Goal: Information Seeking & Learning: Learn about a topic

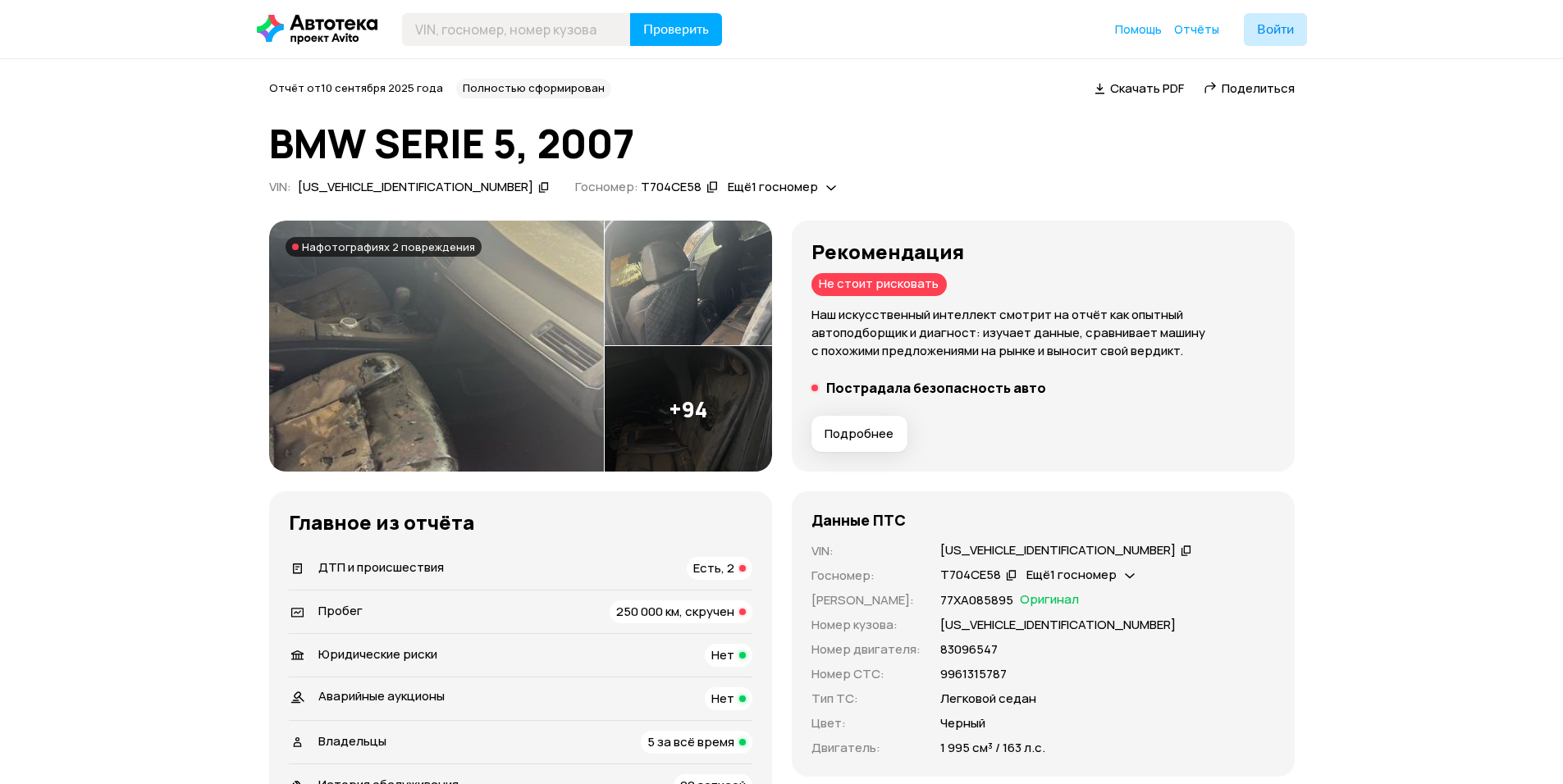
click at [493, 349] on img at bounding box center [436, 347] width 335 height 252
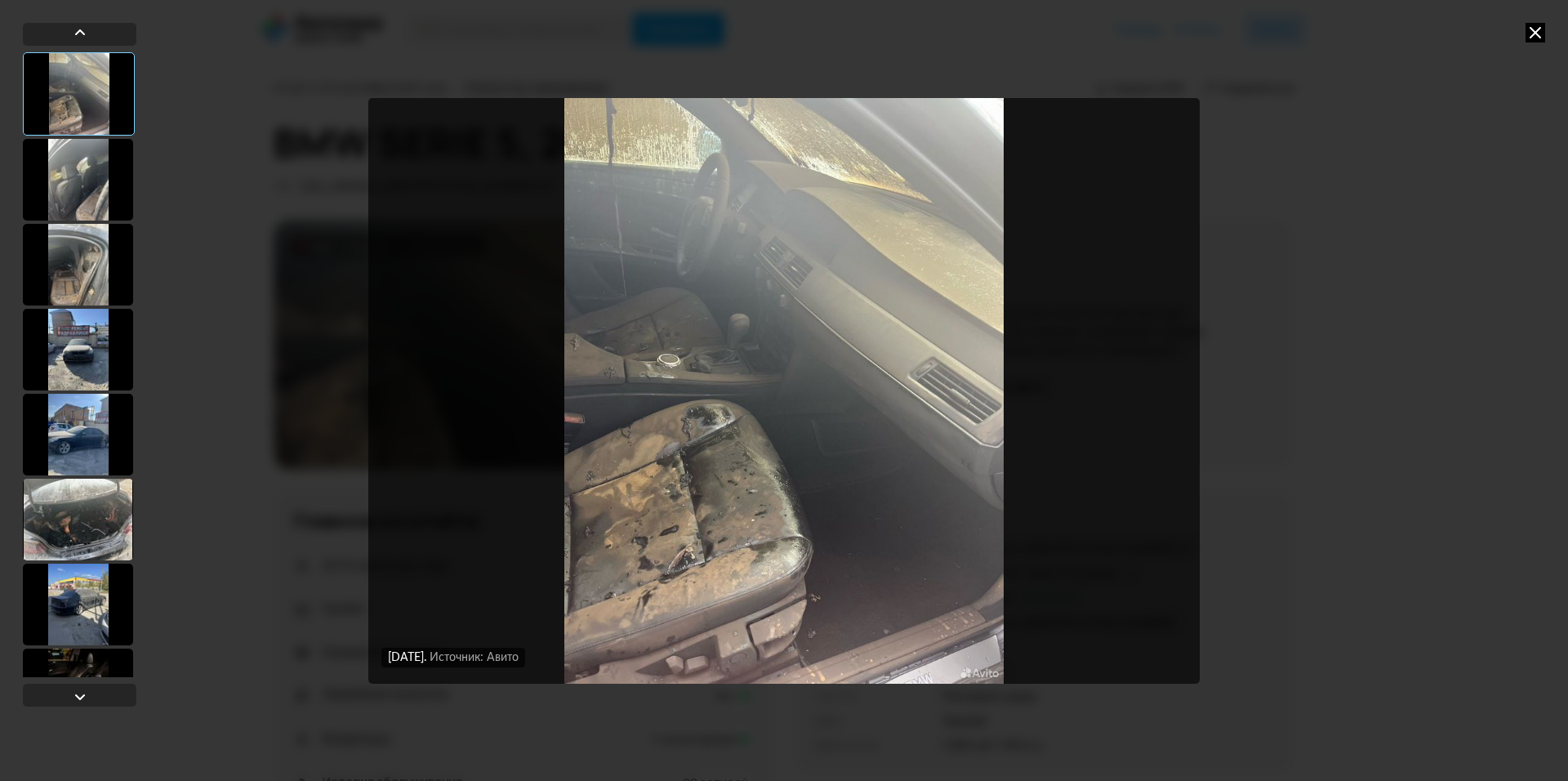
click at [66, 148] on div at bounding box center [78, 179] width 110 height 81
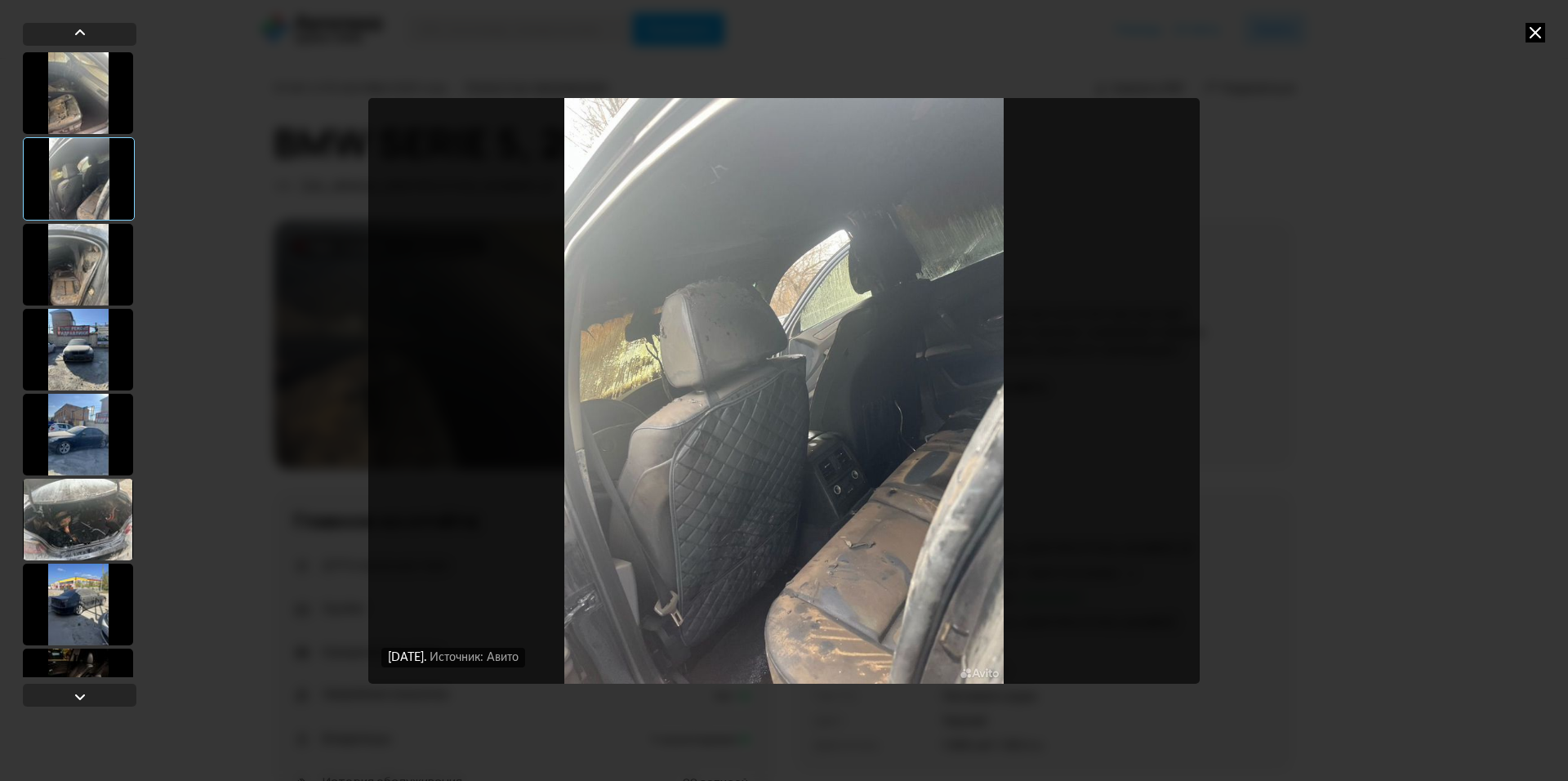
click at [1156, 414] on img "Go to Slide 2" at bounding box center [784, 390] width 831 height 586
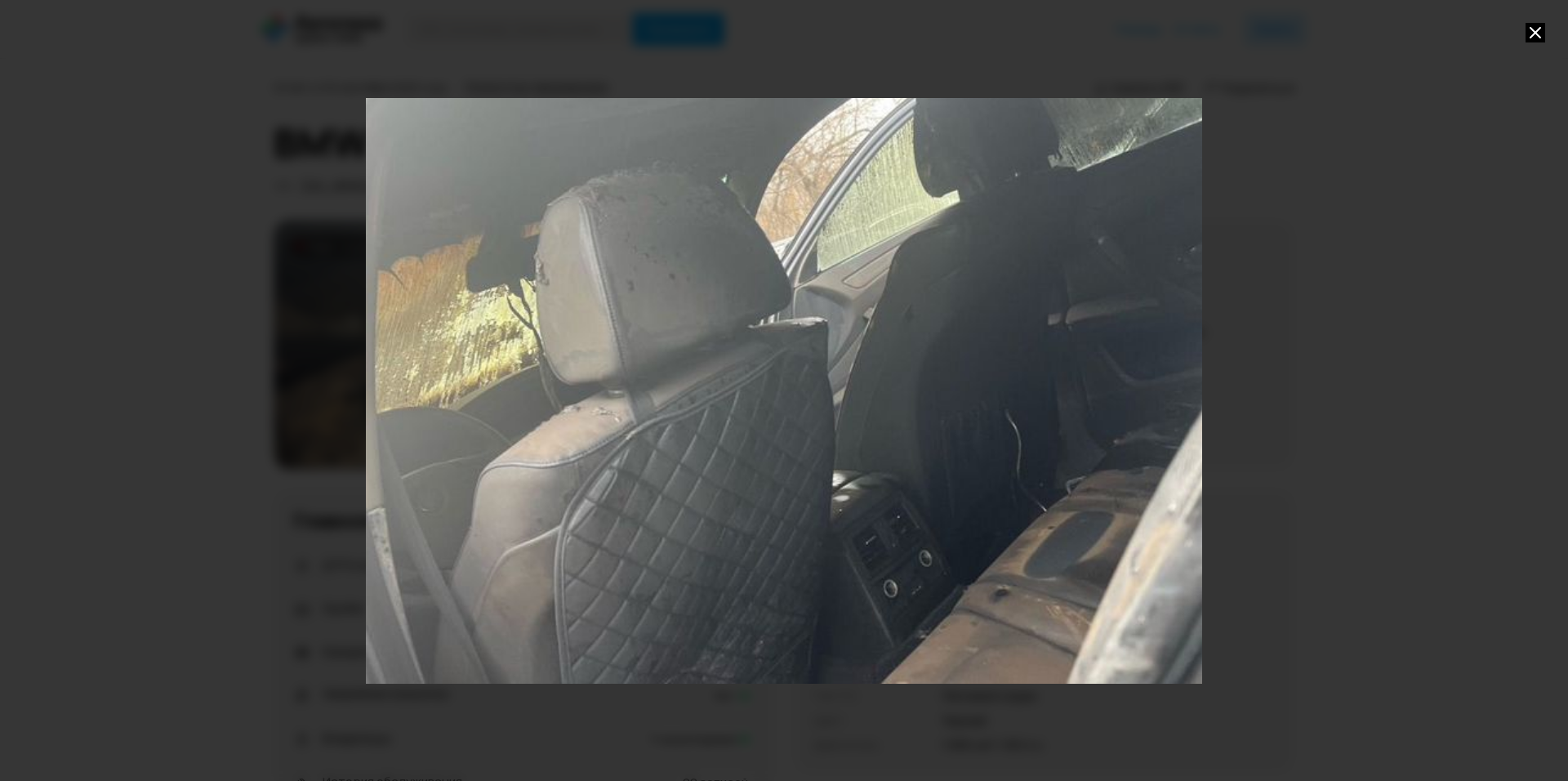
click at [1145, 415] on div "Go to Slide 2" at bounding box center [784, 390] width 1673 height 1172
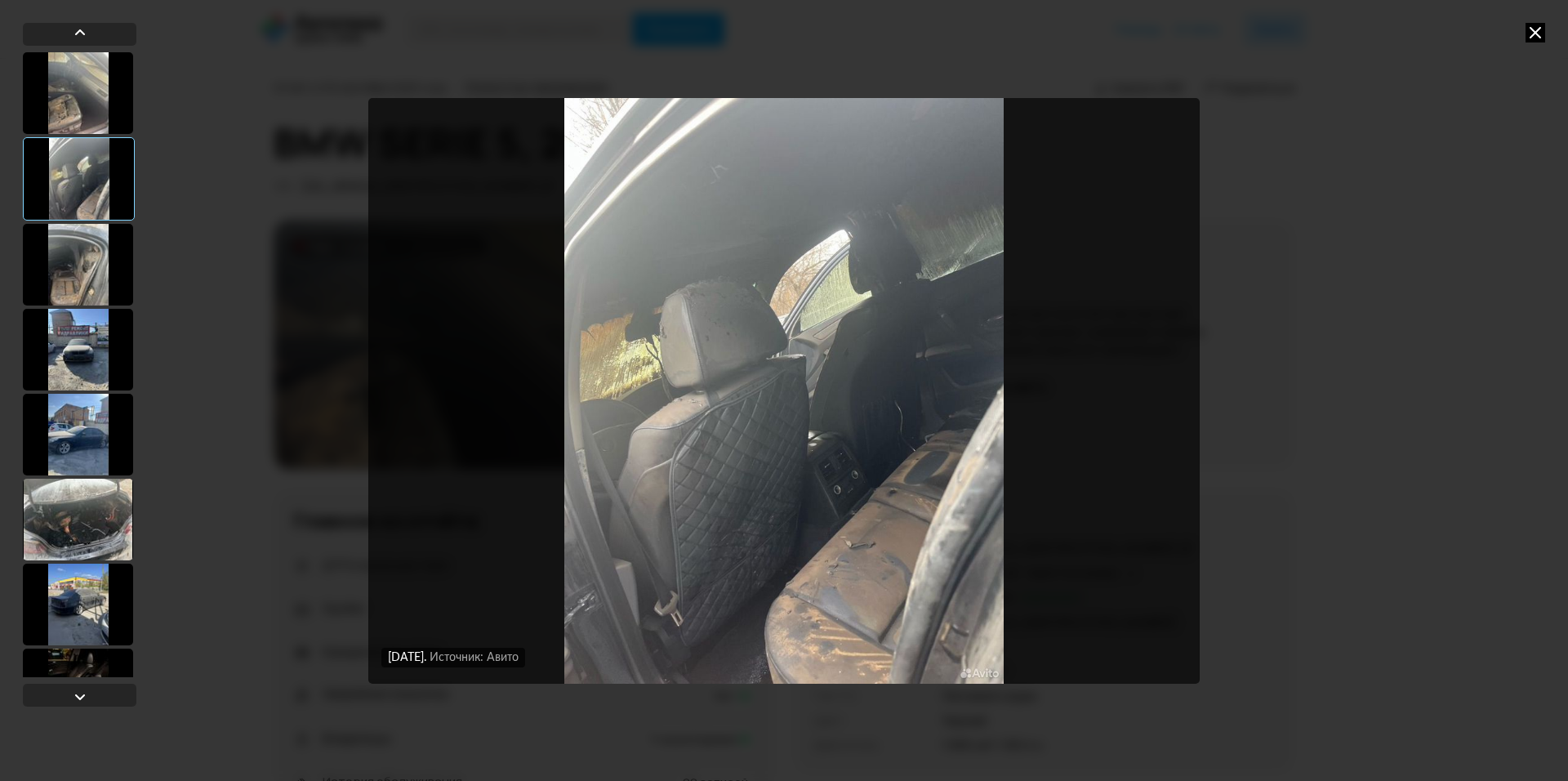
click at [47, 264] on div at bounding box center [78, 264] width 110 height 81
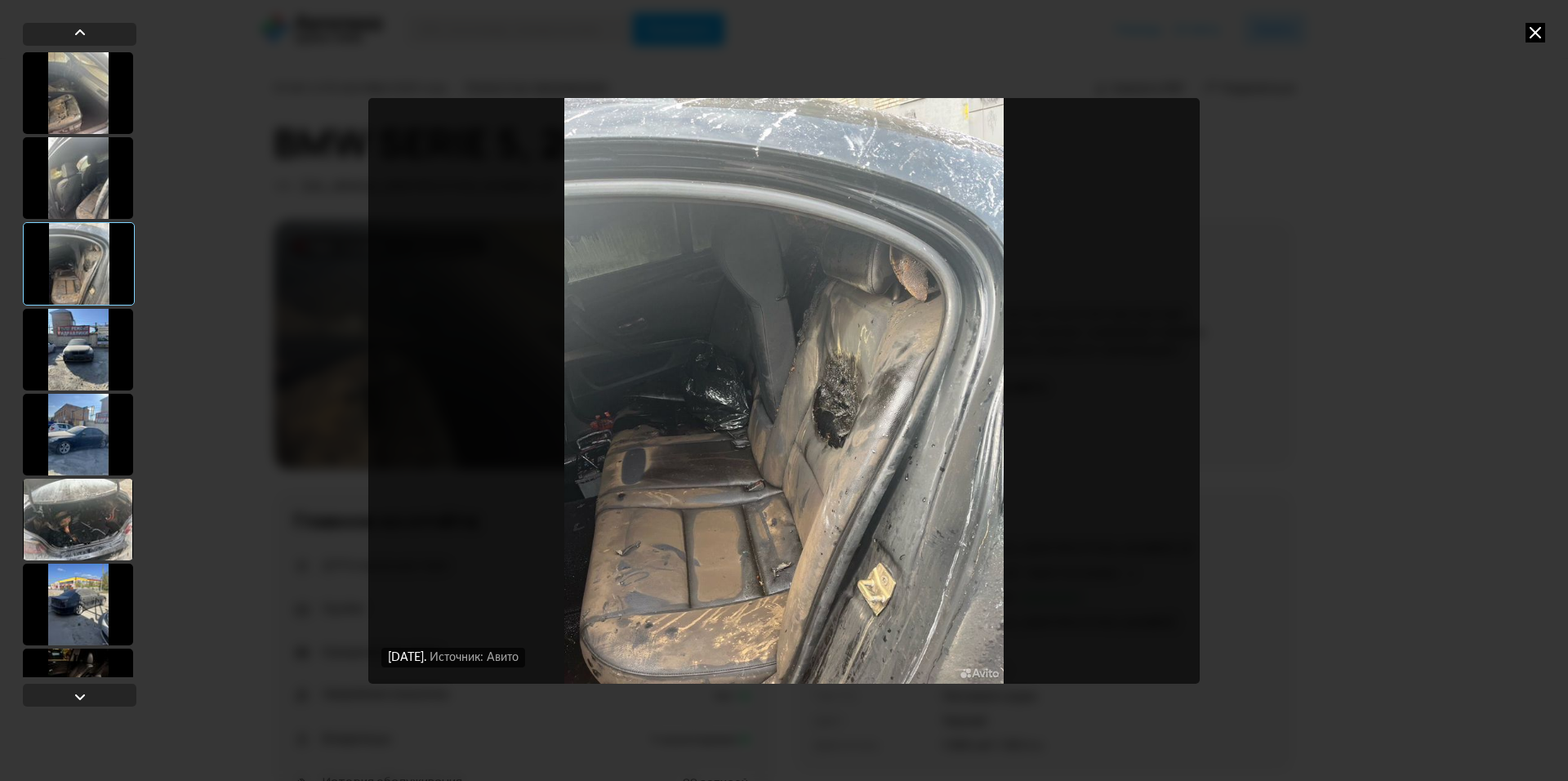
click at [102, 347] on div at bounding box center [78, 350] width 110 height 81
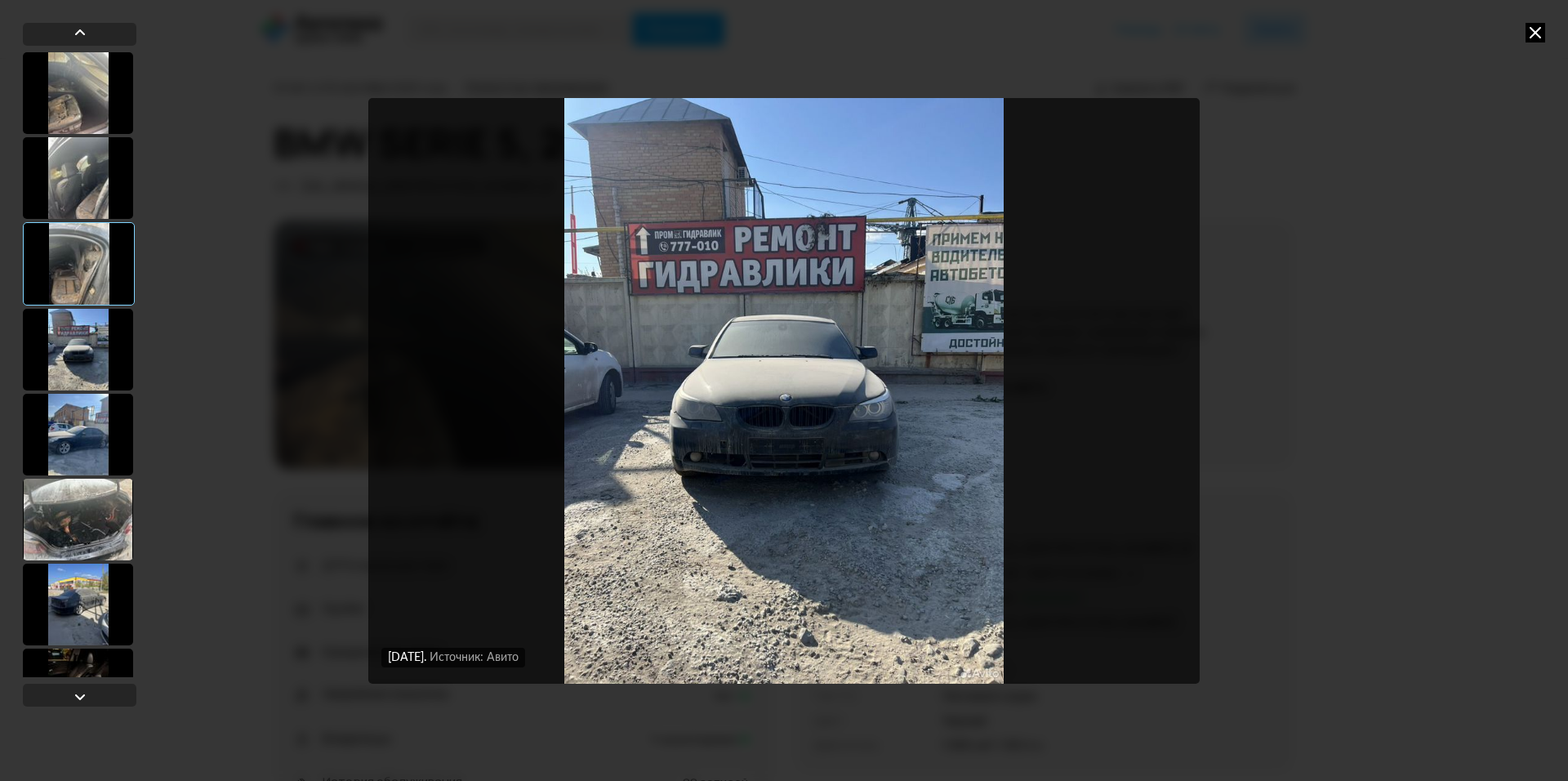
click at [67, 435] on div at bounding box center [78, 435] width 110 height 81
click at [81, 522] on div at bounding box center [78, 519] width 110 height 81
click at [81, 528] on div at bounding box center [78, 519] width 110 height 81
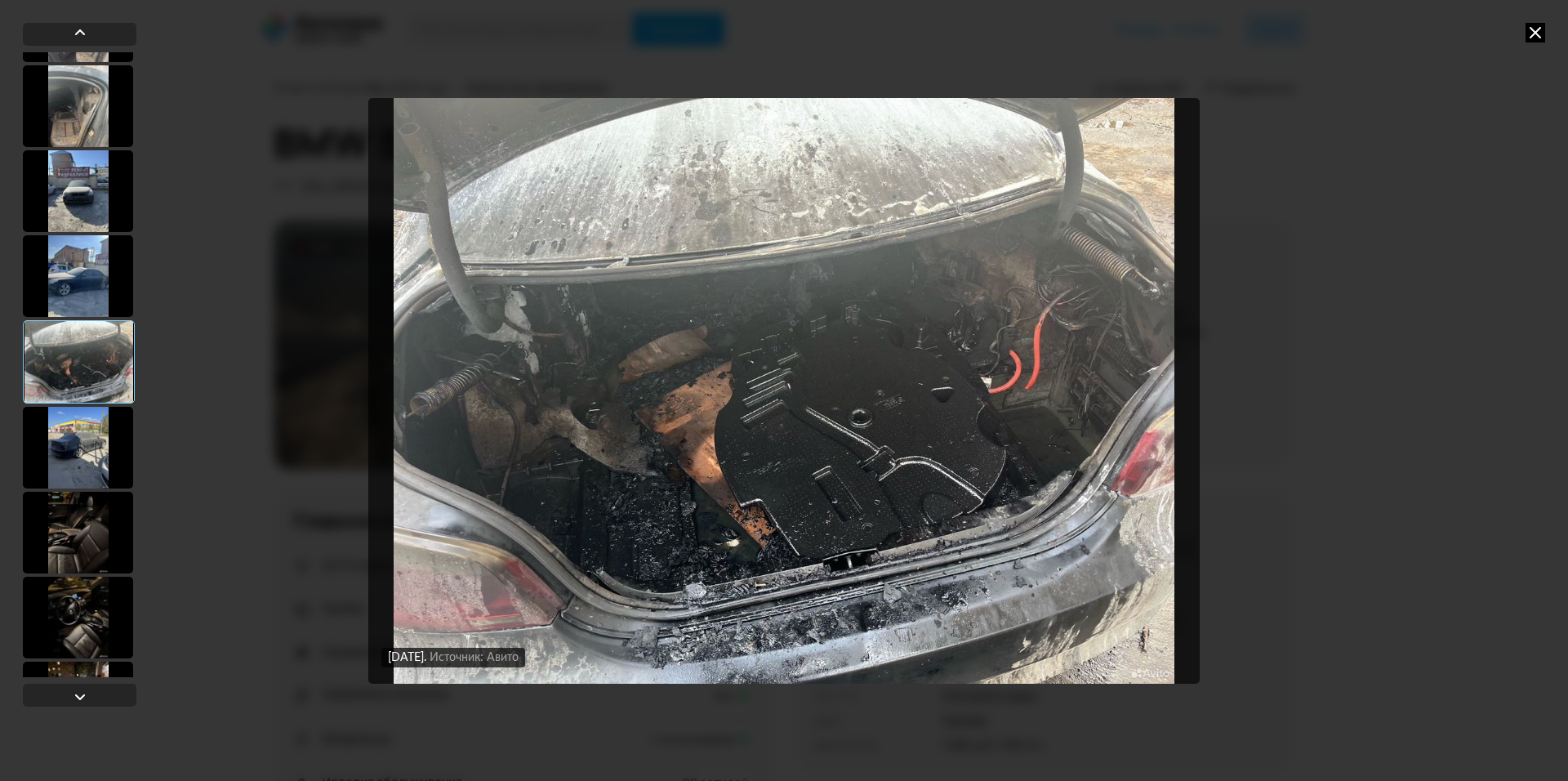
scroll to position [164, 0]
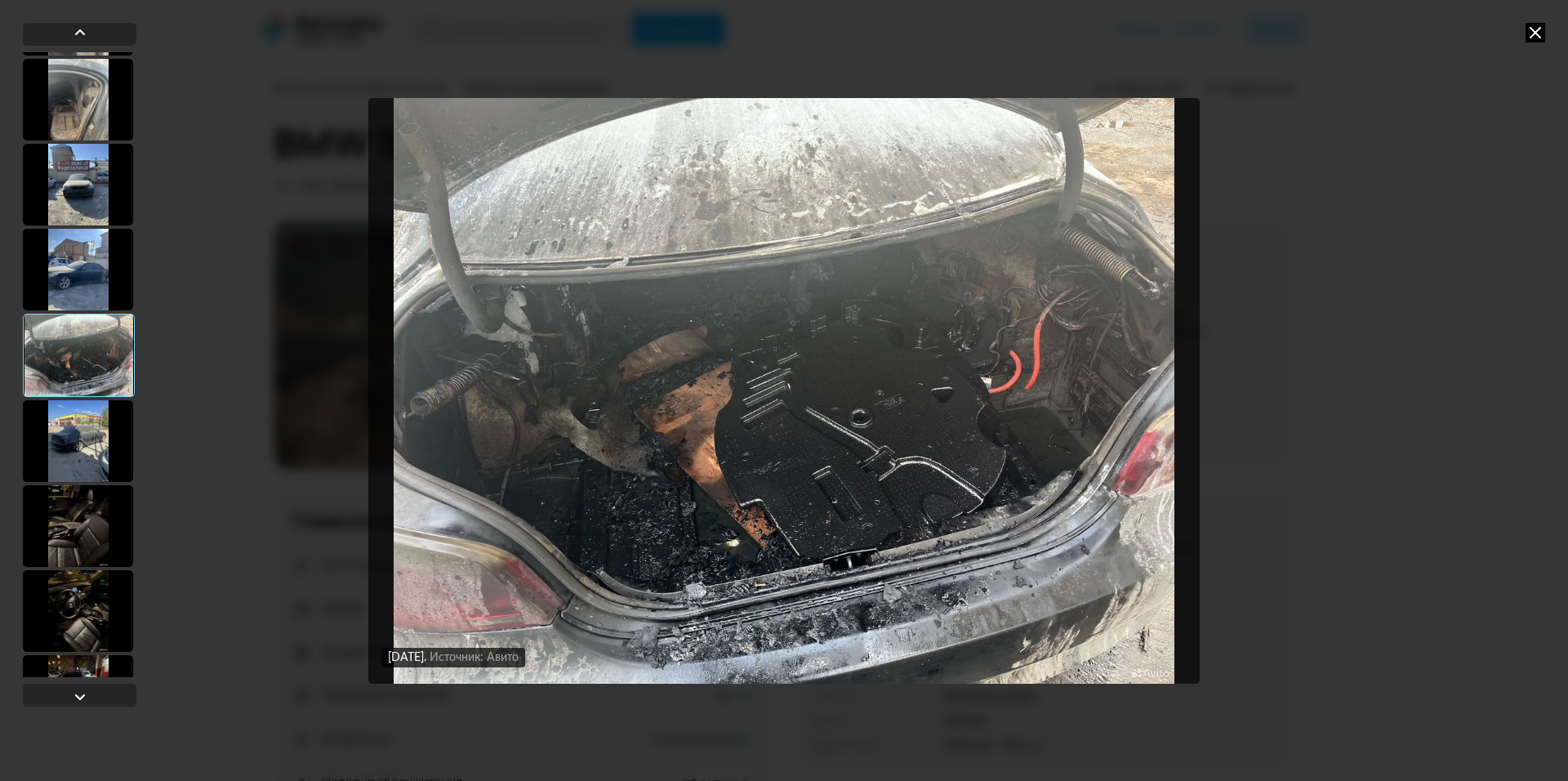
click at [89, 440] on div at bounding box center [78, 441] width 110 height 81
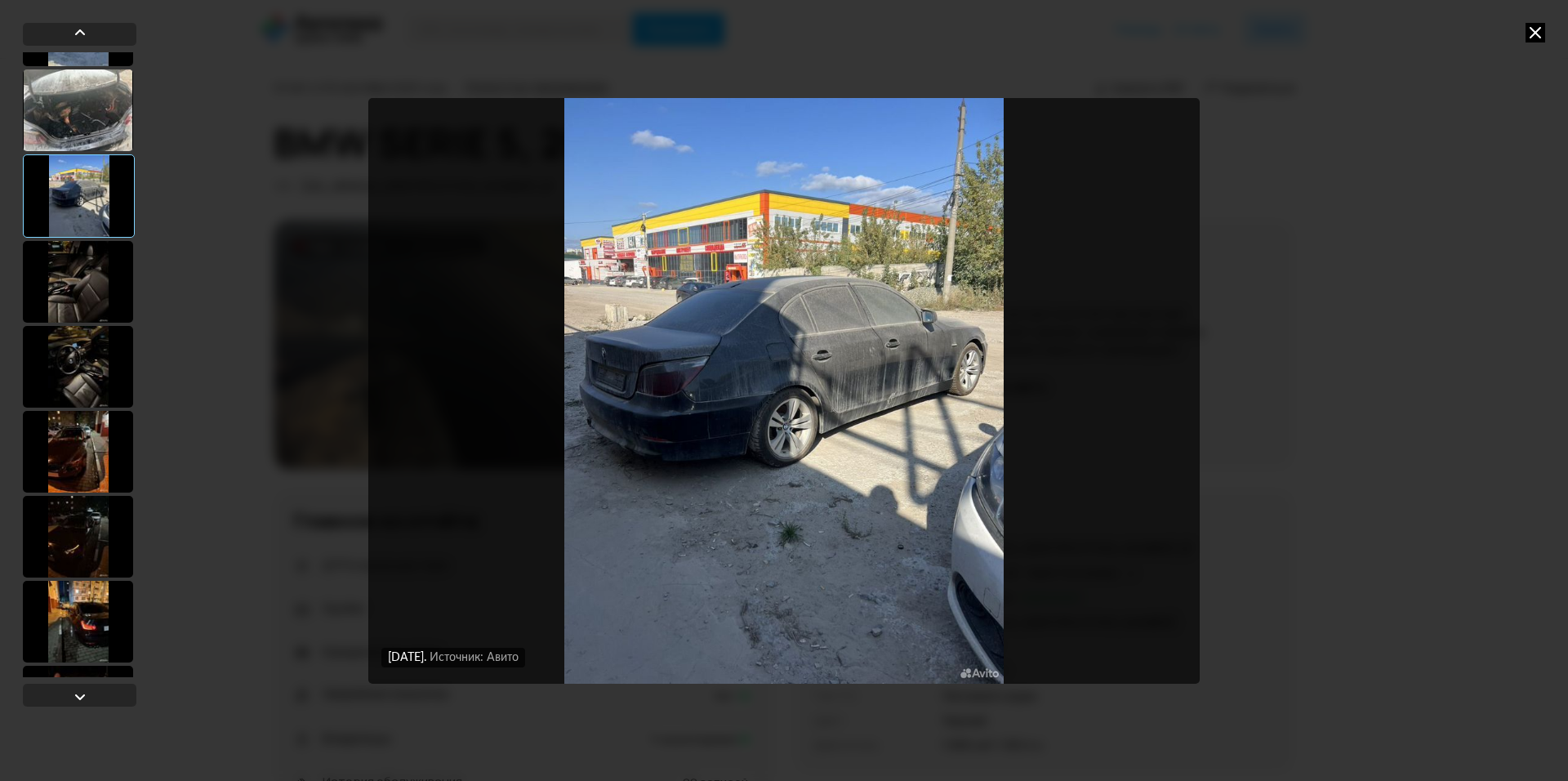
scroll to position [409, 0]
click at [104, 301] on div at bounding box center [78, 281] width 110 height 81
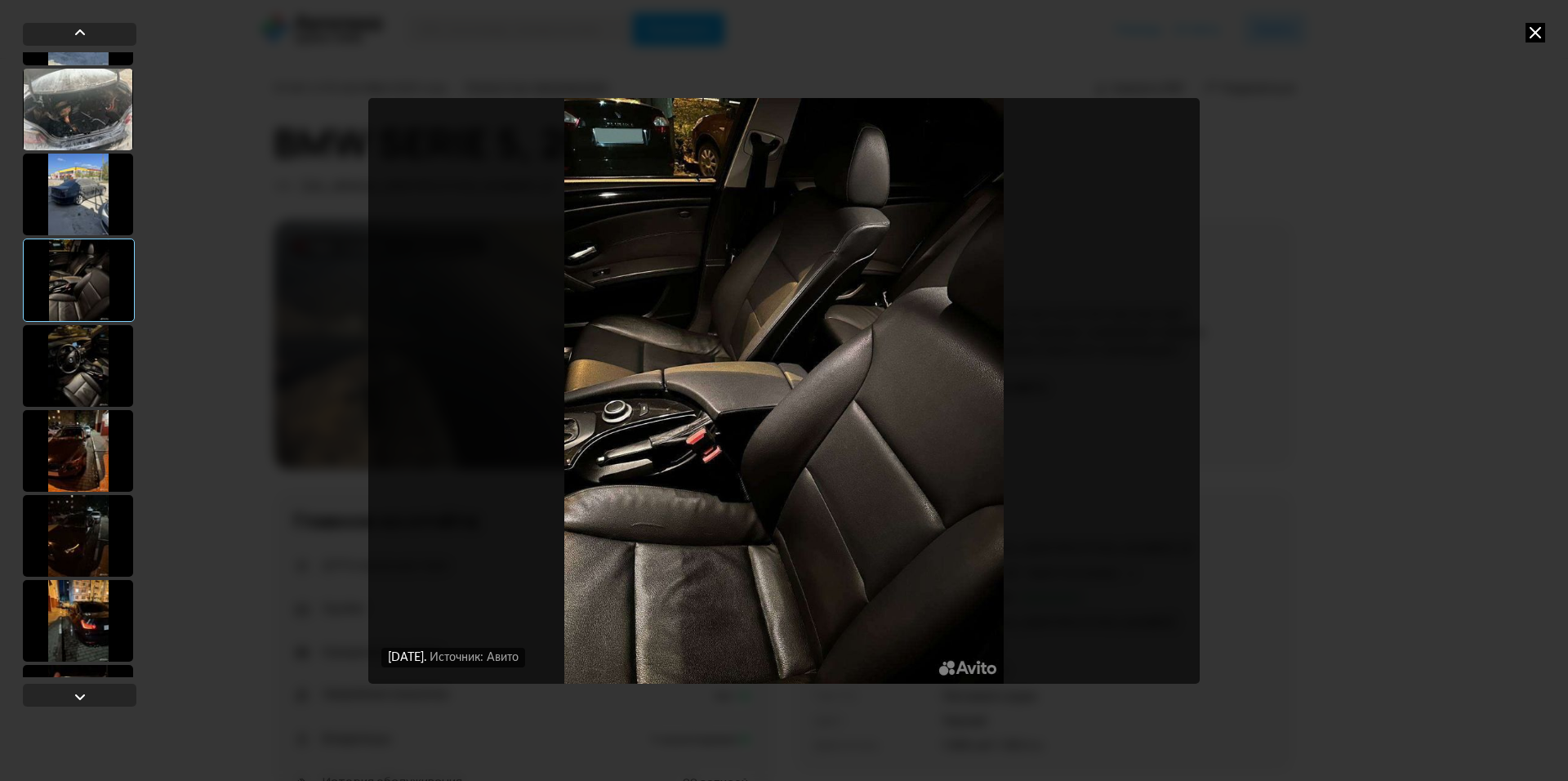
click at [60, 366] on div at bounding box center [78, 366] width 110 height 81
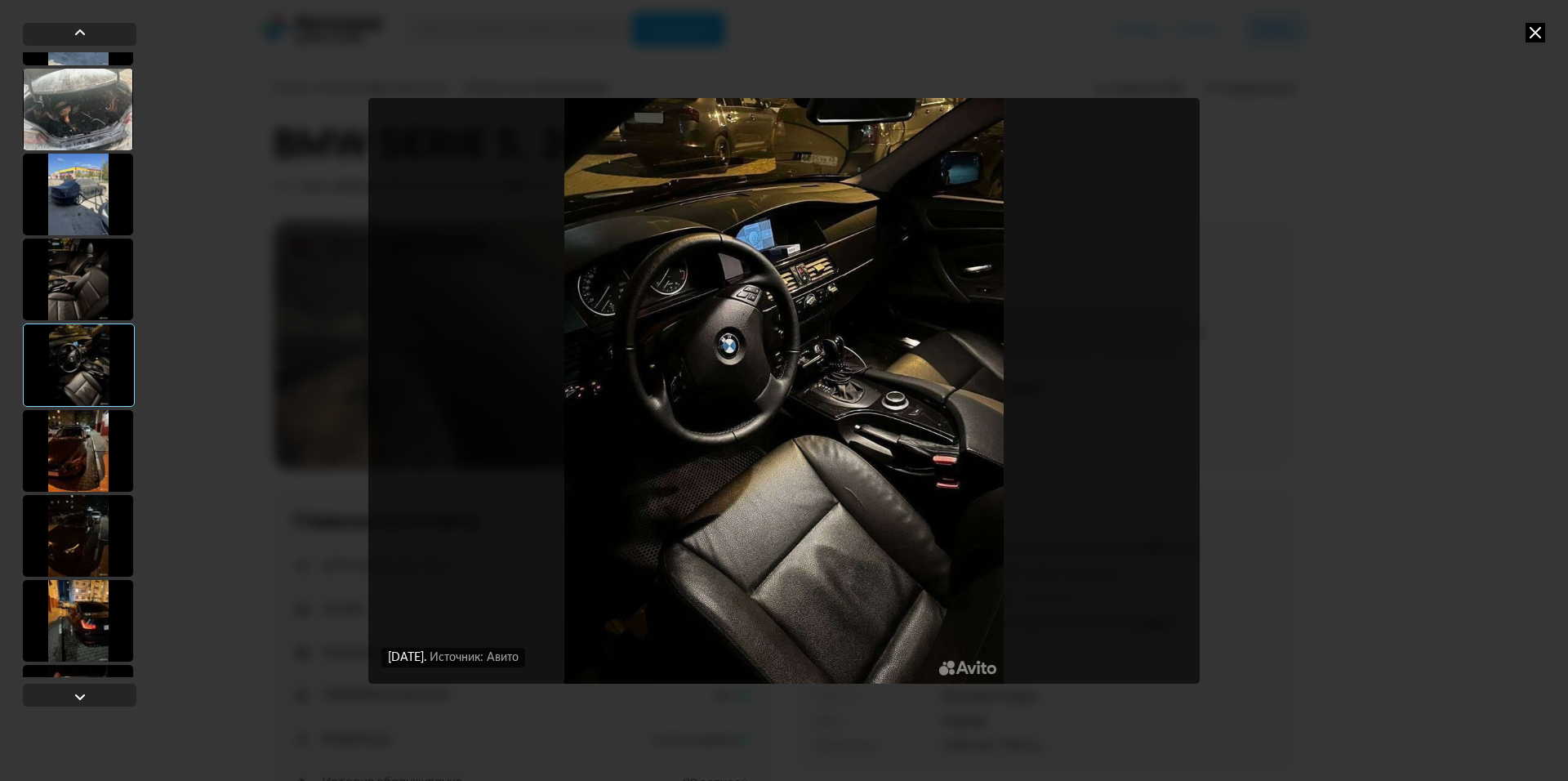
click at [85, 438] on div at bounding box center [78, 451] width 110 height 81
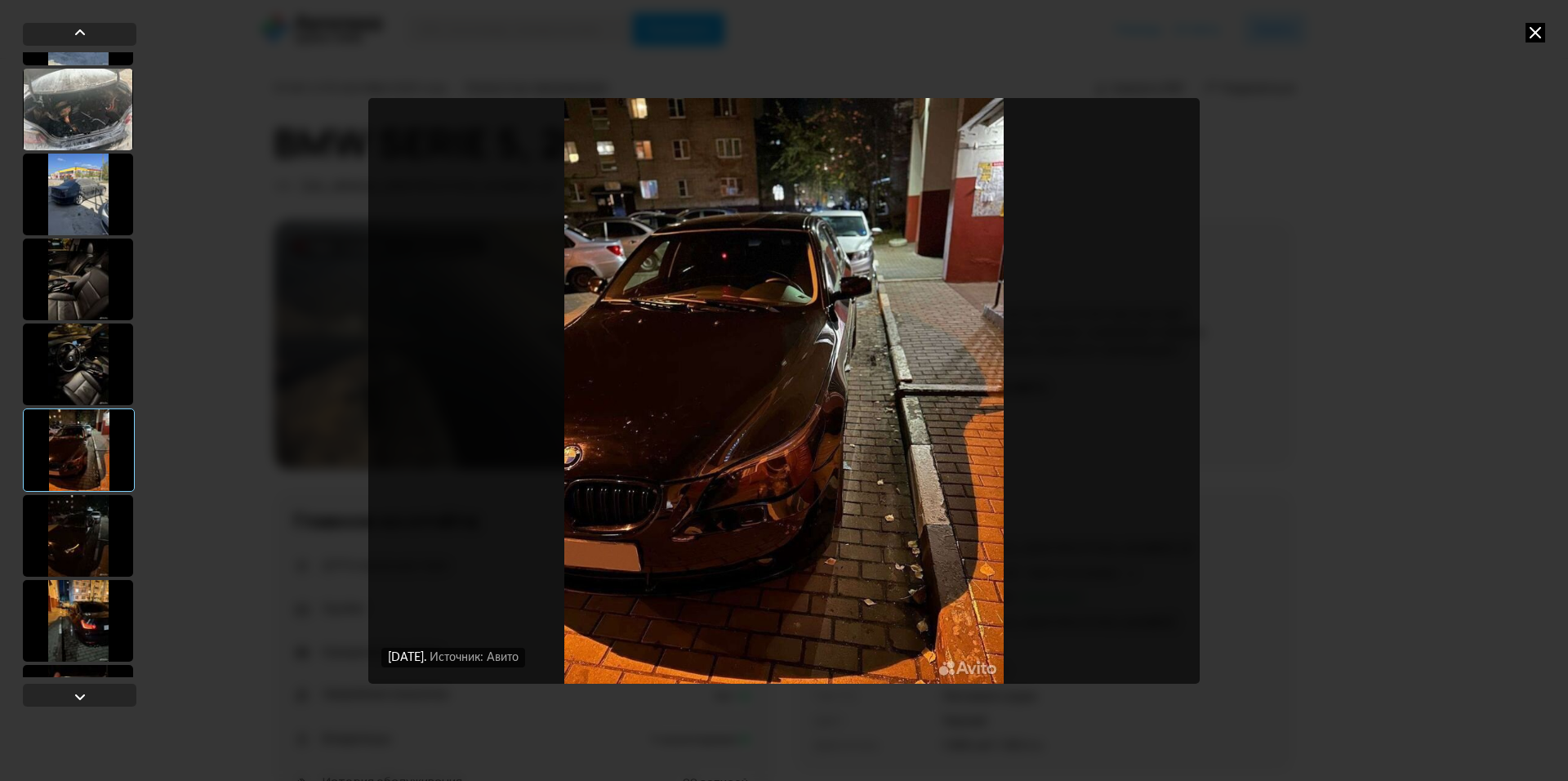
click at [75, 517] on div at bounding box center [78, 536] width 110 height 81
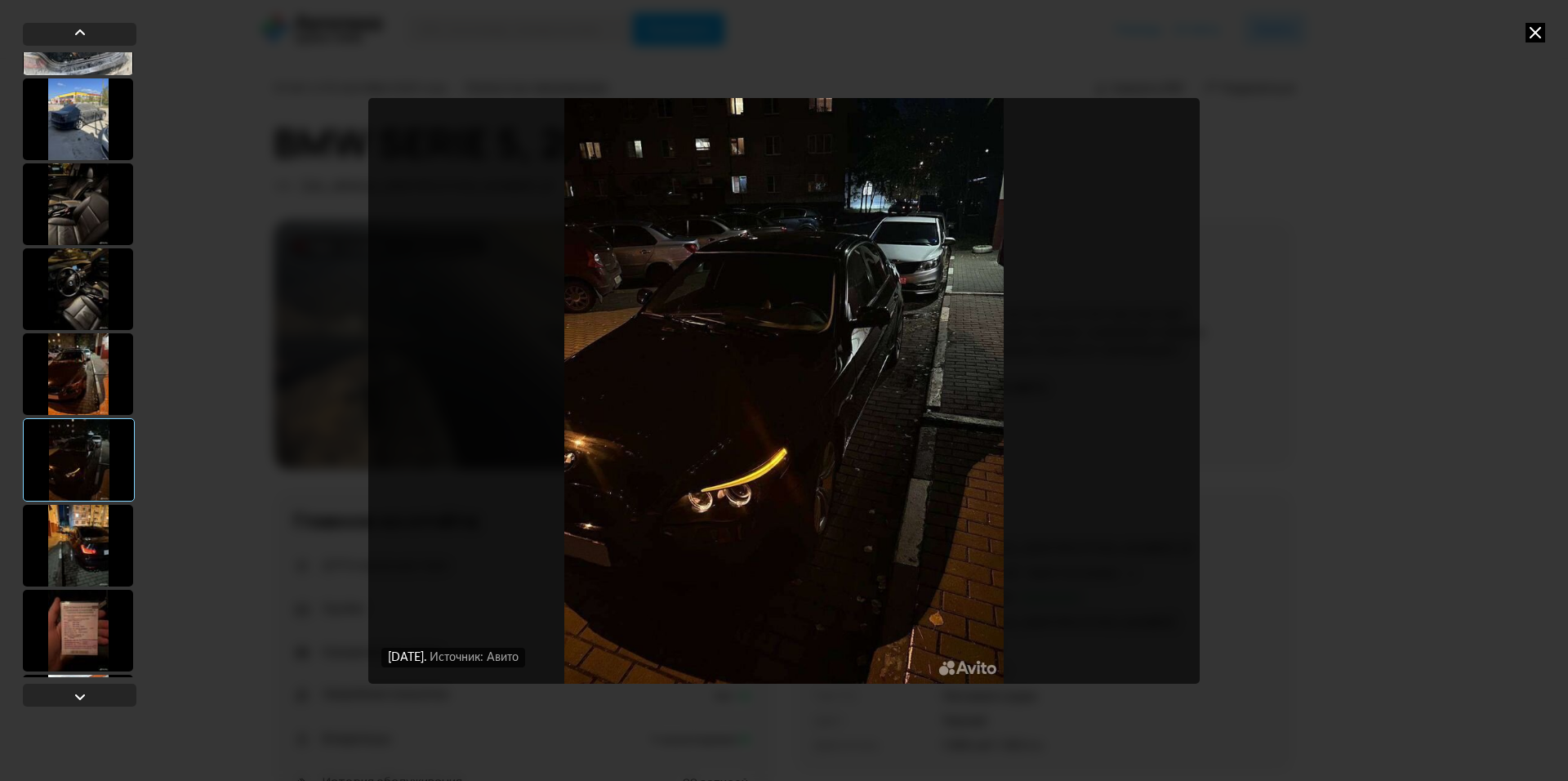
scroll to position [490, 0]
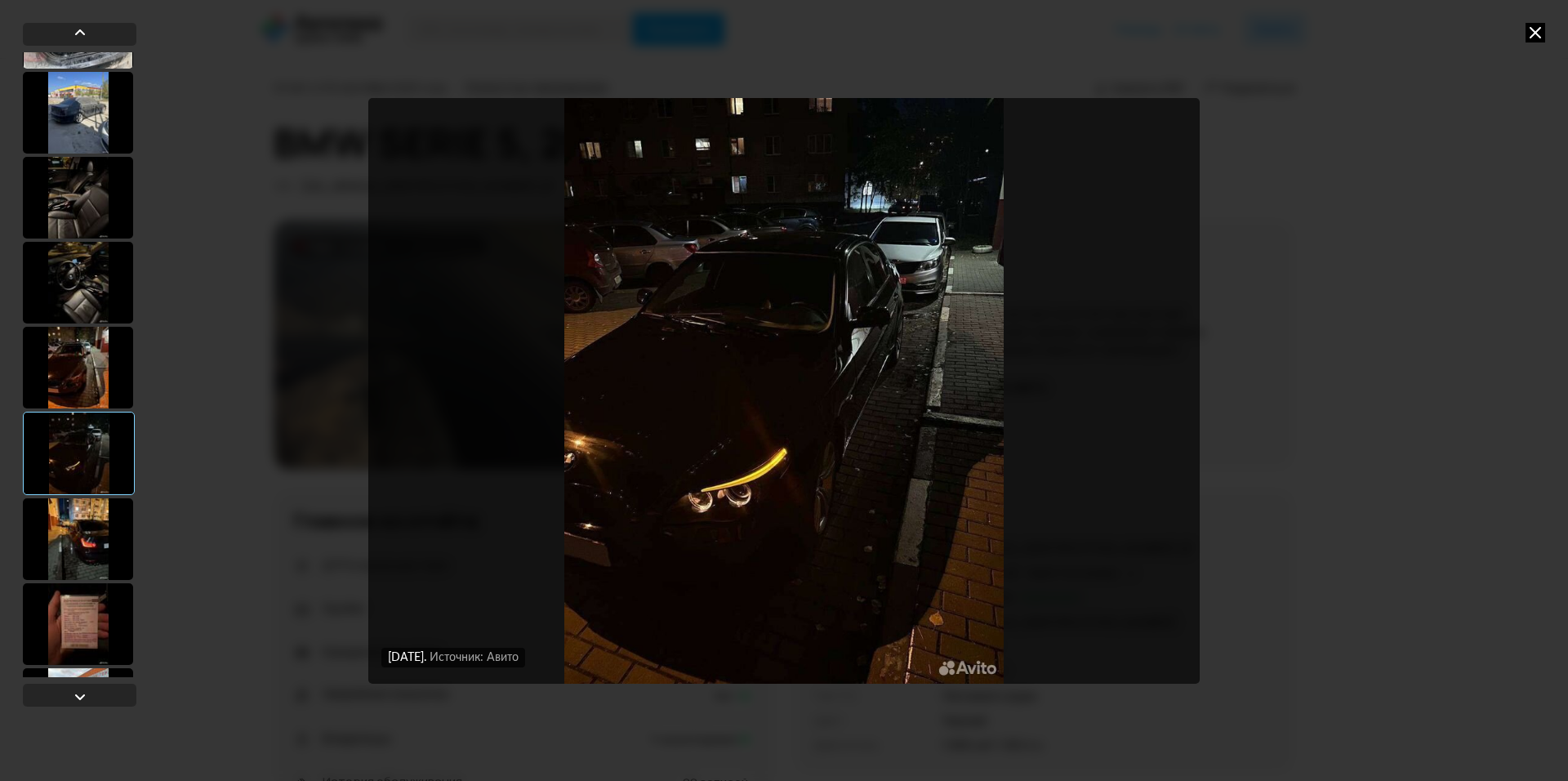
click at [76, 533] on div at bounding box center [78, 539] width 110 height 81
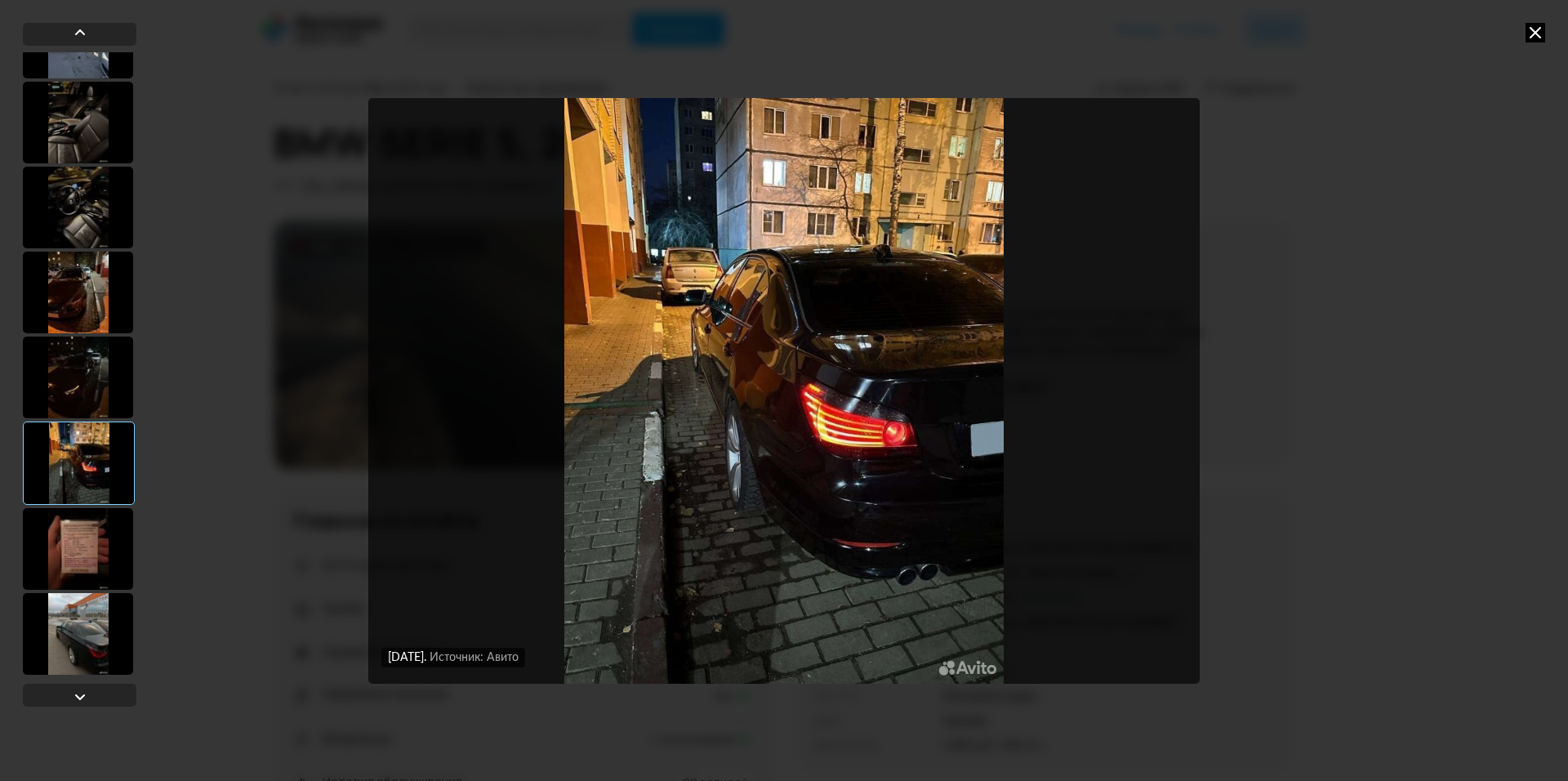
scroll to position [572, 0]
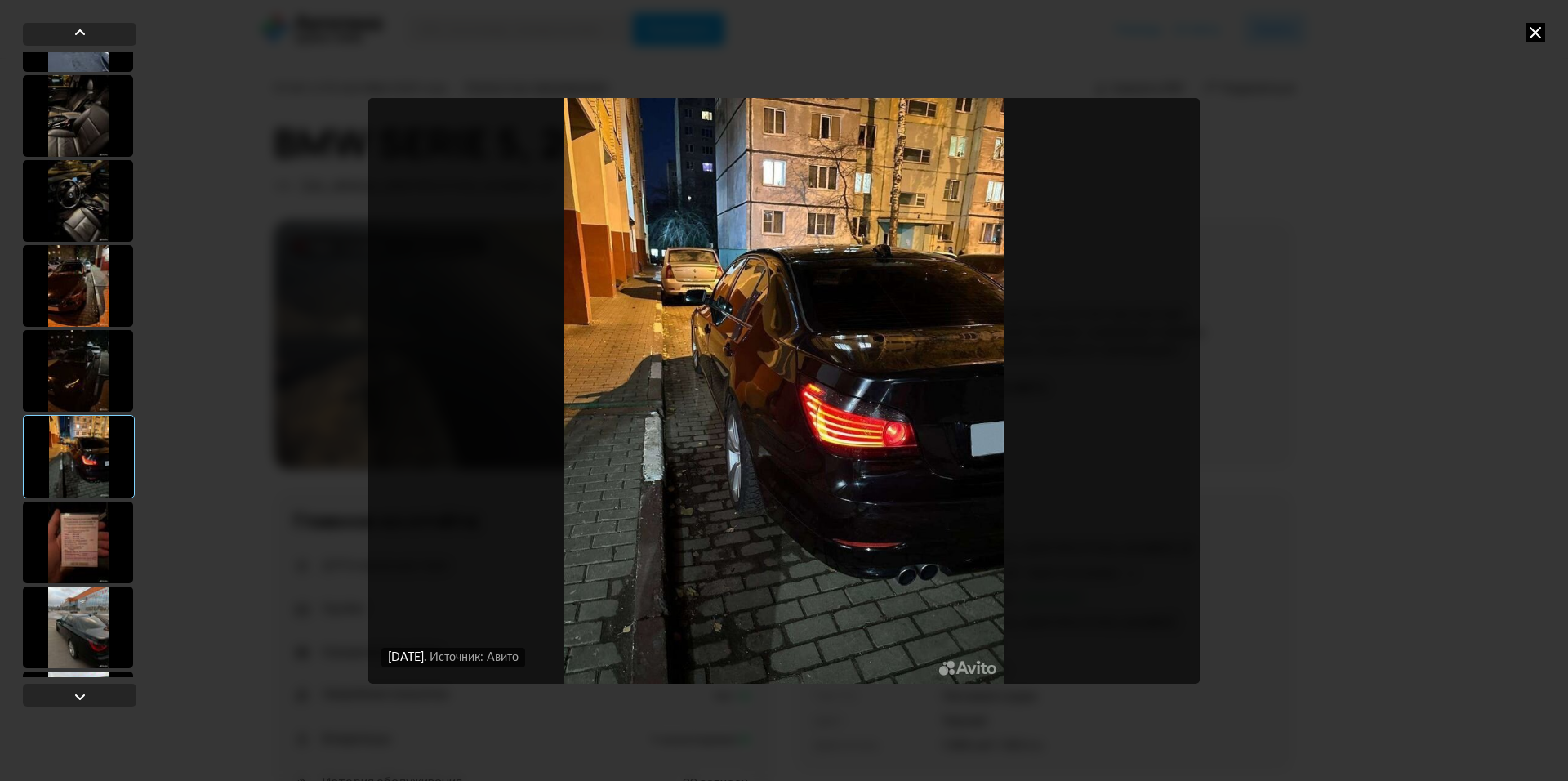
click at [72, 534] on div at bounding box center [78, 543] width 110 height 81
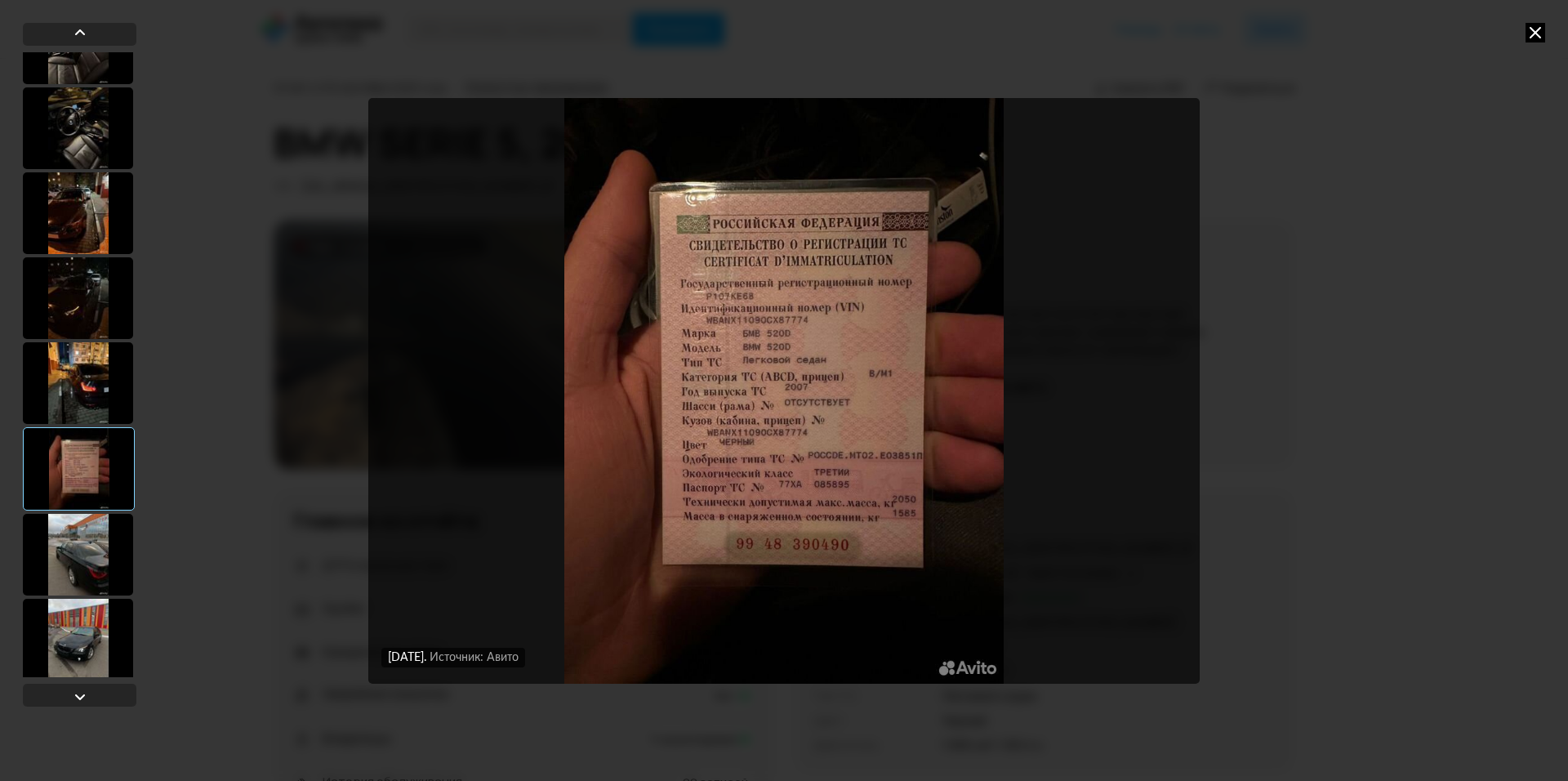
scroll to position [654, 0]
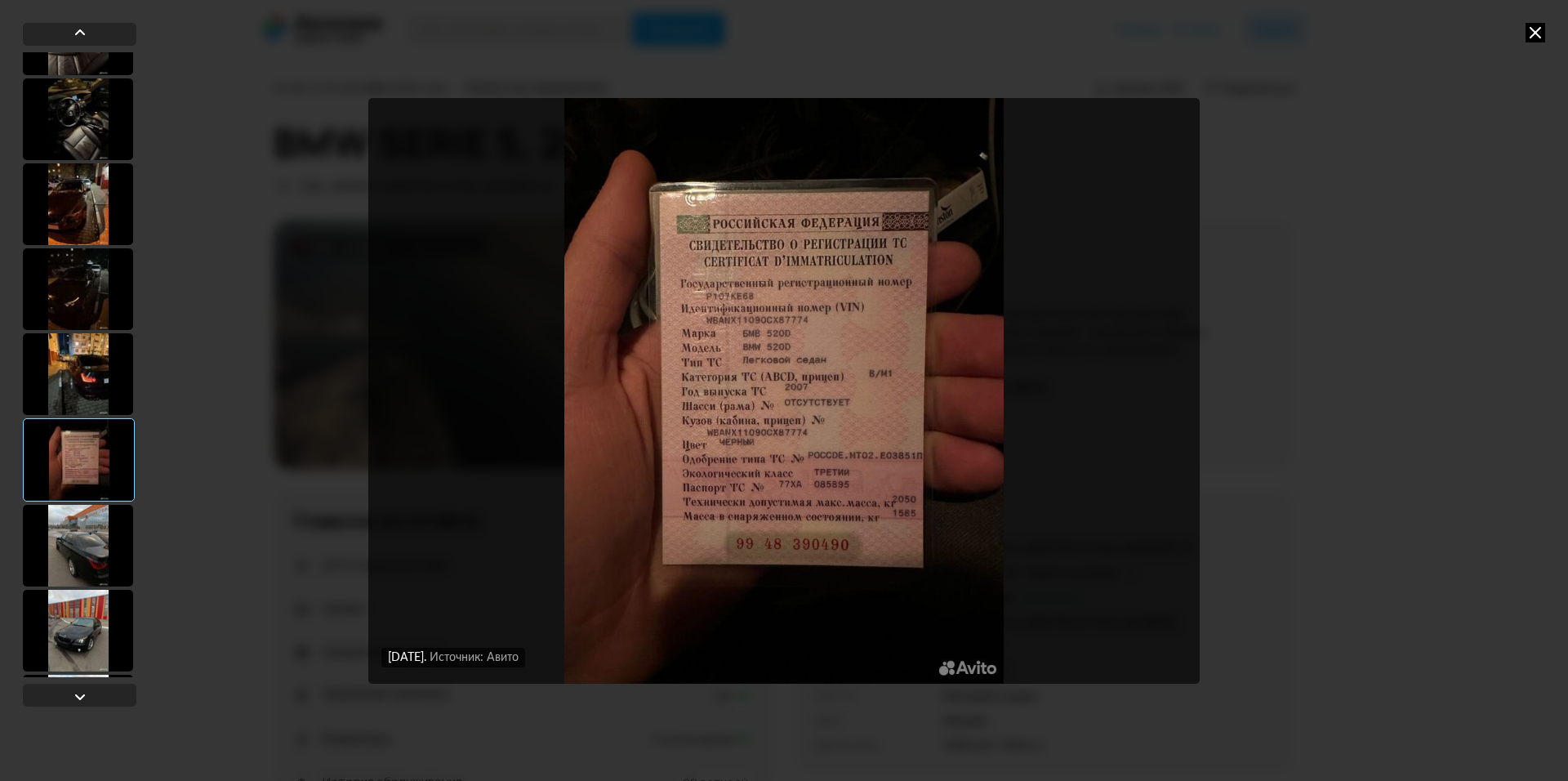
click at [75, 532] on div at bounding box center [78, 546] width 110 height 81
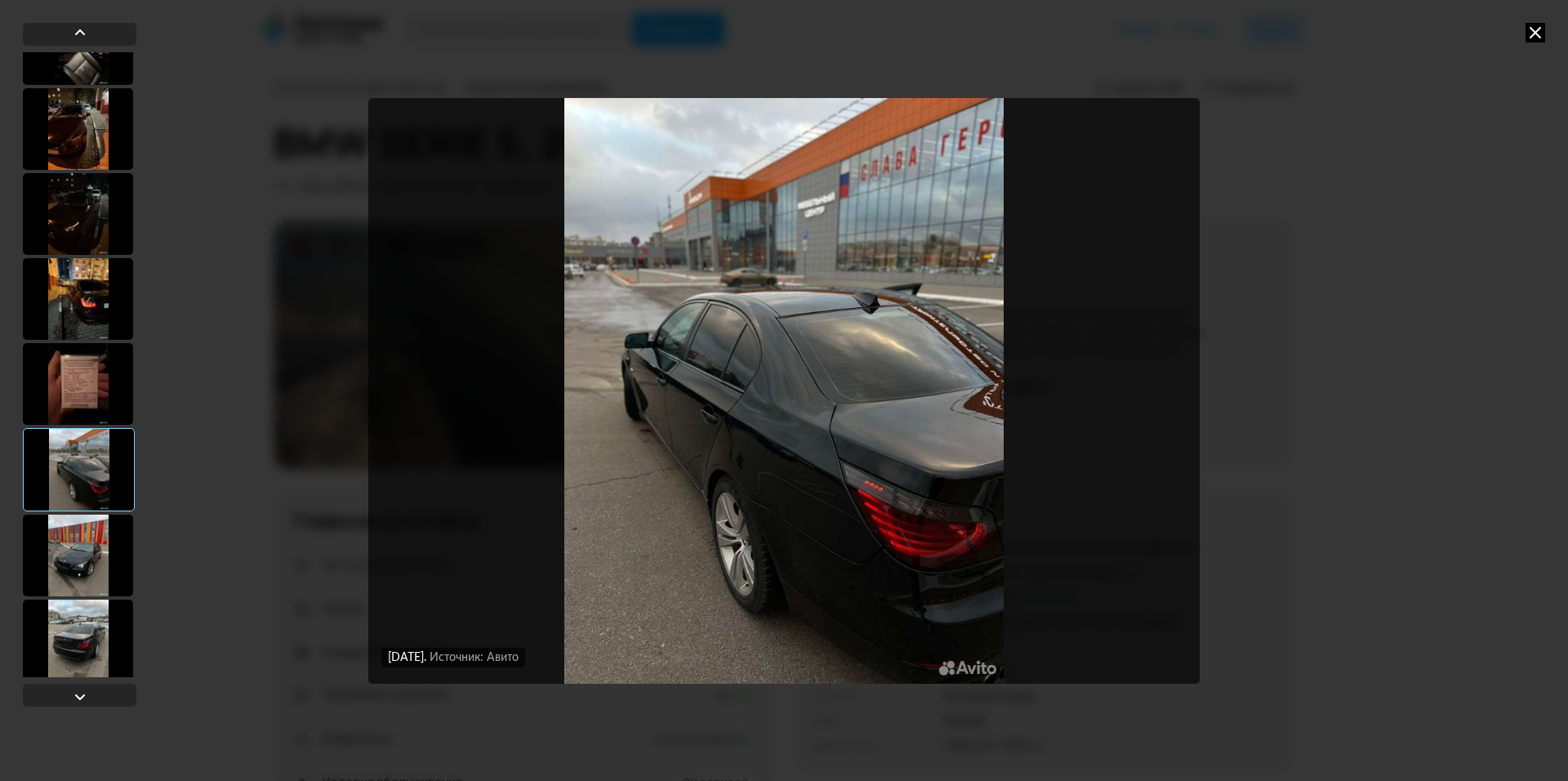
scroll to position [735, 0]
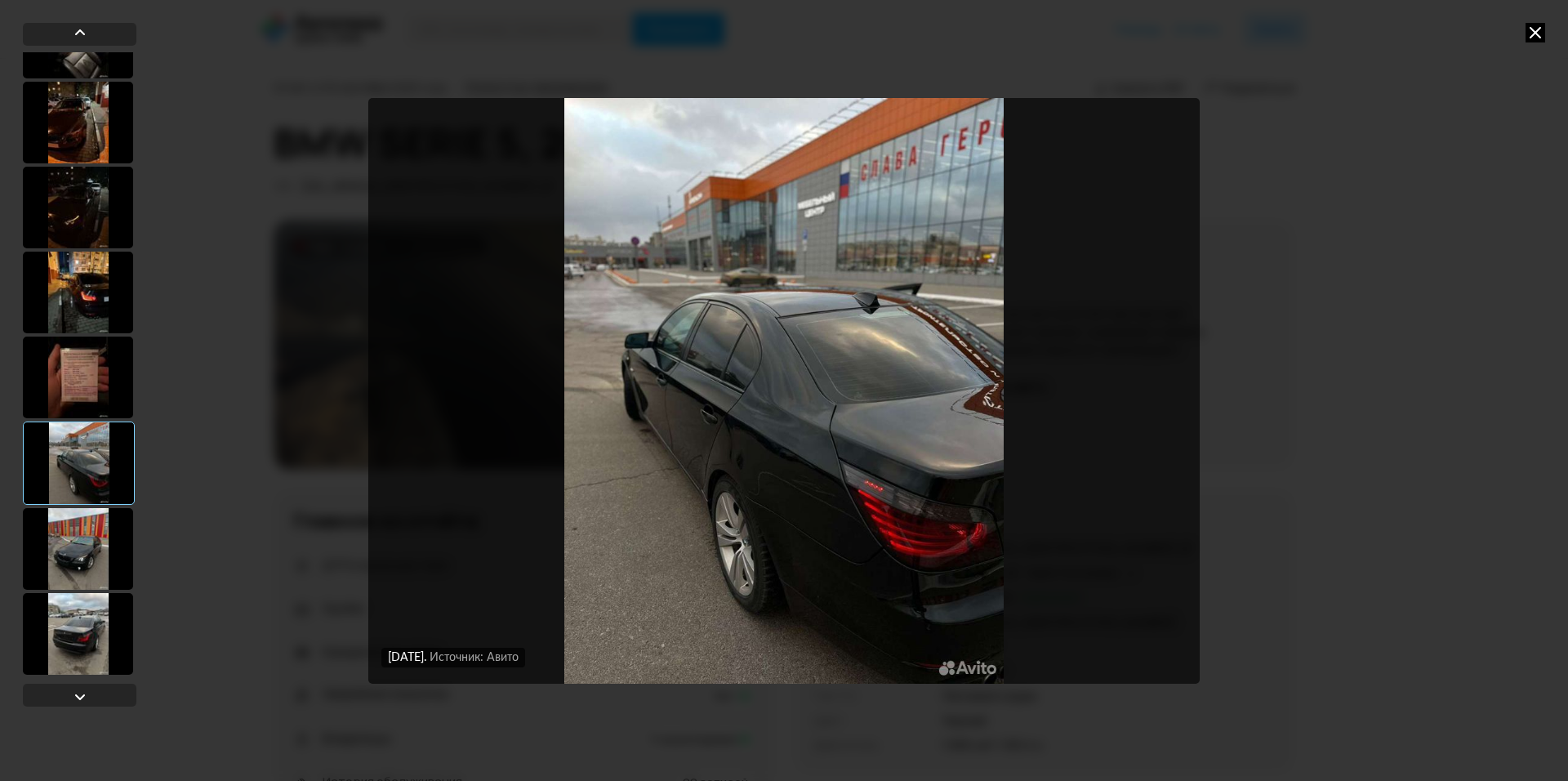
click at [75, 533] on div at bounding box center [78, 549] width 110 height 81
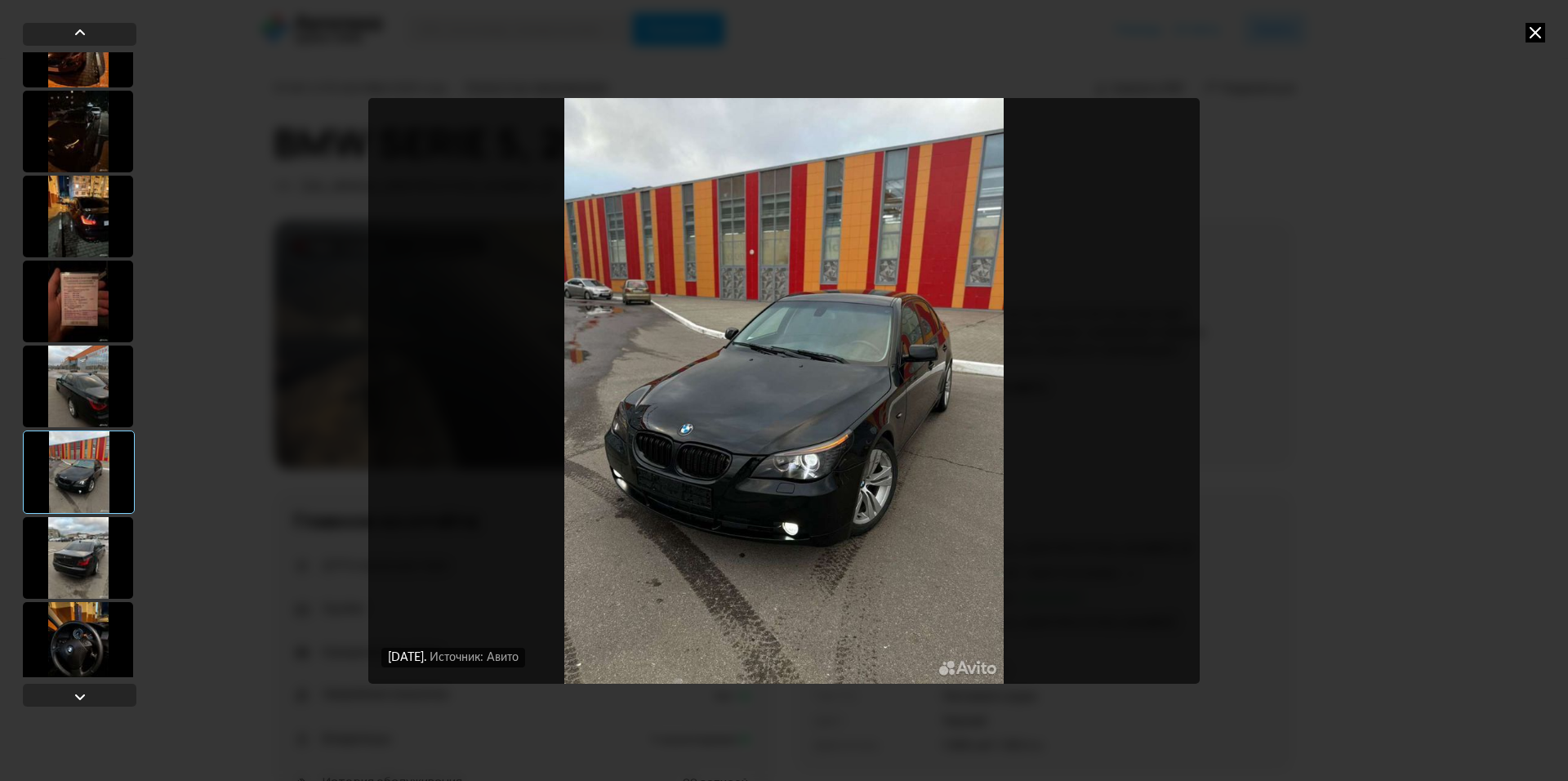
scroll to position [817, 0]
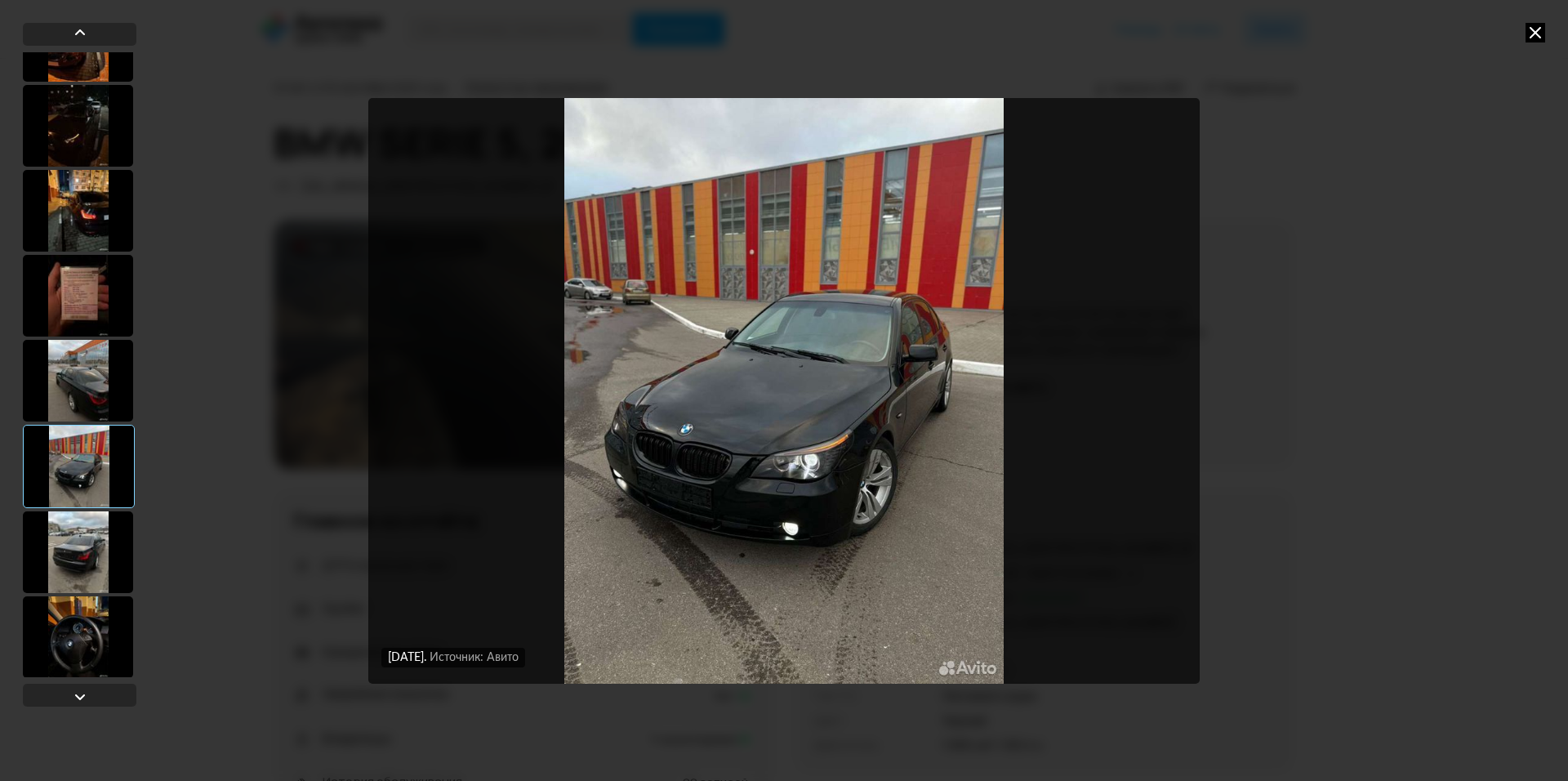
click at [75, 531] on div at bounding box center [78, 553] width 110 height 81
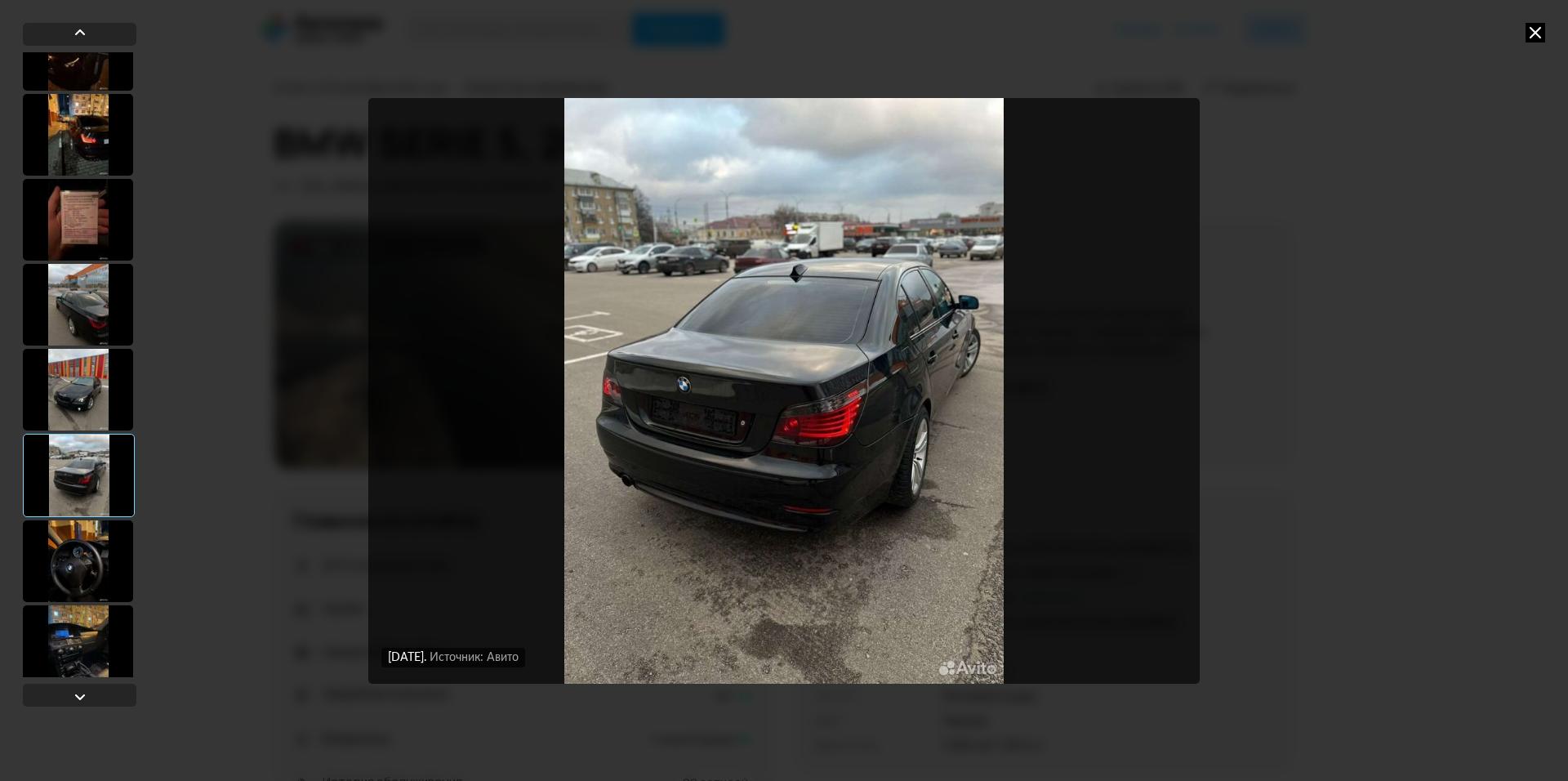
scroll to position [899, 0]
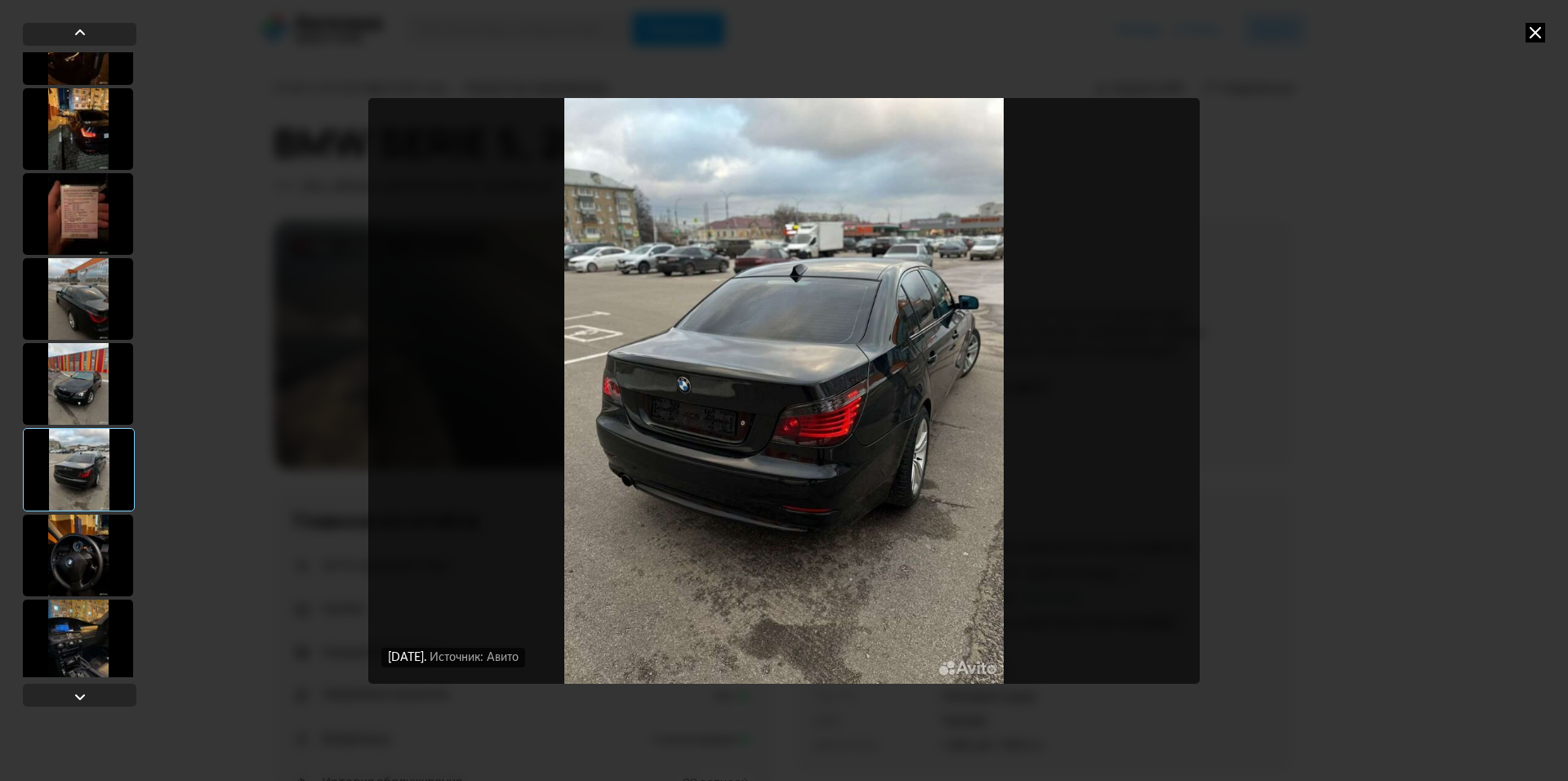
click at [76, 531] on div at bounding box center [78, 556] width 110 height 81
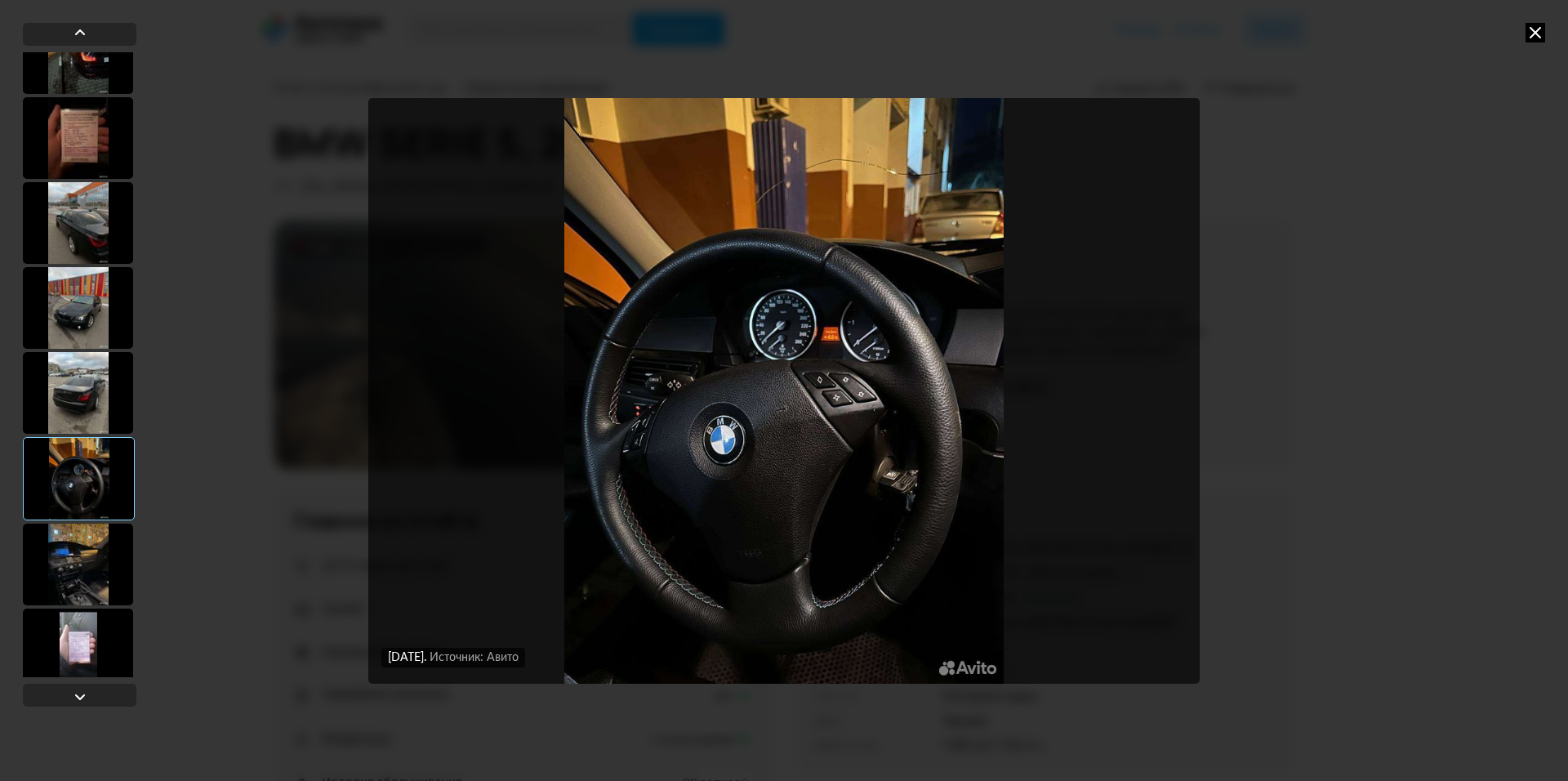
scroll to position [980, 0]
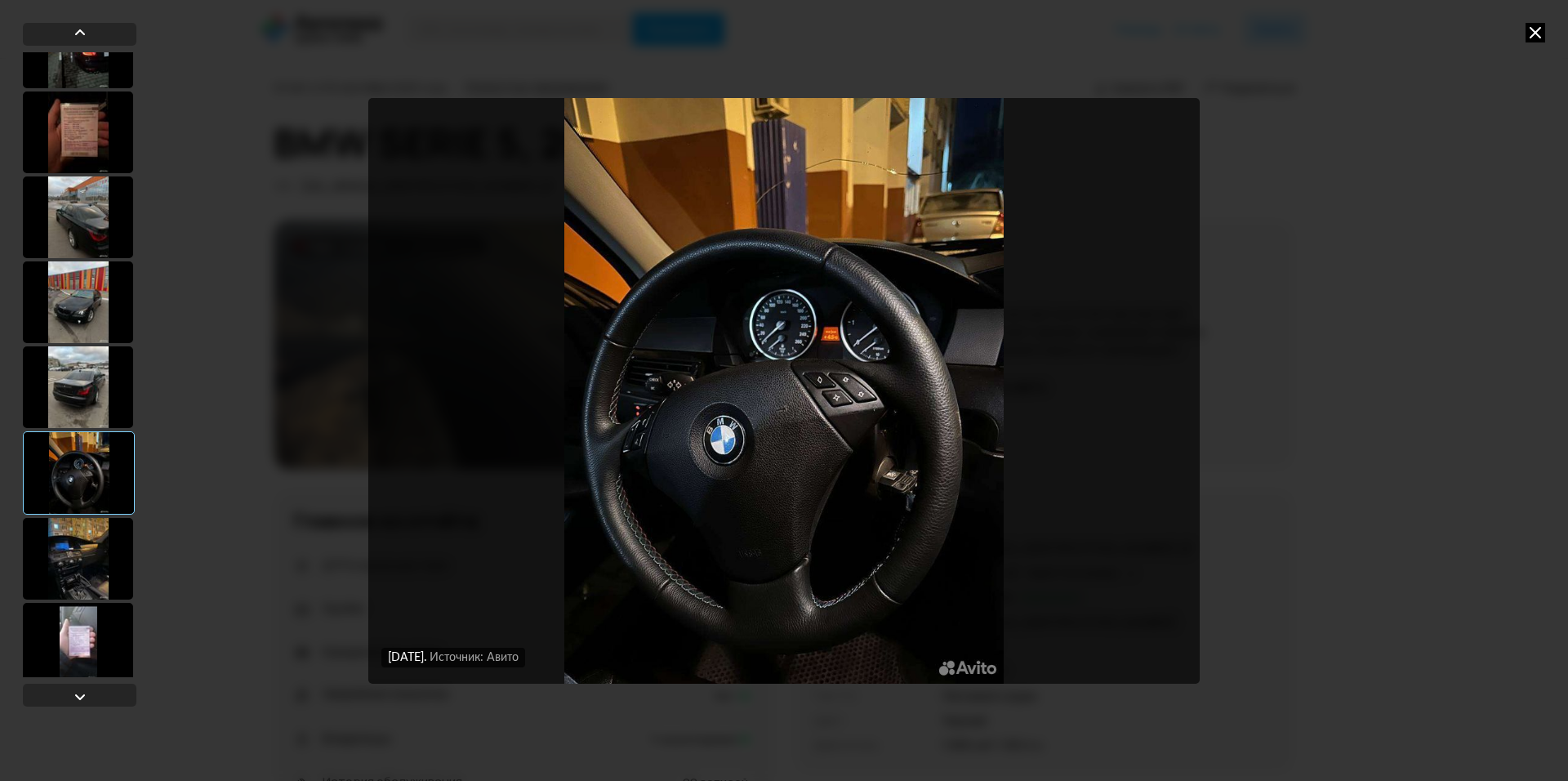
click at [76, 531] on div at bounding box center [78, 558] width 110 height 81
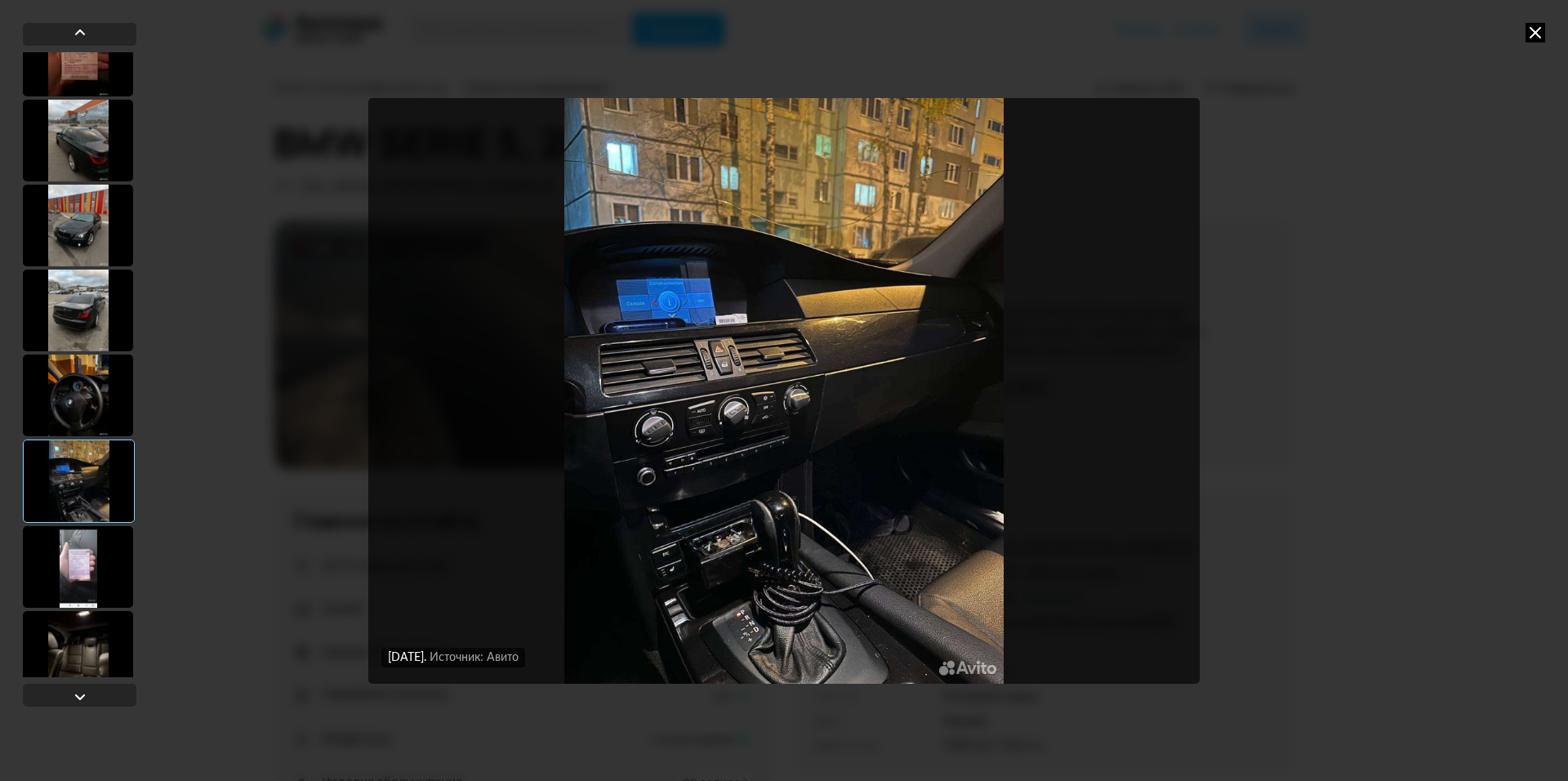
scroll to position [1062, 0]
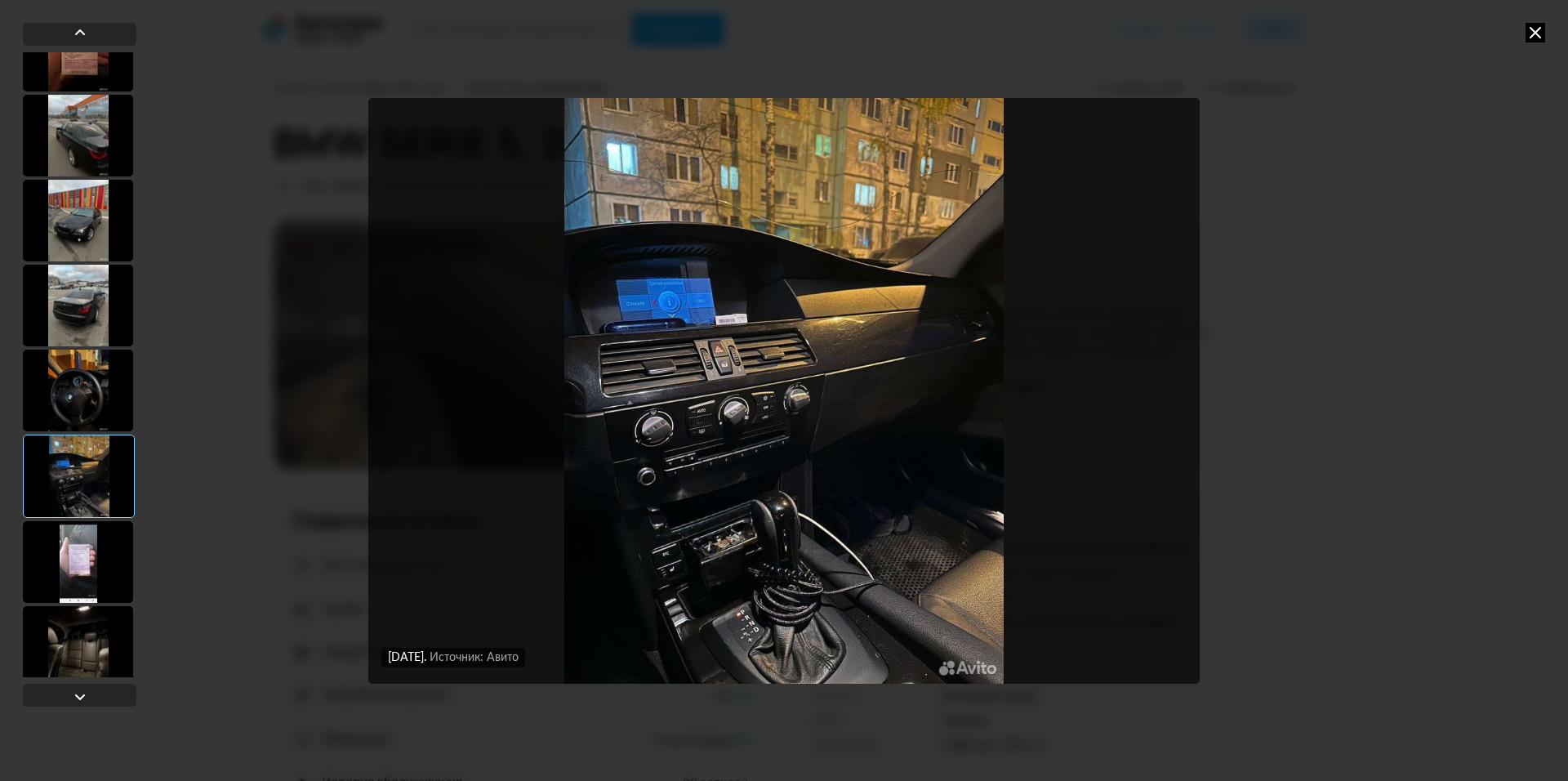
click at [74, 545] on div at bounding box center [78, 562] width 110 height 81
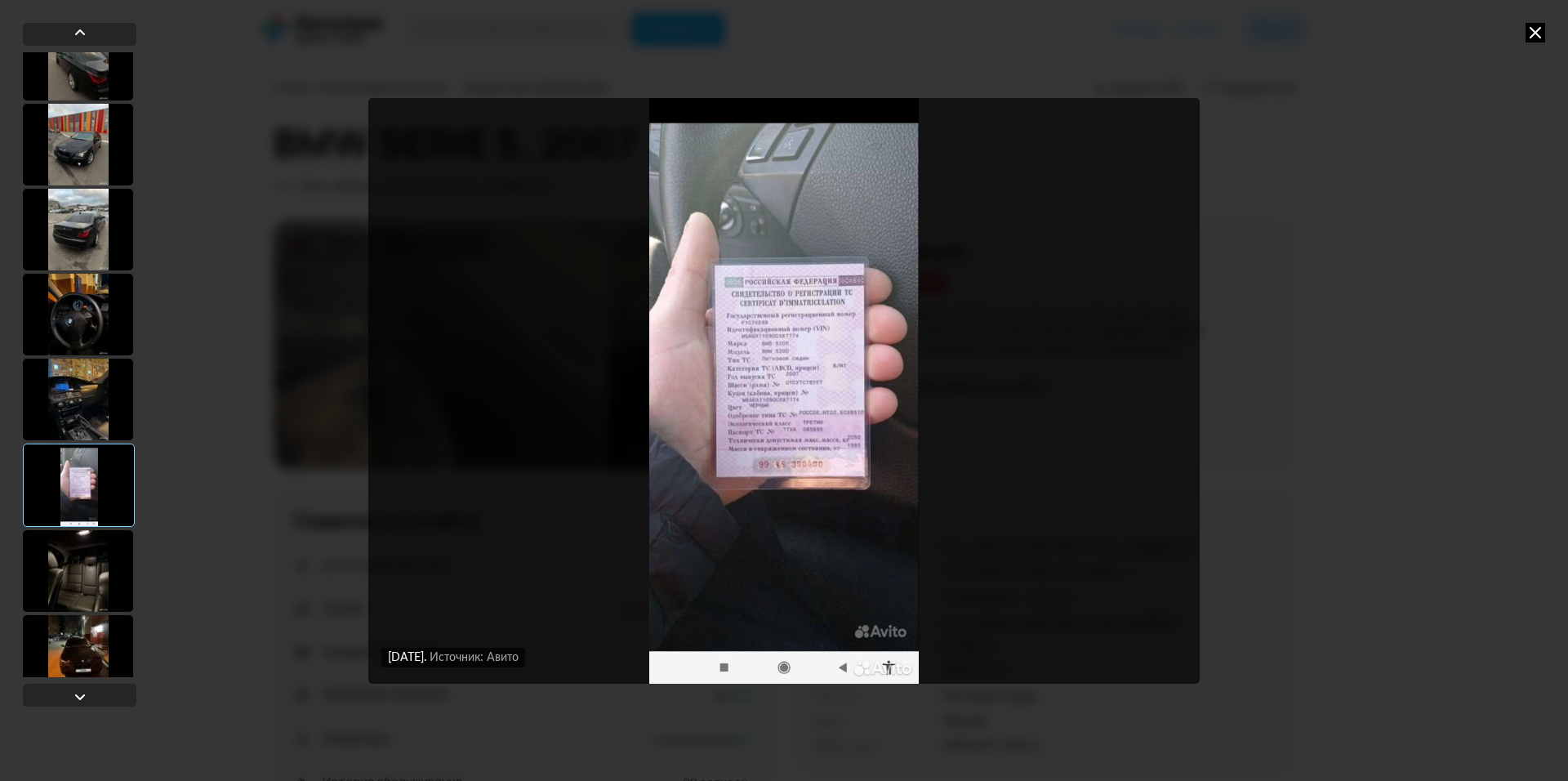
scroll to position [1144, 0]
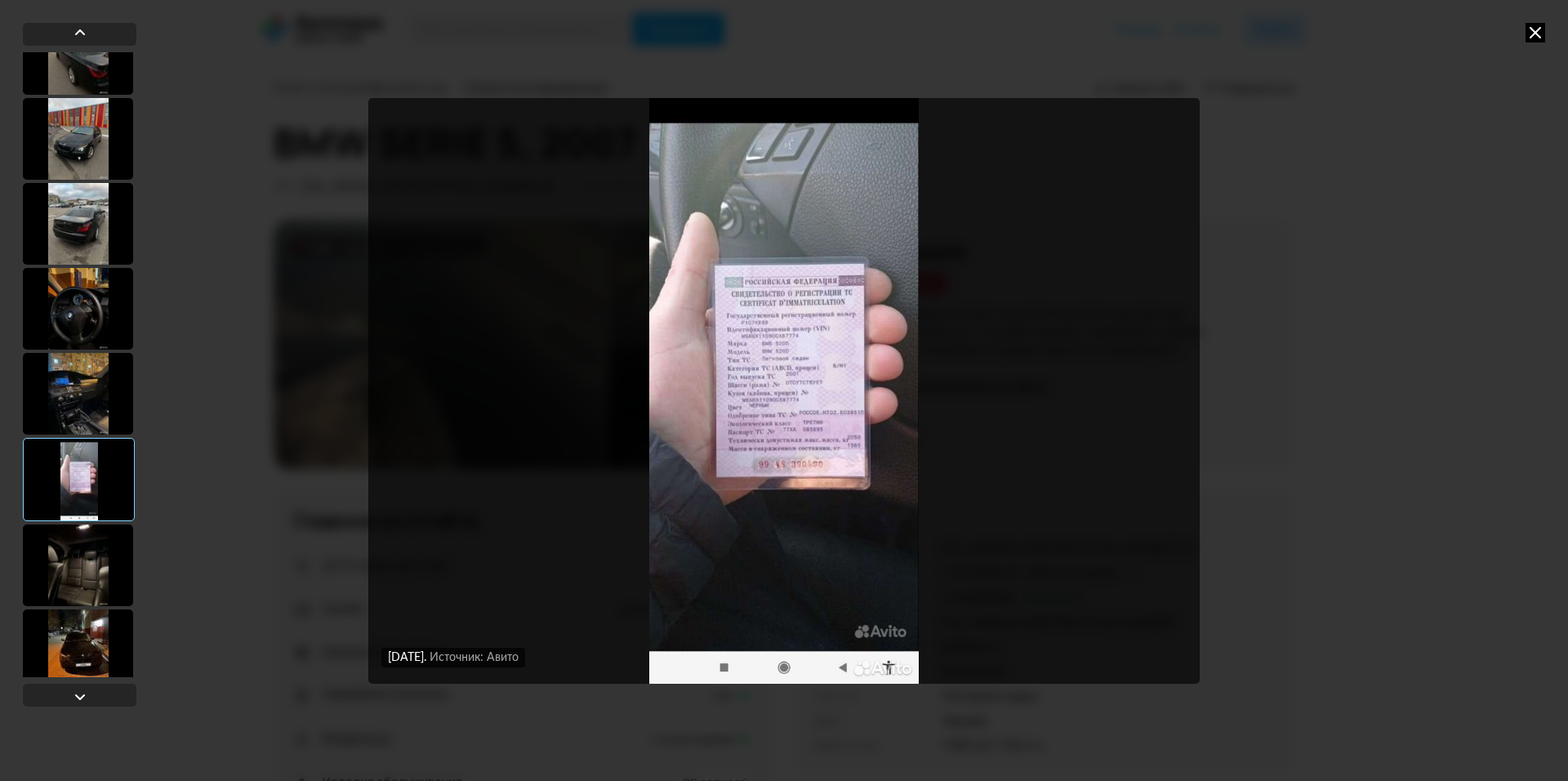
click at [69, 562] on div at bounding box center [78, 565] width 110 height 81
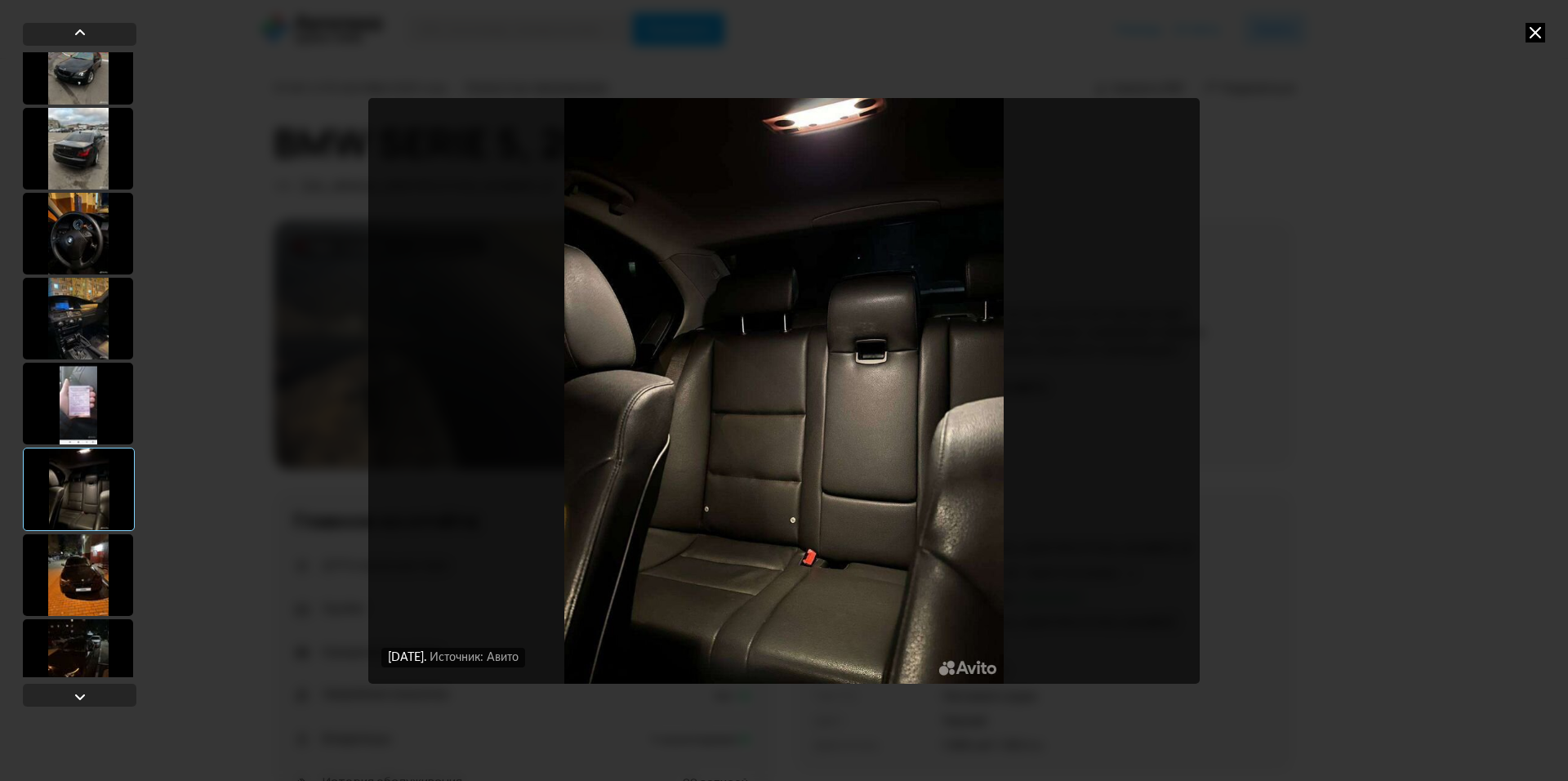
scroll to position [1226, 0]
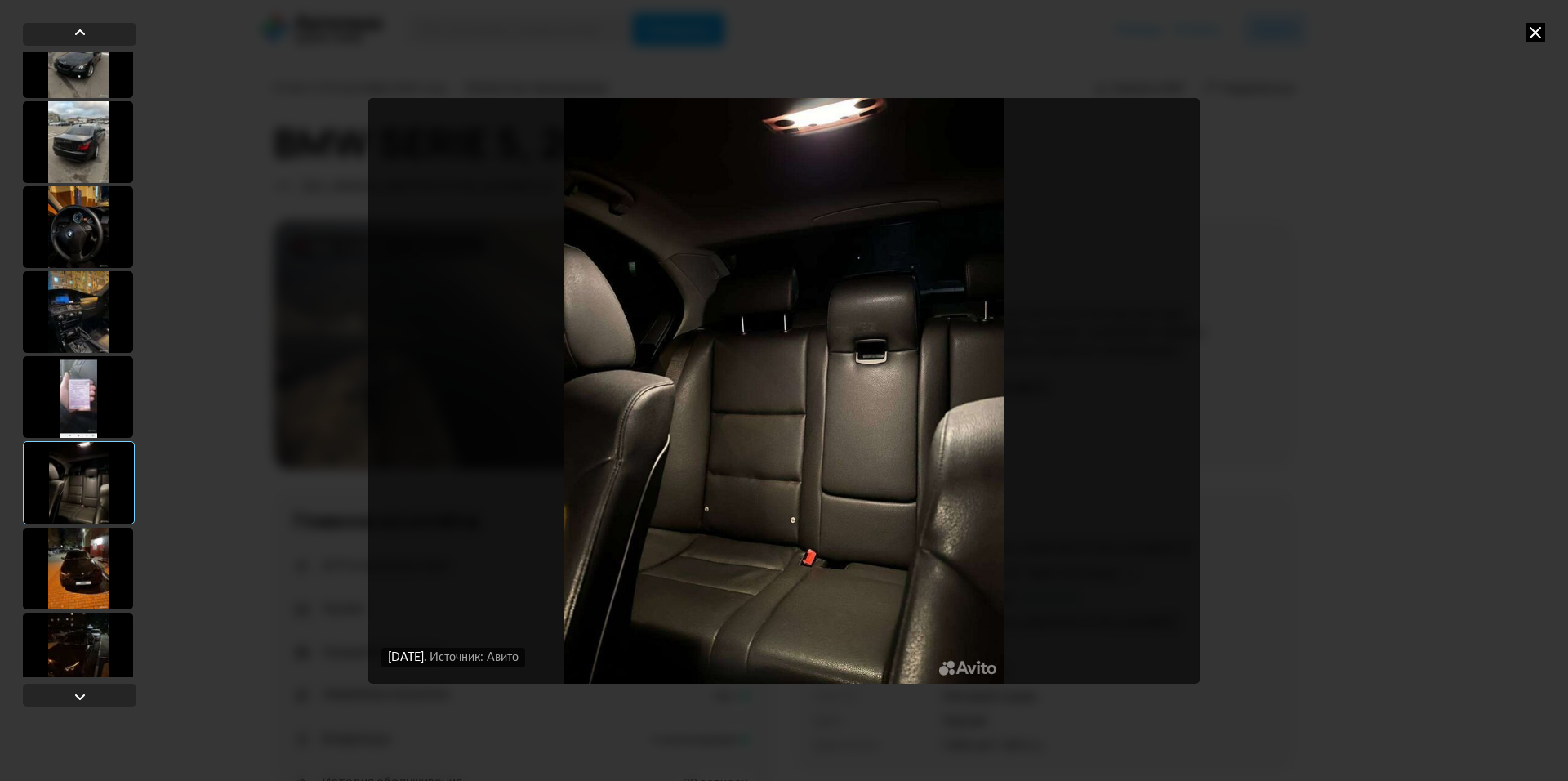
click at [69, 562] on div at bounding box center [78, 568] width 110 height 81
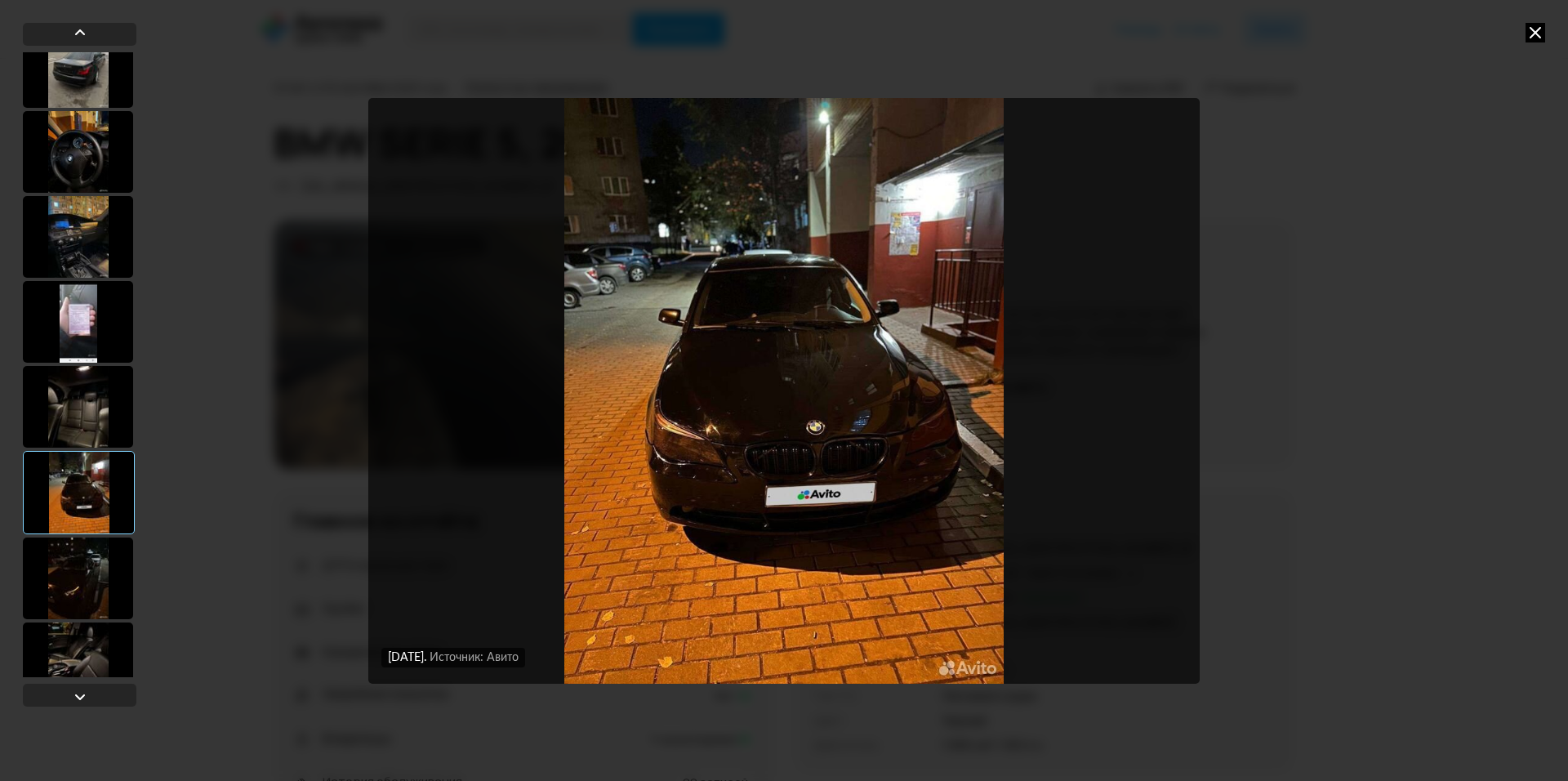
scroll to position [1307, 0]
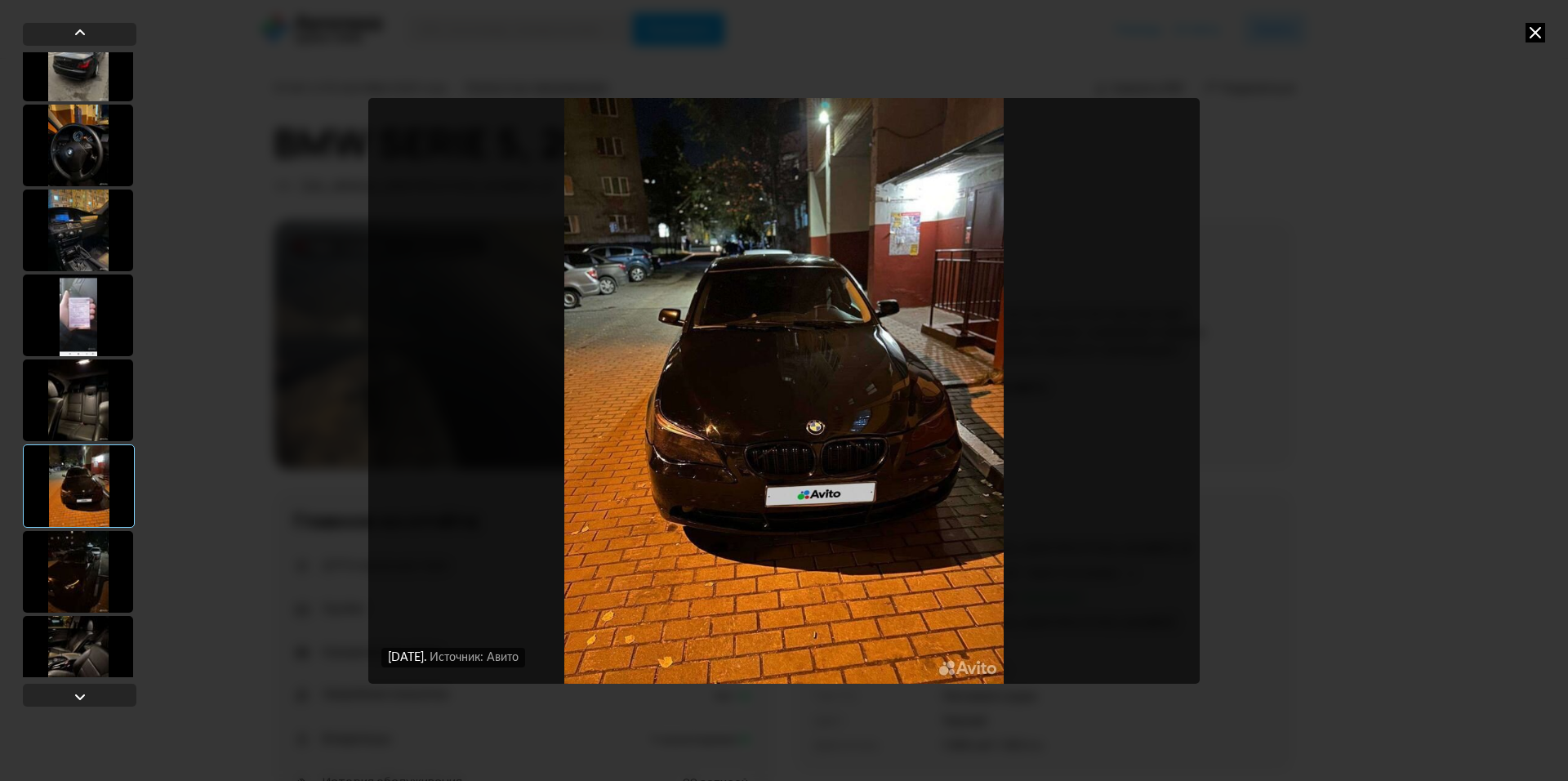
click at [69, 562] on div at bounding box center [78, 572] width 110 height 81
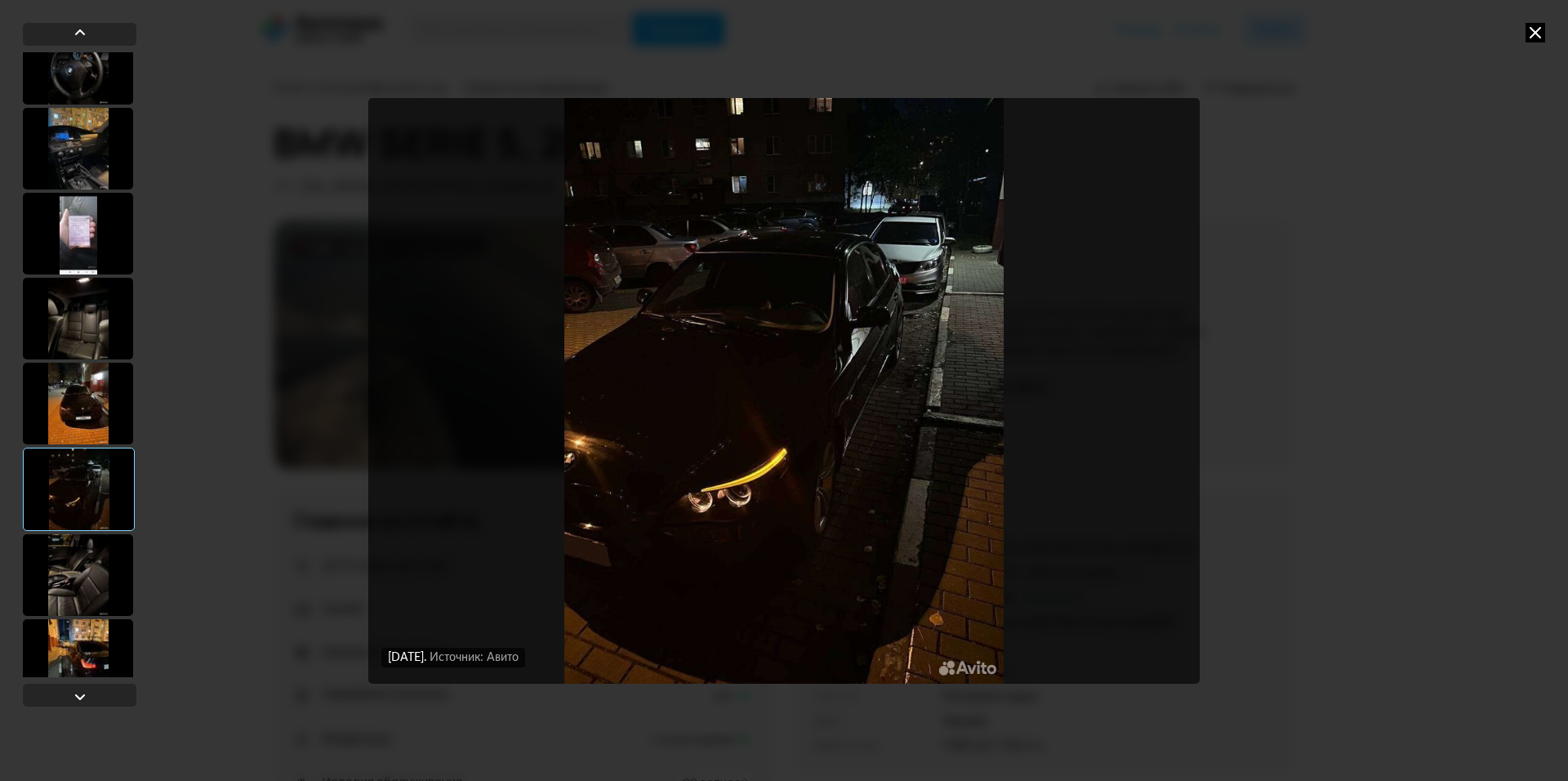
click at [69, 563] on div at bounding box center [78, 575] width 110 height 81
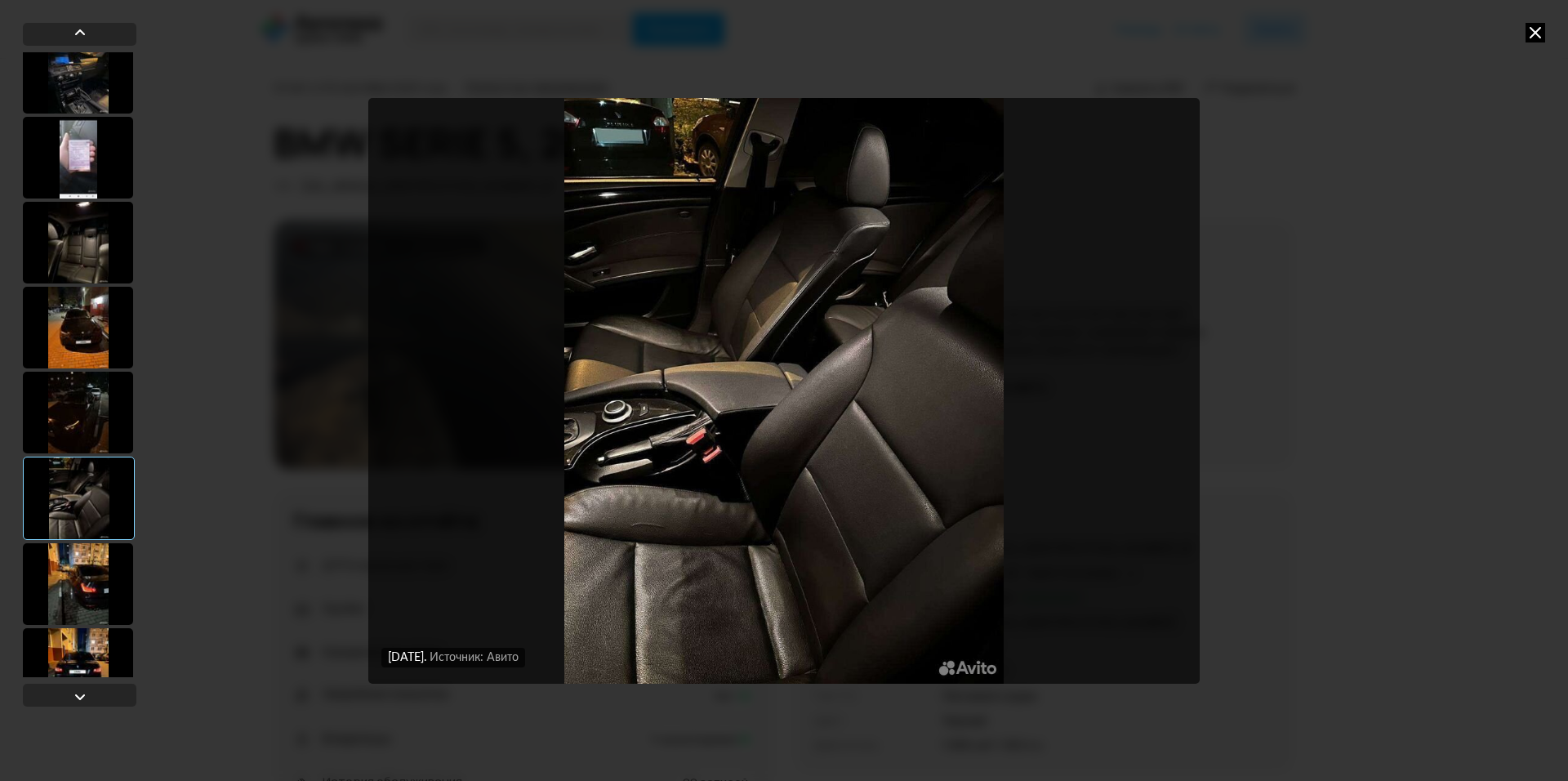
scroll to position [1471, 0]
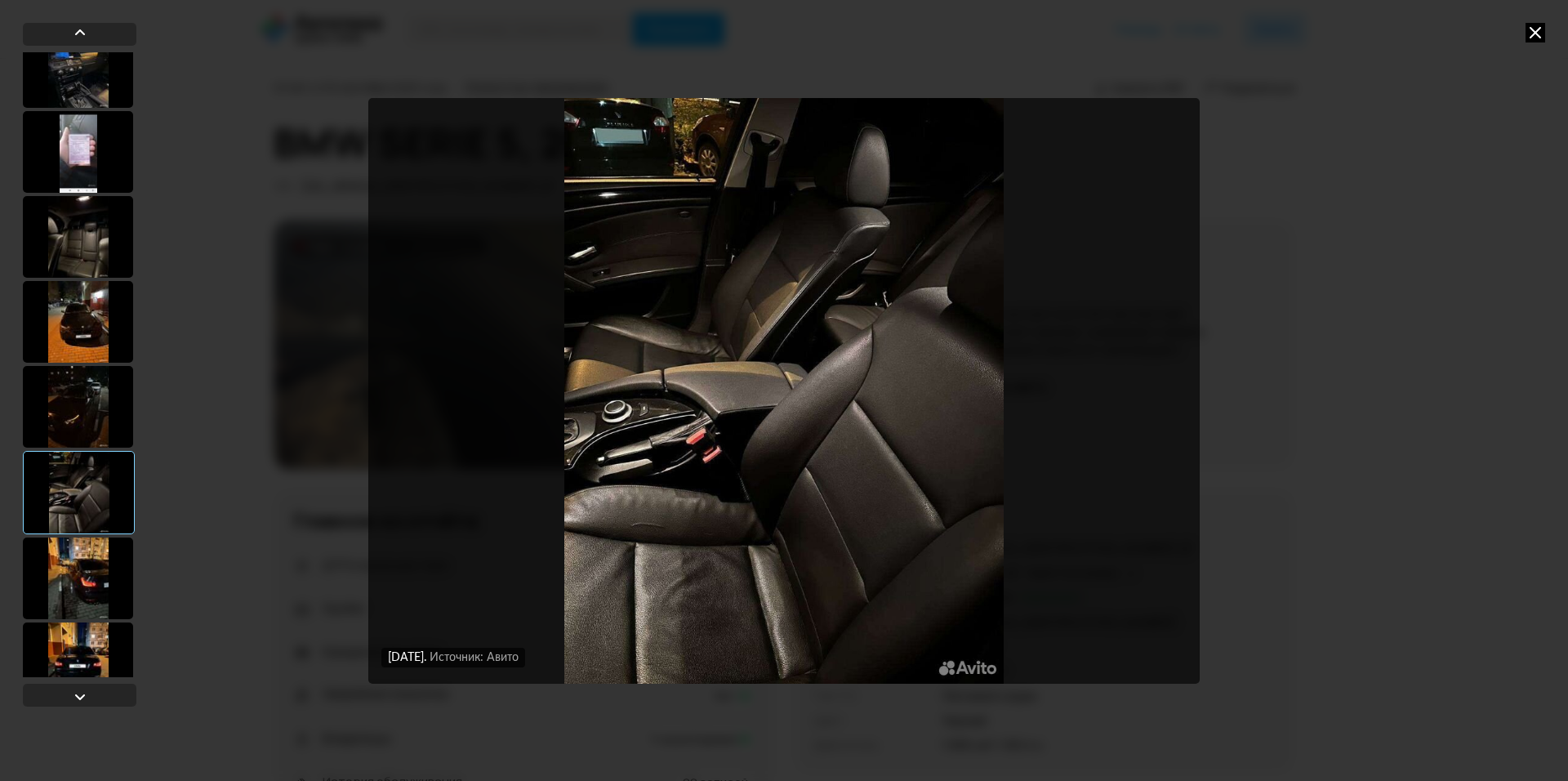
click at [69, 563] on div at bounding box center [78, 578] width 110 height 81
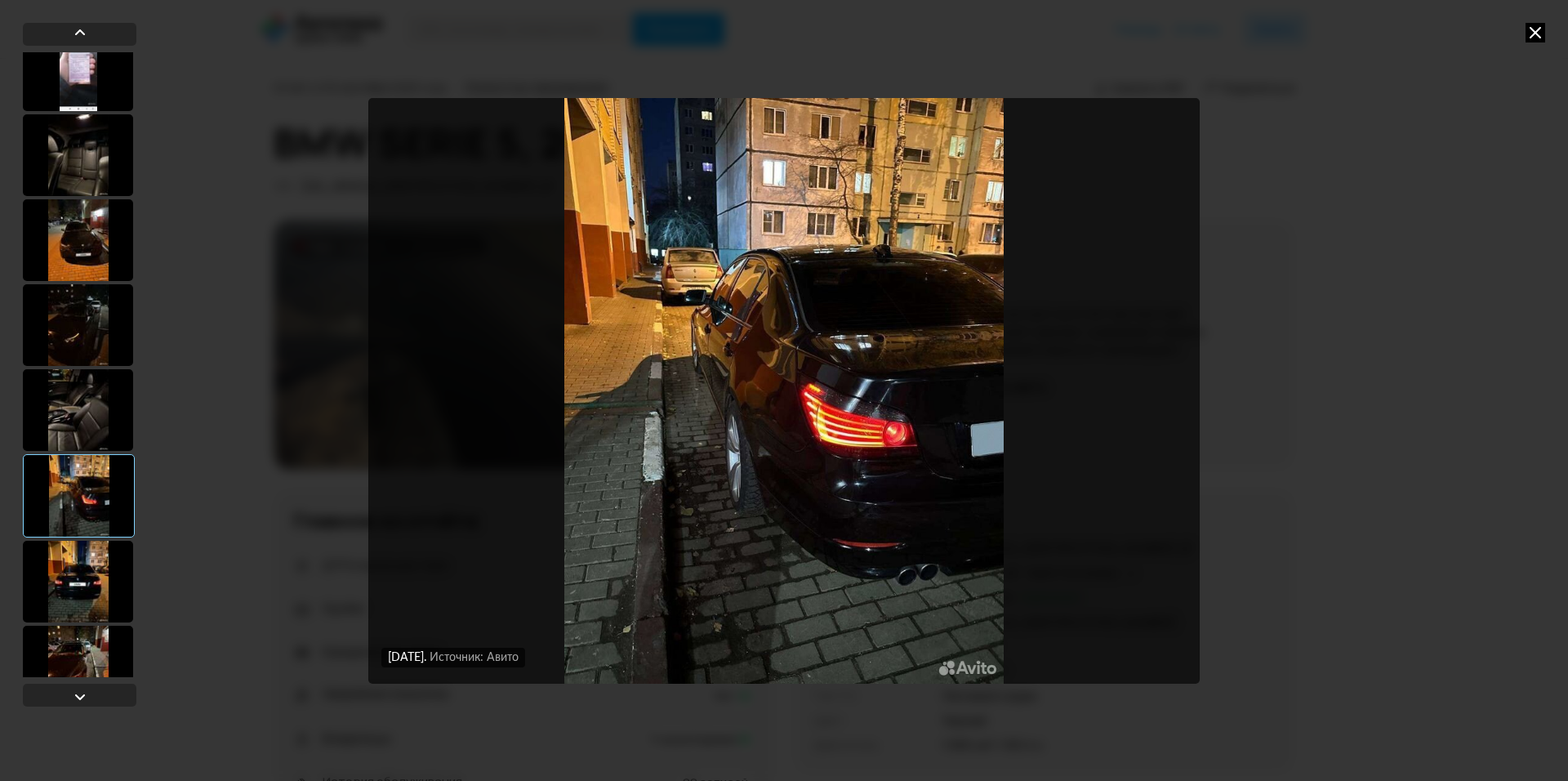
click at [69, 563] on div at bounding box center [78, 582] width 110 height 81
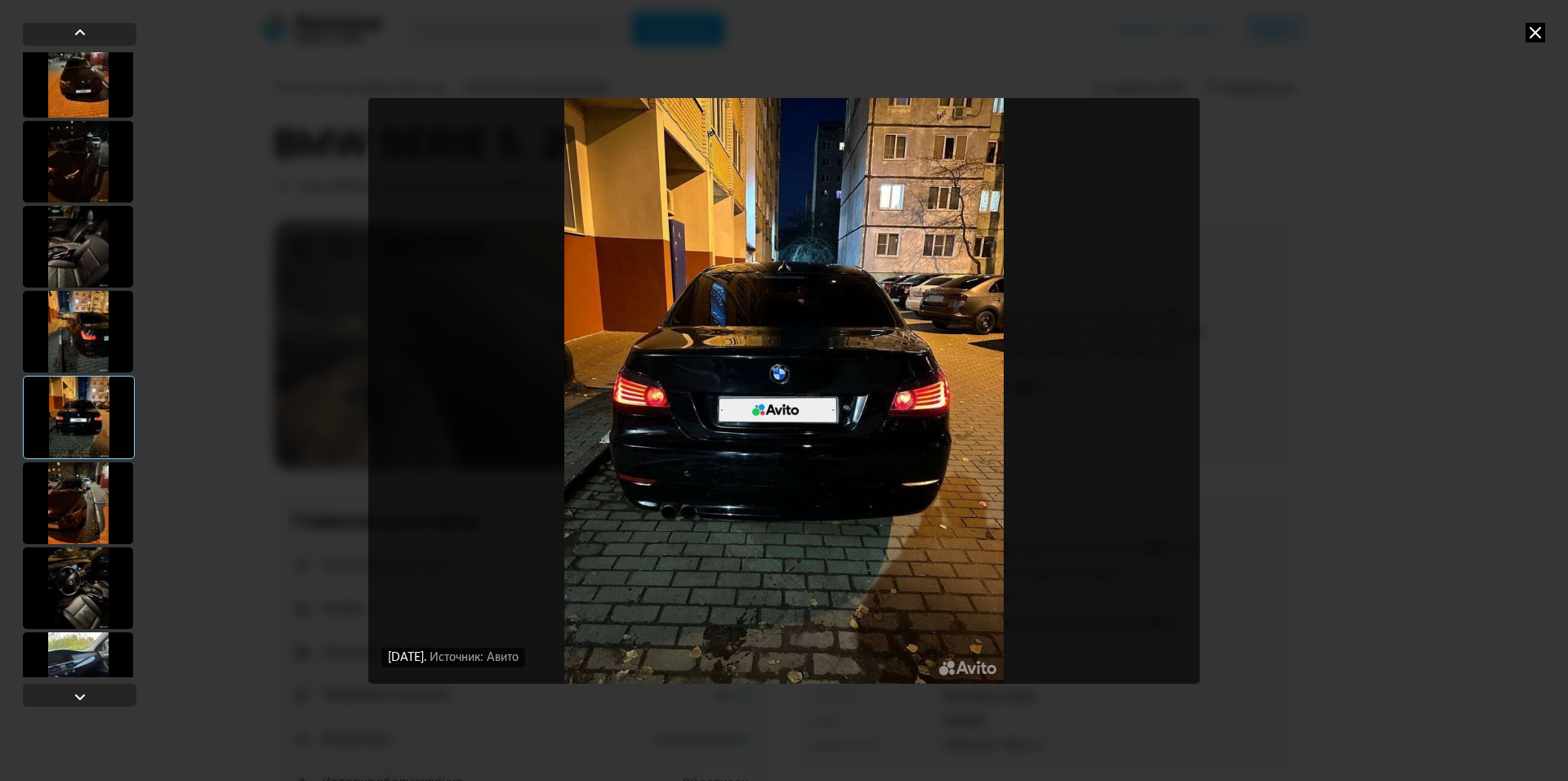
click at [74, 562] on div at bounding box center [78, 588] width 110 height 81
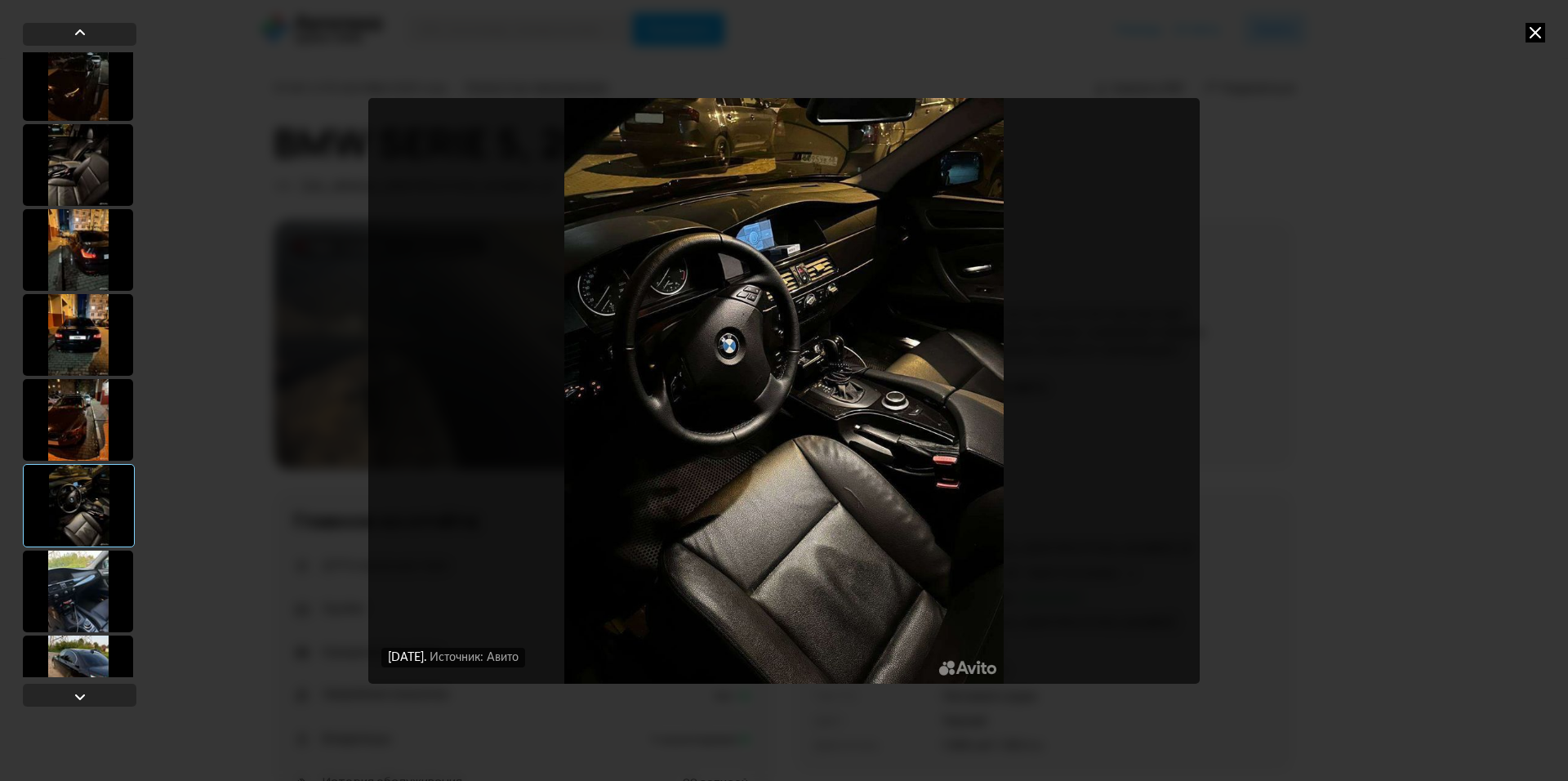
click at [74, 562] on div at bounding box center [78, 592] width 110 height 81
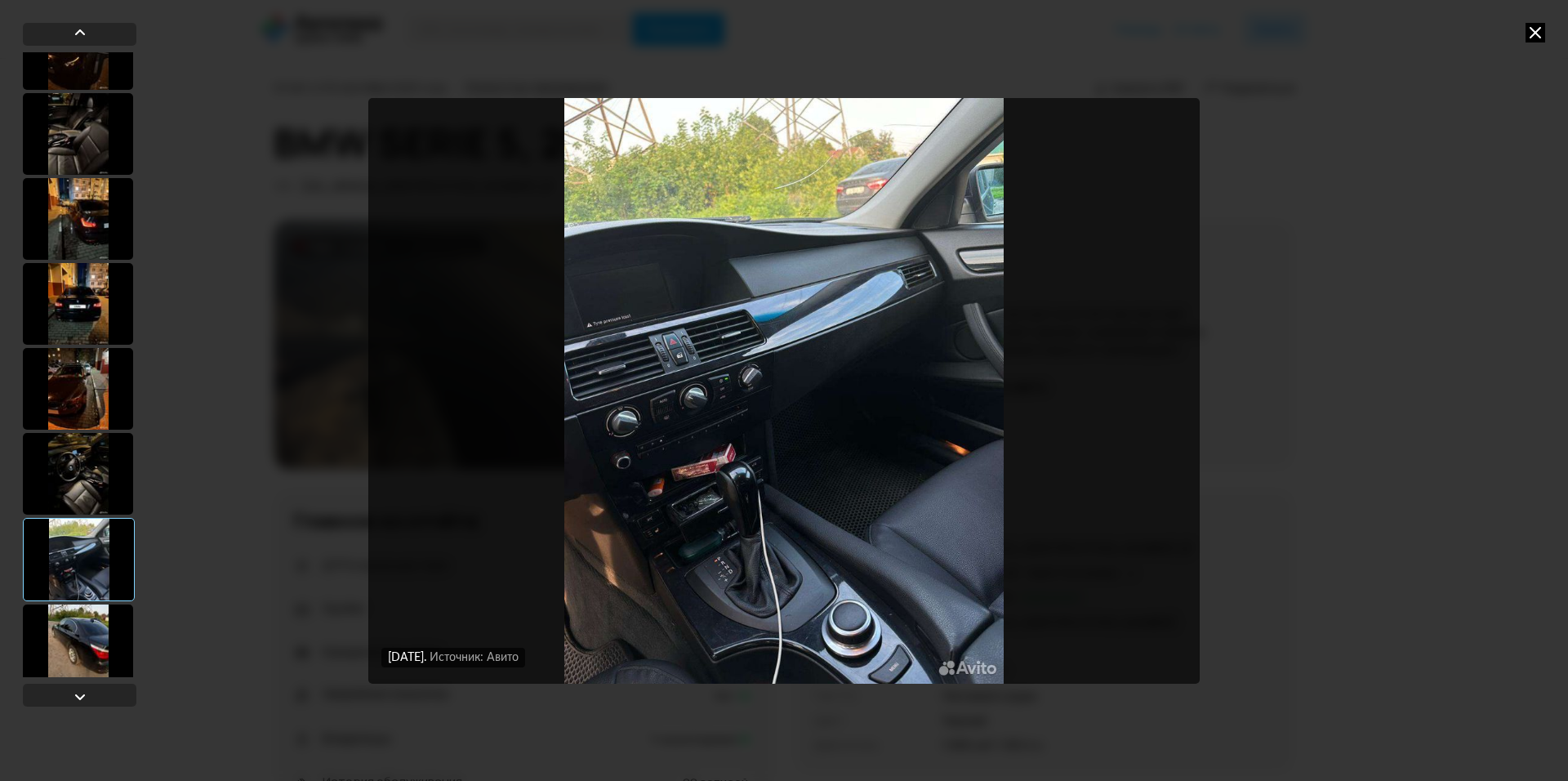
scroll to position [1879, 0]
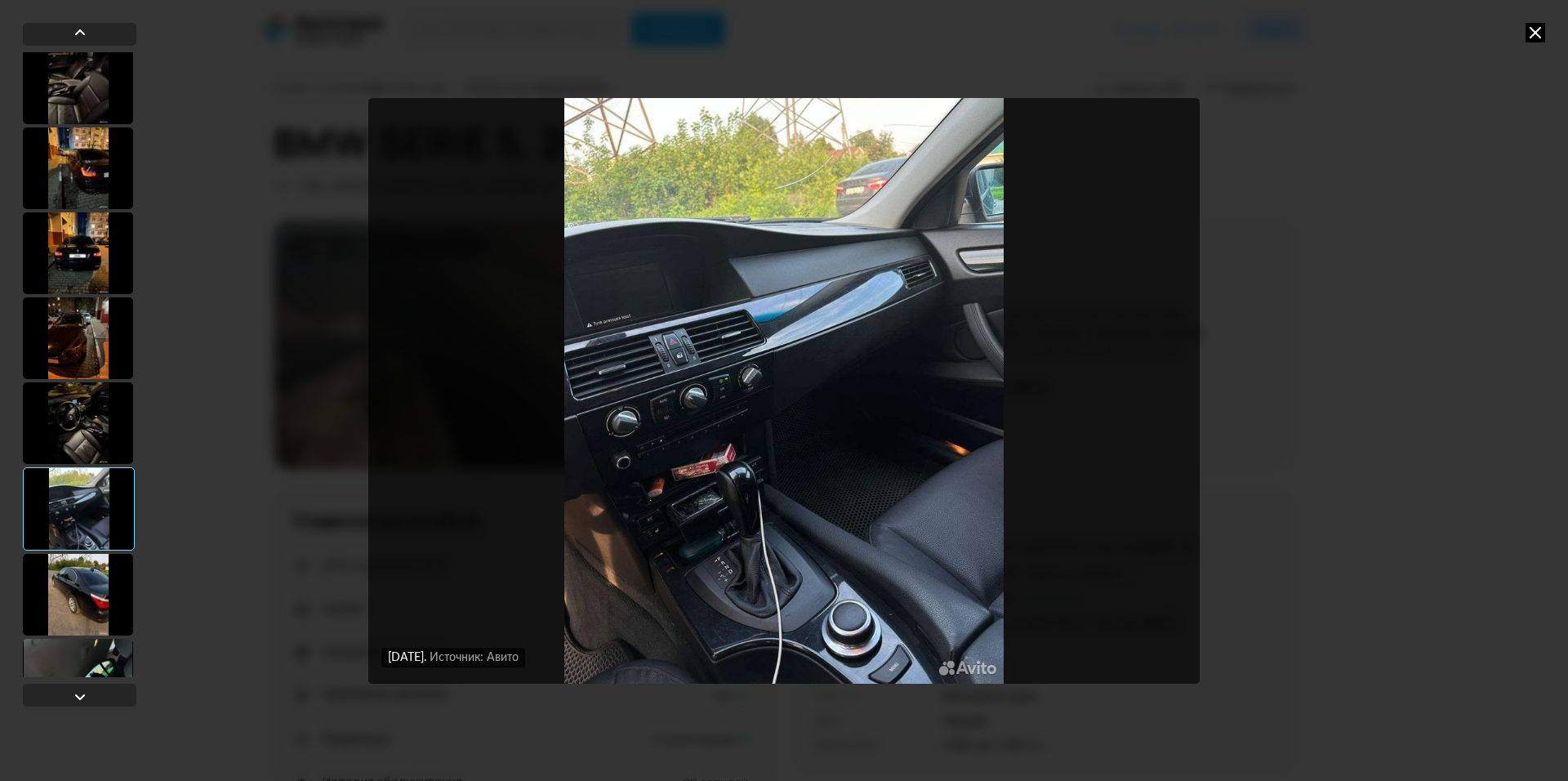
click at [74, 562] on div at bounding box center [78, 595] width 110 height 81
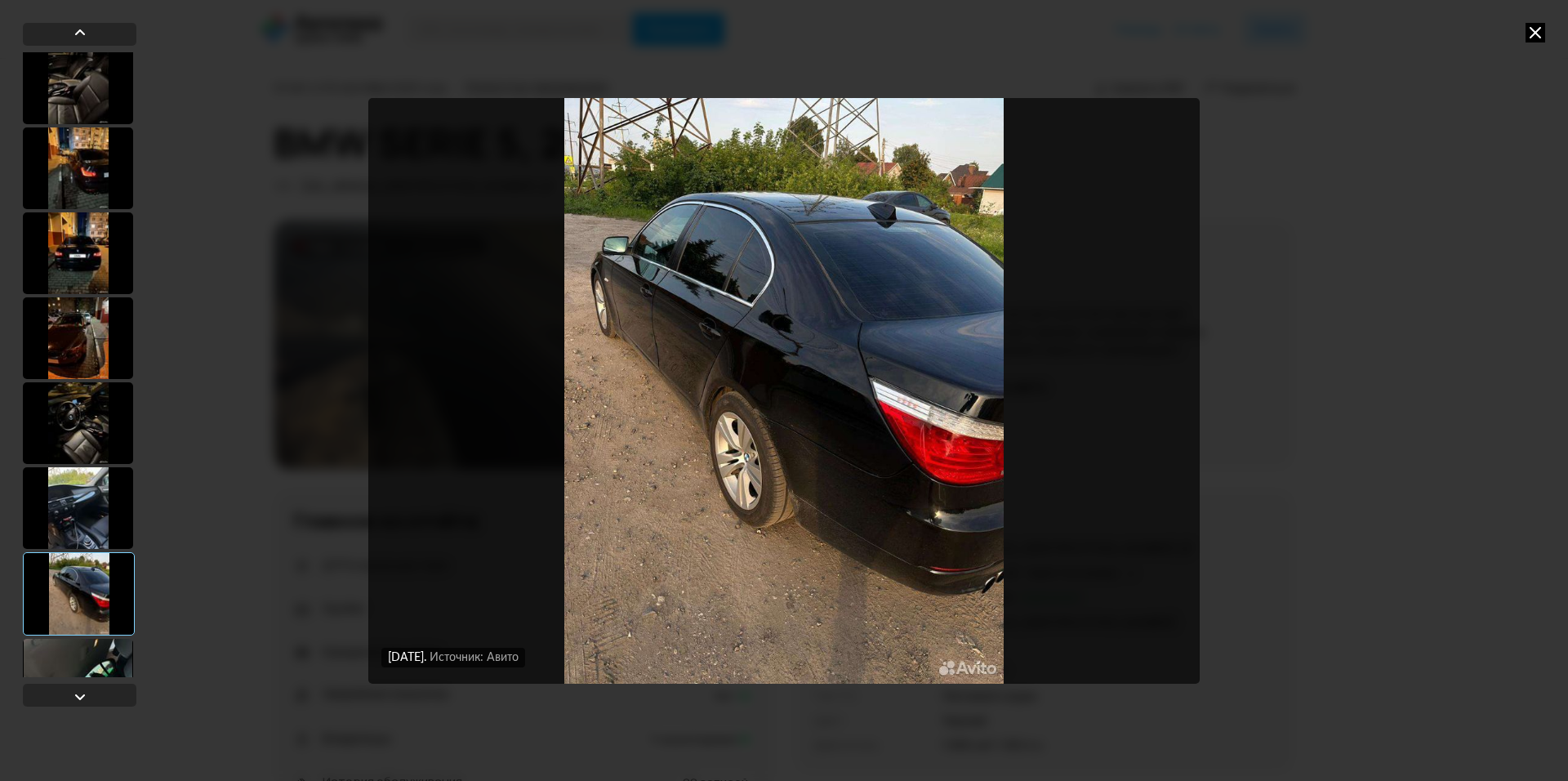
click at [81, 518] on div at bounding box center [78, 508] width 110 height 81
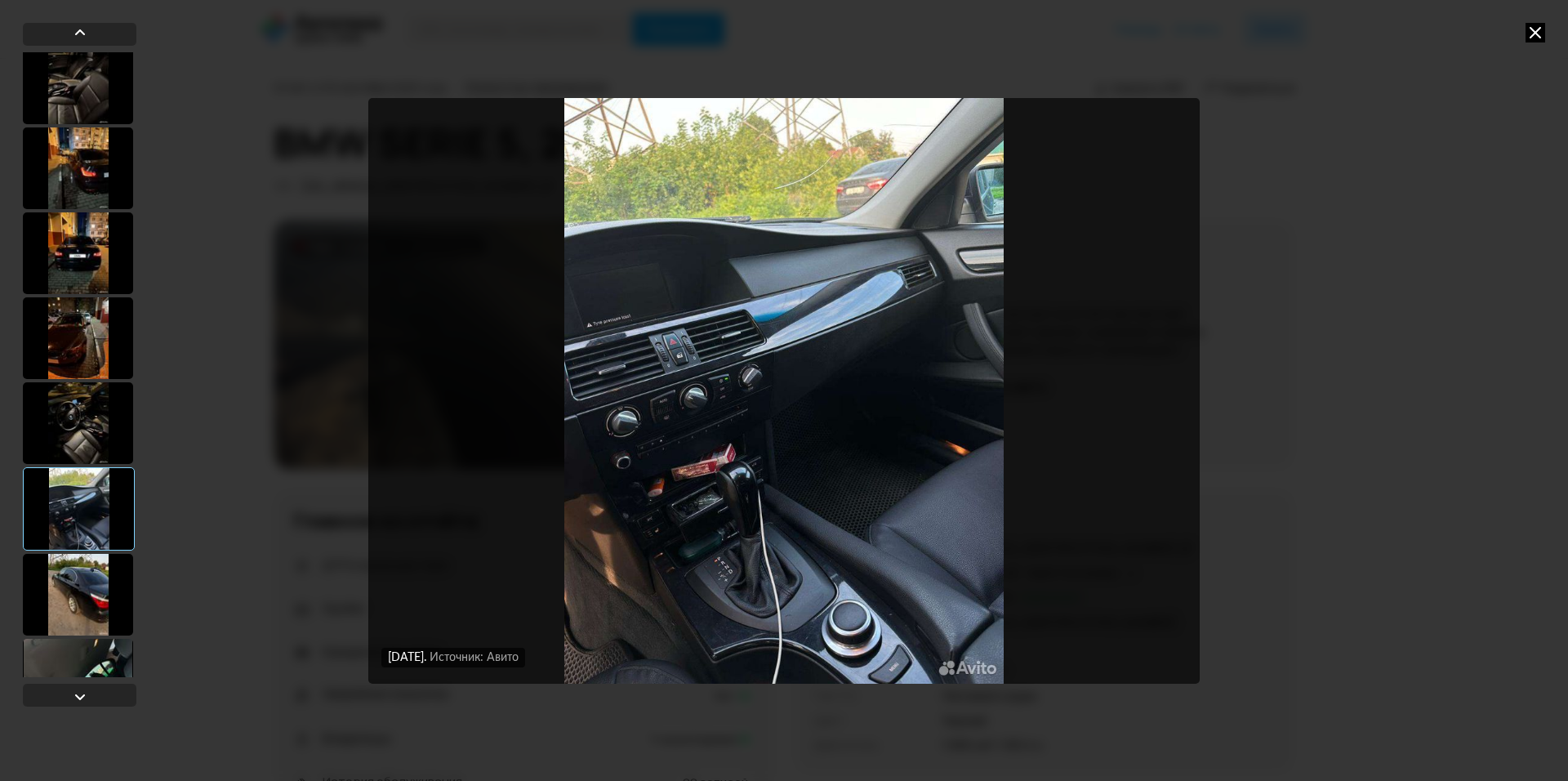
click at [76, 560] on div at bounding box center [78, 595] width 110 height 81
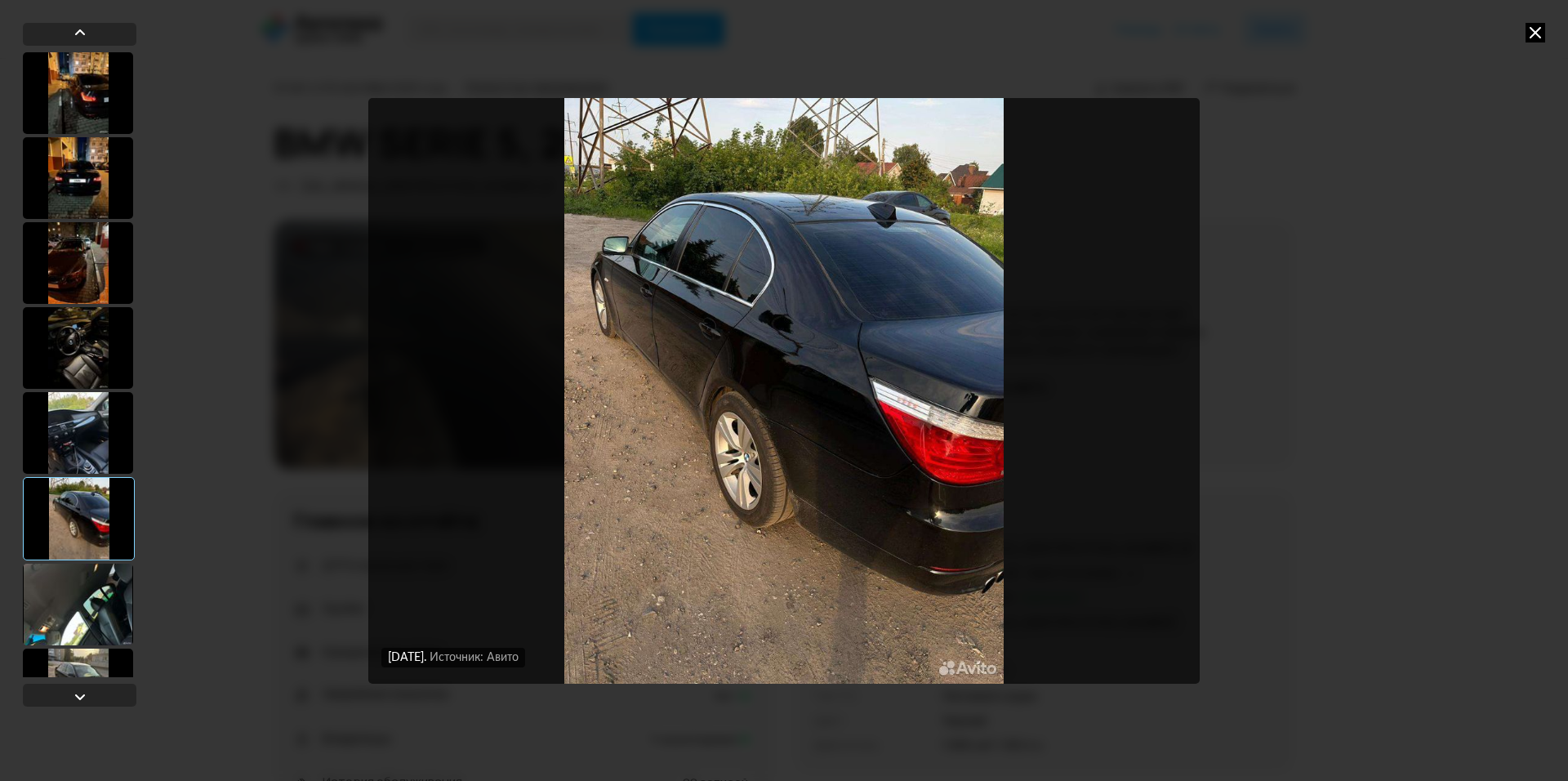
scroll to position [1961, 0]
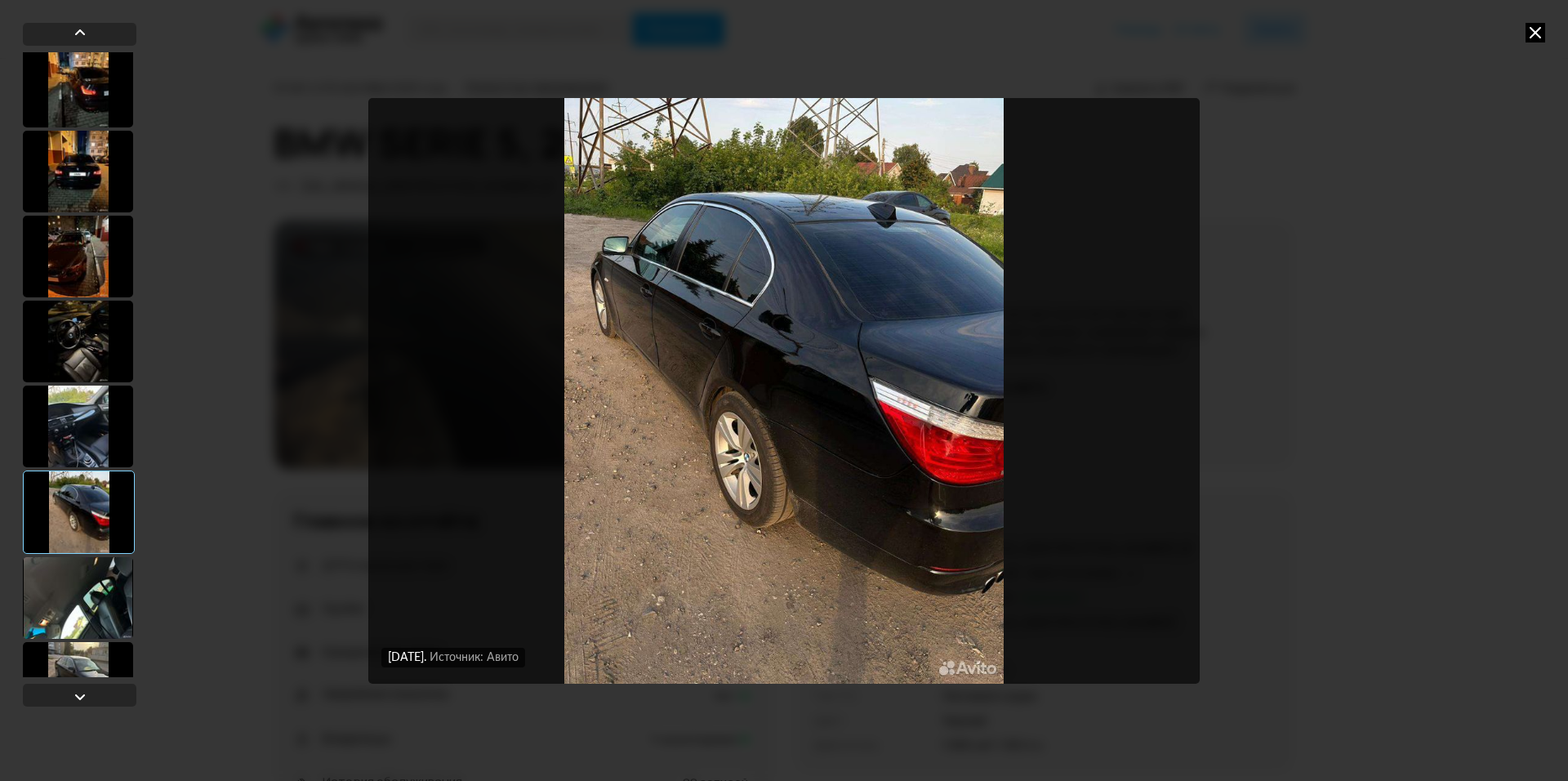
click at [76, 560] on div at bounding box center [78, 598] width 110 height 81
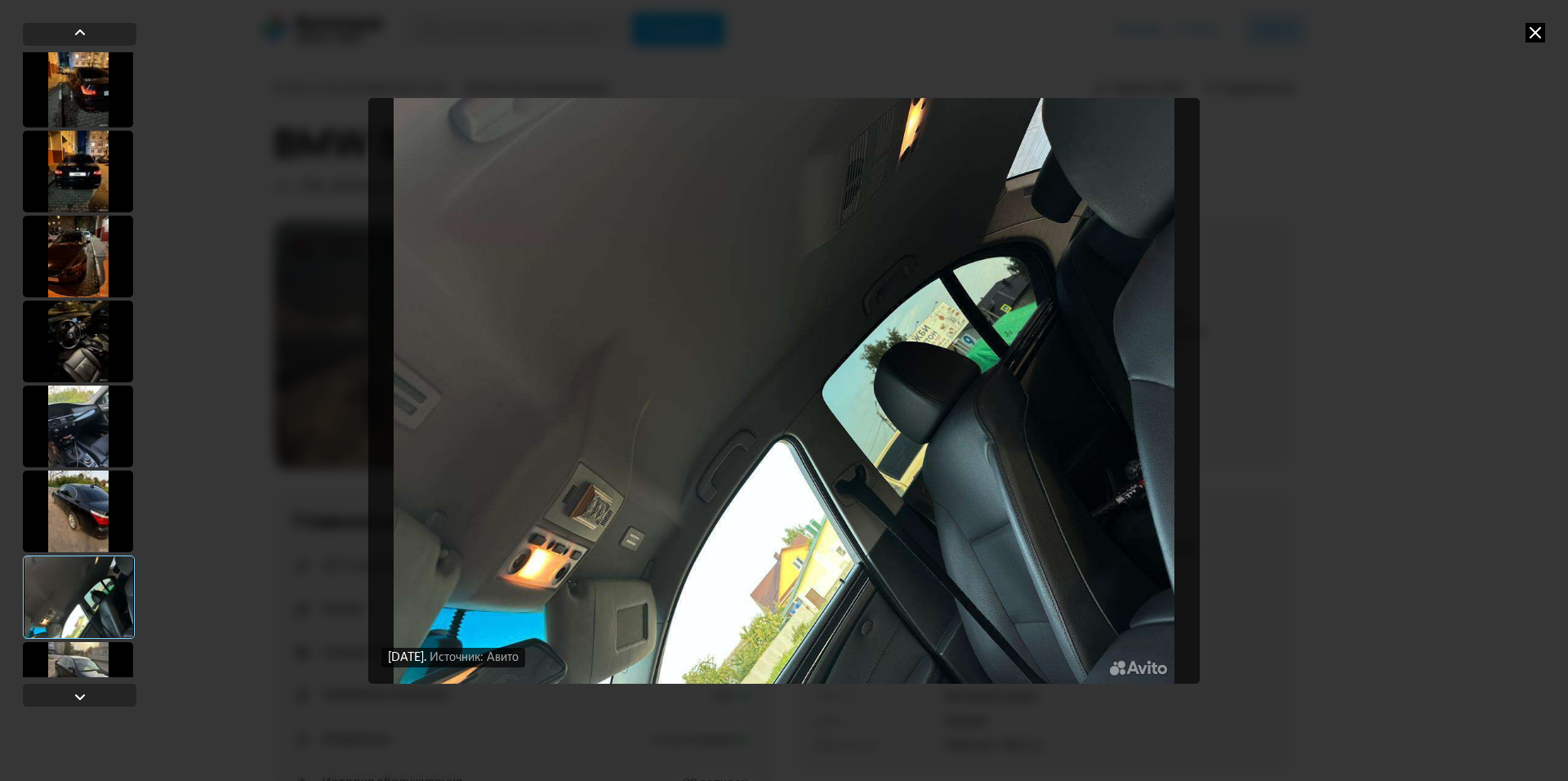
click at [81, 561] on div at bounding box center [79, 597] width 112 height 83
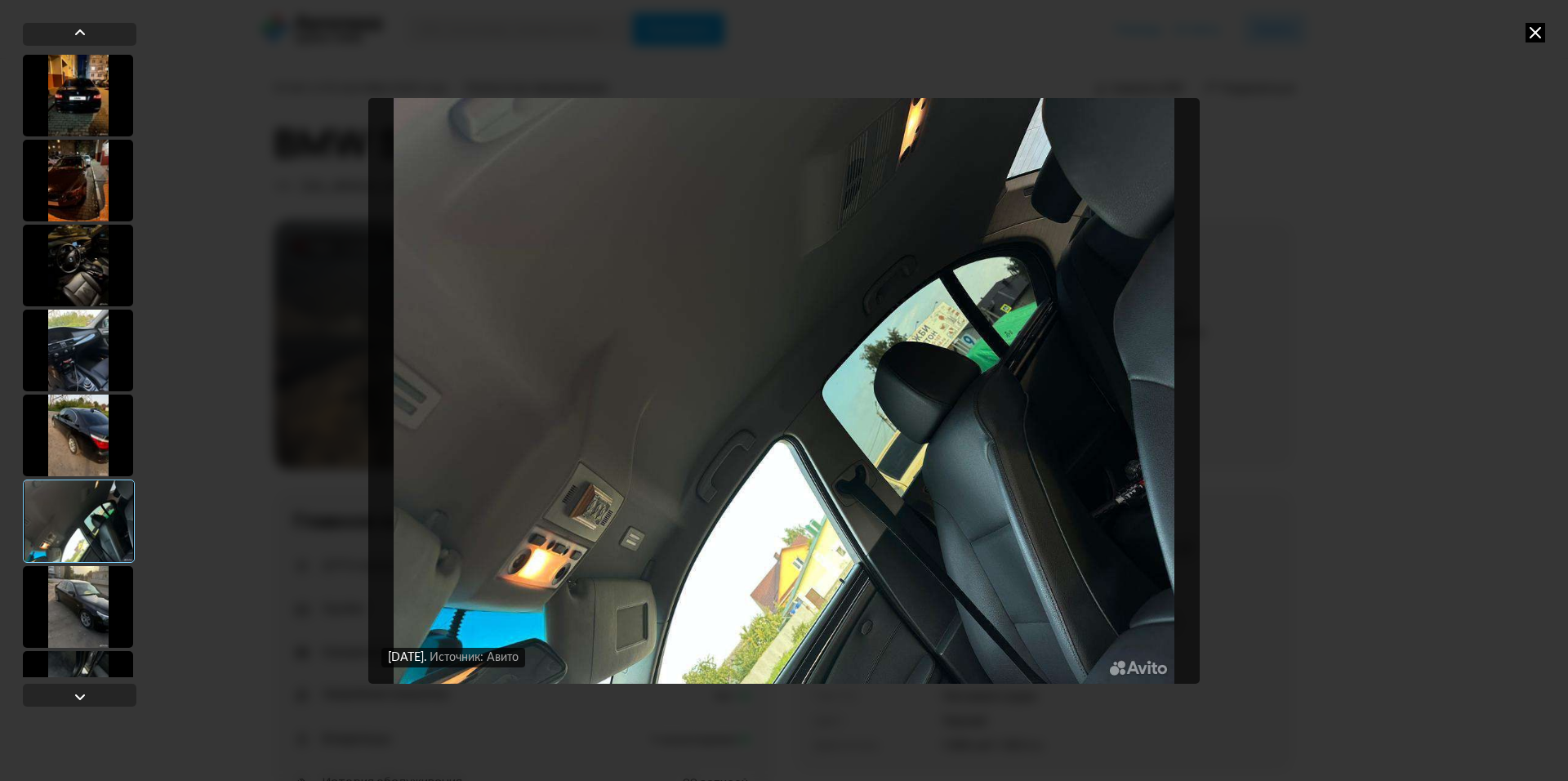
scroll to position [2042, 0]
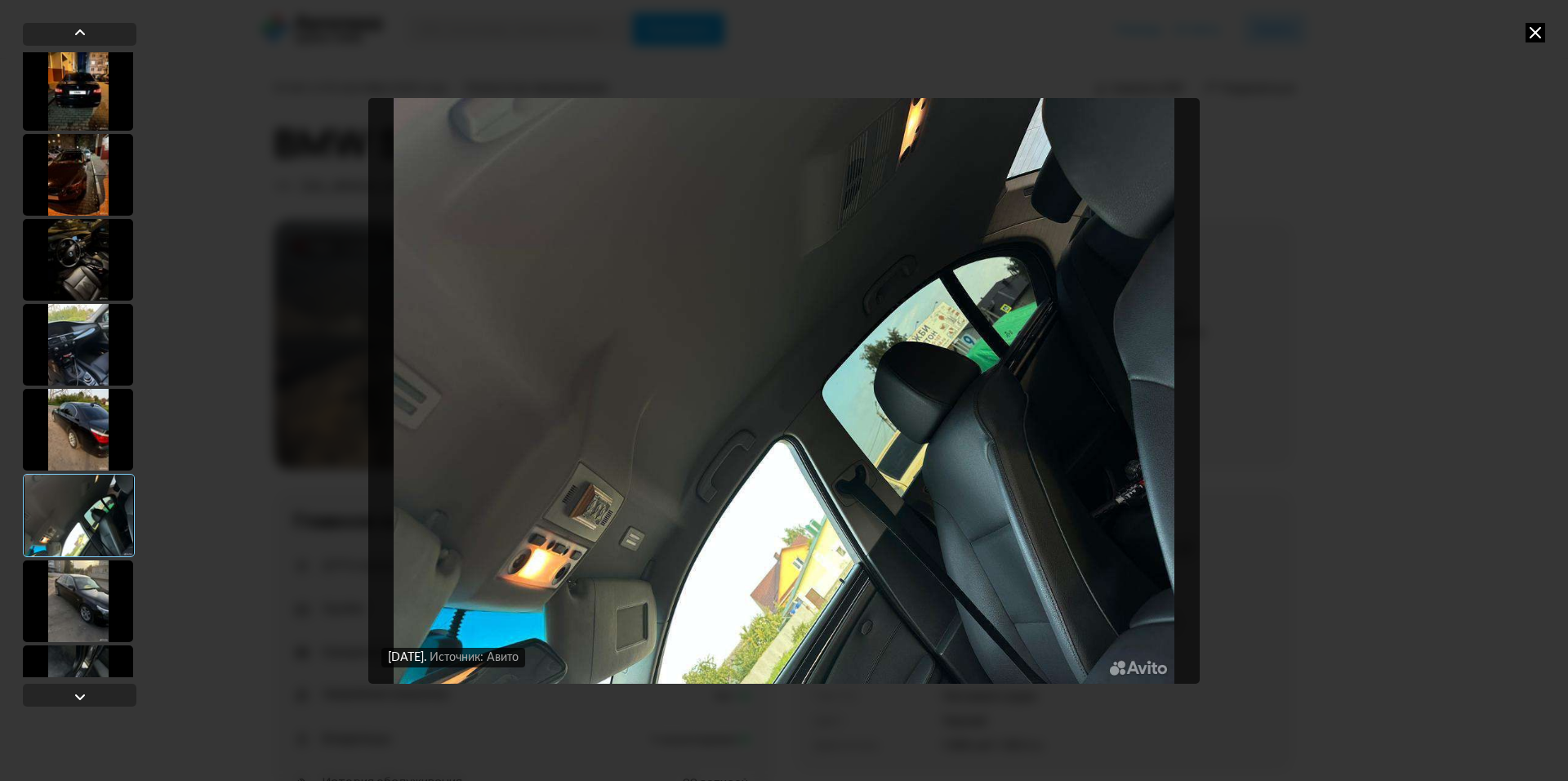
click at [91, 526] on div at bounding box center [79, 515] width 112 height 83
click at [76, 563] on div at bounding box center [78, 602] width 110 height 81
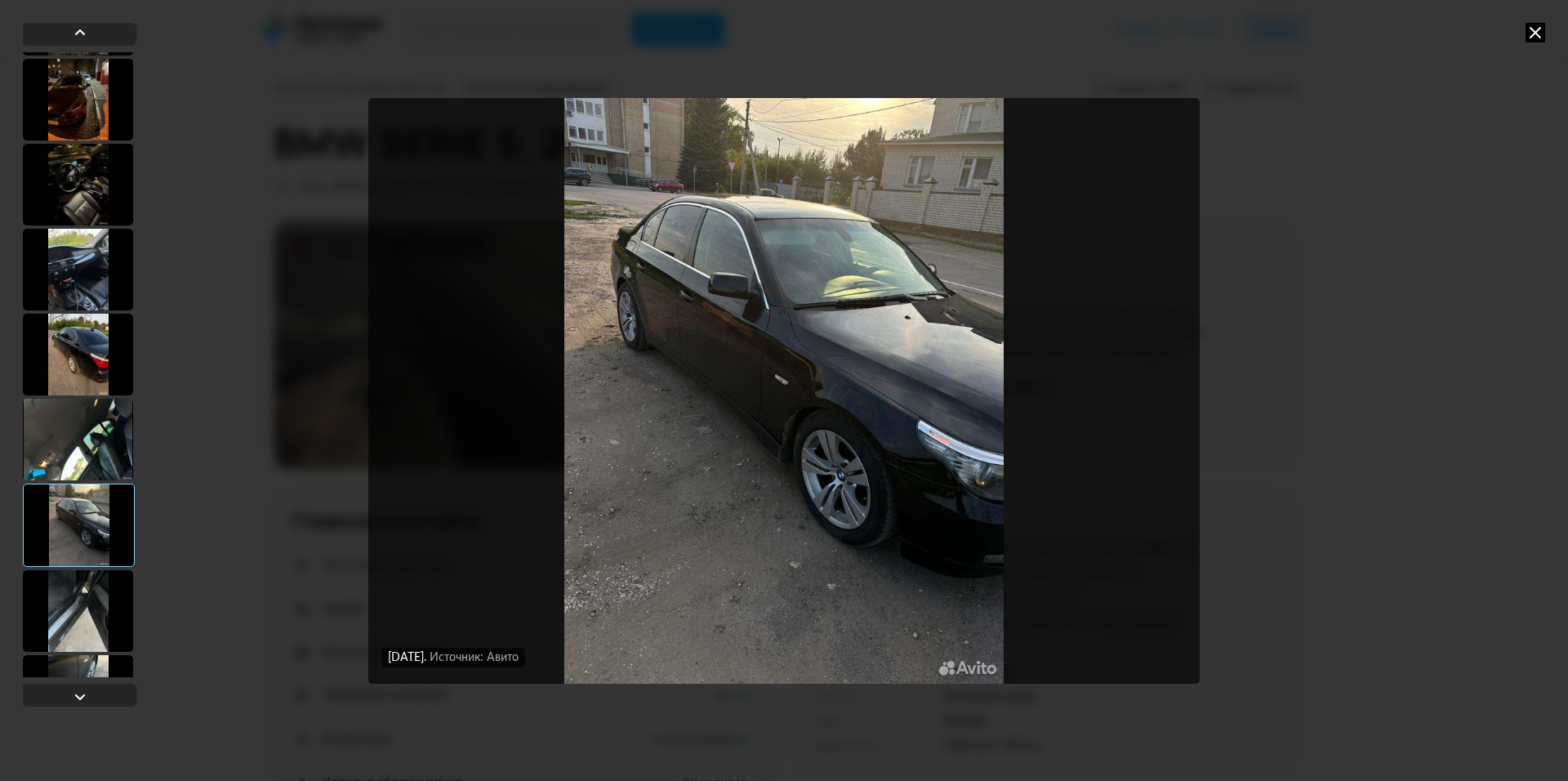
scroll to position [2124, 0]
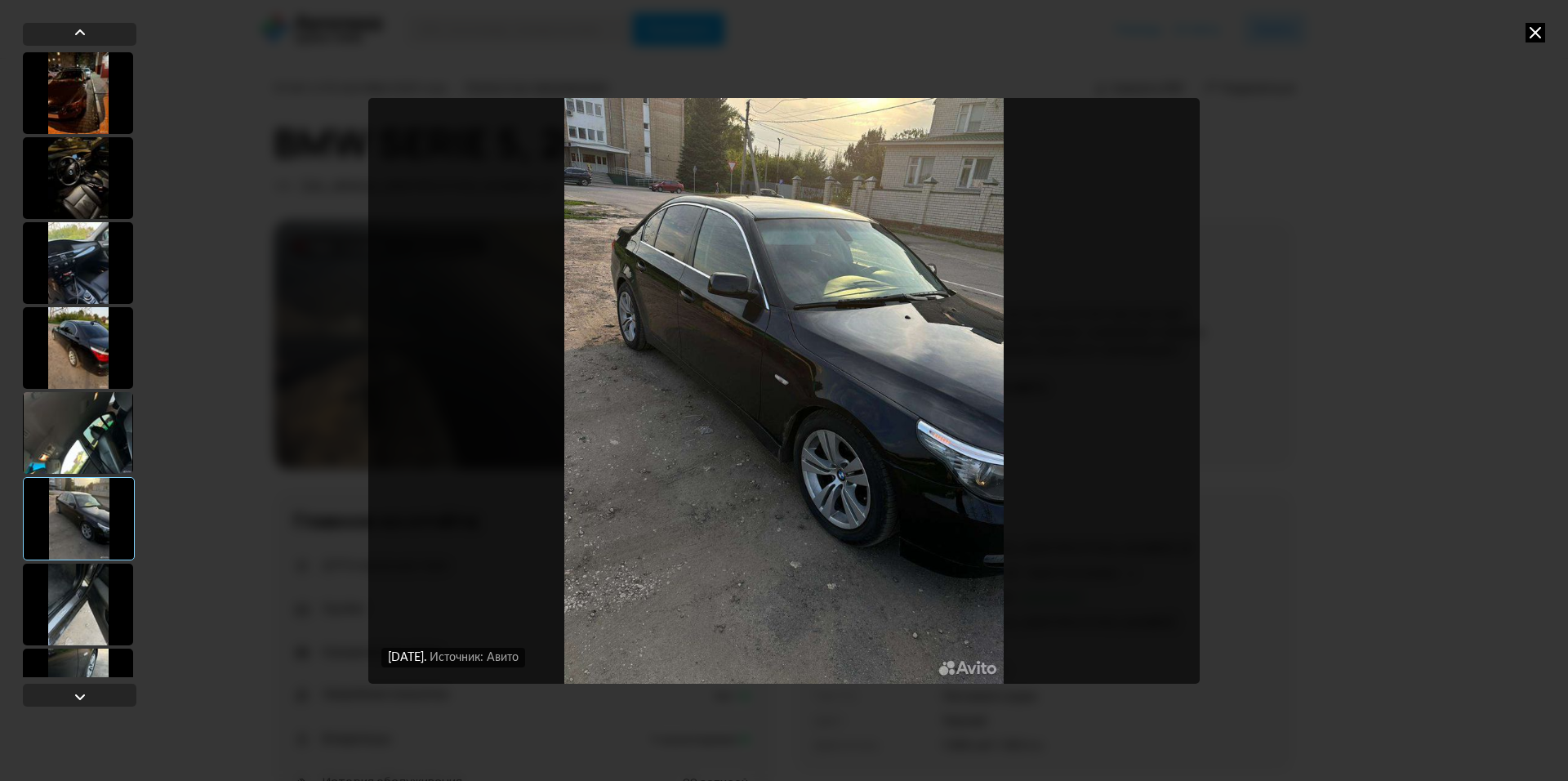
click at [79, 562] on div at bounding box center [80, 365] width 114 height 625
click at [81, 562] on div at bounding box center [80, 365] width 114 height 625
click at [77, 574] on div at bounding box center [78, 605] width 110 height 81
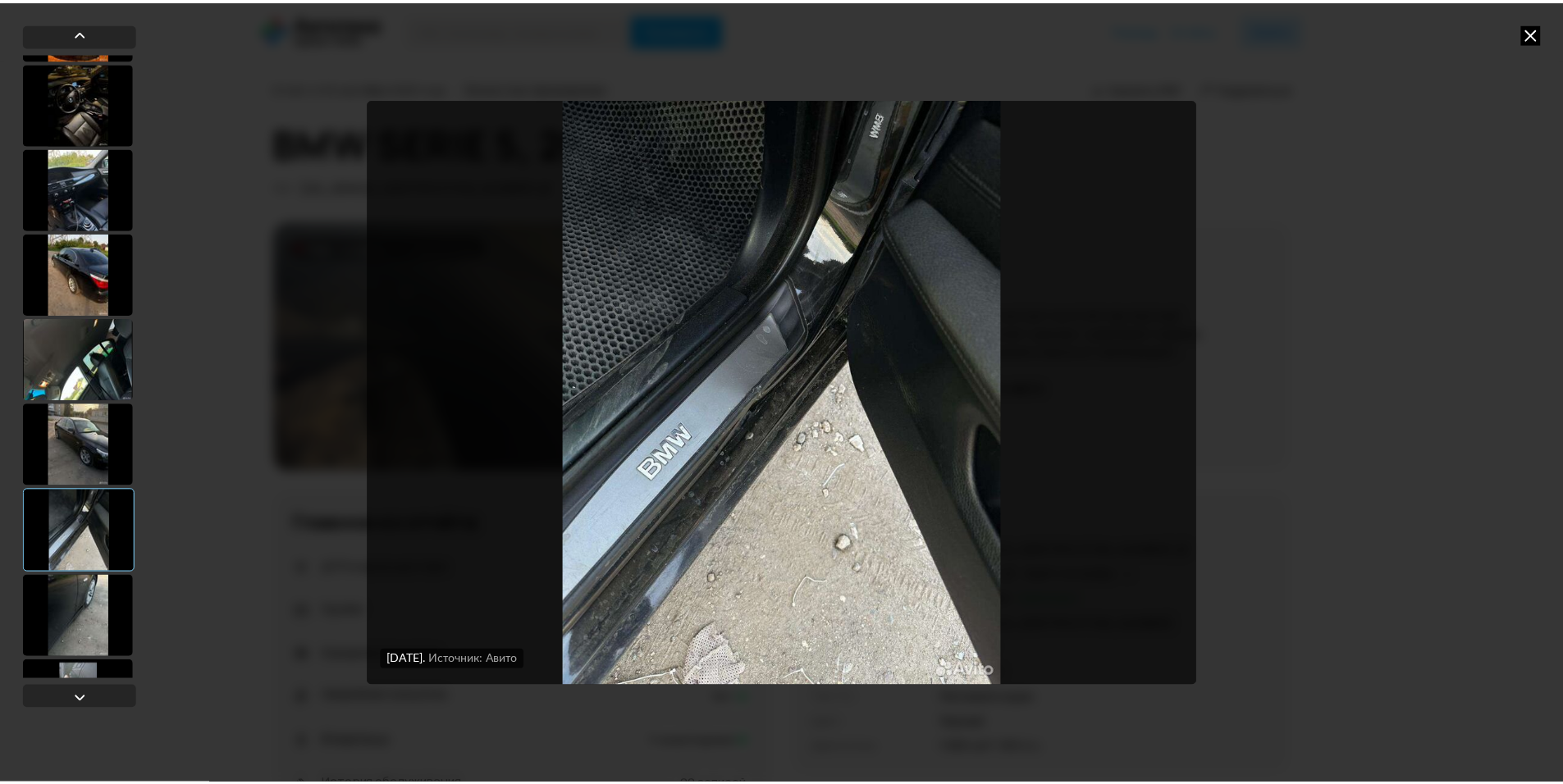
scroll to position [2214, 0]
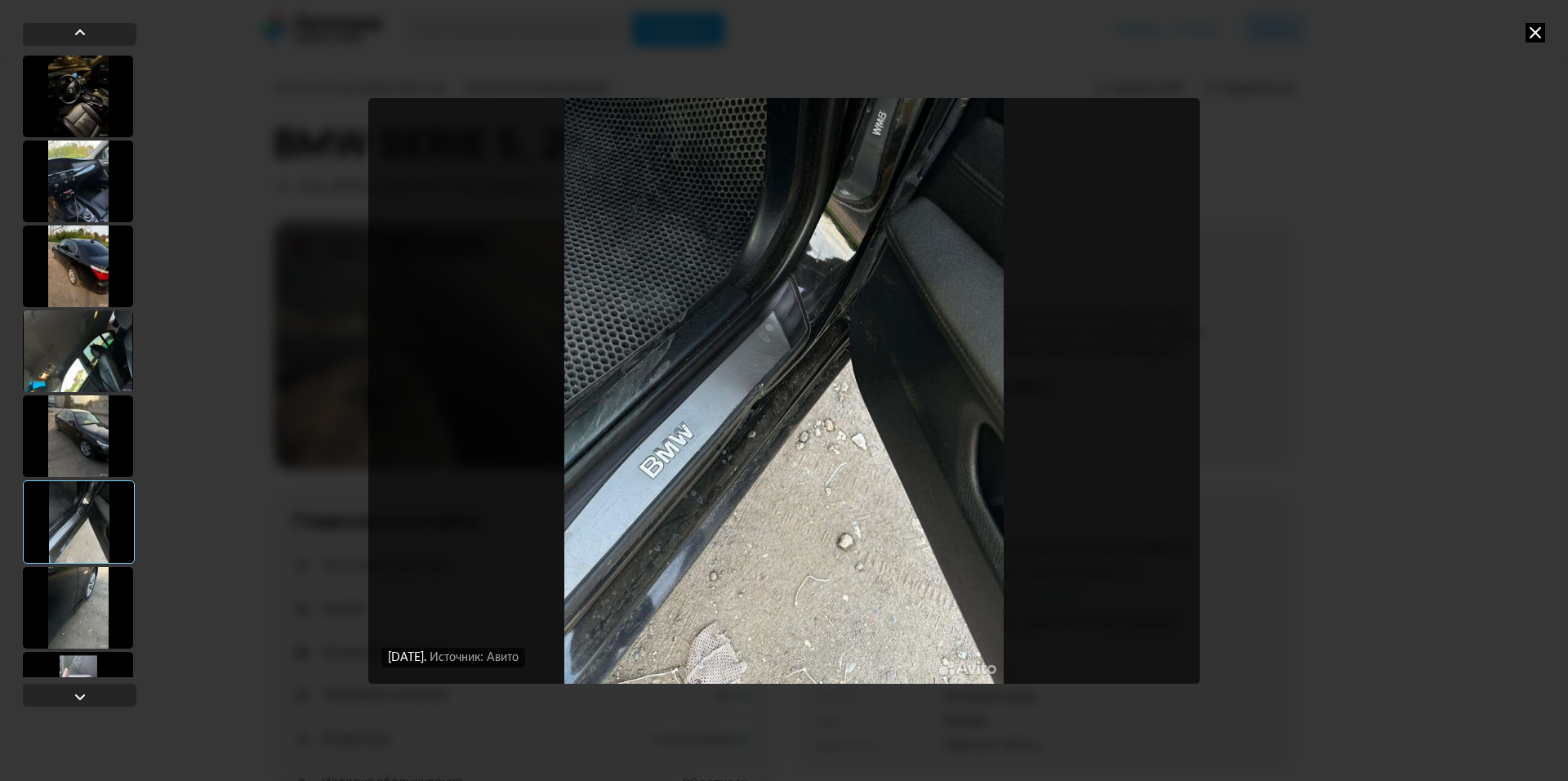
click at [1359, 450] on div "[DATE] Источник: Авито [DATE] Источник: Авито [DATE] Источник: Авито [DATE] Ист…" at bounding box center [784, 390] width 1568 height 781
click at [1539, 30] on icon at bounding box center [1536, 33] width 20 height 20
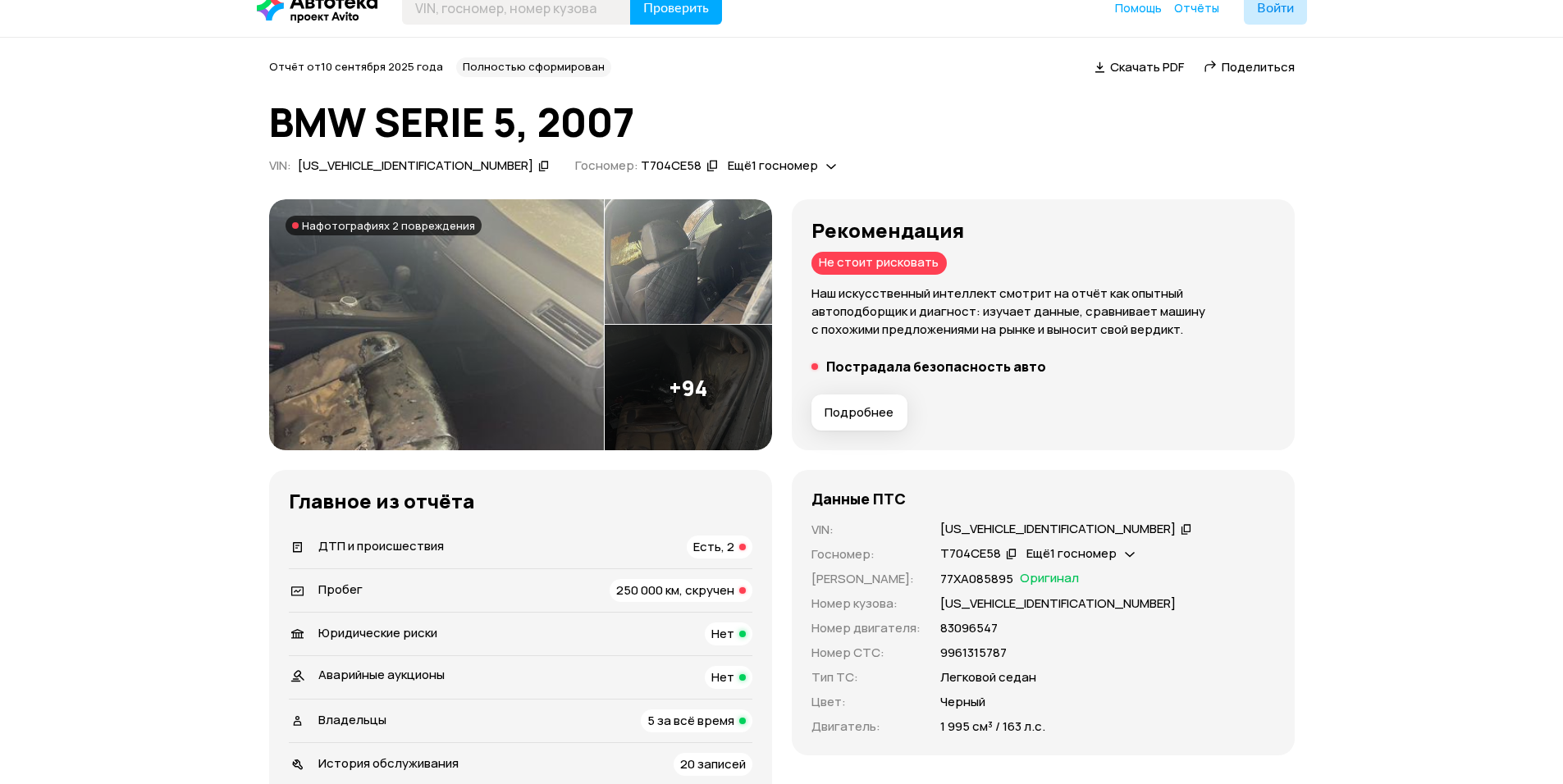
scroll to position [0, 0]
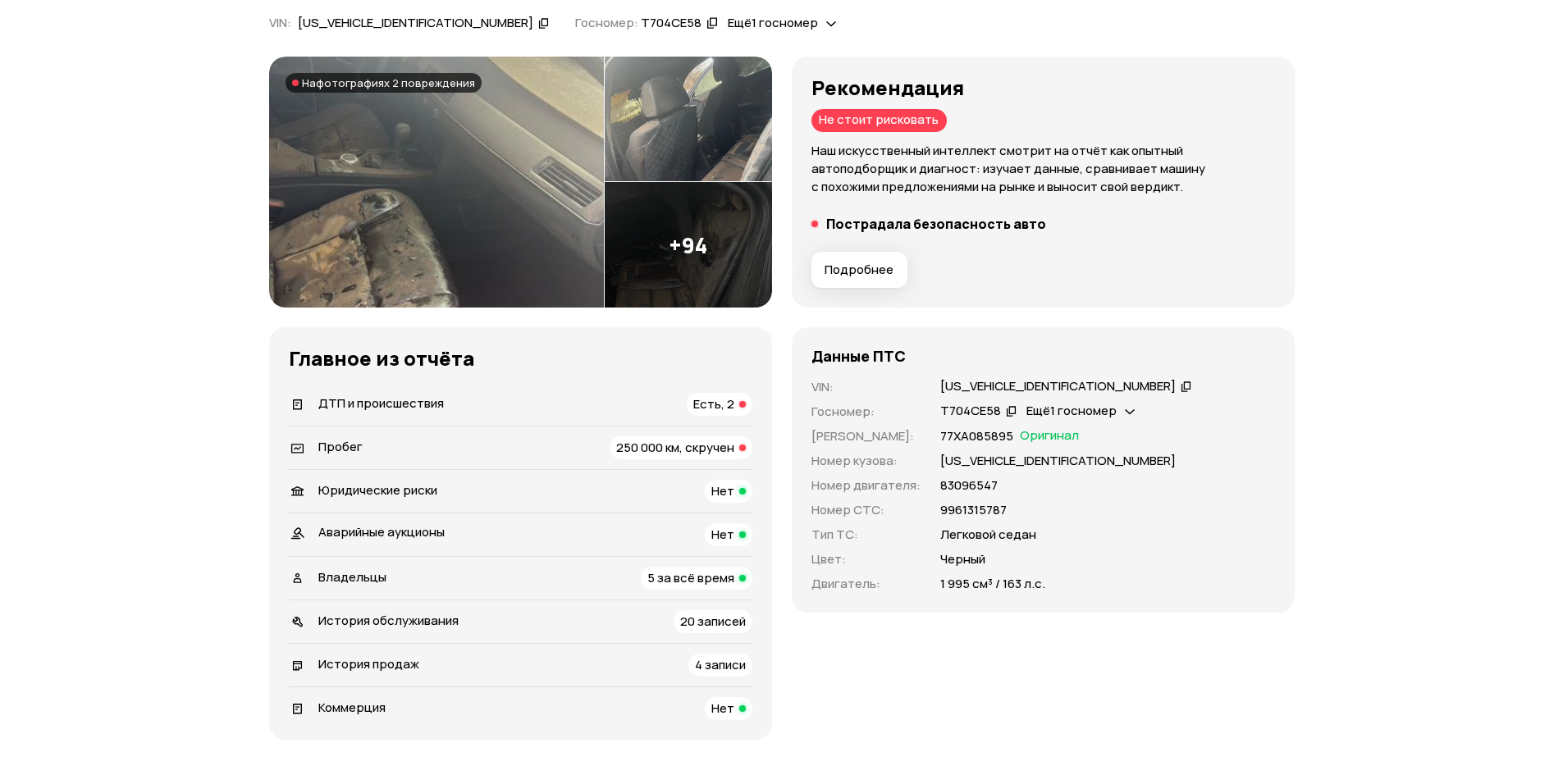
click at [708, 405] on span "Есть, 2" at bounding box center [713, 404] width 41 height 18
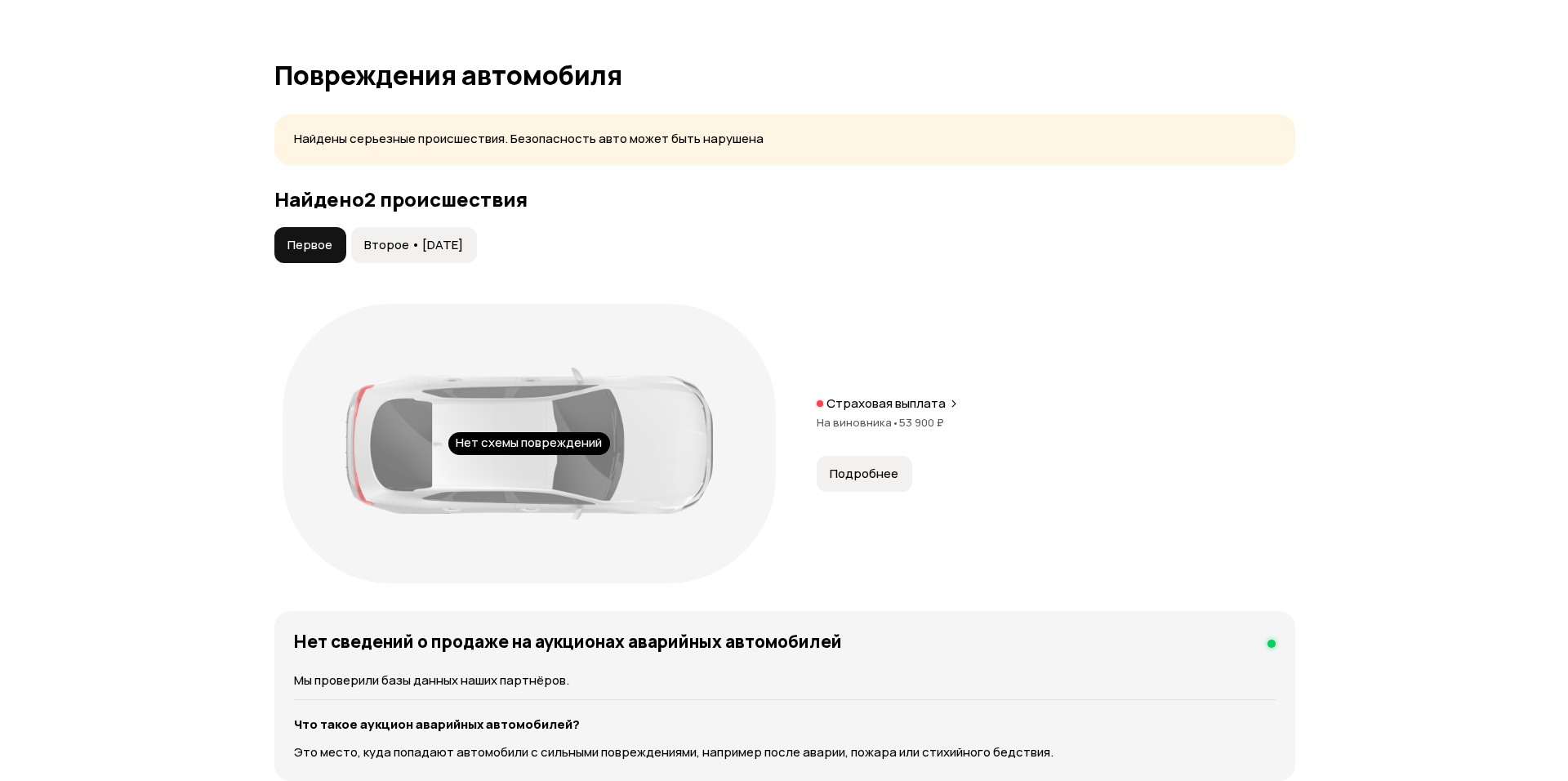
scroll to position [1625, 0]
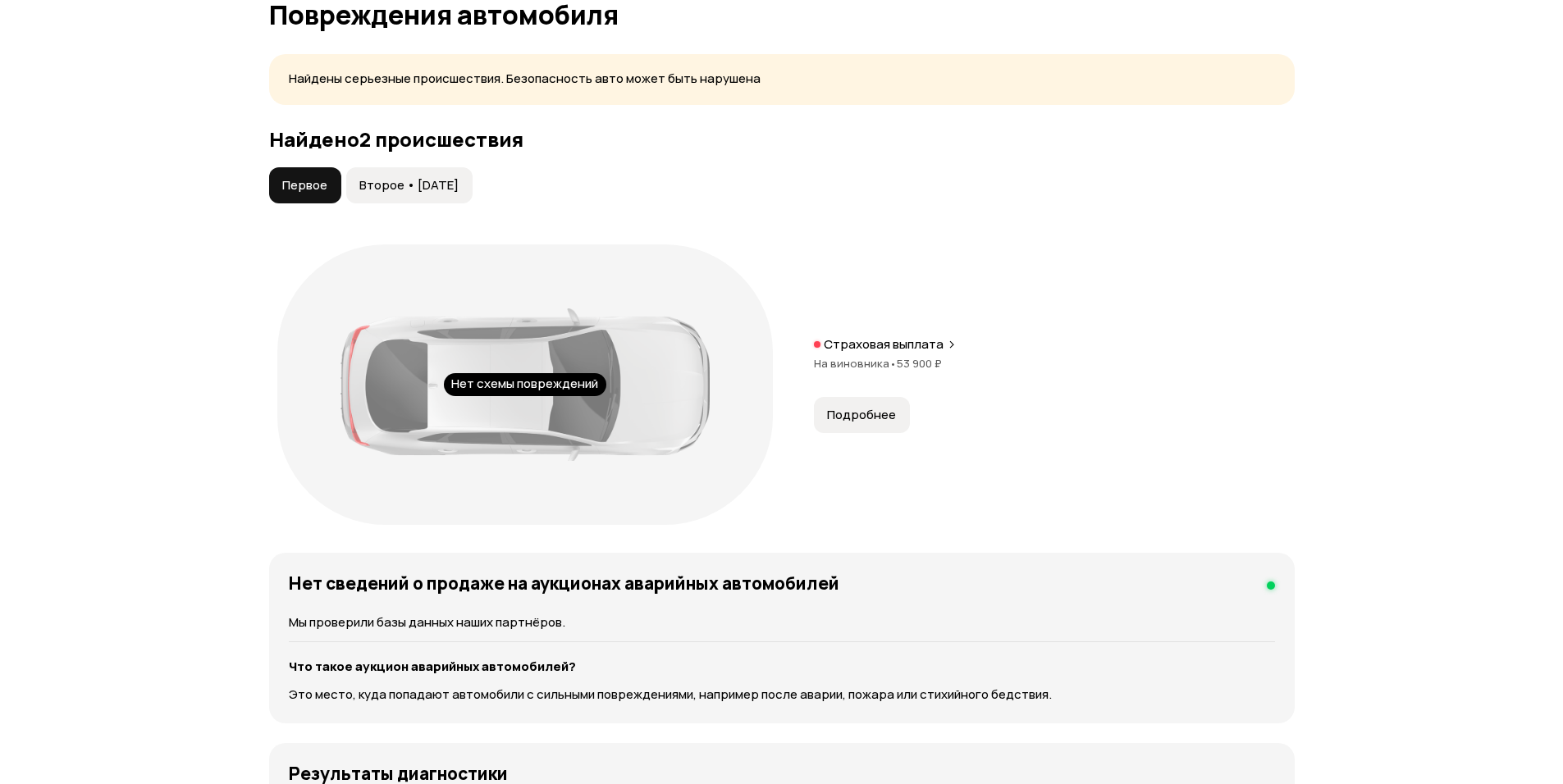
click at [950, 335] on div "Нет схемы повреждений Страховая выплата На виновника • 53 900 ₽ Подробнее" at bounding box center [782, 384] width 1026 height 297
click at [951, 337] on div "Страховая выплата" at bounding box center [1055, 344] width 481 height 17
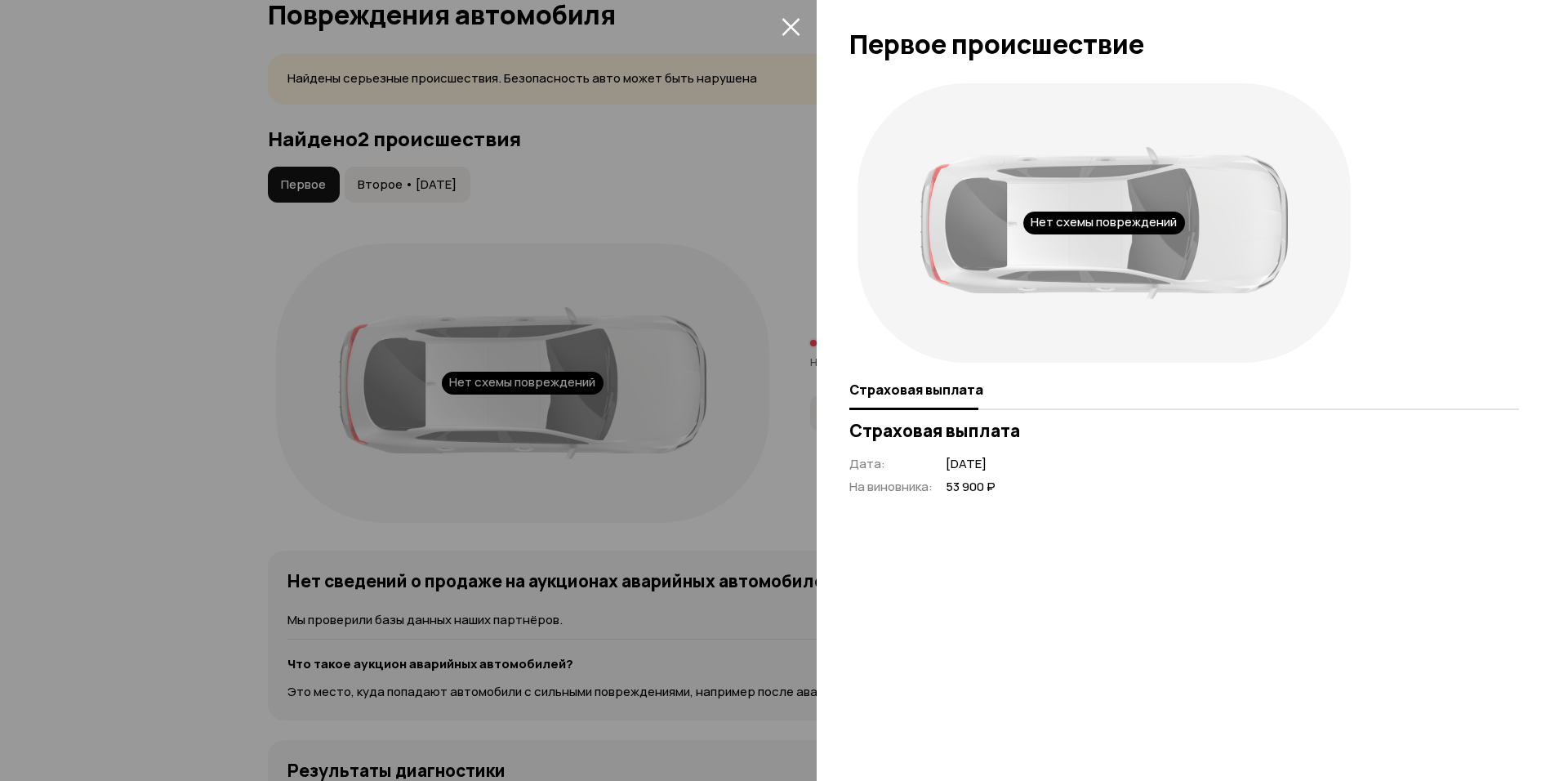
drag, startPoint x: 826, startPoint y: 34, endPoint x: 821, endPoint y: 48, distance: 14.9
click at [821, 48] on div at bounding box center [1192, 37] width 752 height 75
click at [701, 240] on div at bounding box center [784, 390] width 1568 height 781
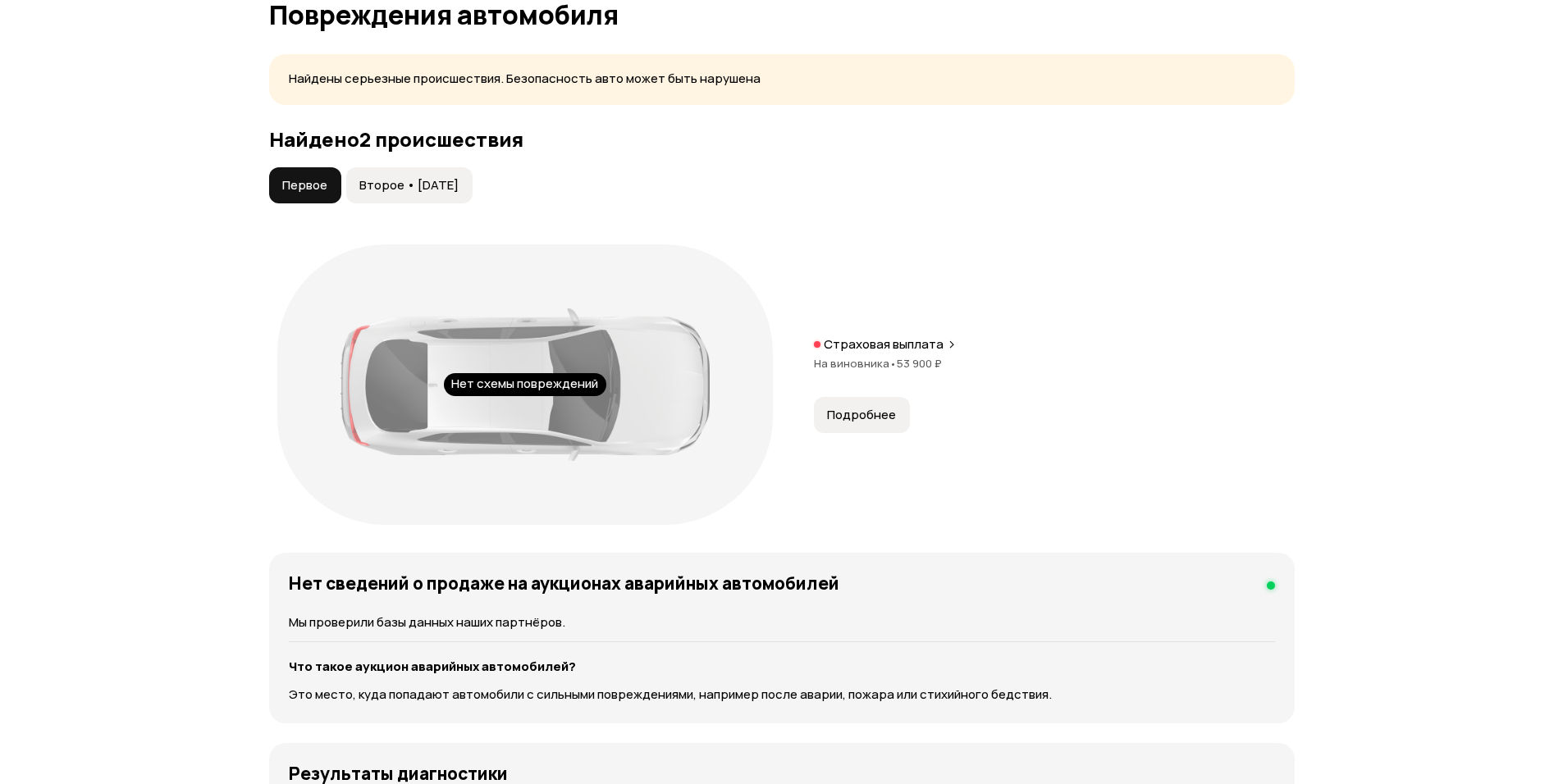
click at [424, 189] on span "Второе • [DATE]" at bounding box center [409, 185] width 99 height 17
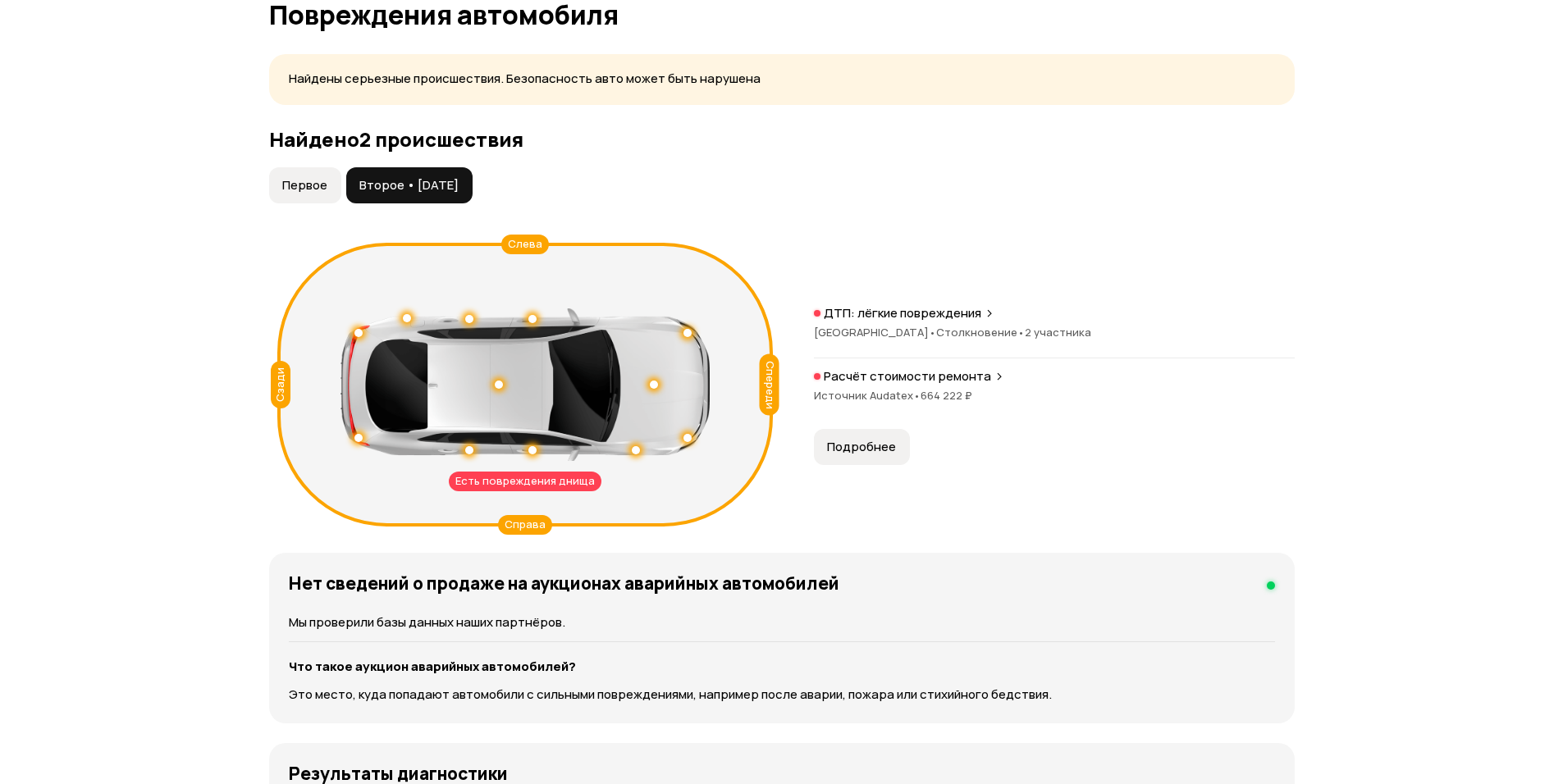
click at [979, 309] on div "ДТП: лёгкие повреждения" at bounding box center [1055, 314] width 481 height 17
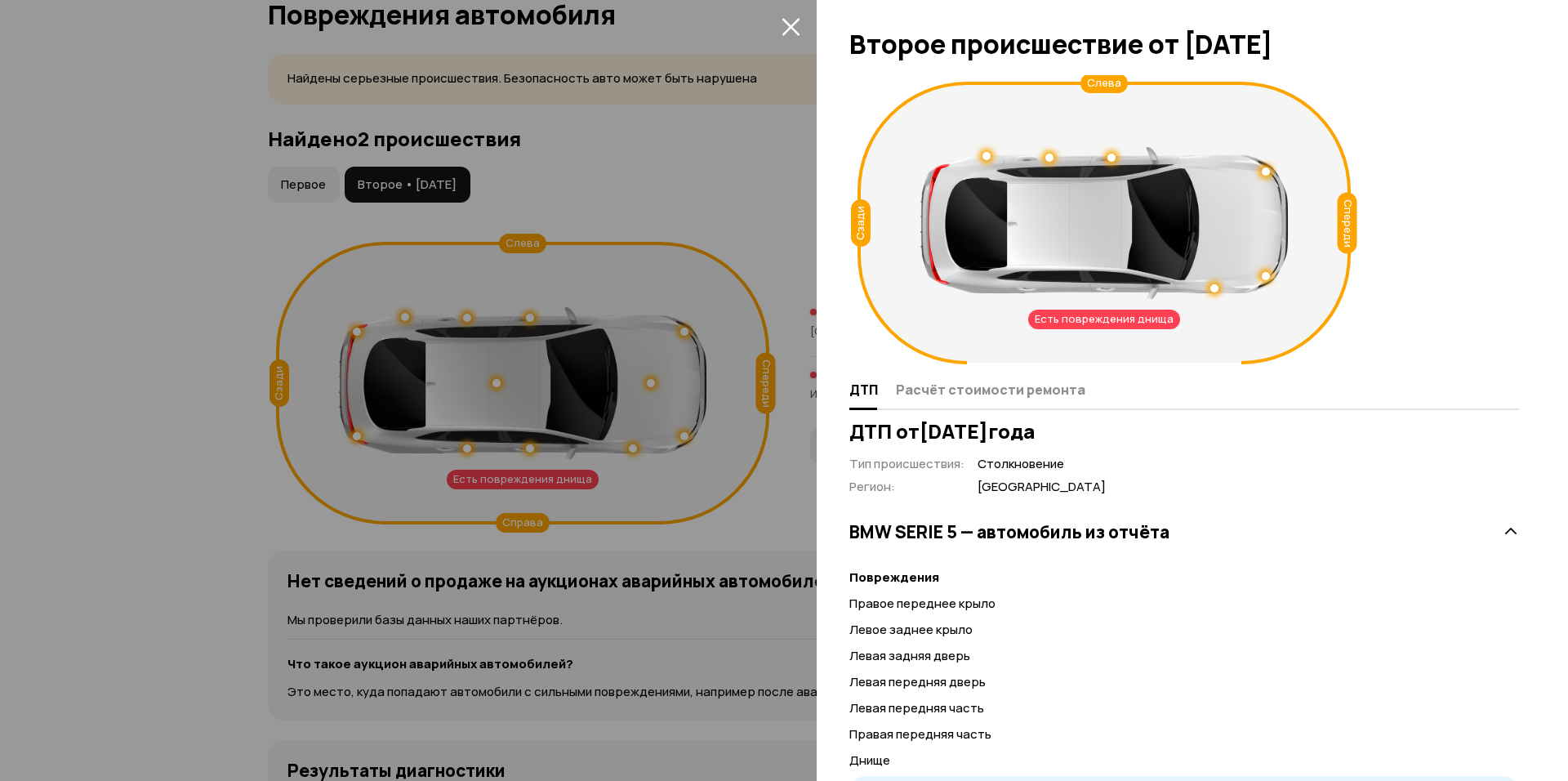
click at [1001, 393] on span "Расчёт стоимости ремонта" at bounding box center [991, 390] width 189 height 17
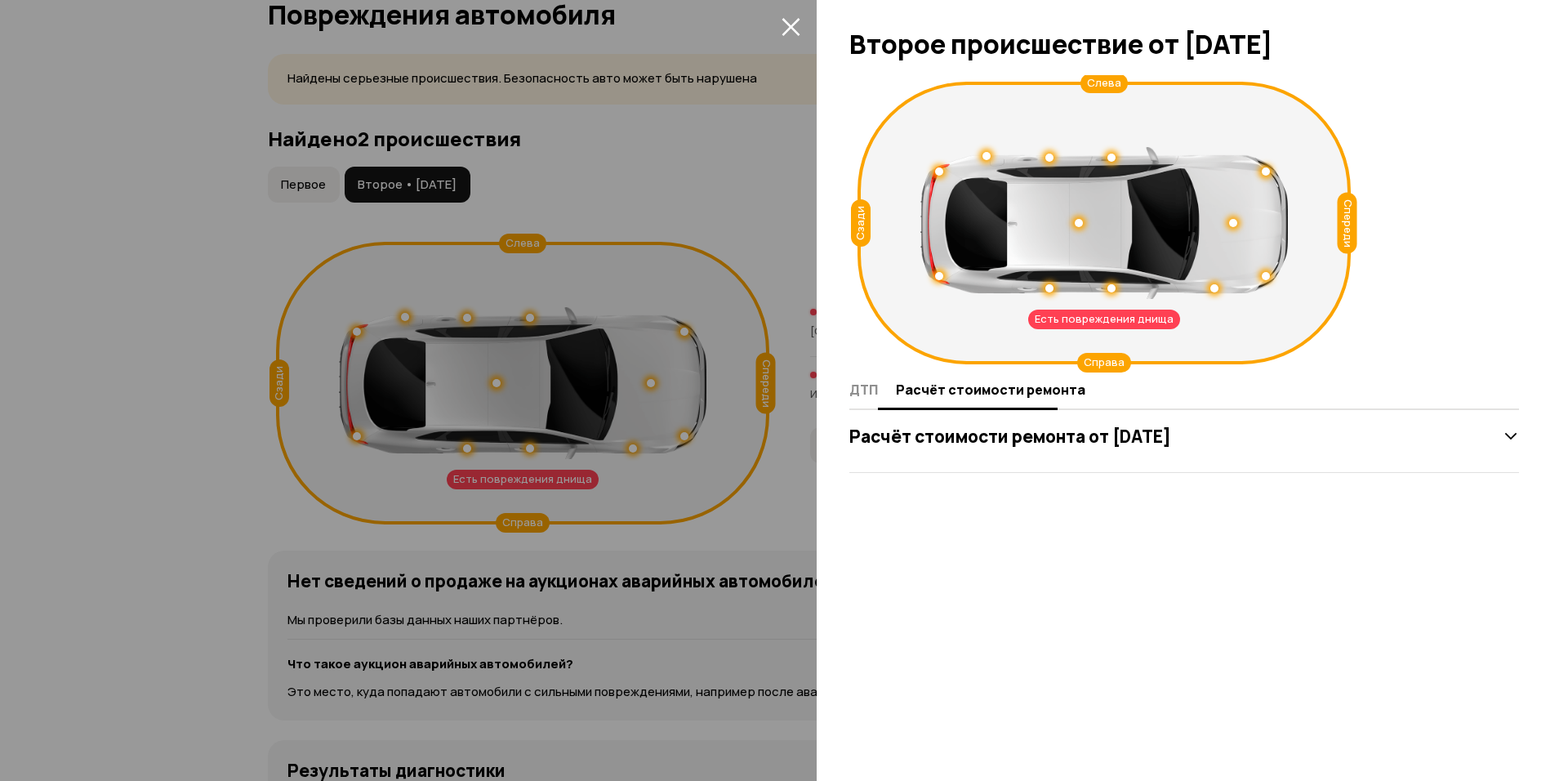
click at [854, 402] on button "ДТП" at bounding box center [870, 389] width 42 height 32
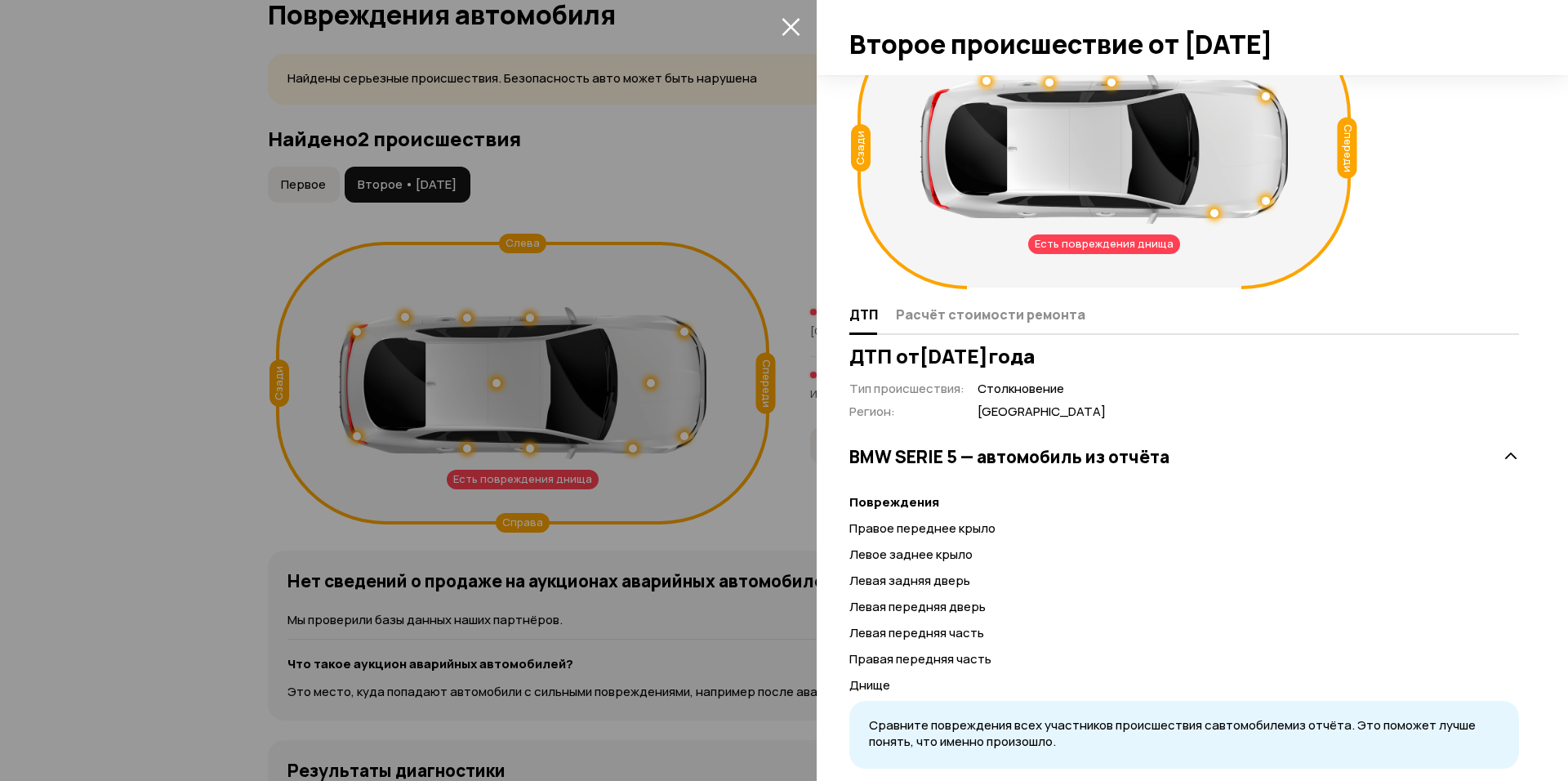
scroll to position [81, 0]
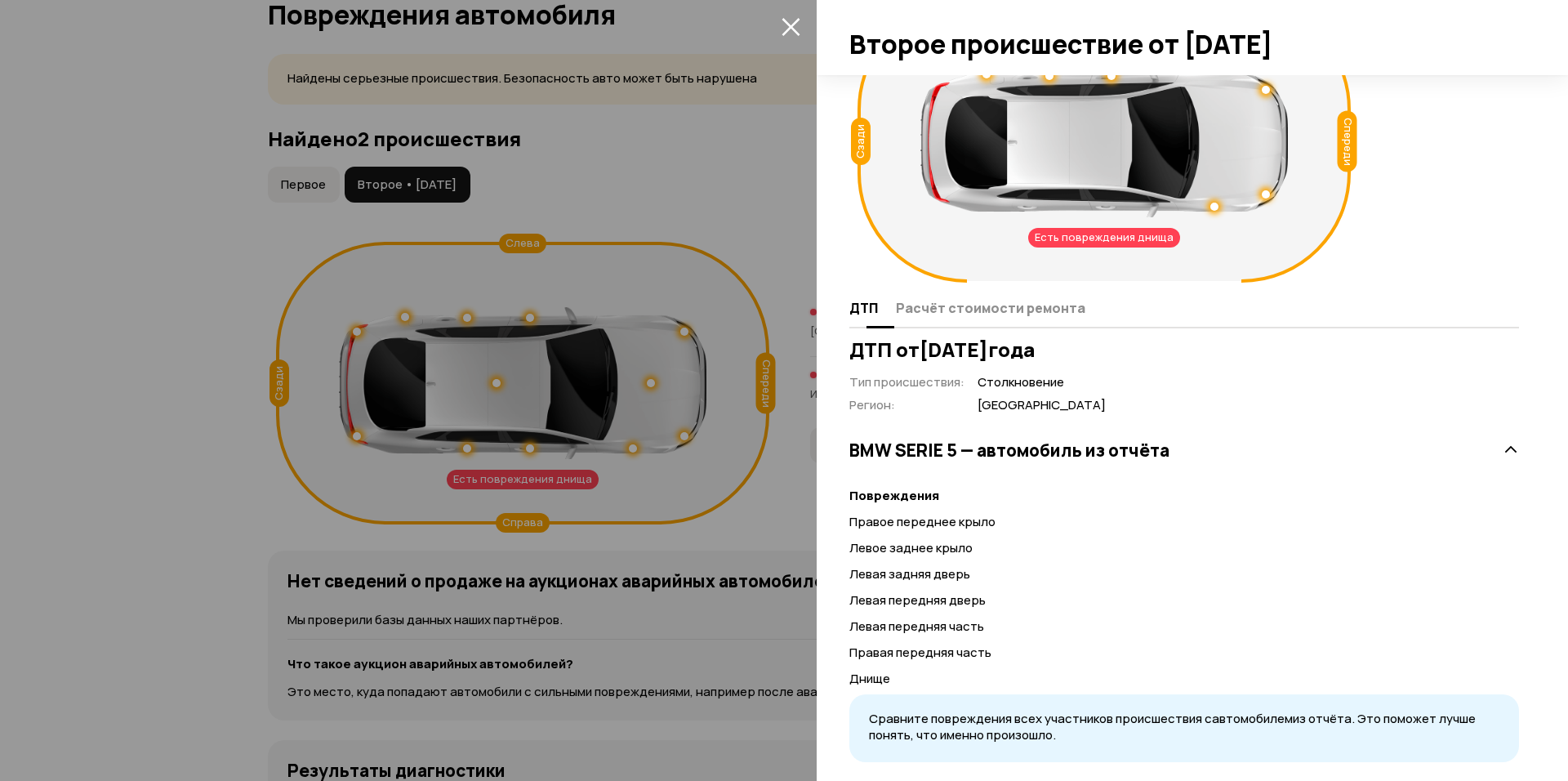
click at [973, 309] on span "Расчёт стоимости ремонта" at bounding box center [991, 308] width 189 height 17
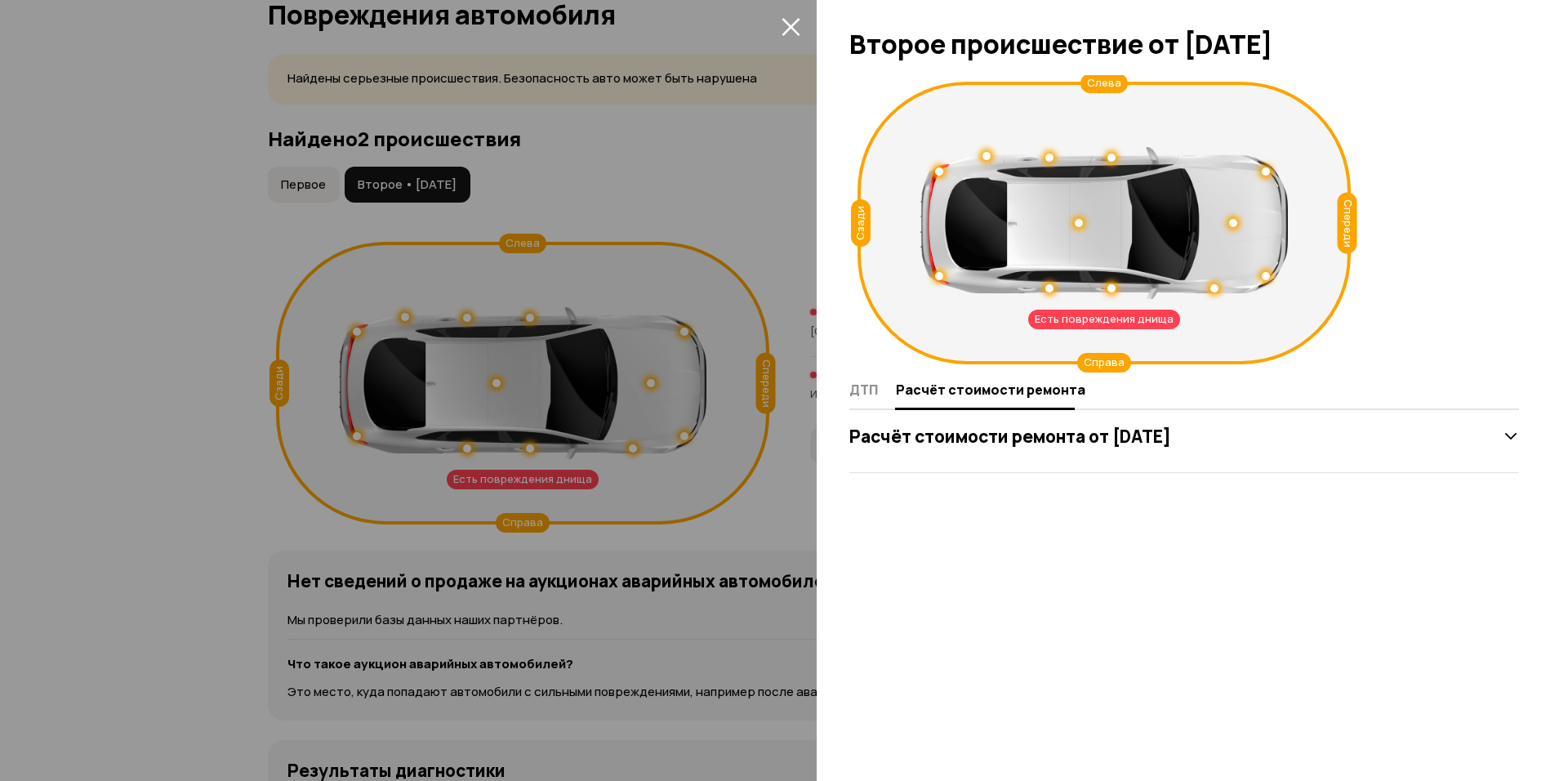
scroll to position [0, 0]
click at [872, 395] on span "ДТП" at bounding box center [864, 390] width 28 height 17
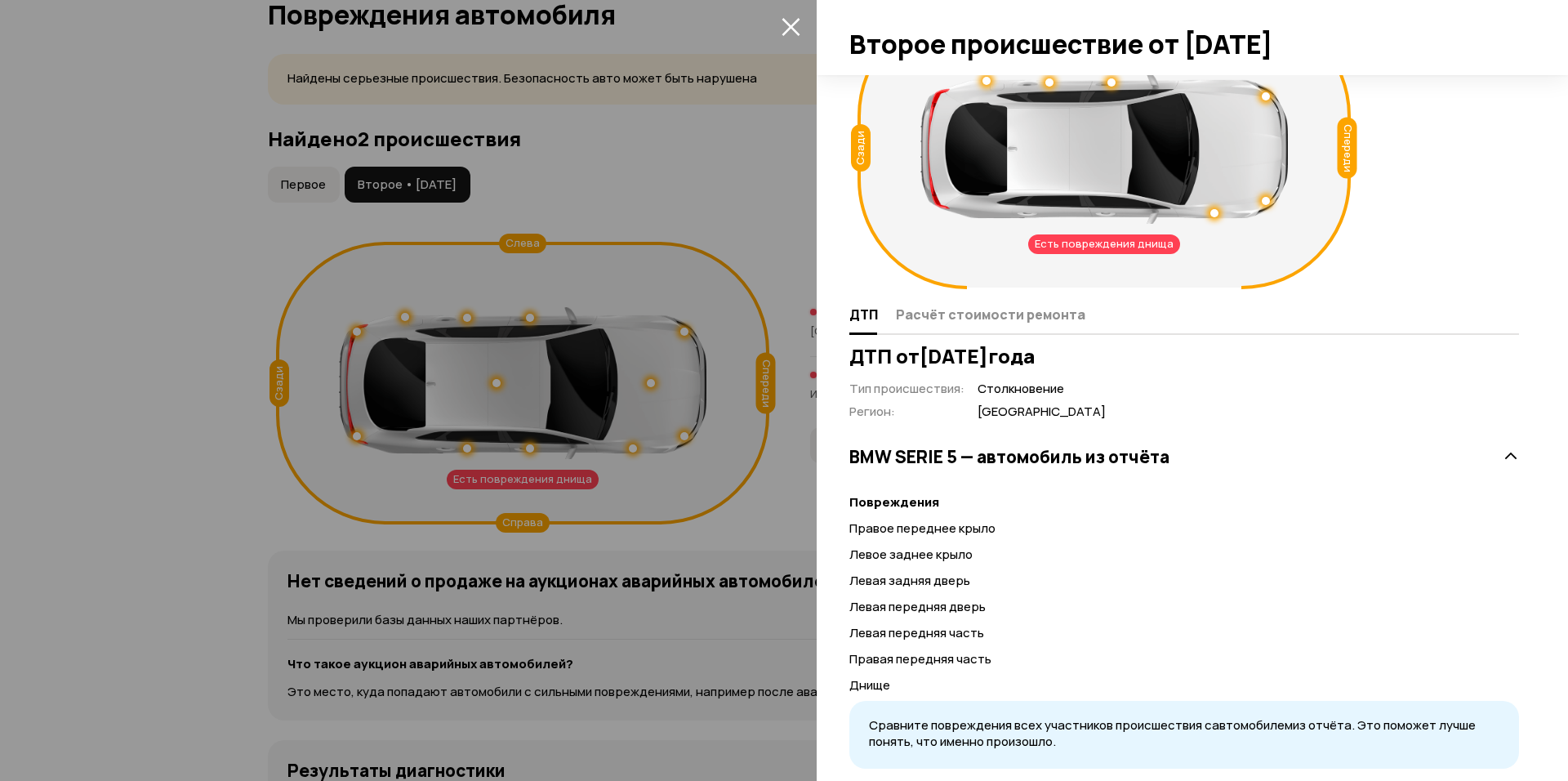
scroll to position [81, 0]
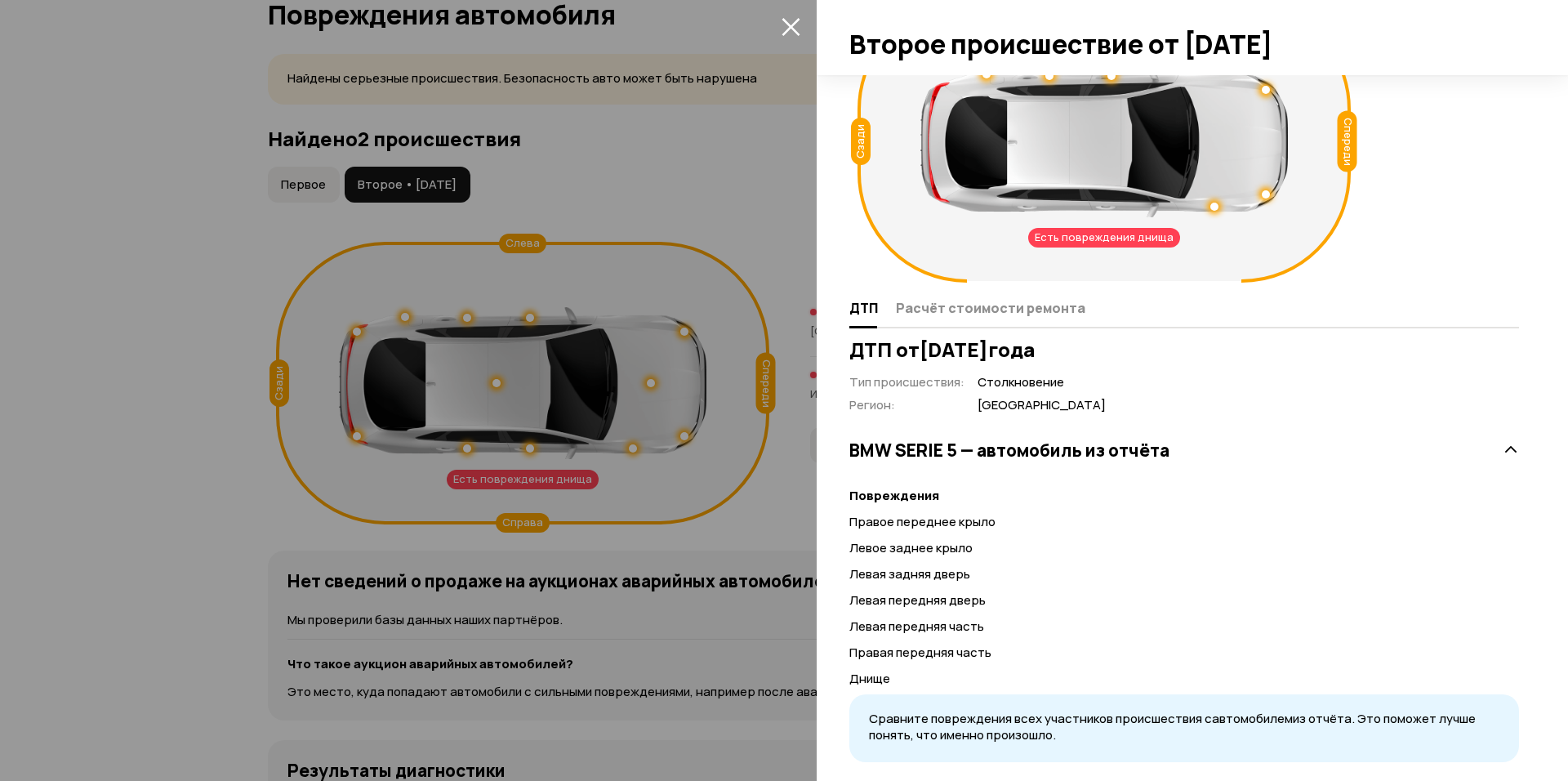
click at [791, 29] on icon "закрыть" at bounding box center [791, 27] width 19 height 19
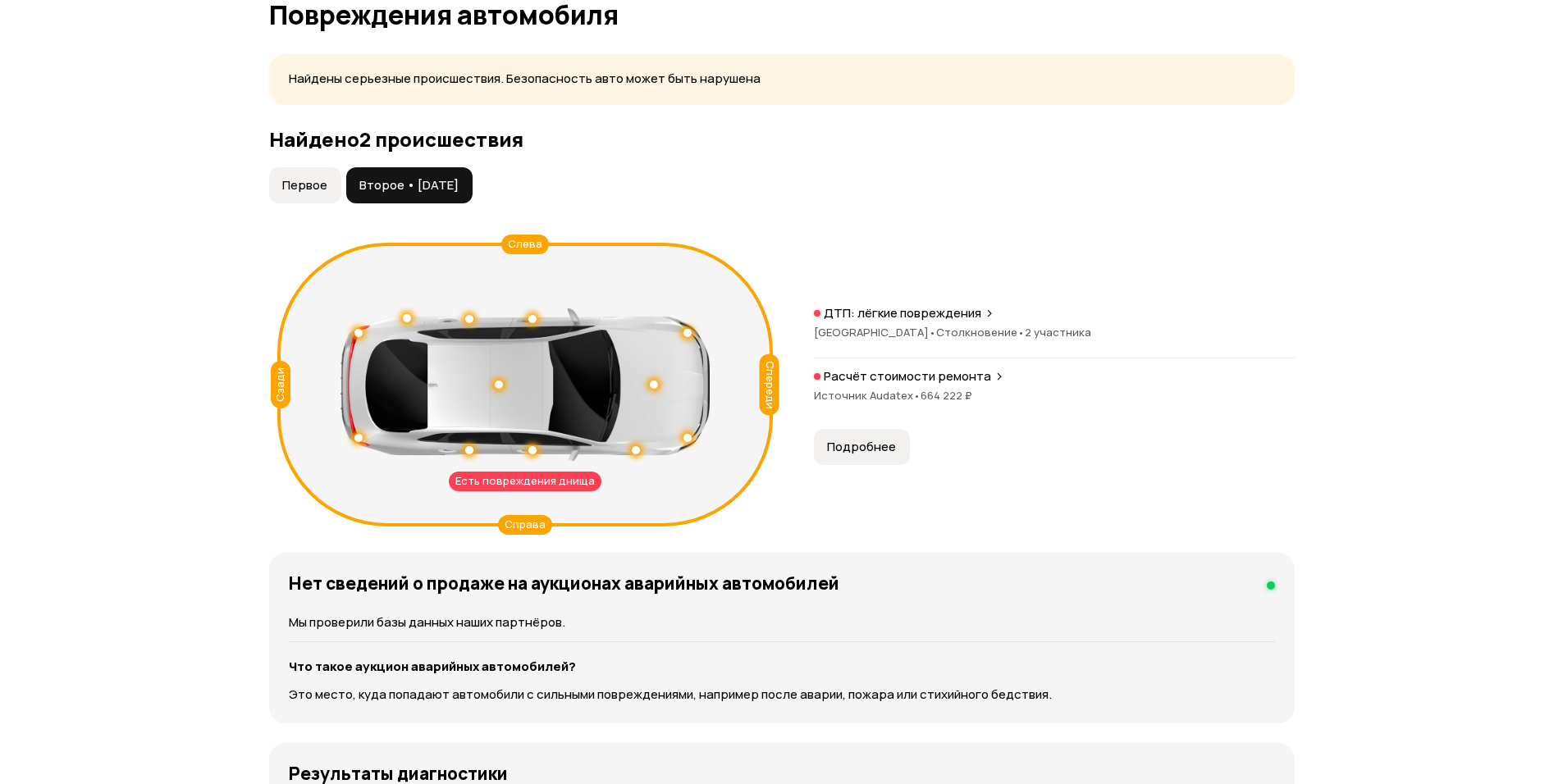
click at [925, 371] on p "Расчёт стоимости ремонта" at bounding box center [907, 377] width 168 height 17
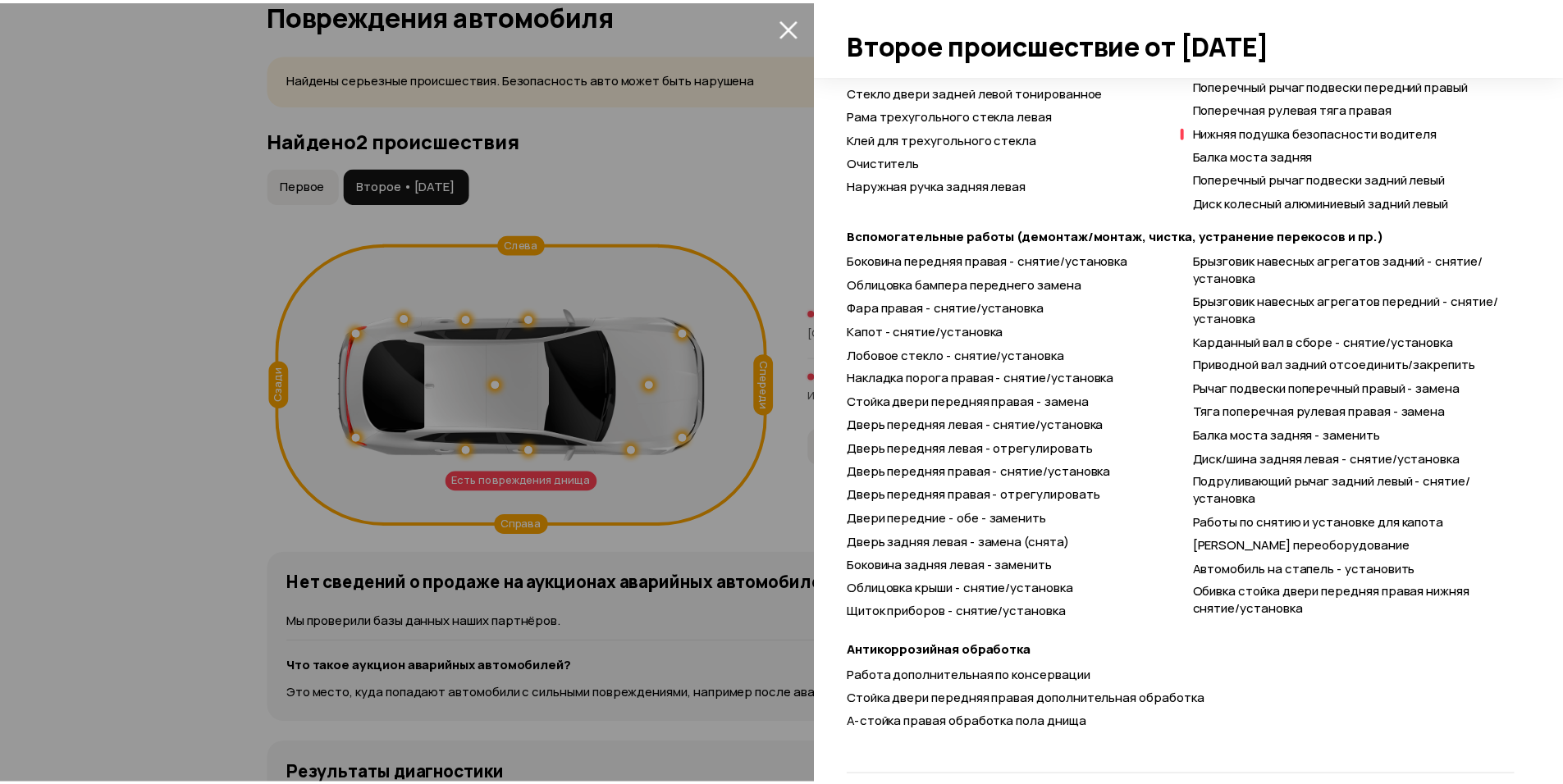
scroll to position [1683, 0]
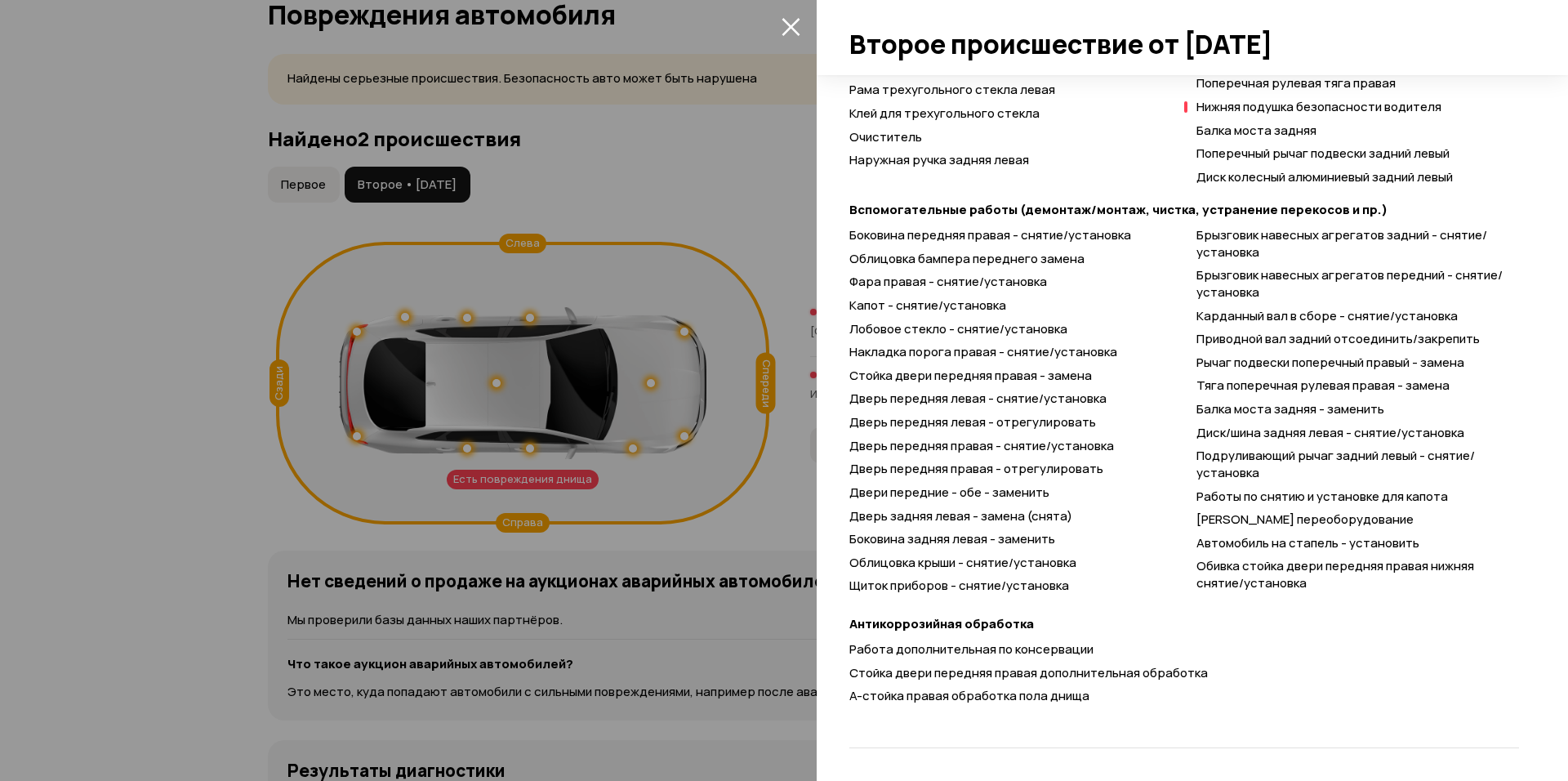
click at [796, 28] on icon "закрыть" at bounding box center [791, 27] width 19 height 19
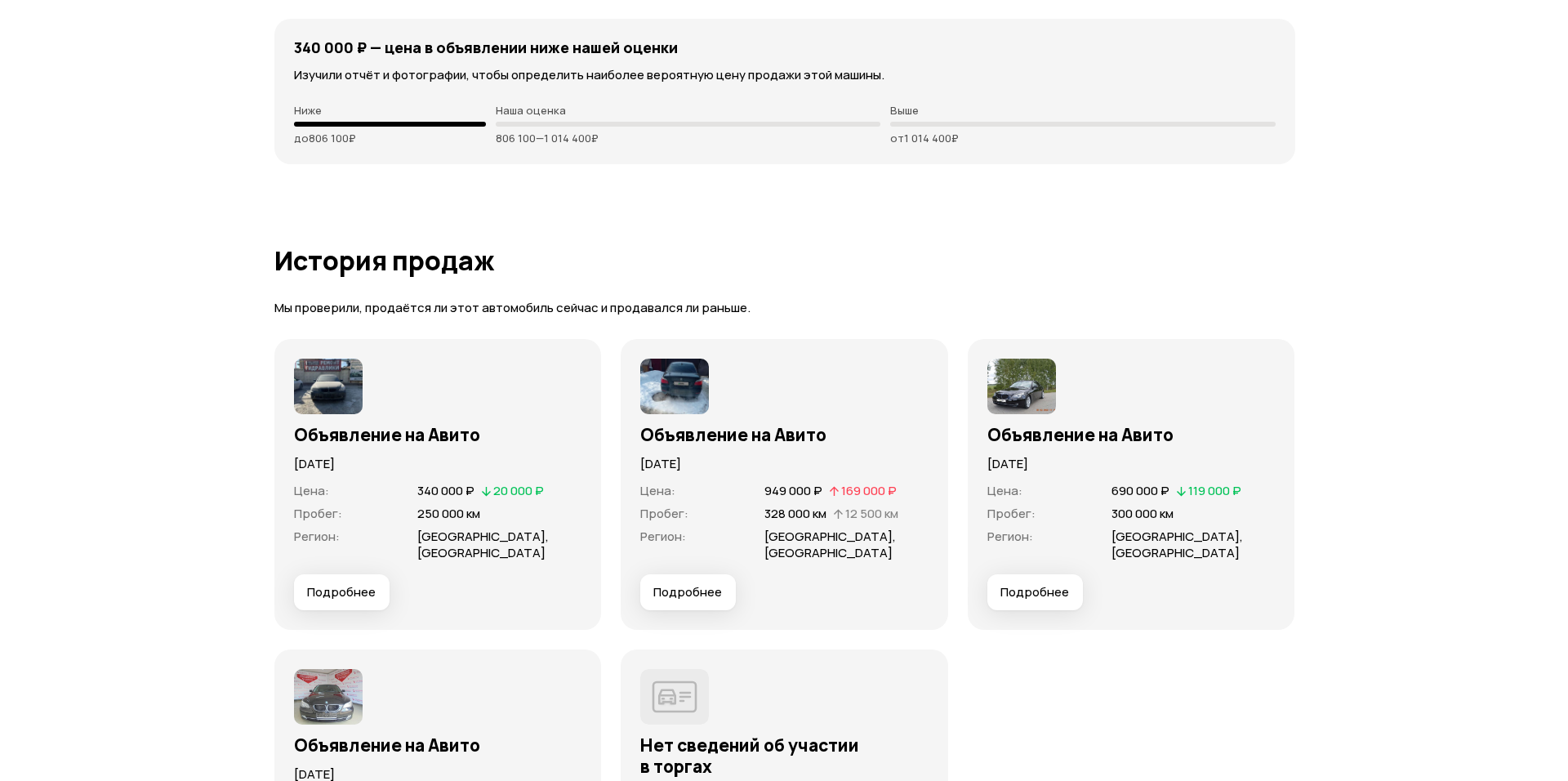
scroll to position [4811, 0]
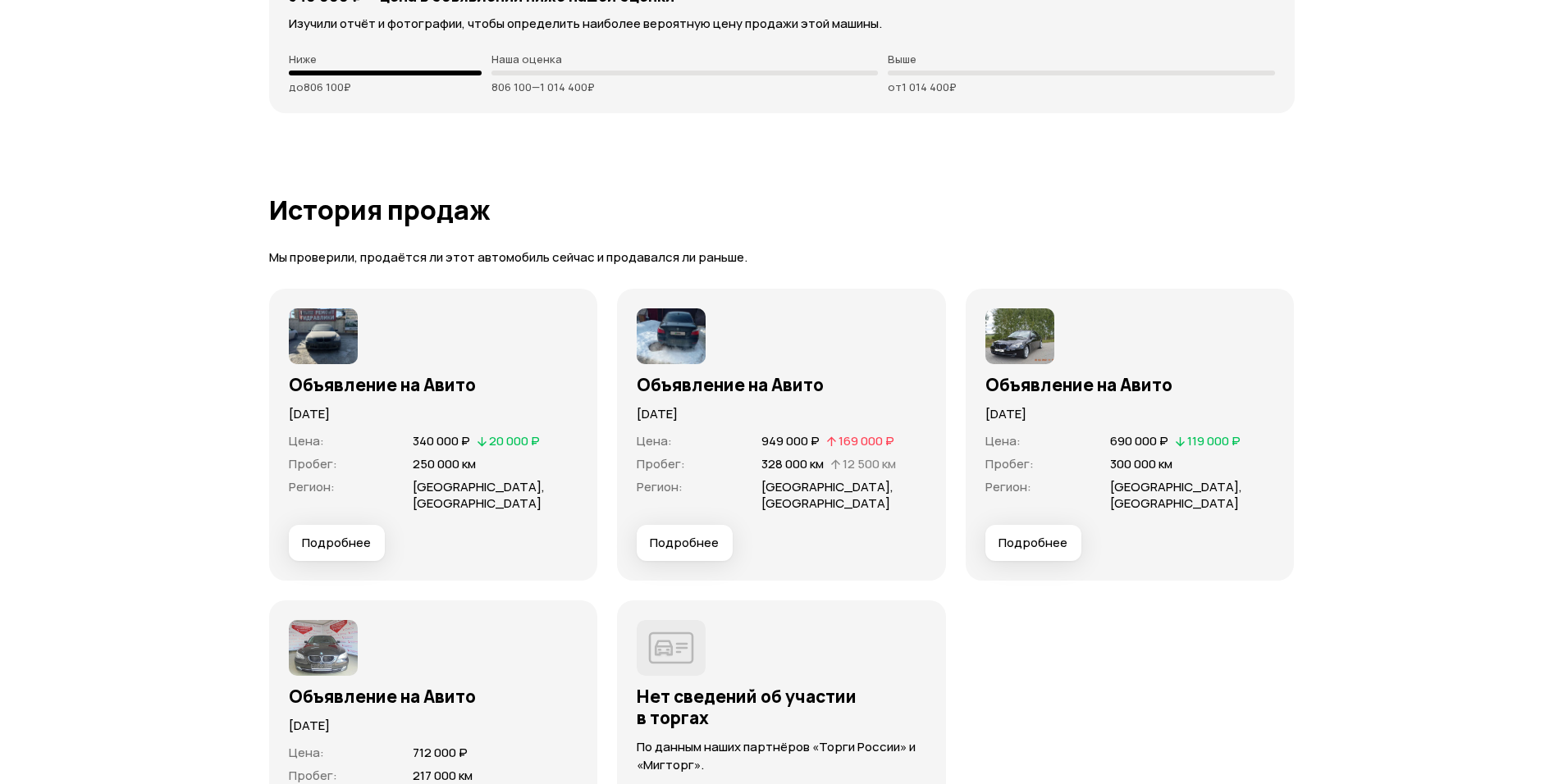
click at [666, 535] on span "Подробнее" at bounding box center [684, 543] width 69 height 17
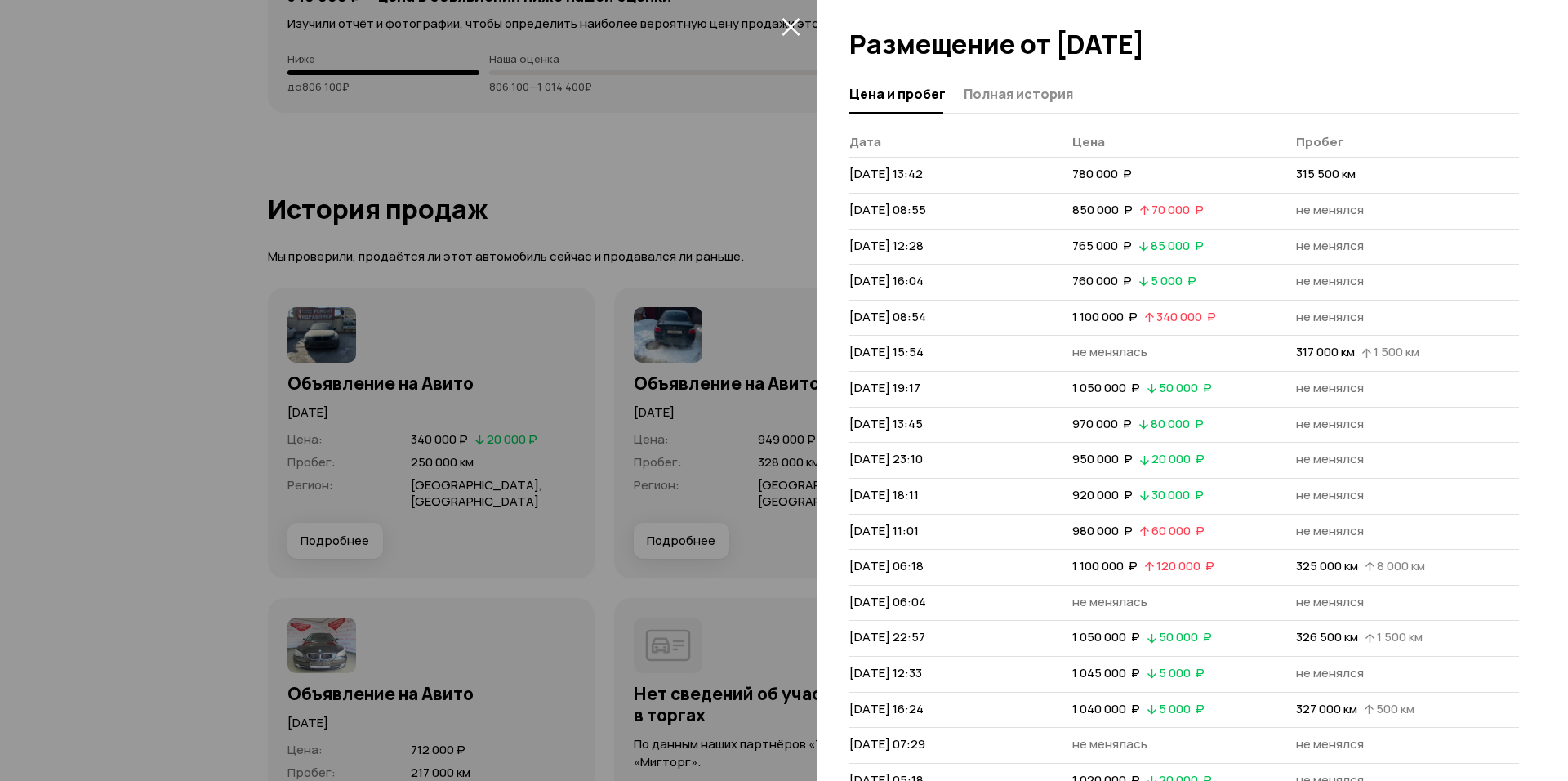
click at [677, 465] on div at bounding box center [784, 390] width 1568 height 781
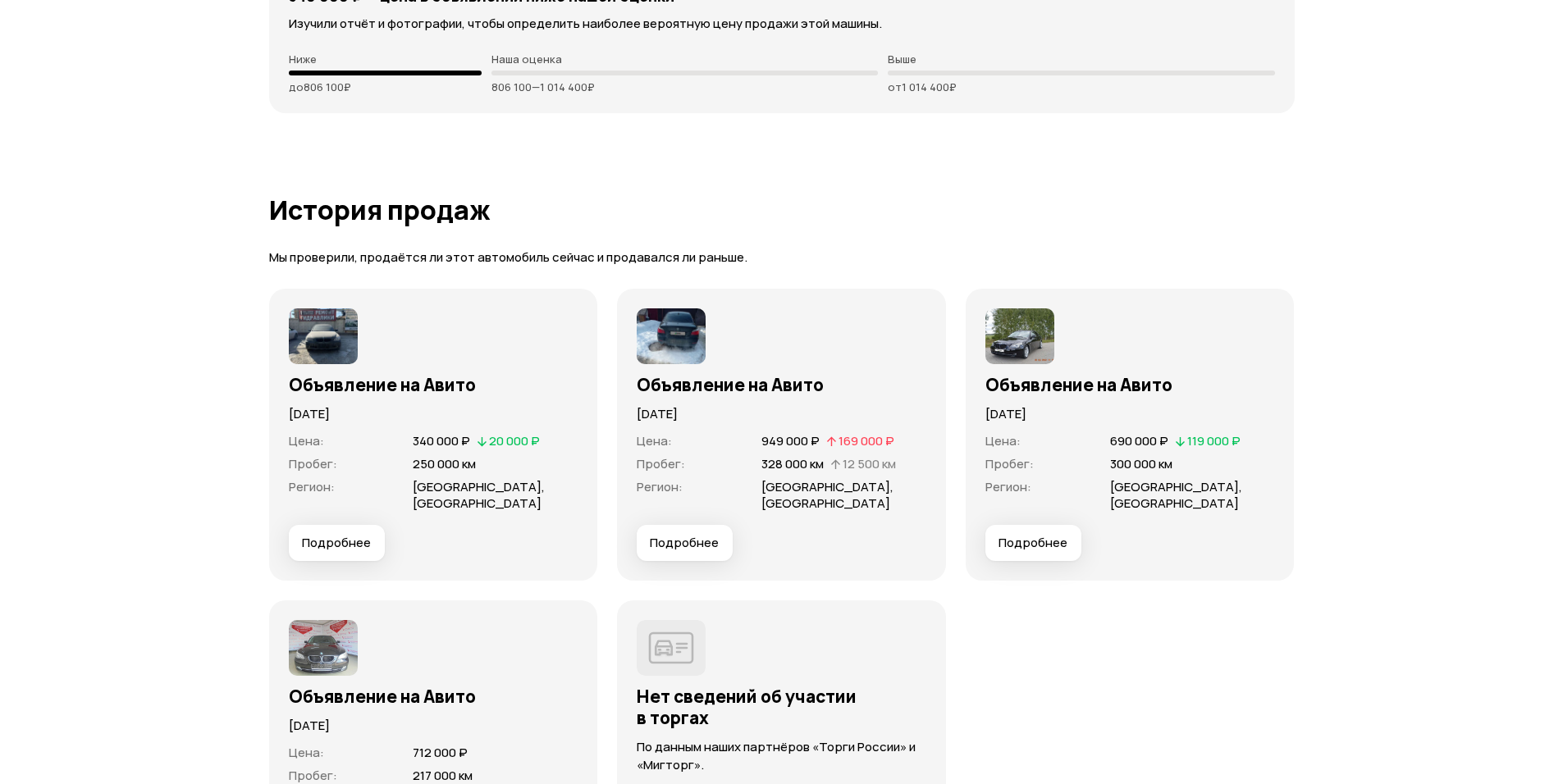
click at [668, 335] on img at bounding box center [671, 336] width 69 height 56
click at [676, 319] on img at bounding box center [671, 336] width 69 height 56
click at [771, 436] on dl "Цена : 949 000 ₽   169 000 ₽ Пробег : 328 000 км   12 500 км Регион : [GEOGRAPH…" at bounding box center [781, 472] width 290 height 78
click at [705, 525] on button "Подробнее" at bounding box center [684, 542] width 96 height 36
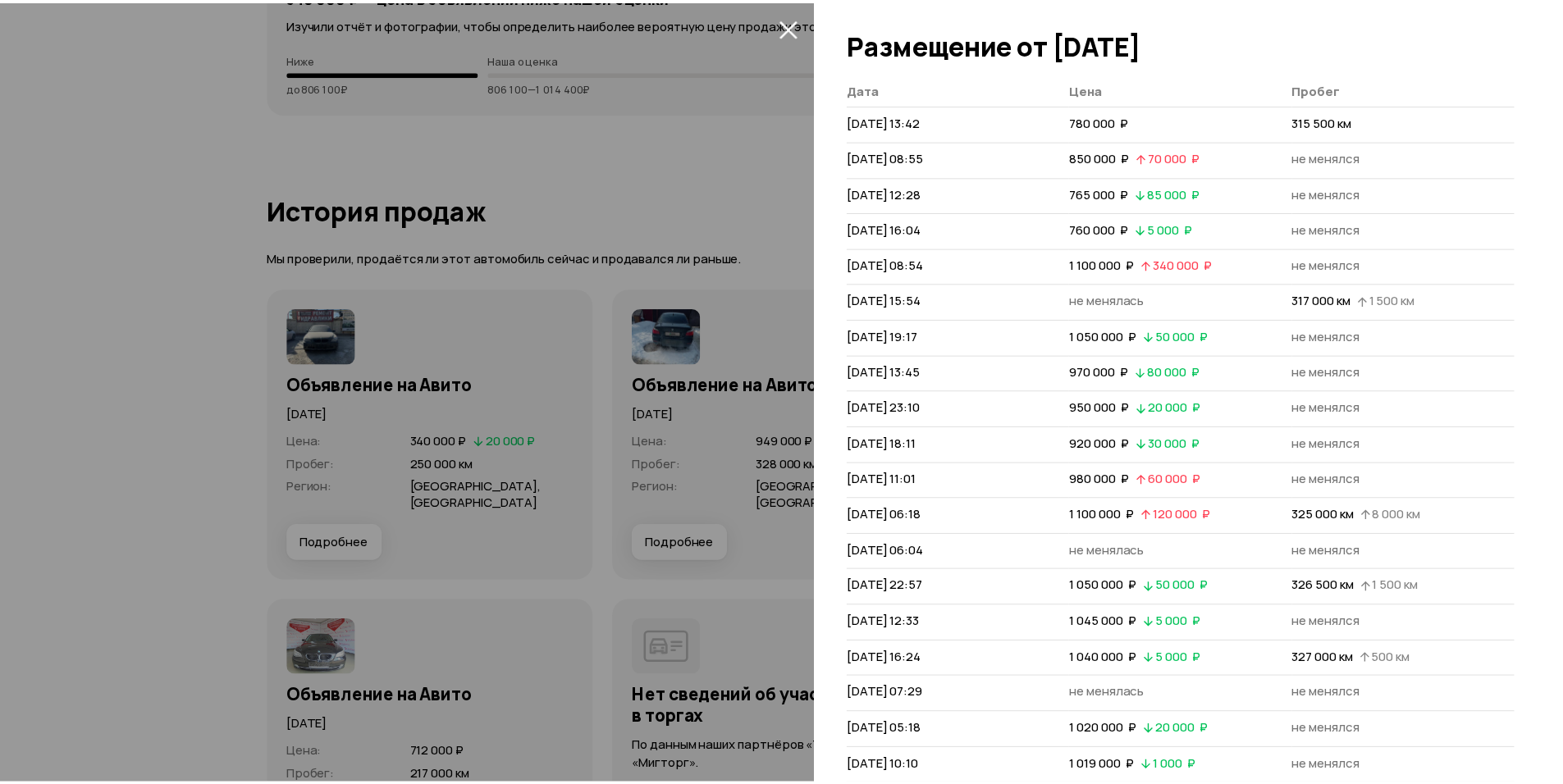
scroll to position [410, 0]
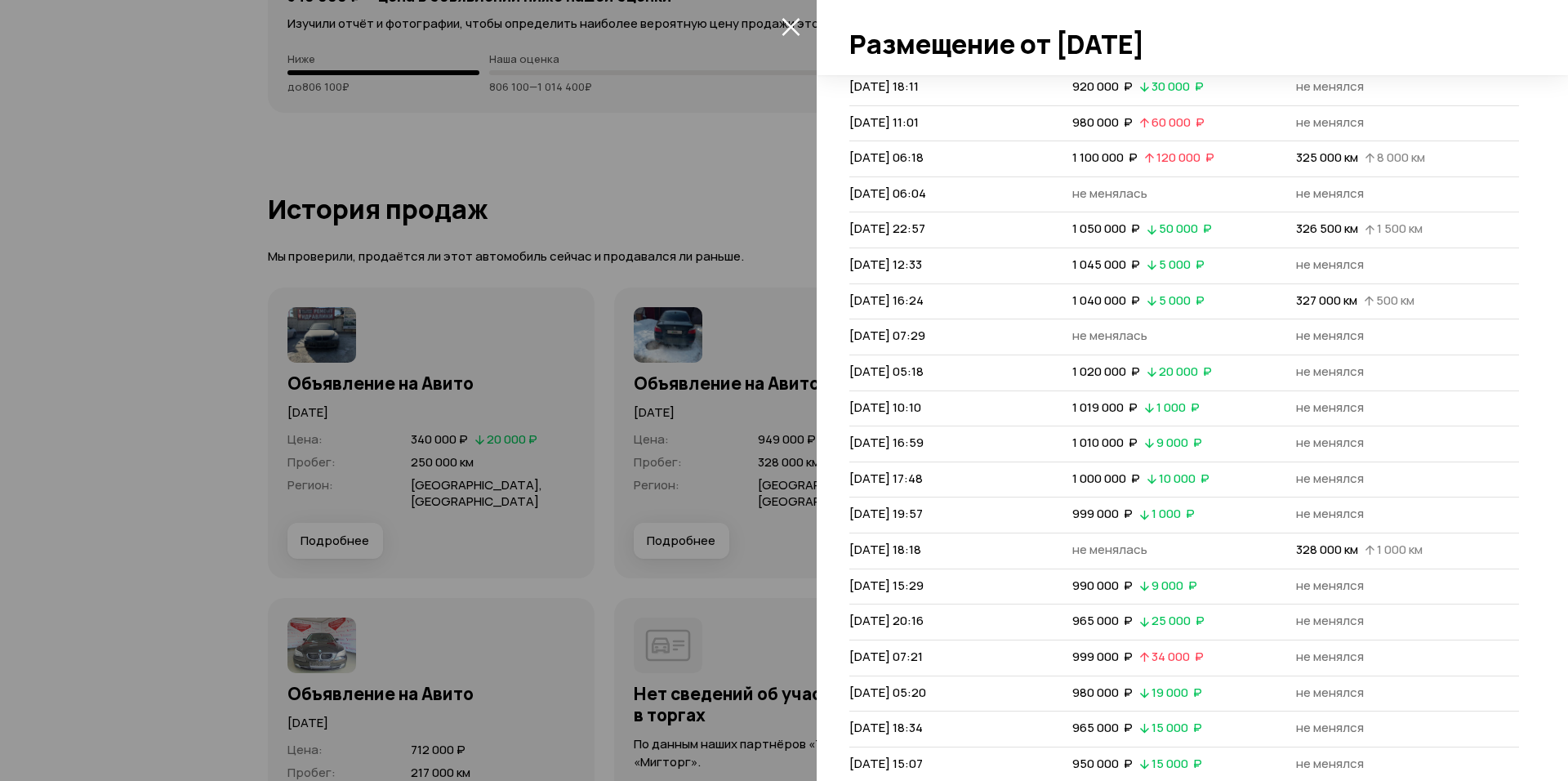
click at [790, 34] on icon "закрыть" at bounding box center [791, 27] width 19 height 19
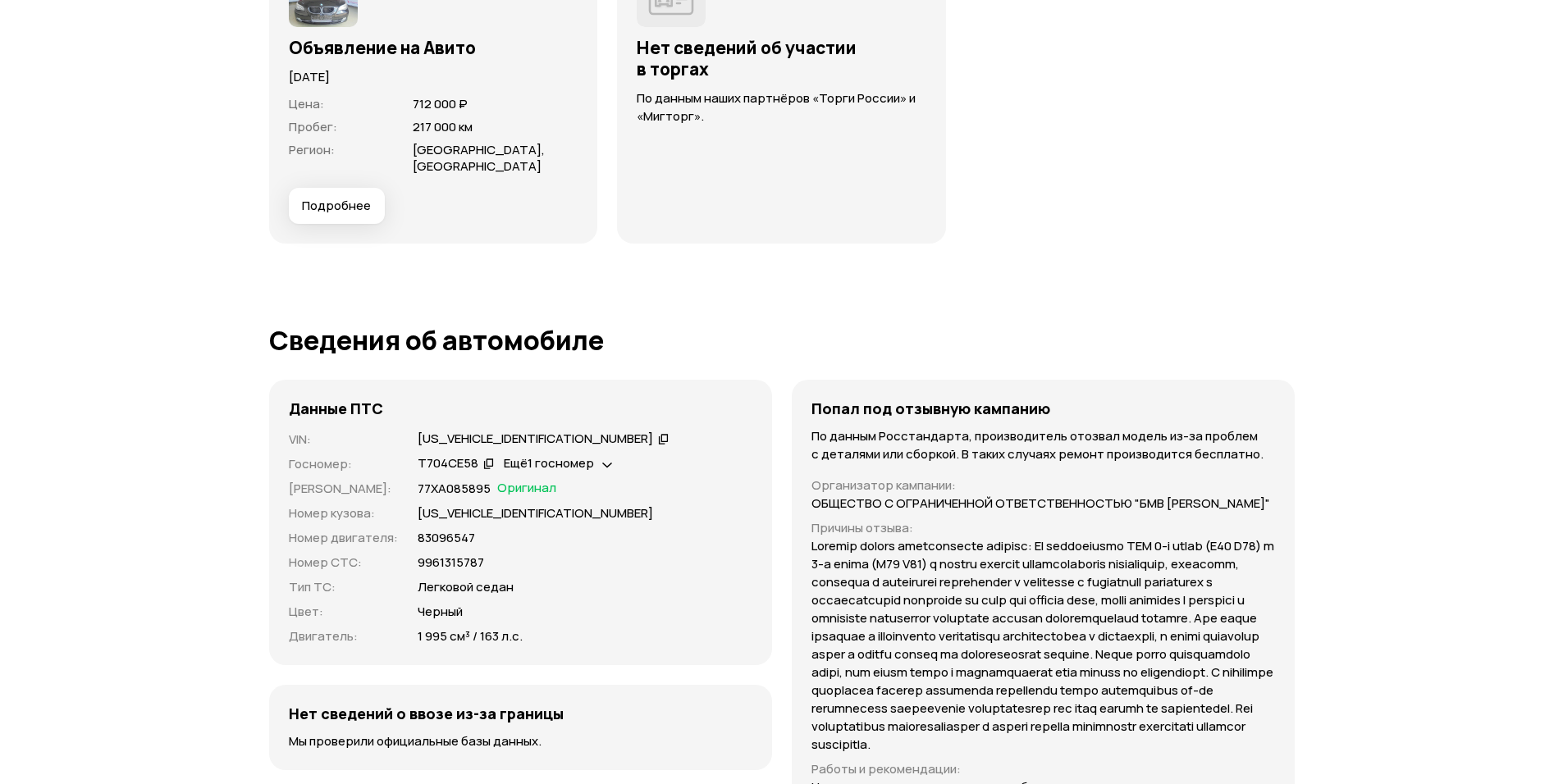
scroll to position [5568, 0]
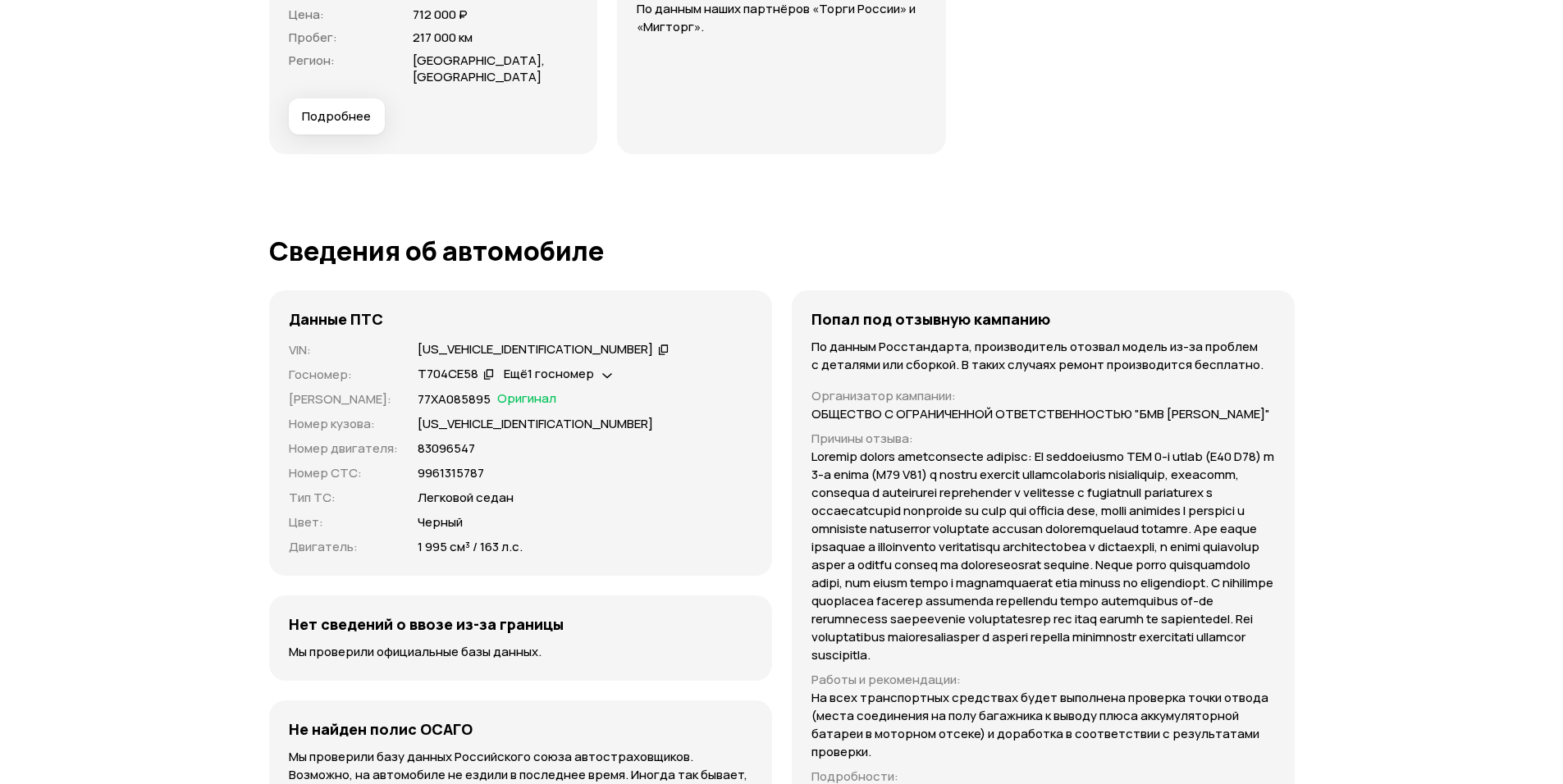
click at [604, 366] on icon at bounding box center [608, 374] width 10 height 17
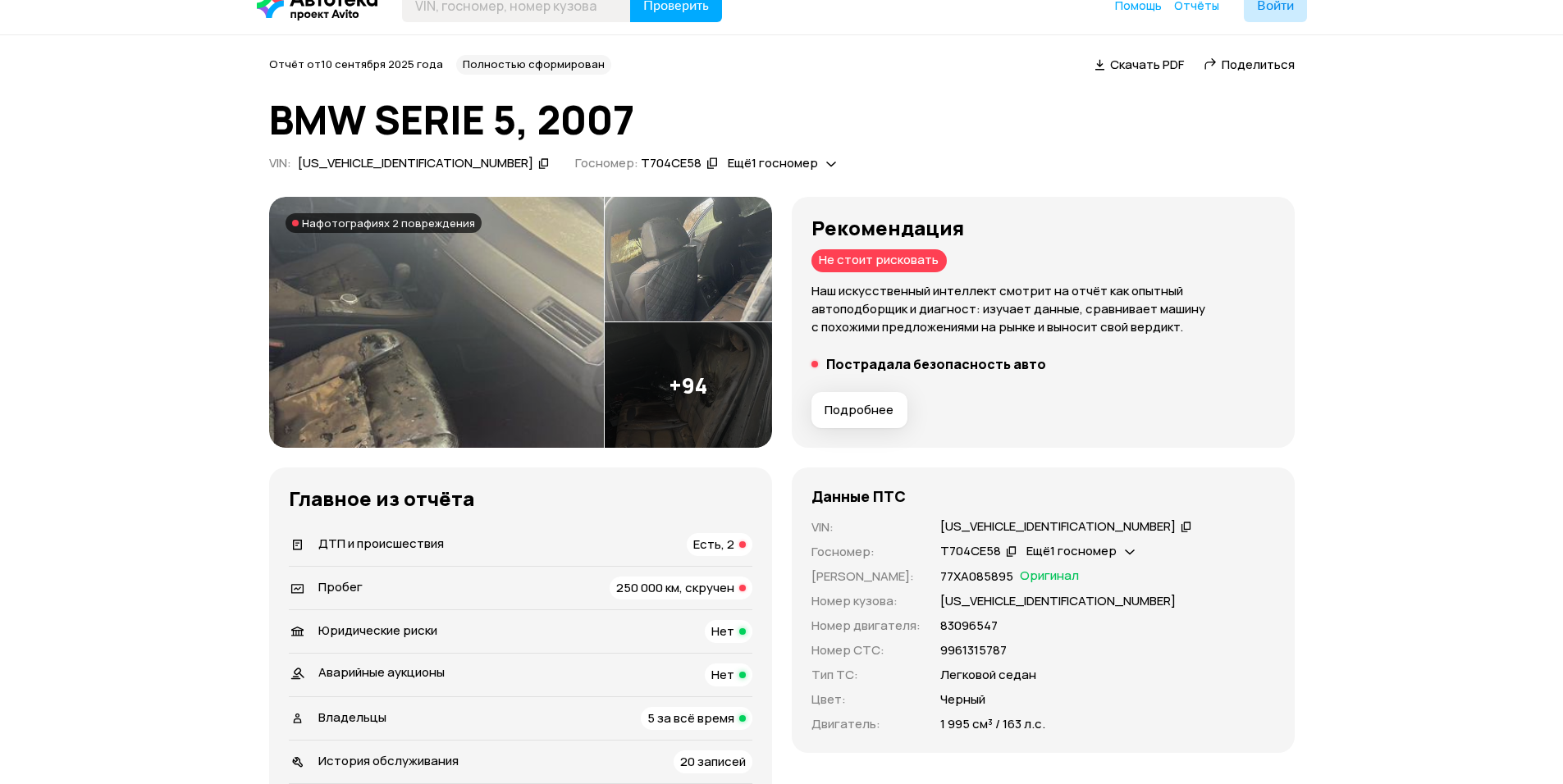
scroll to position [0, 0]
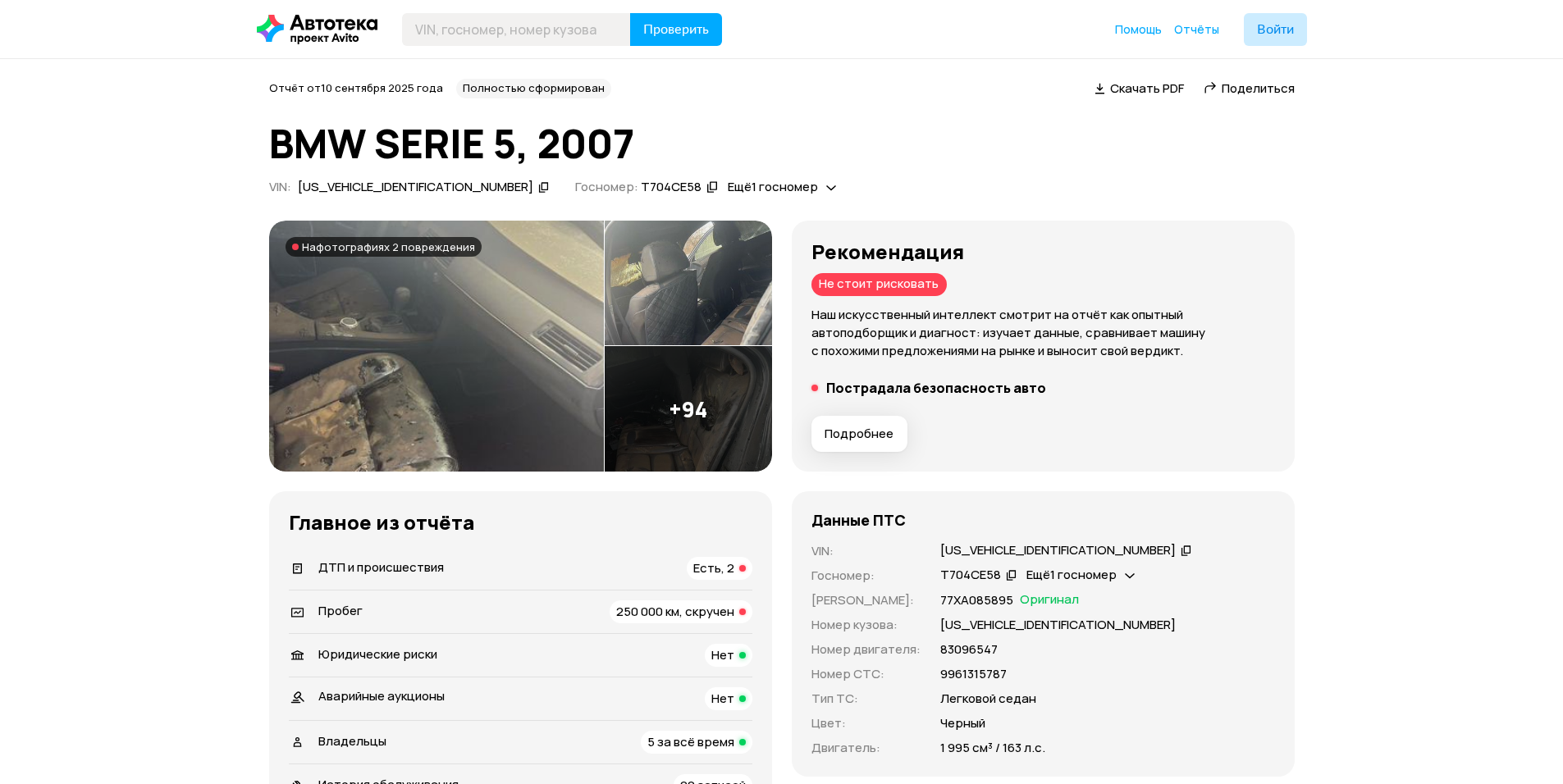
click at [724, 189] on div "Ещё 1 госномер" at bounding box center [782, 187] width 117 height 18
click at [724, 183] on div "Ещё 1 госномер" at bounding box center [782, 187] width 117 height 18
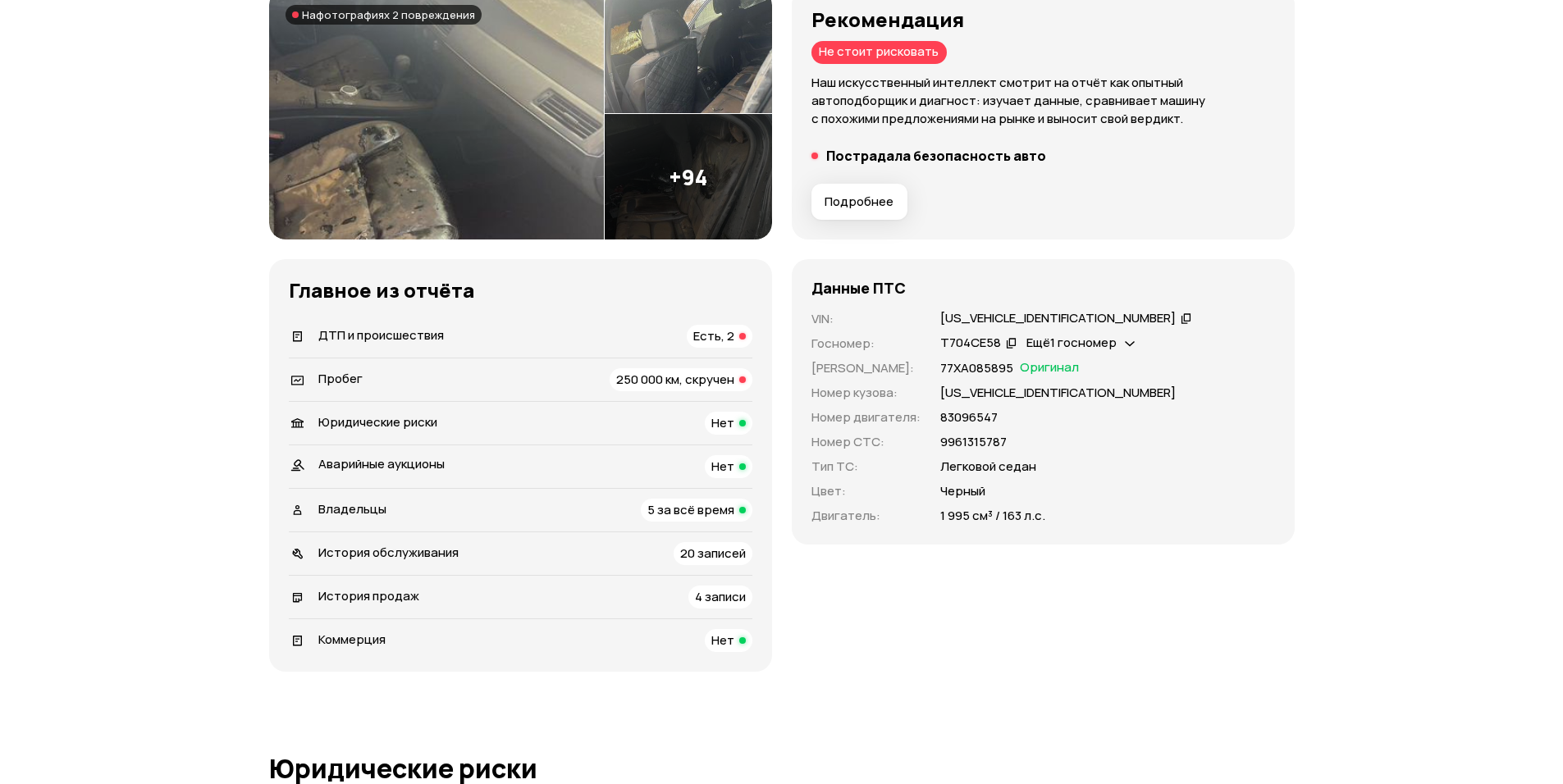
scroll to position [246, 0]
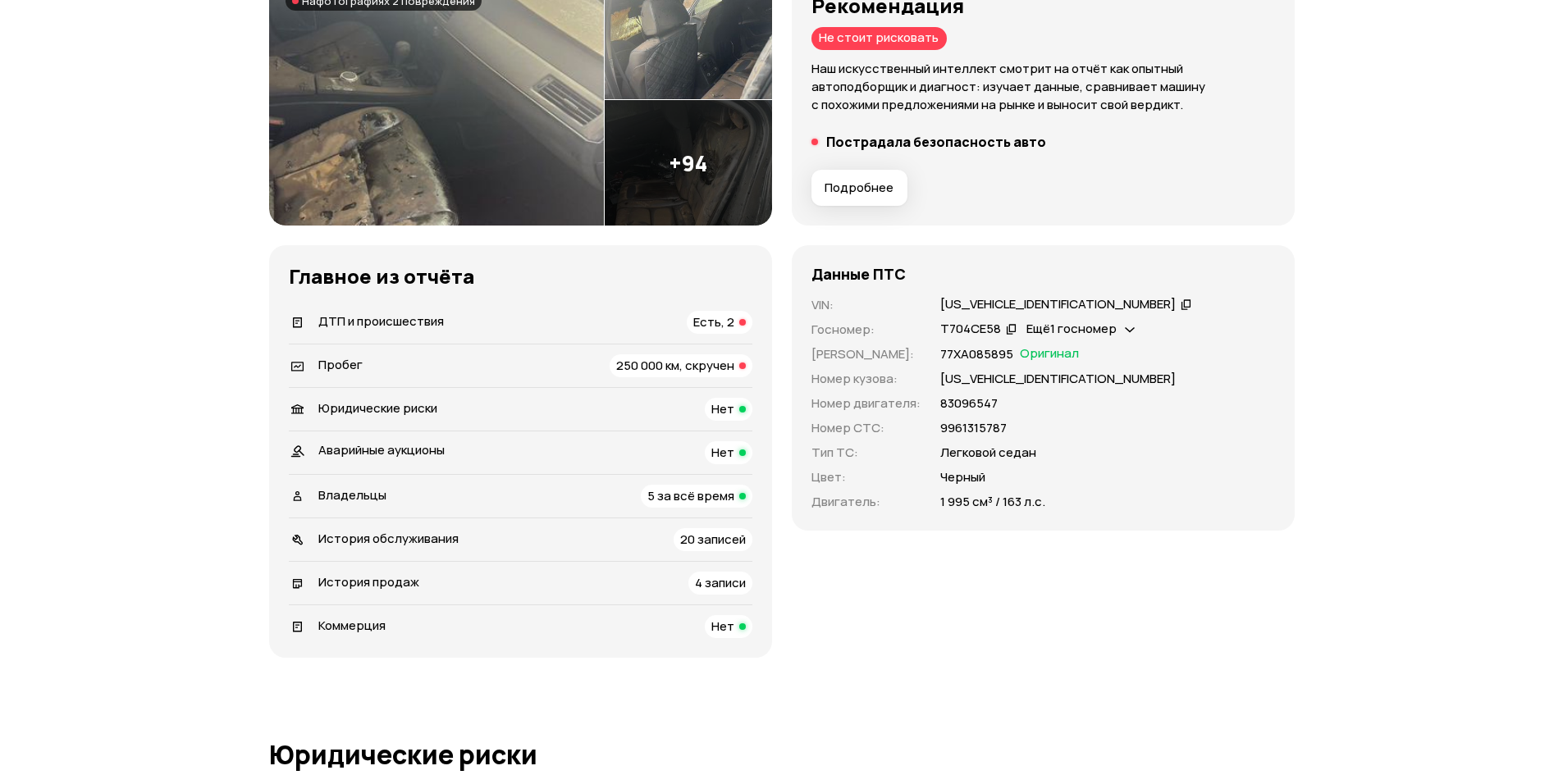
click at [724, 542] on span "20 записей" at bounding box center [713, 539] width 66 height 18
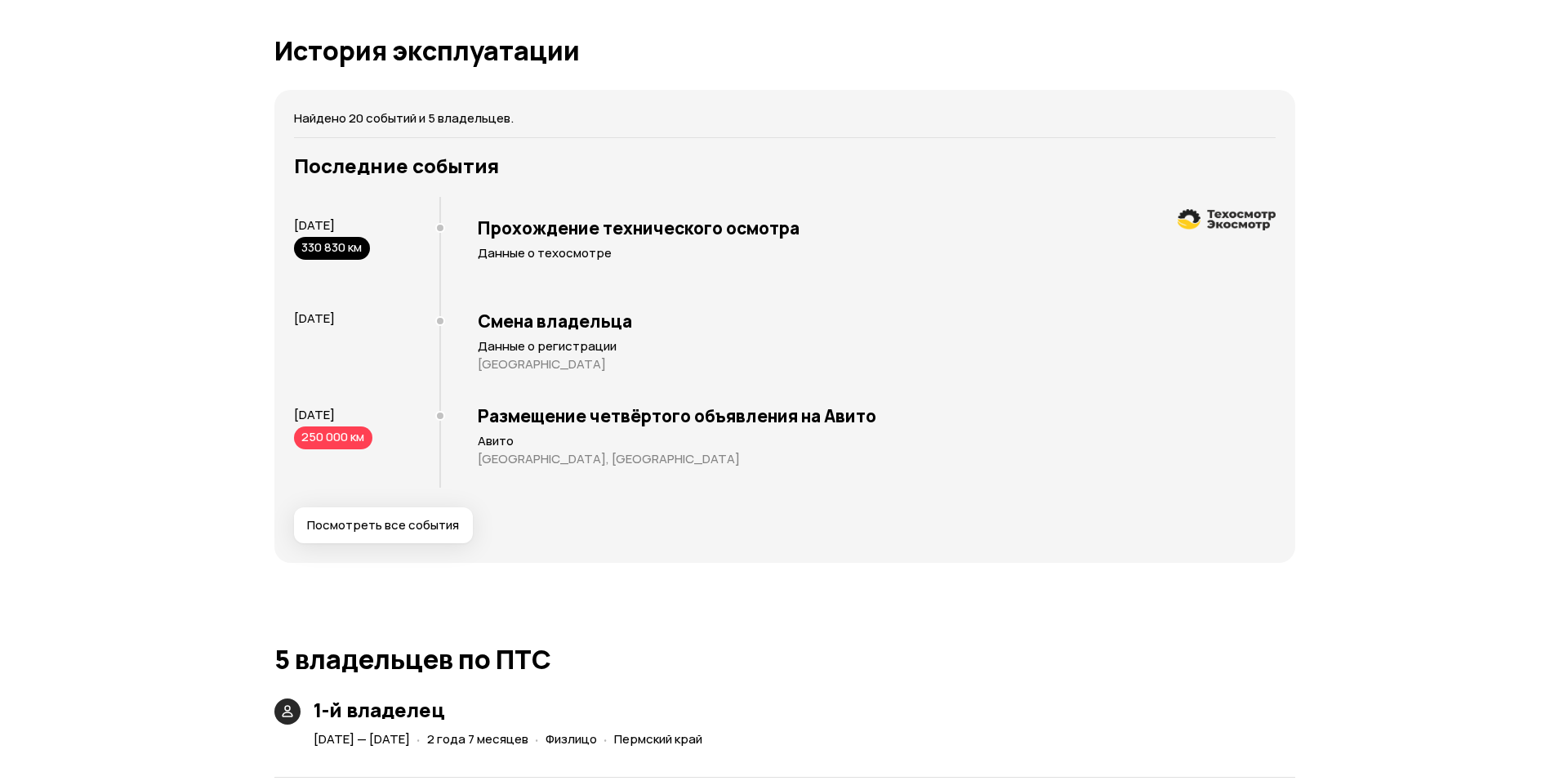
scroll to position [3257, 0]
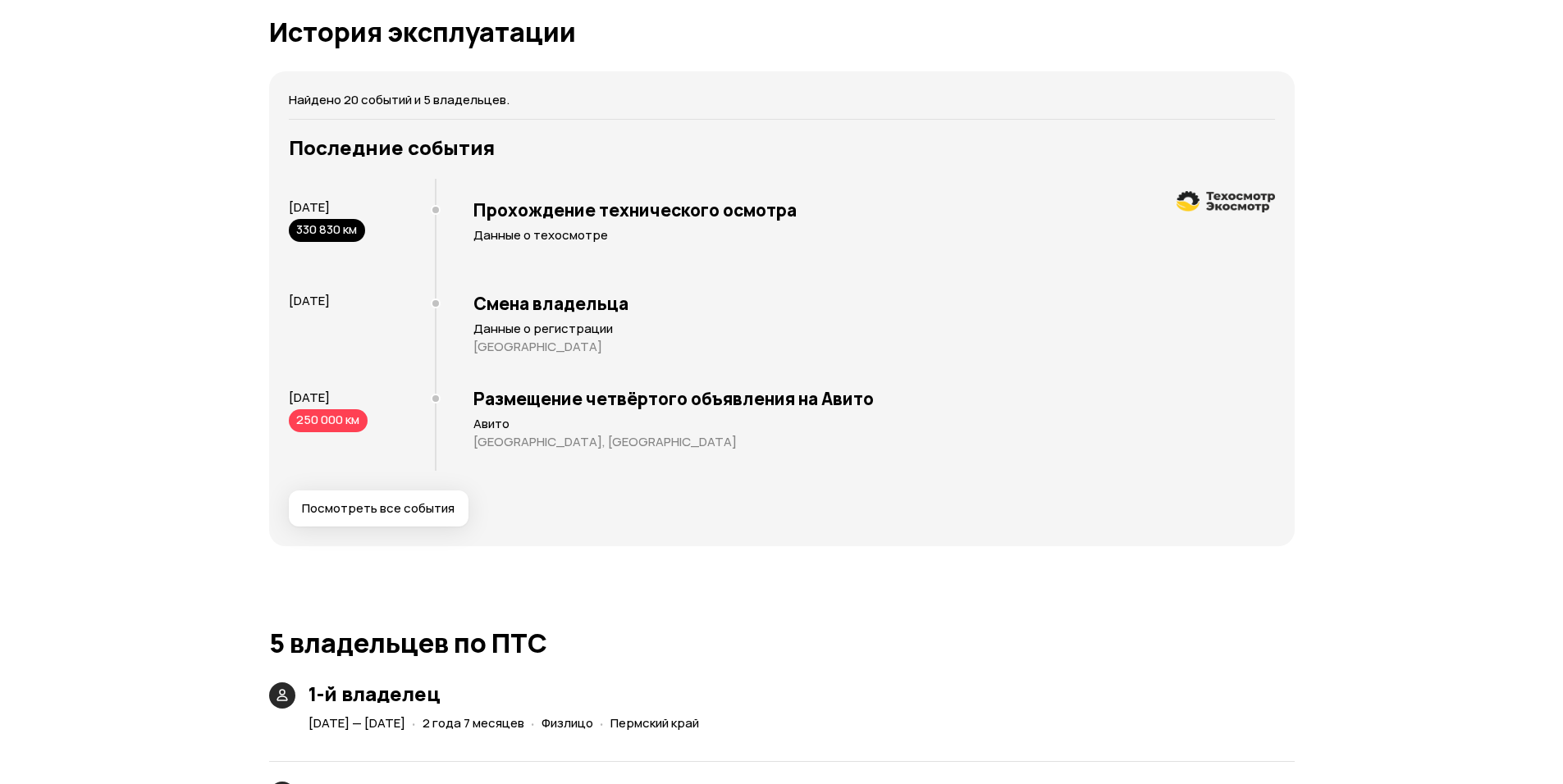
click at [379, 500] on span "Посмотреть все события" at bounding box center [378, 509] width 153 height 17
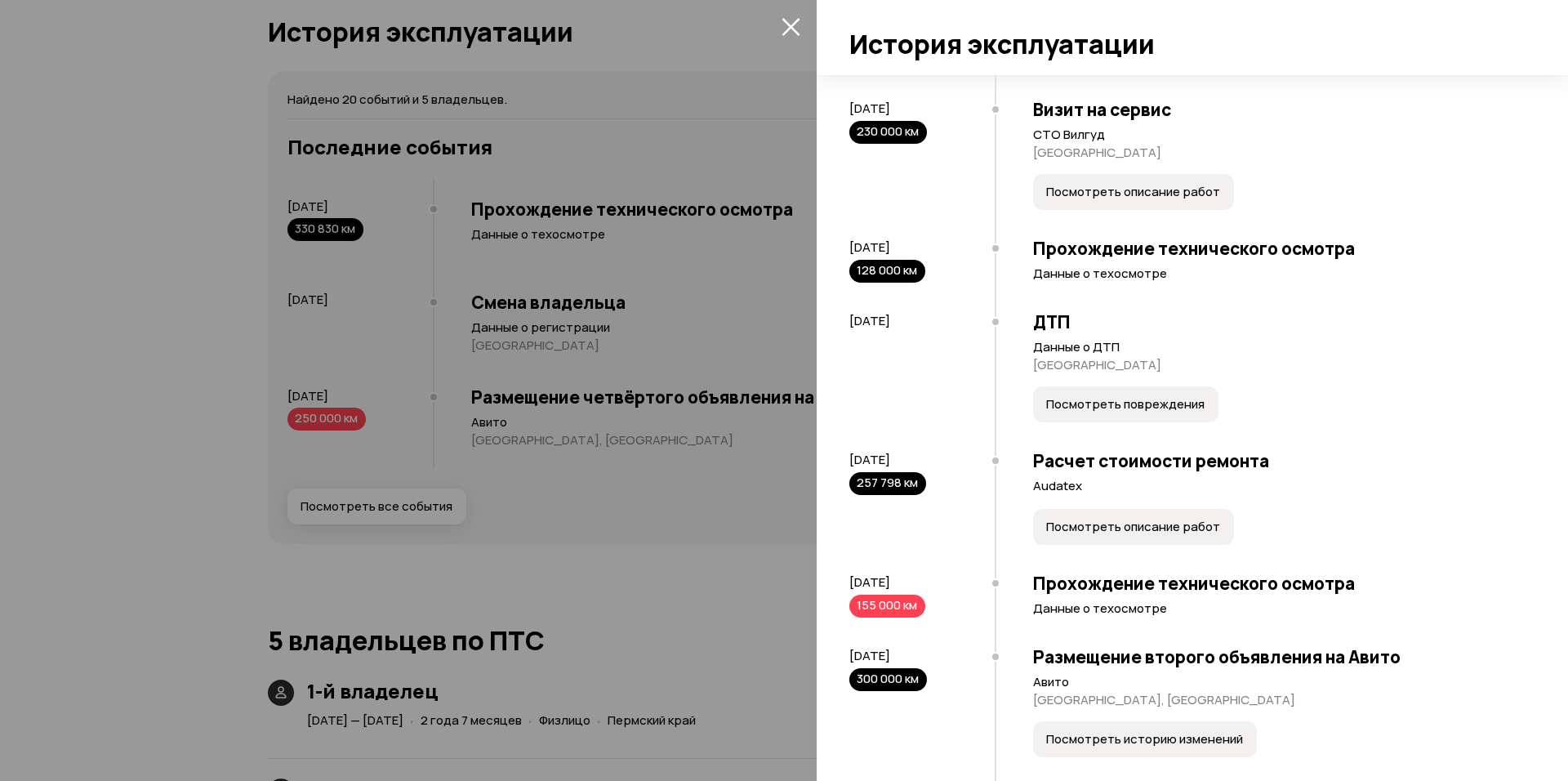
scroll to position [1152, 0]
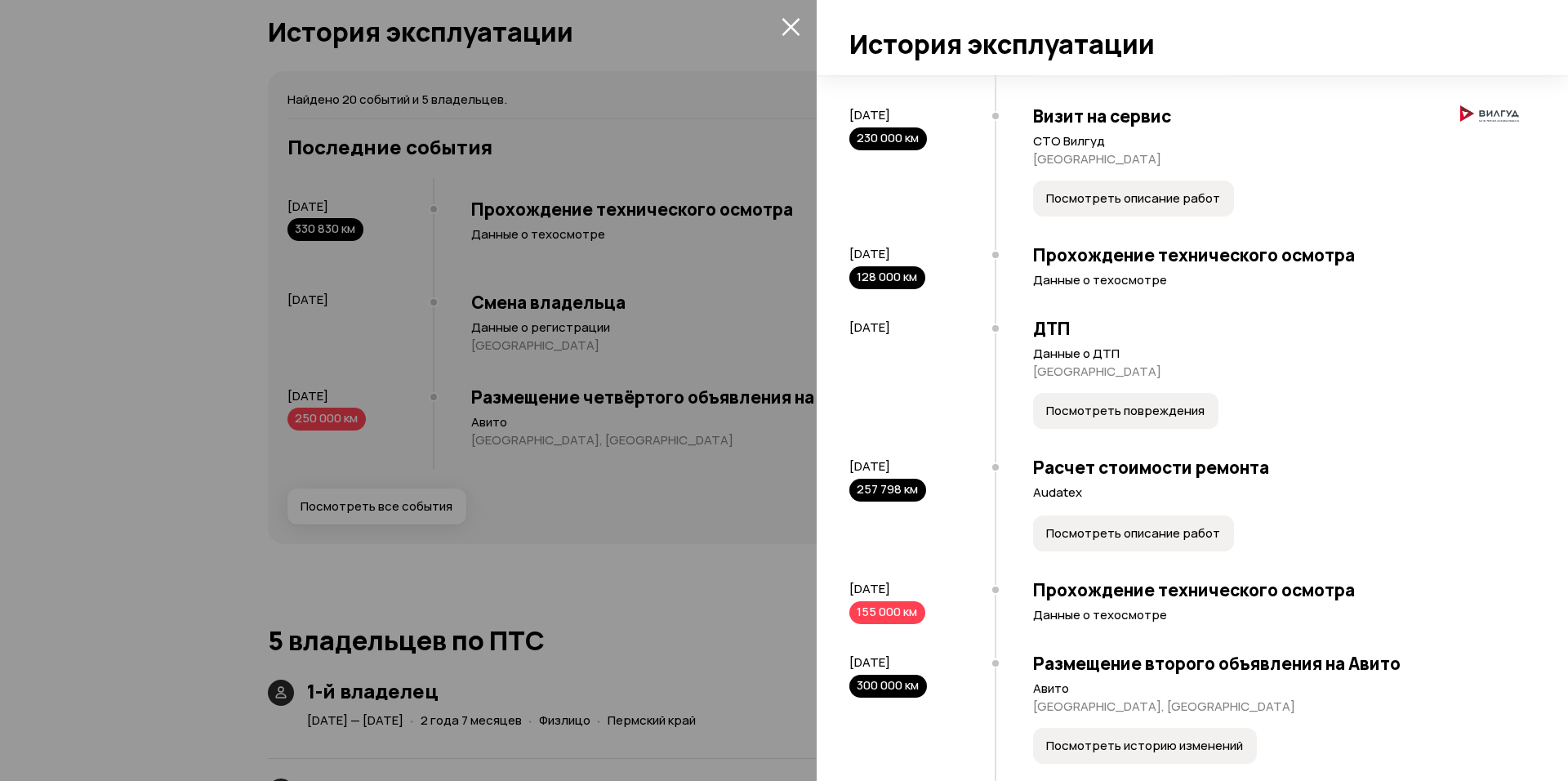
click at [1051, 414] on span "Посмотреть повреждения" at bounding box center [1125, 411] width 159 height 17
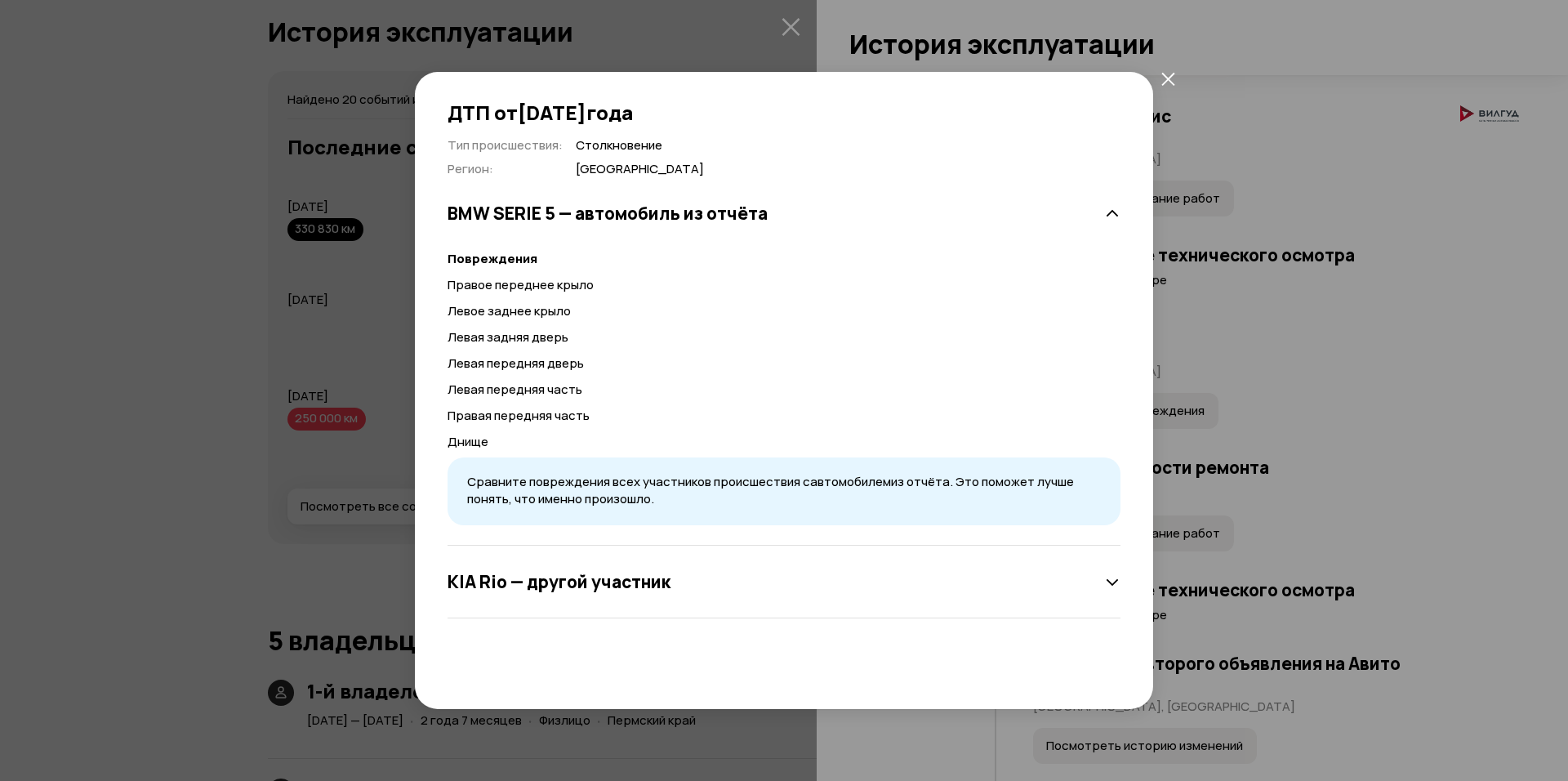
click at [786, 585] on div "[PERSON_NAME] — другой участник" at bounding box center [784, 582] width 673 height 32
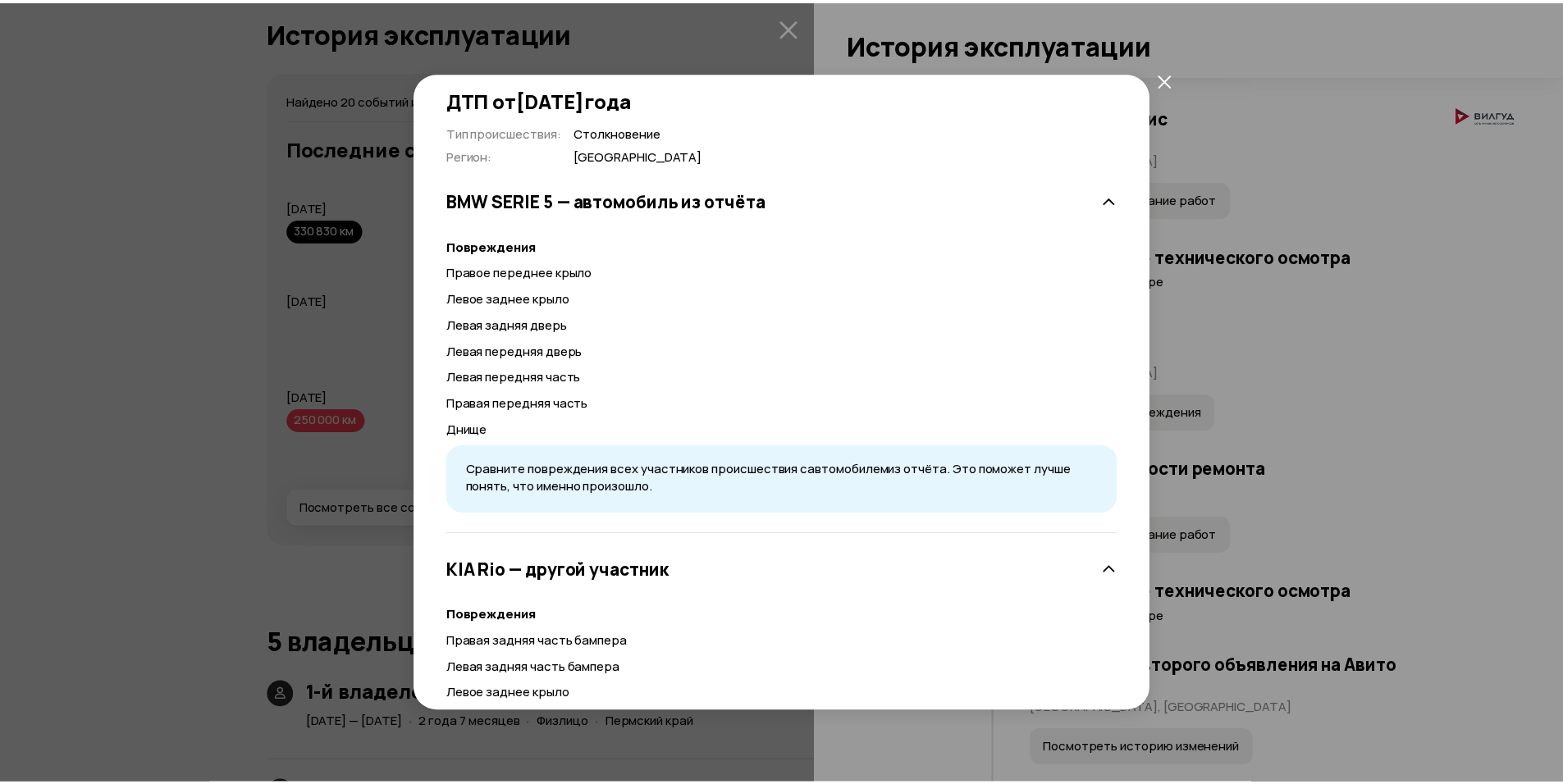
scroll to position [0, 0]
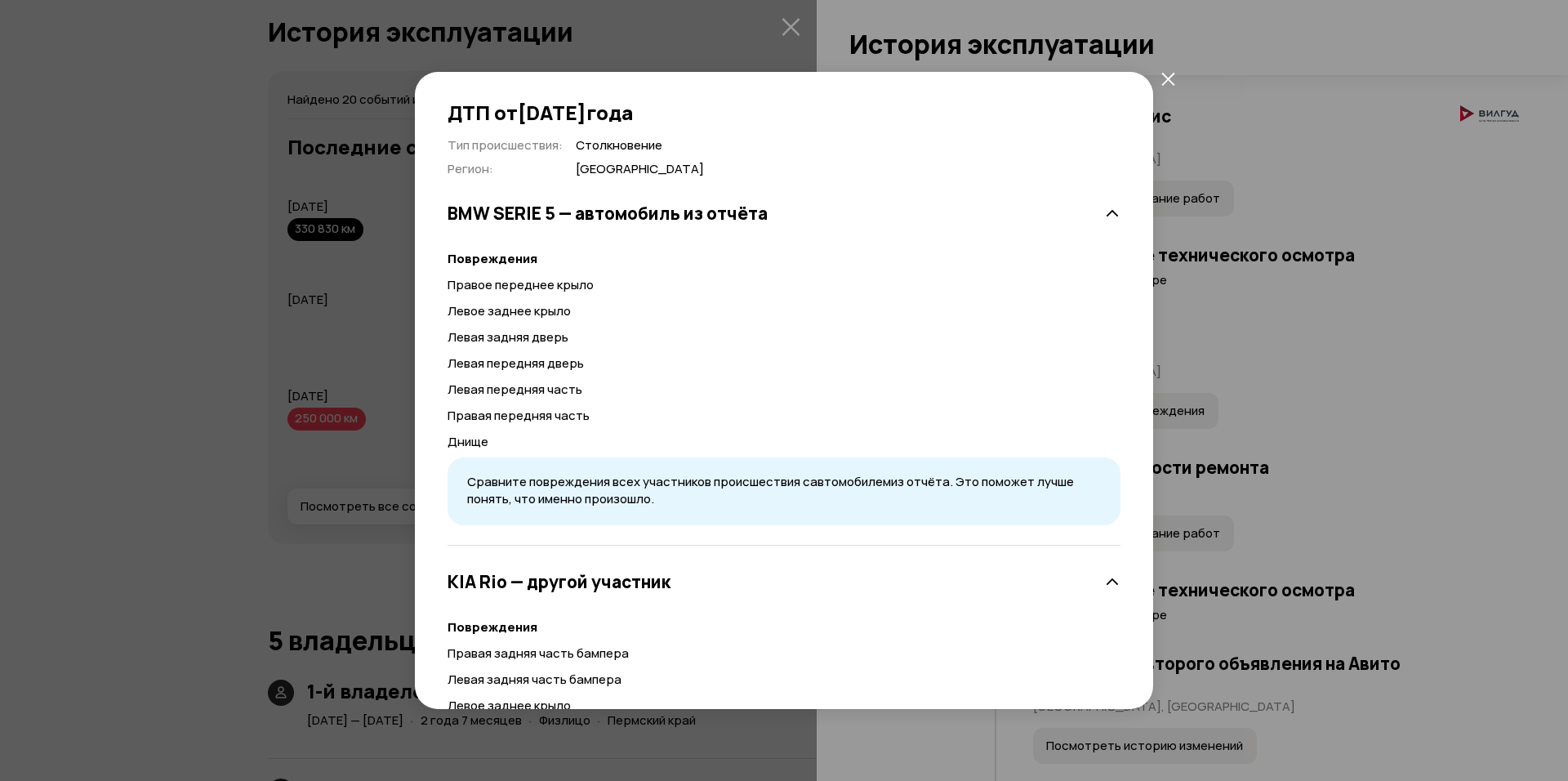
click at [1174, 72] on icon "закрыть" at bounding box center [1168, 79] width 14 height 14
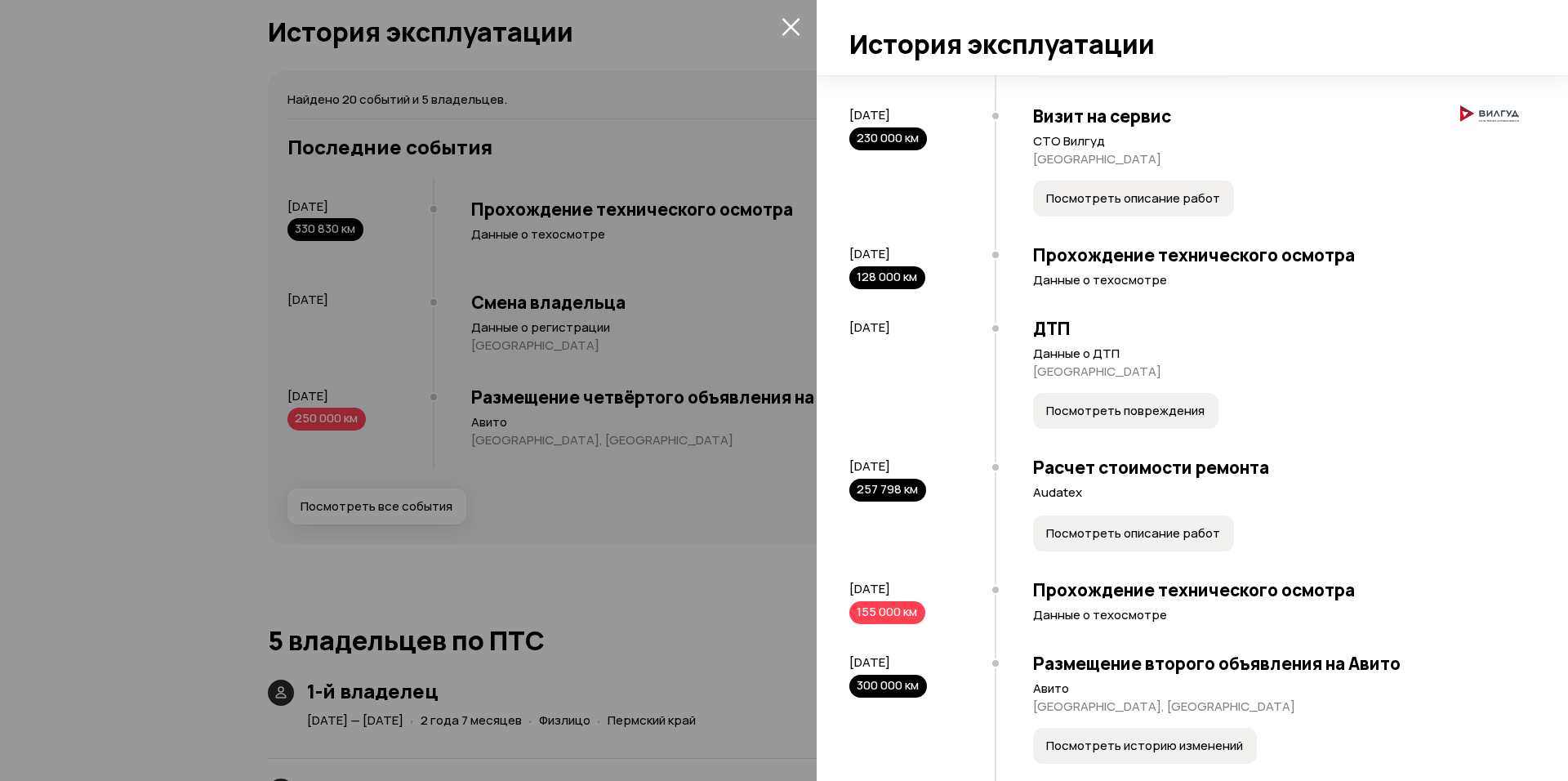
click at [698, 371] on div at bounding box center [784, 390] width 1568 height 781
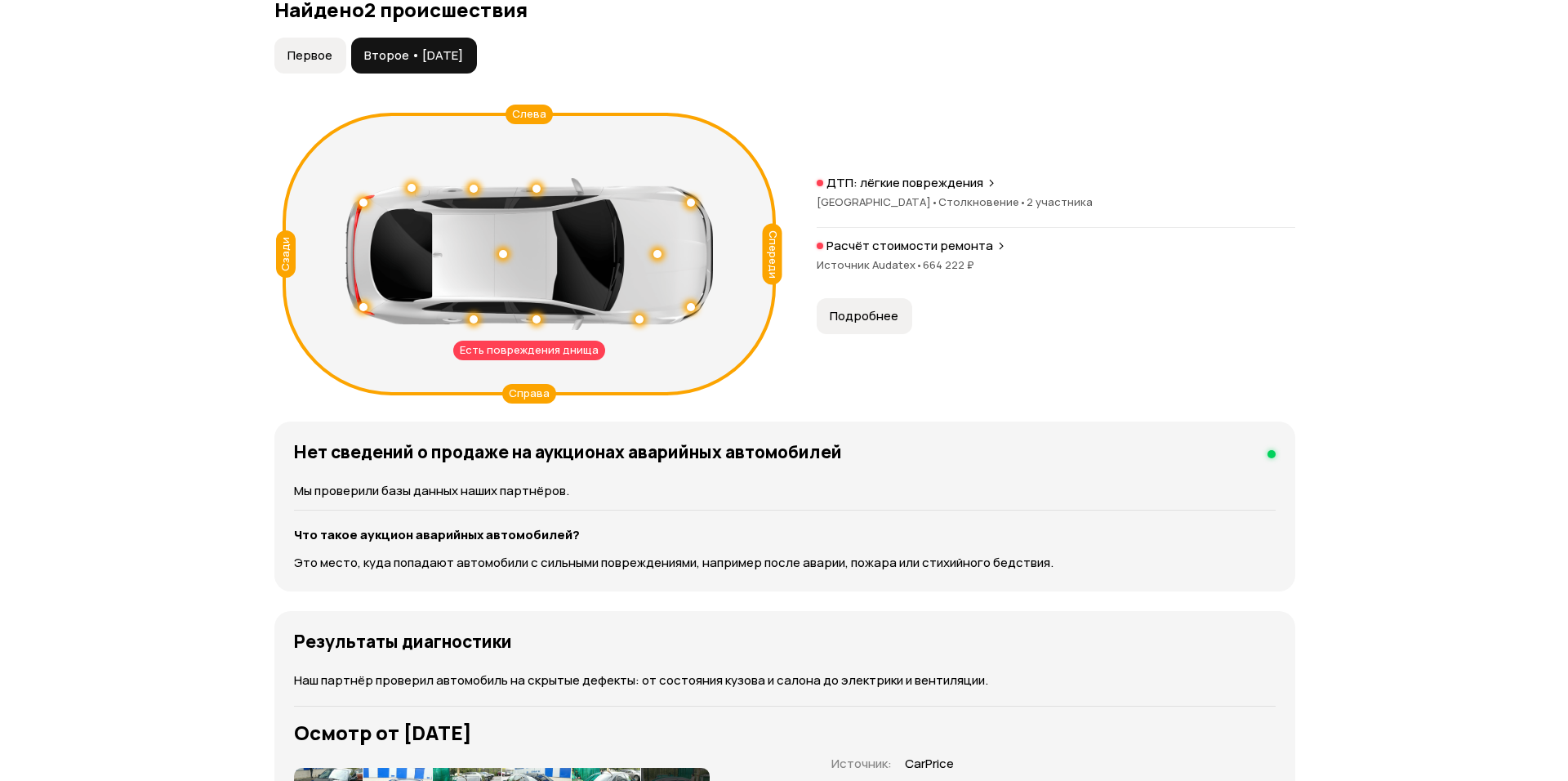
scroll to position [2113, 0]
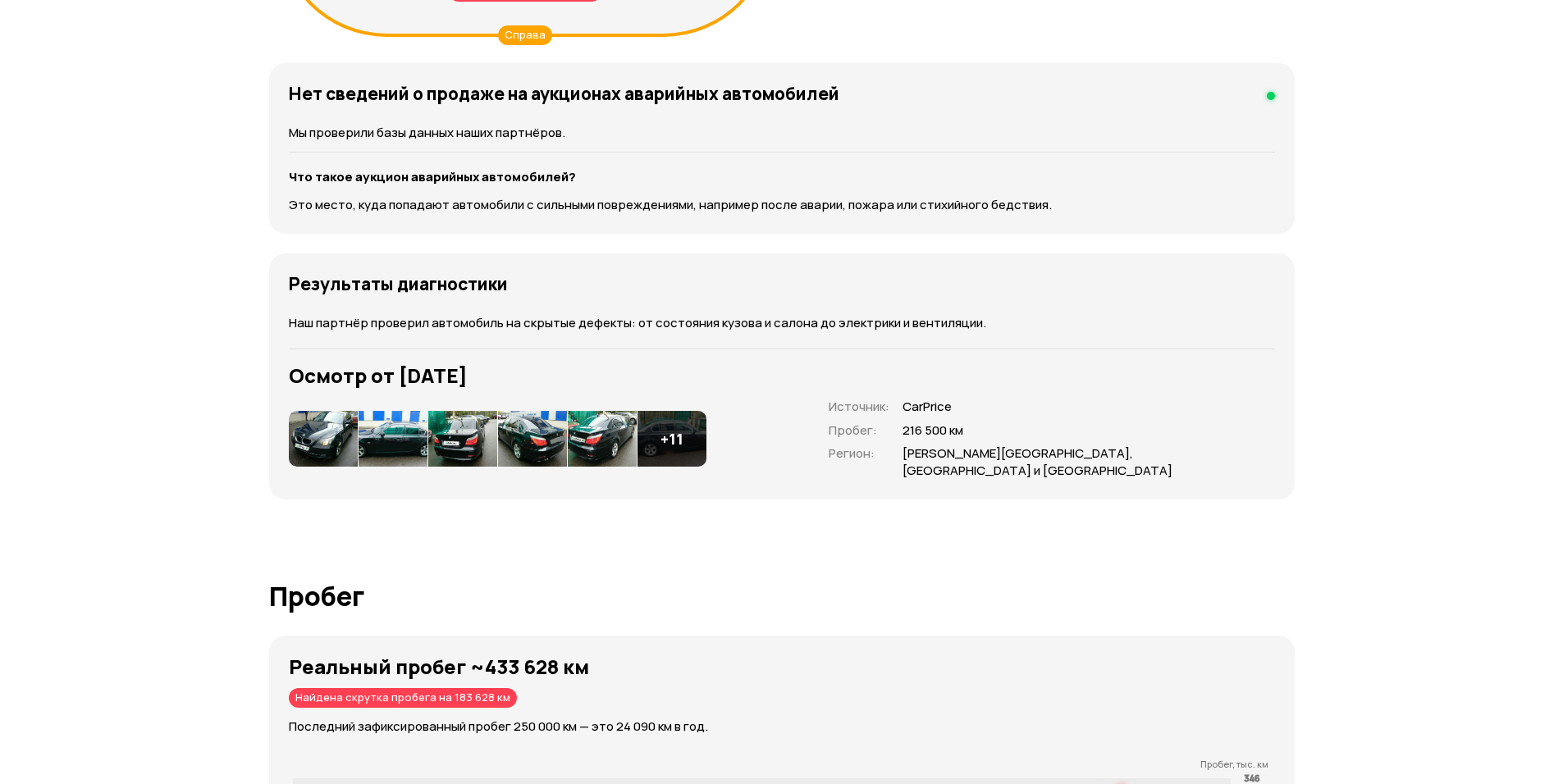
click at [326, 433] on img at bounding box center [323, 439] width 69 height 56
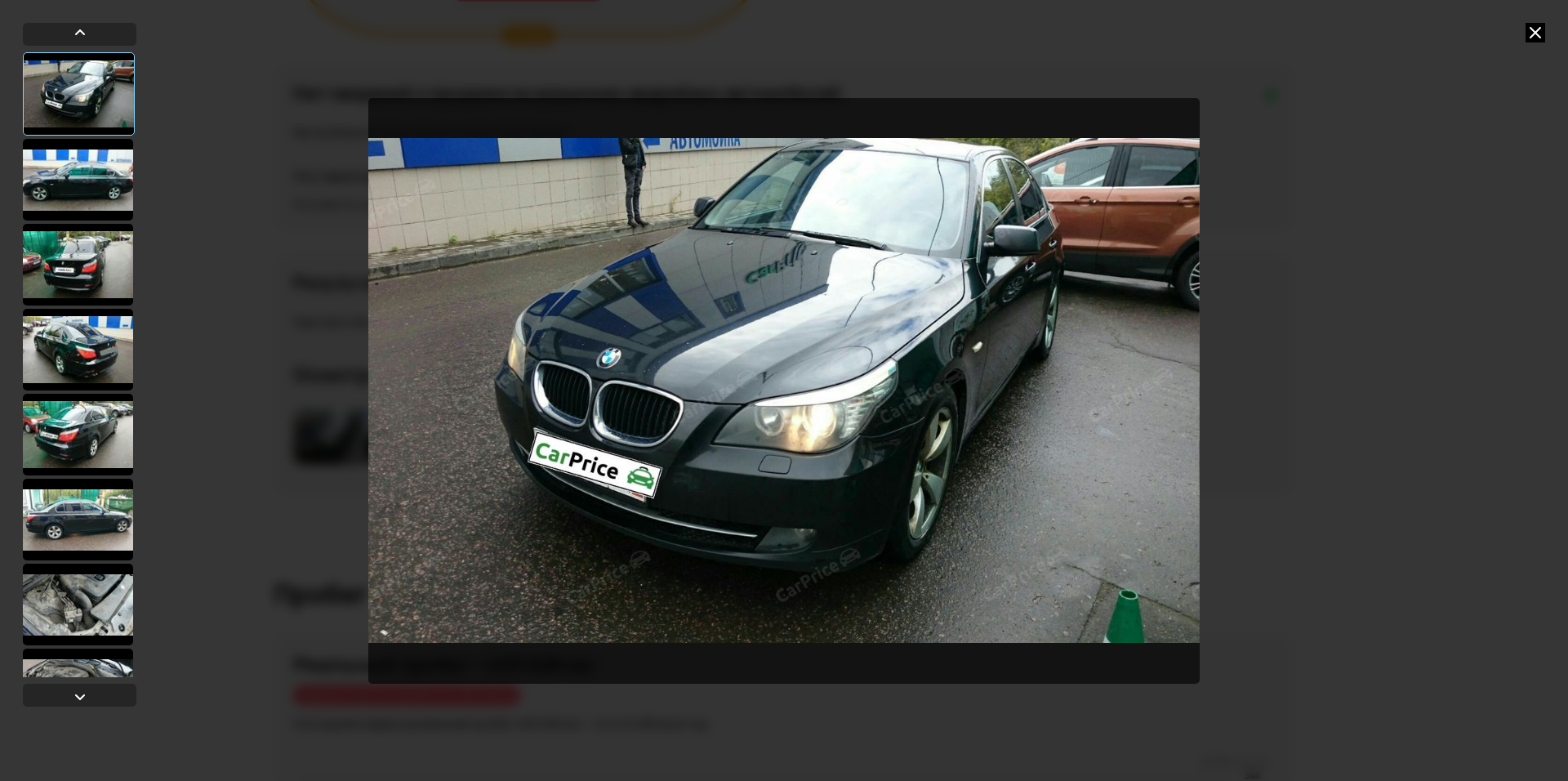
click at [51, 194] on div at bounding box center [78, 179] width 110 height 81
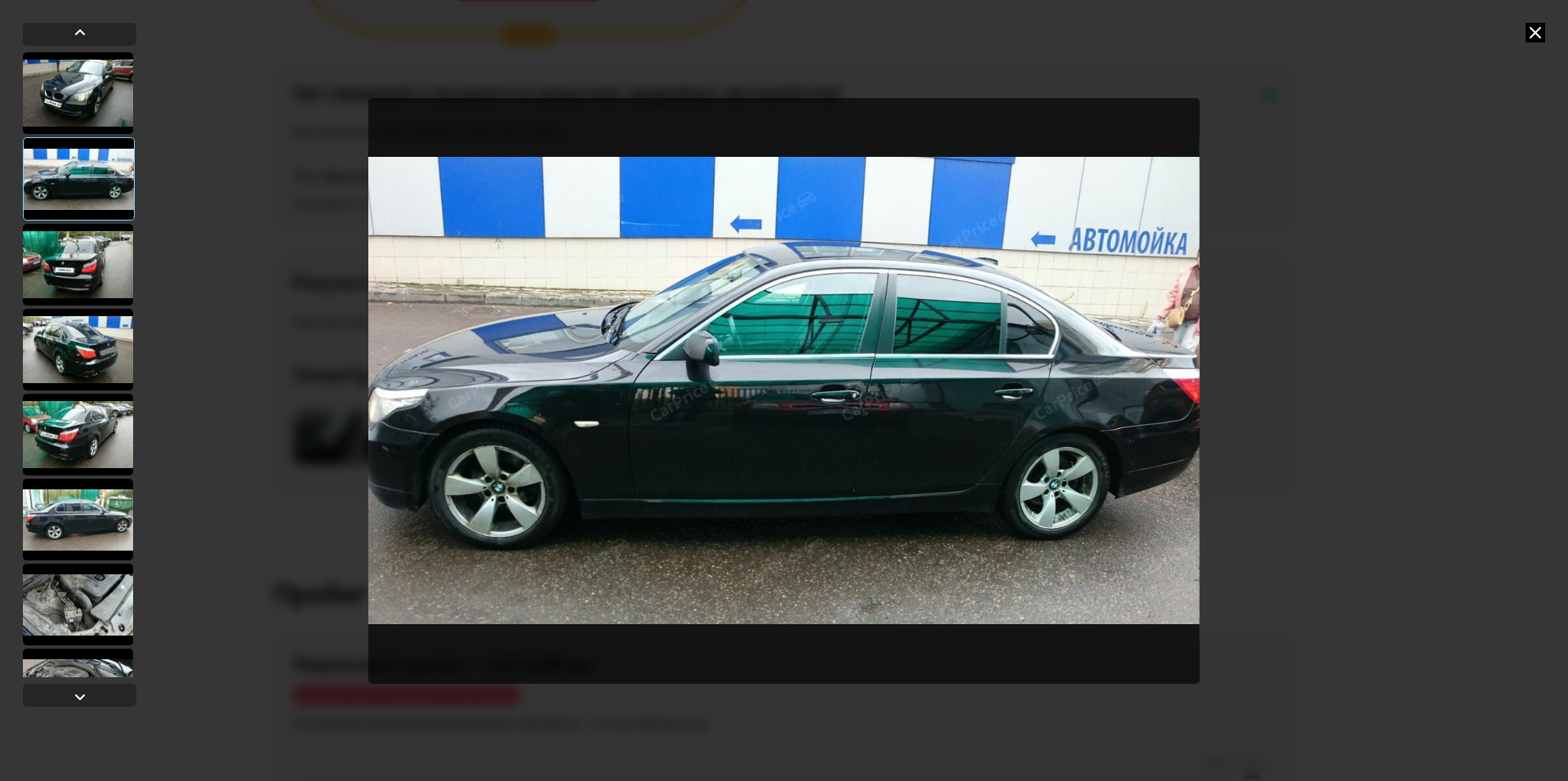
click at [72, 265] on div at bounding box center [78, 264] width 110 height 81
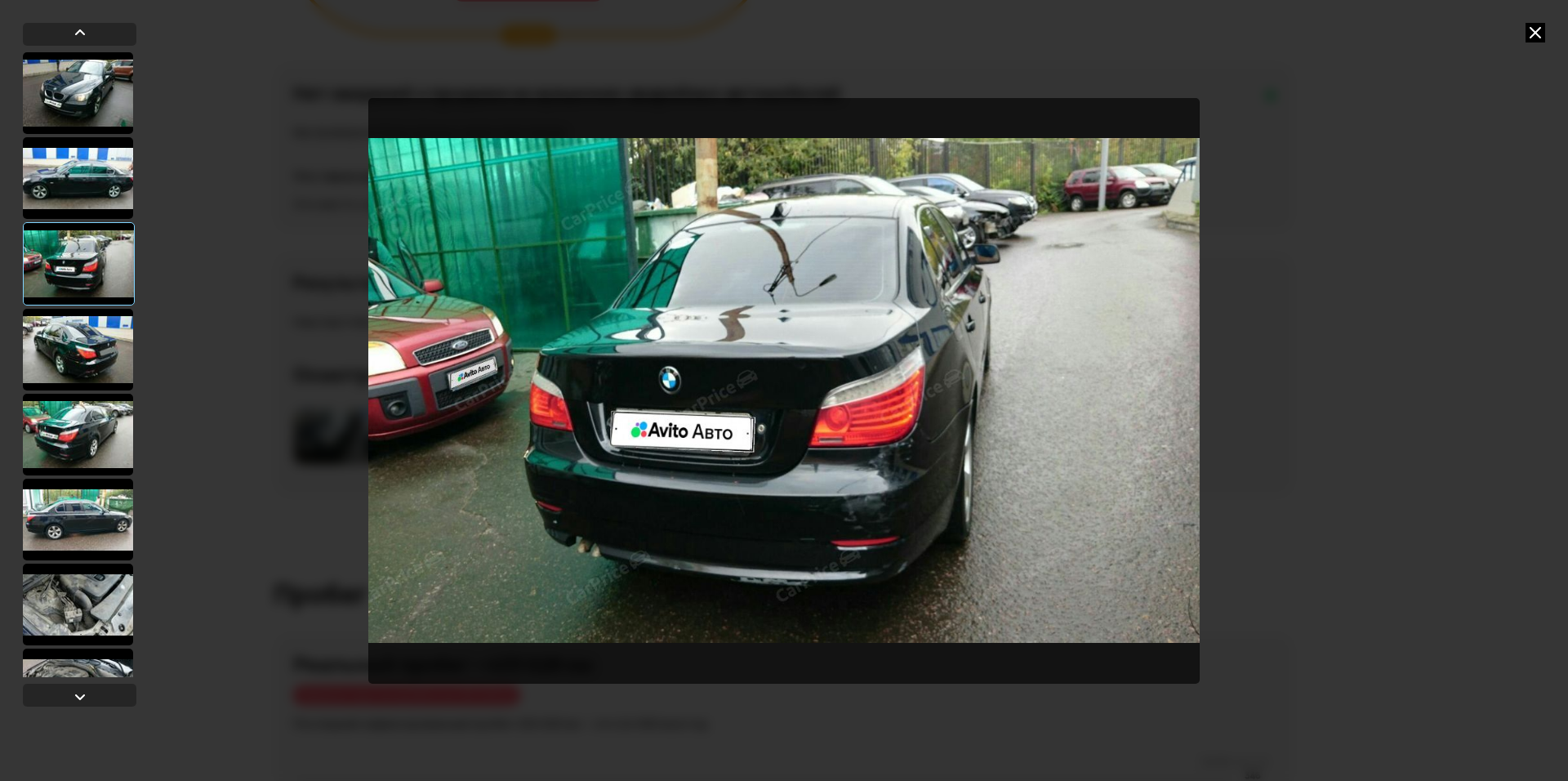
click at [82, 336] on div at bounding box center [78, 350] width 110 height 81
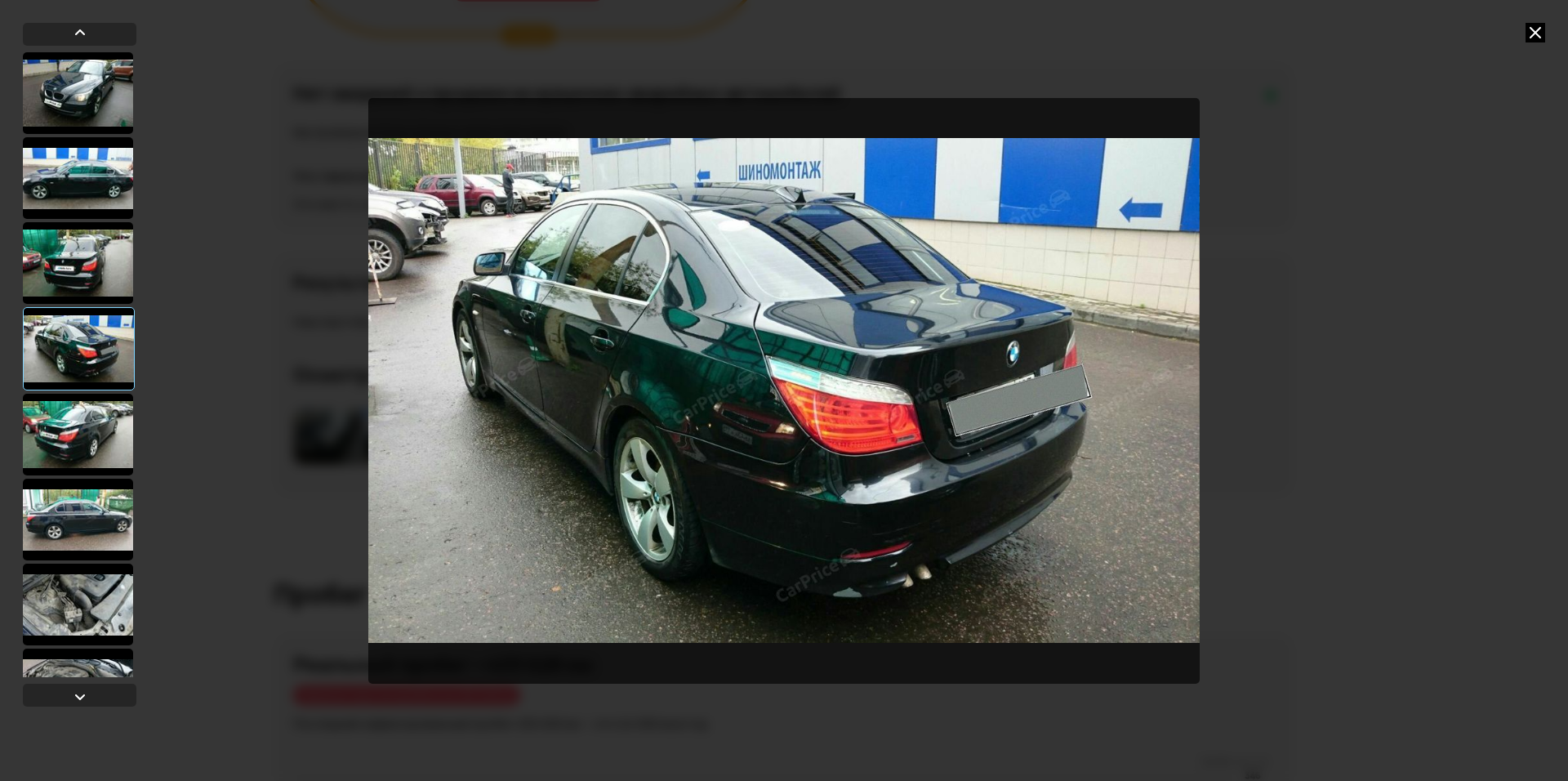
click at [75, 373] on div at bounding box center [79, 349] width 112 height 83
click at [66, 413] on div at bounding box center [78, 435] width 110 height 81
click at [85, 486] on div at bounding box center [78, 519] width 110 height 81
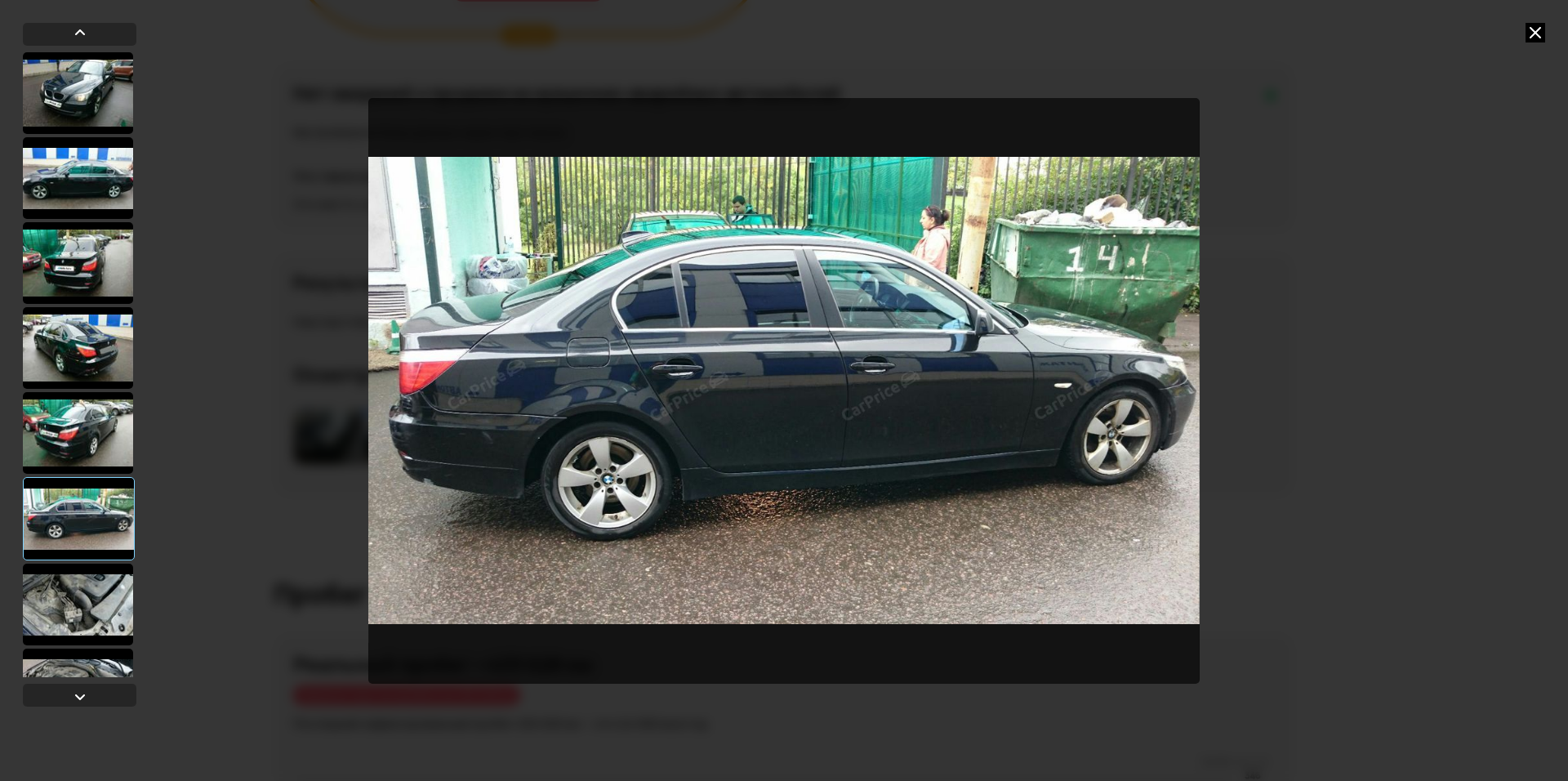
click at [95, 558] on div at bounding box center [79, 518] width 112 height 83
click at [85, 590] on div at bounding box center [78, 605] width 110 height 81
click at [74, 626] on div at bounding box center [78, 605] width 110 height 81
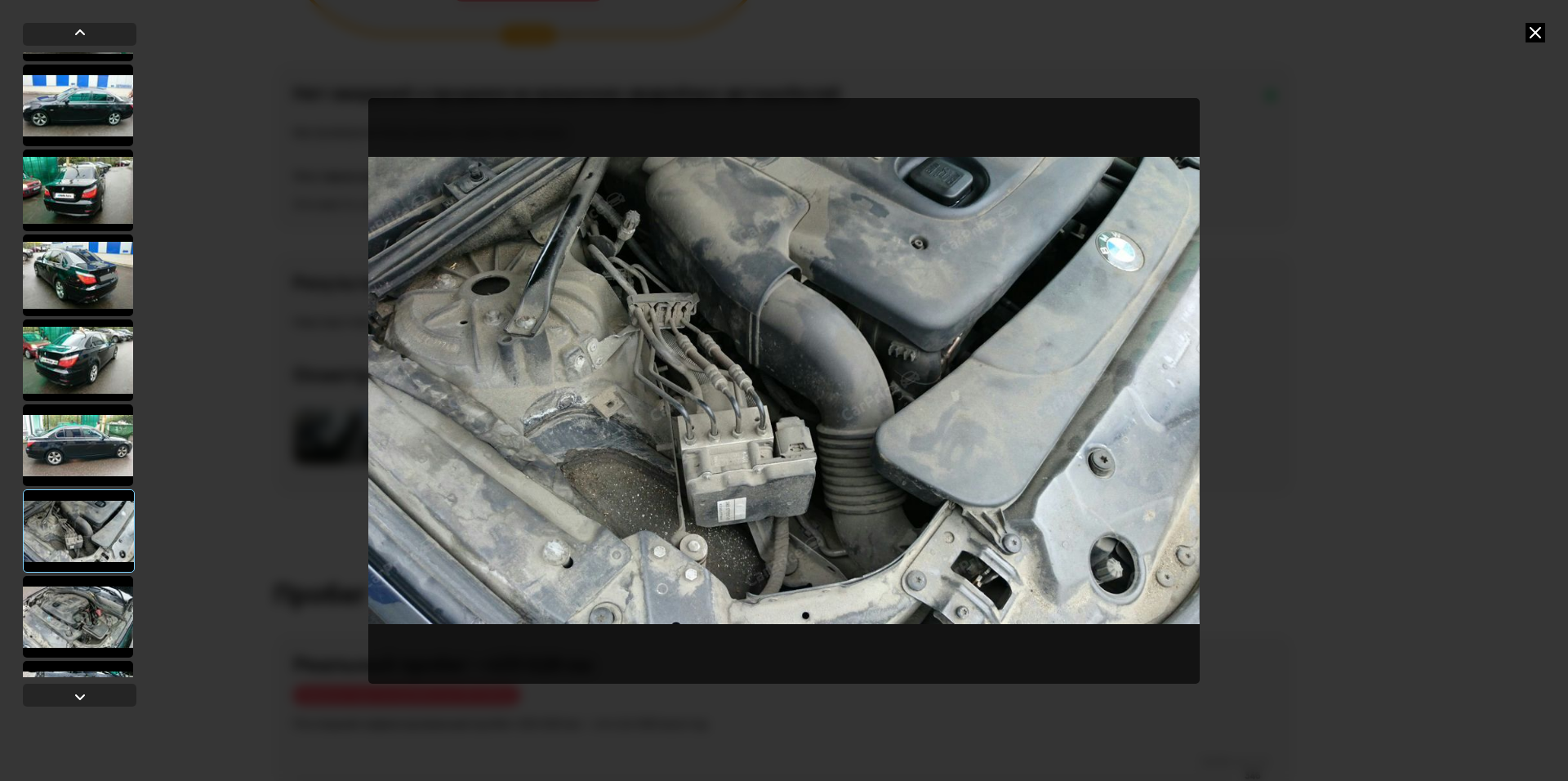
scroll to position [81, 0]
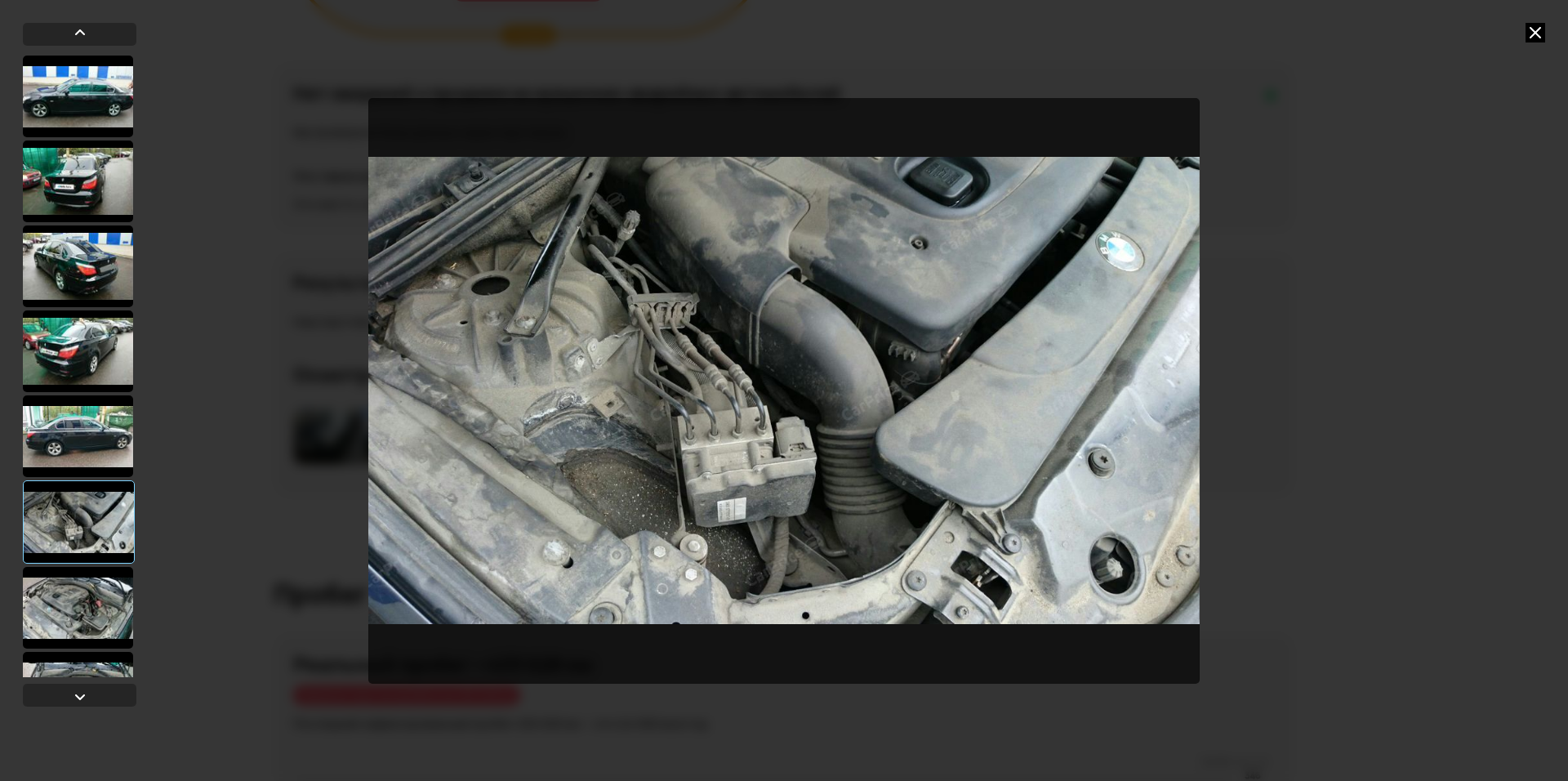
click at [81, 577] on div at bounding box center [78, 607] width 110 height 81
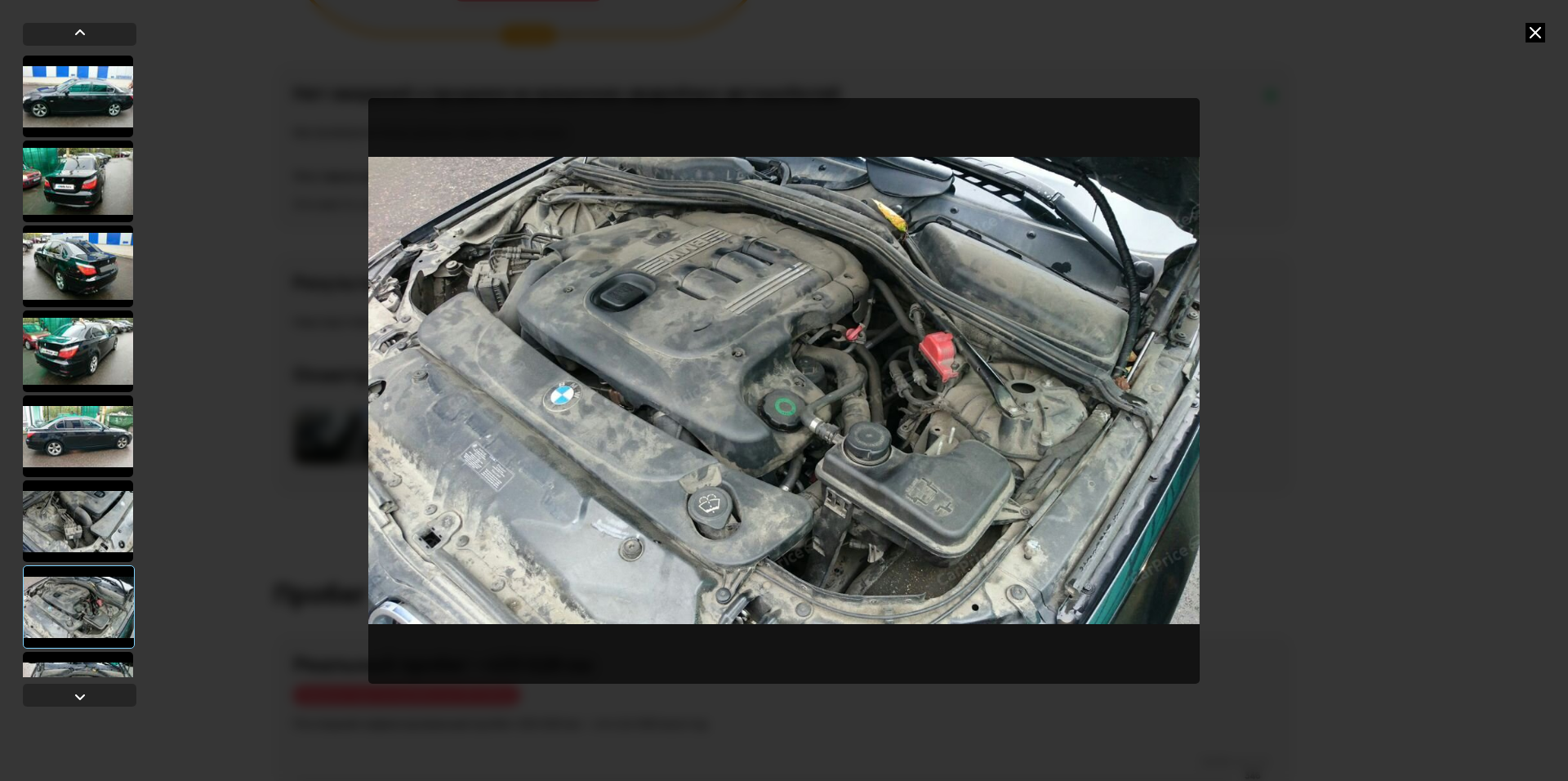
click at [74, 605] on div at bounding box center [79, 607] width 112 height 83
click at [74, 619] on div at bounding box center [79, 607] width 112 height 83
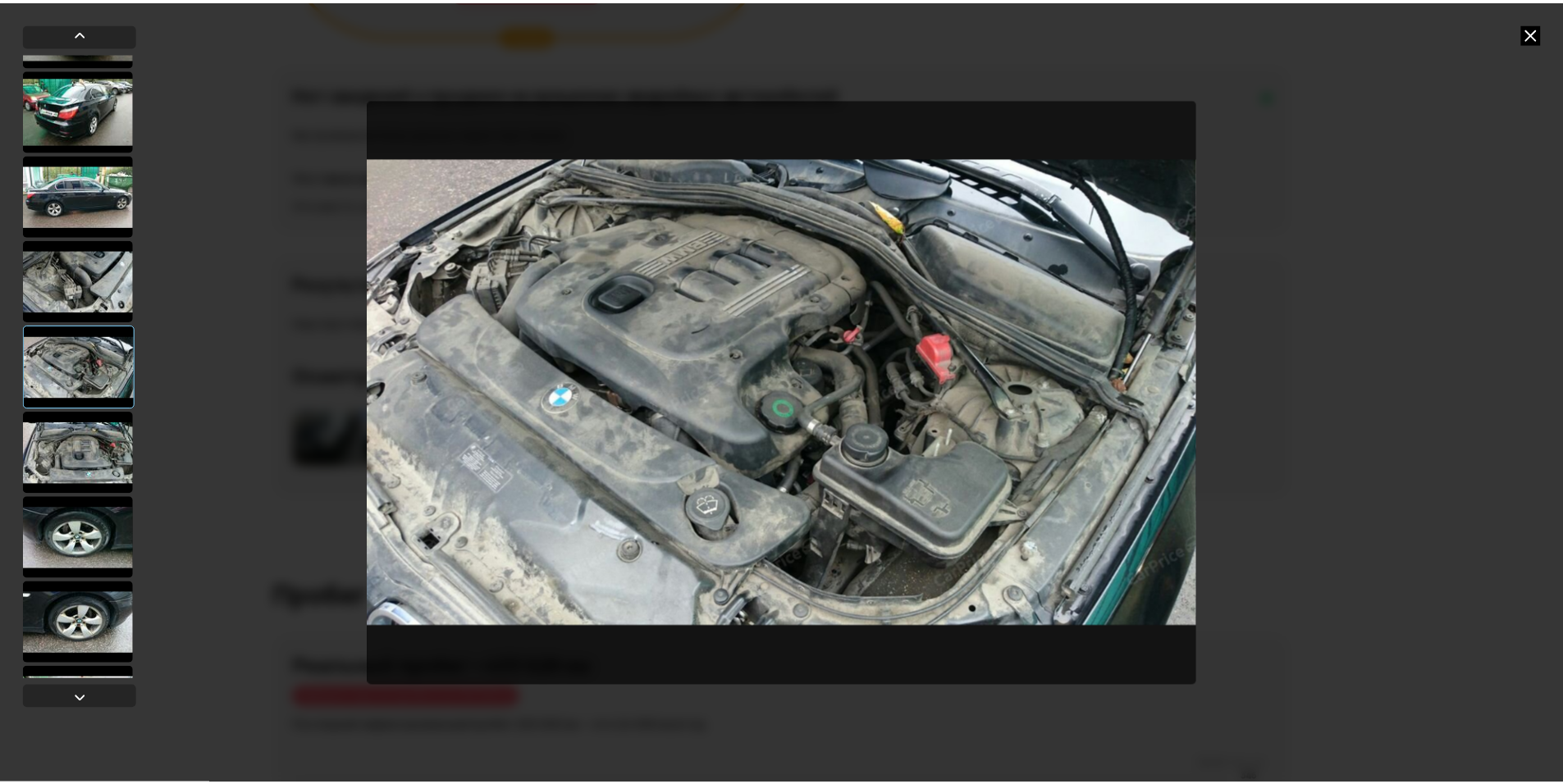
scroll to position [328, 0]
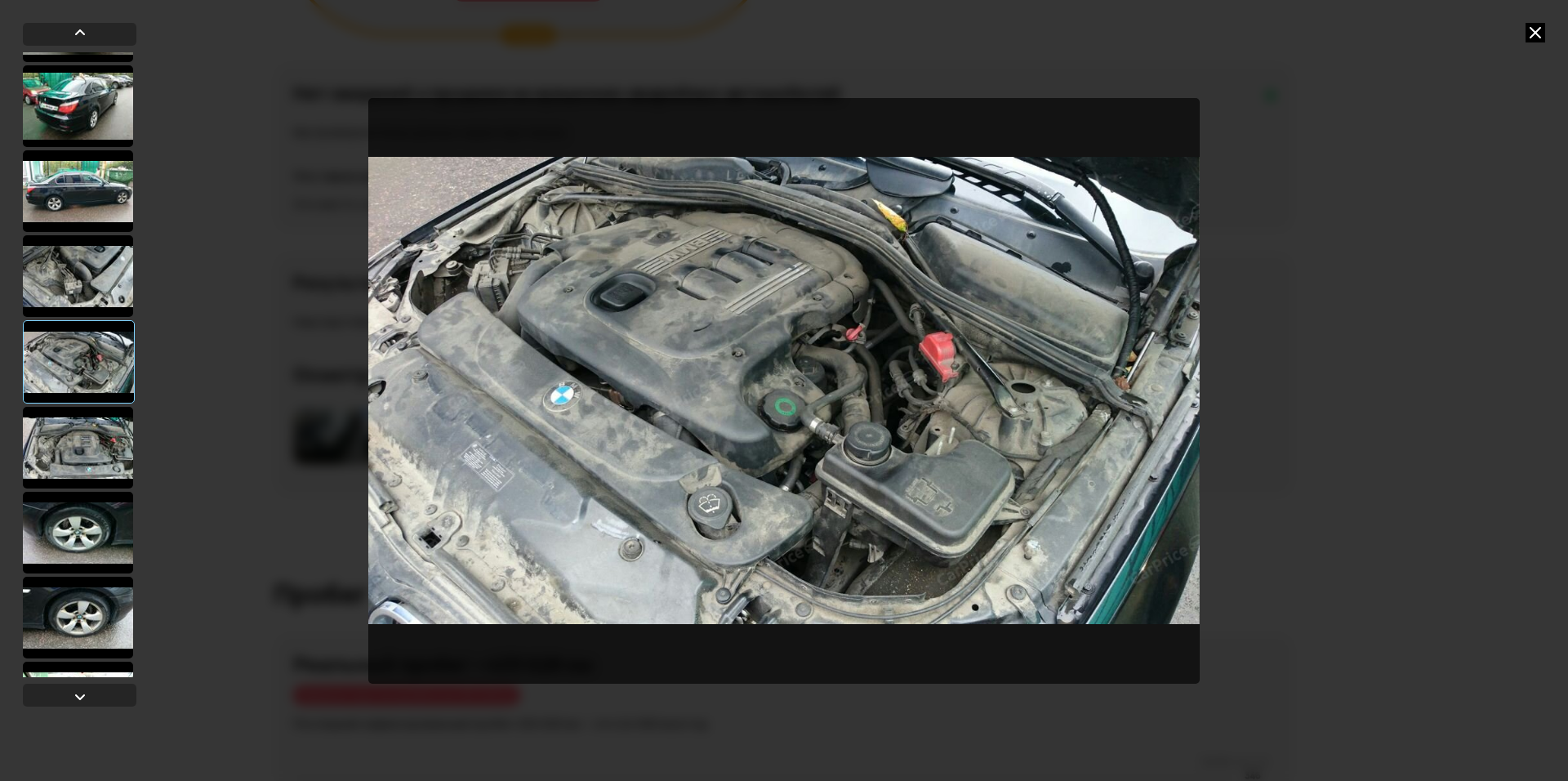
click at [92, 424] on div at bounding box center [78, 448] width 110 height 81
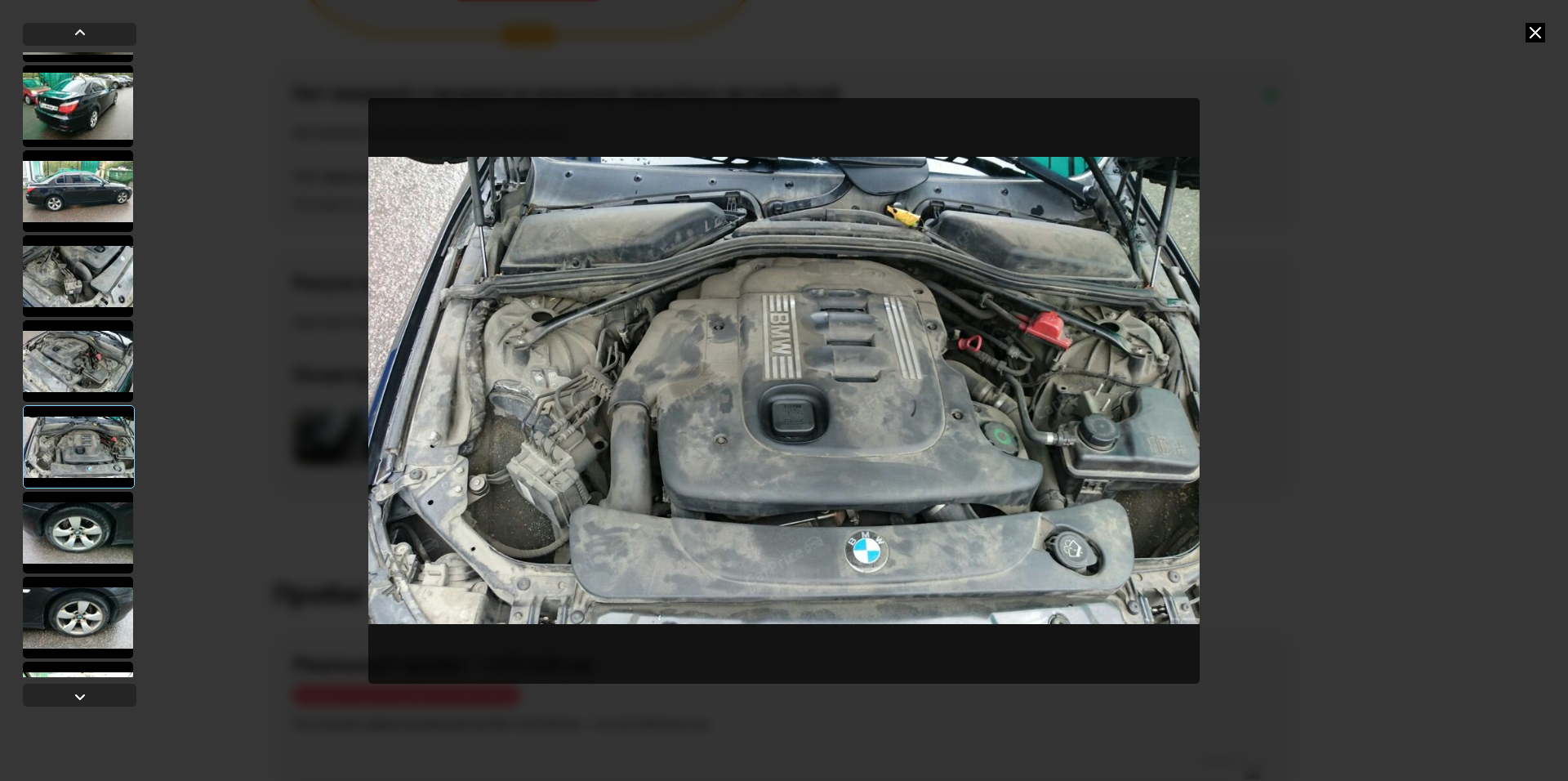
click at [86, 503] on div at bounding box center [78, 533] width 110 height 81
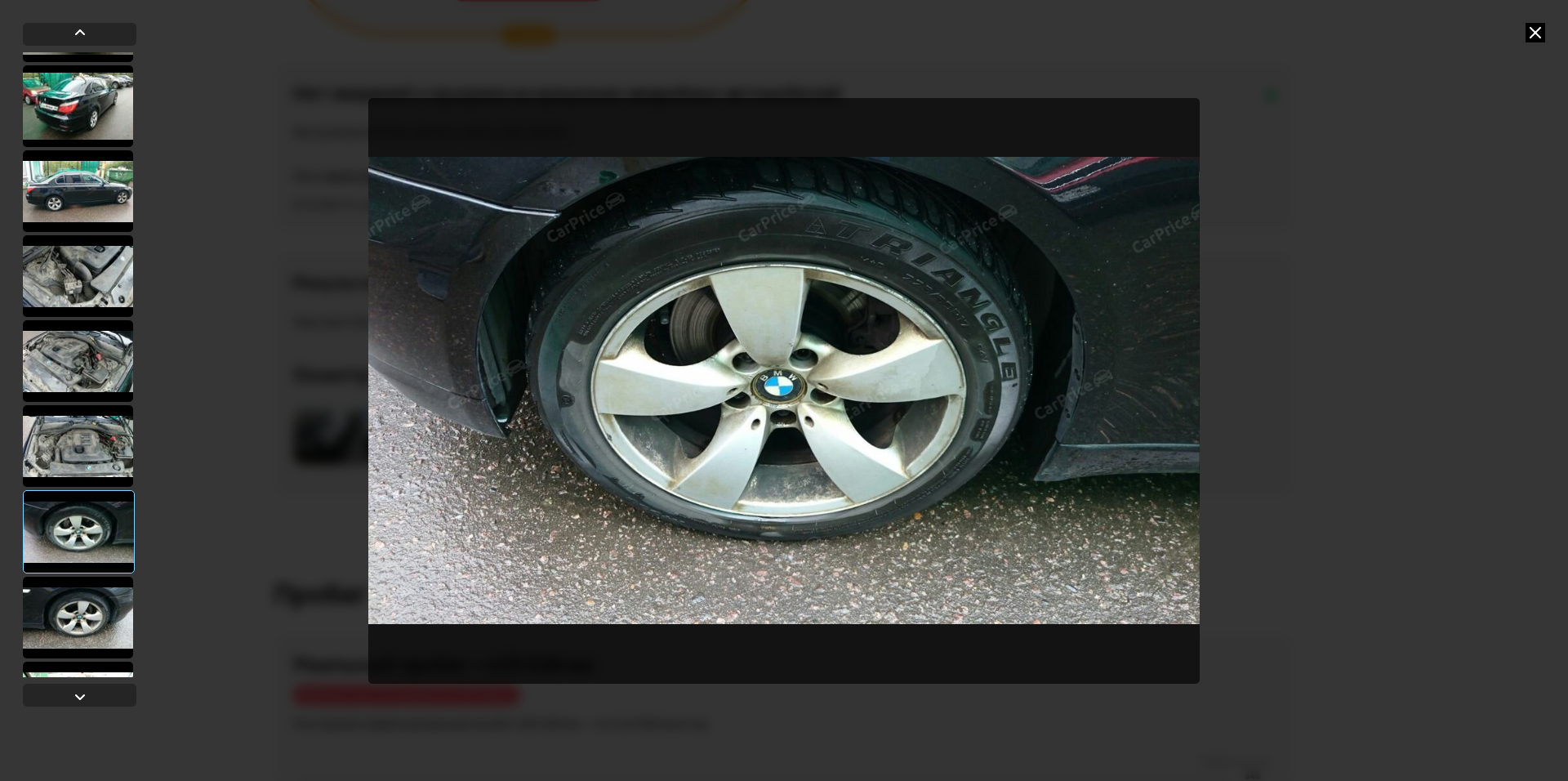
click at [87, 527] on div at bounding box center [79, 532] width 112 height 83
click at [69, 589] on div at bounding box center [78, 617] width 110 height 81
click at [74, 609] on div at bounding box center [78, 617] width 110 height 81
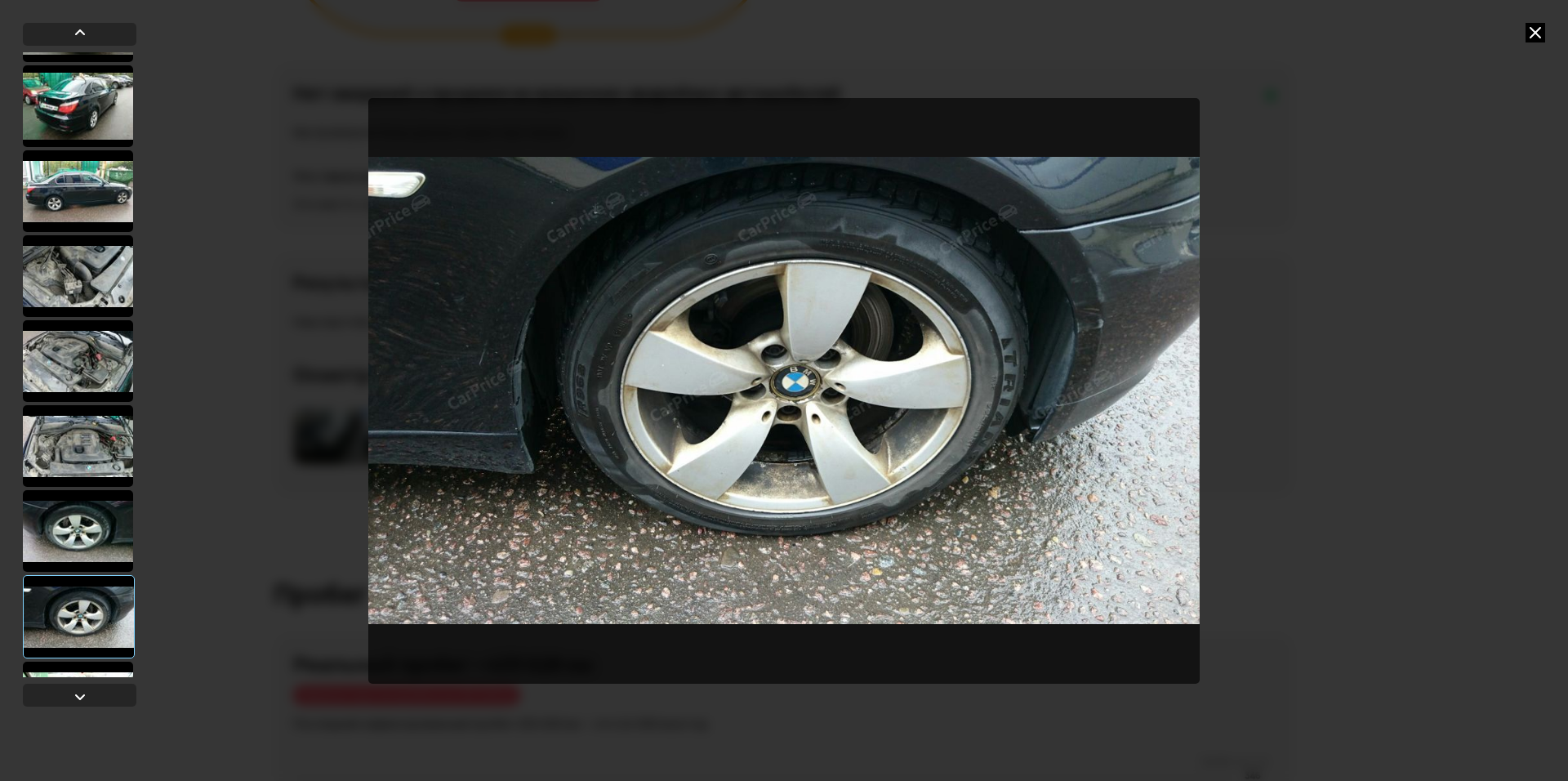
click at [1360, 319] on div at bounding box center [784, 390] width 1568 height 781
click at [1529, 32] on icon at bounding box center [1536, 33] width 20 height 20
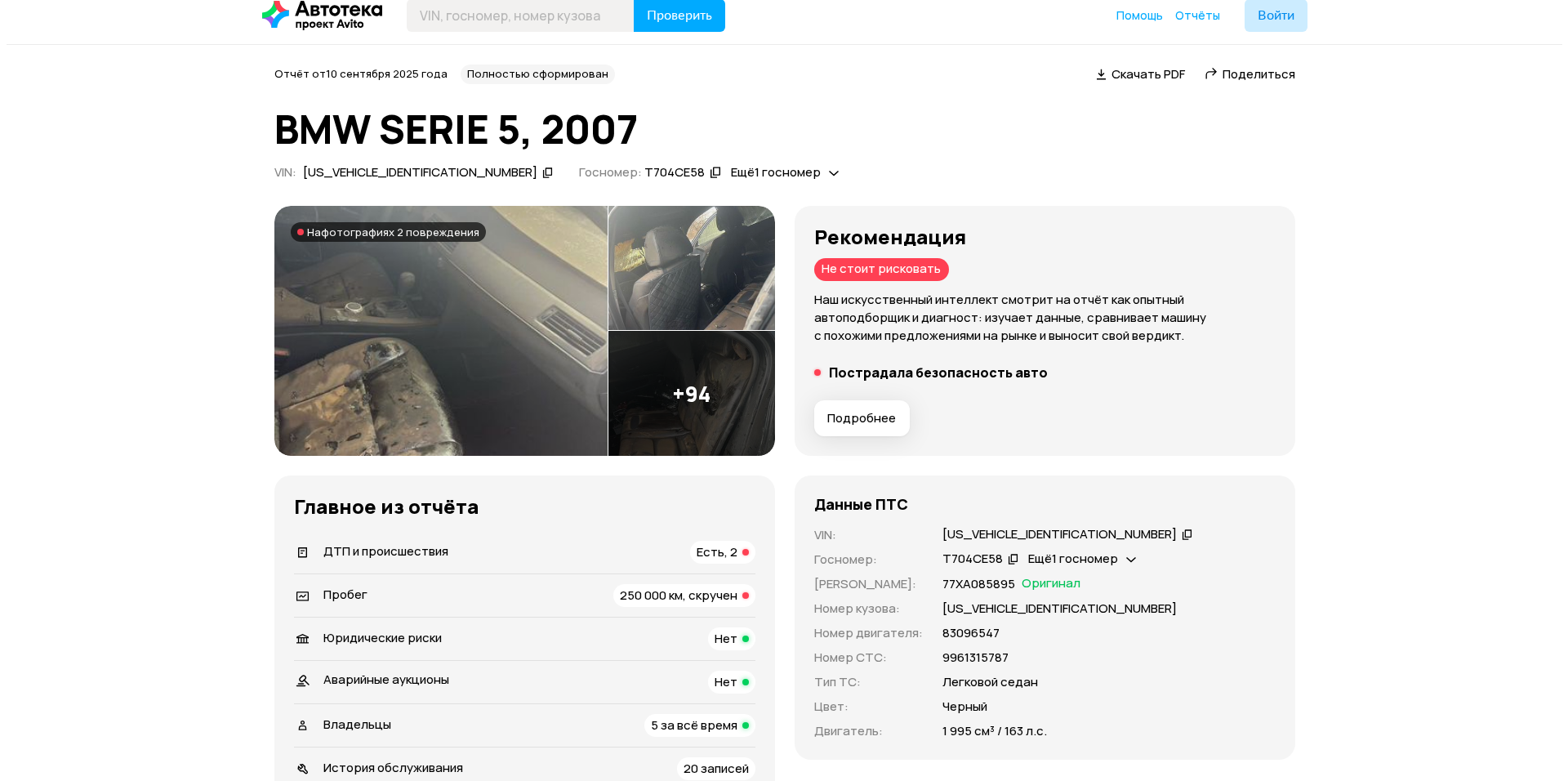
scroll to position [0, 0]
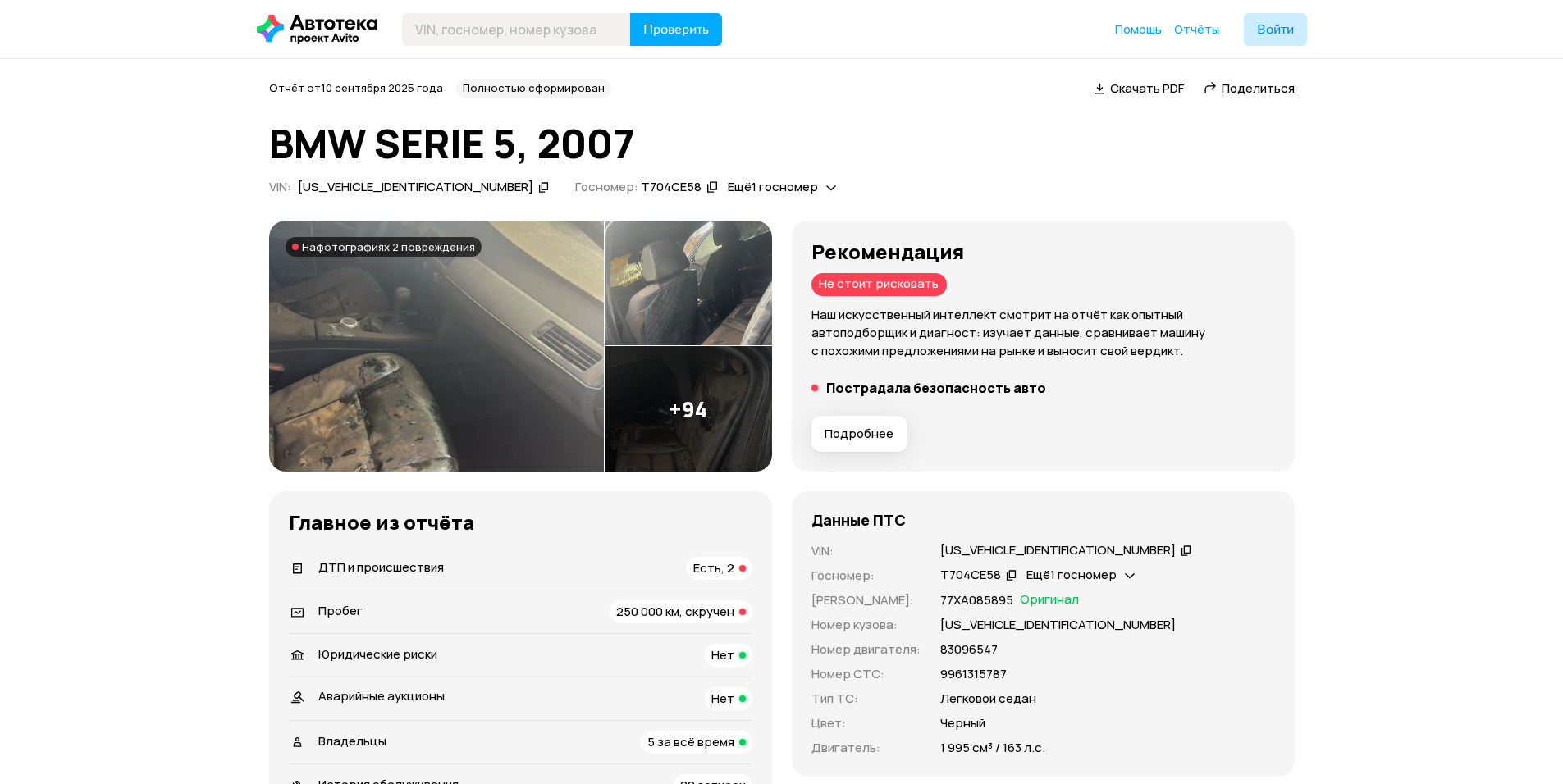
click at [686, 392] on img at bounding box center [688, 409] width 168 height 125
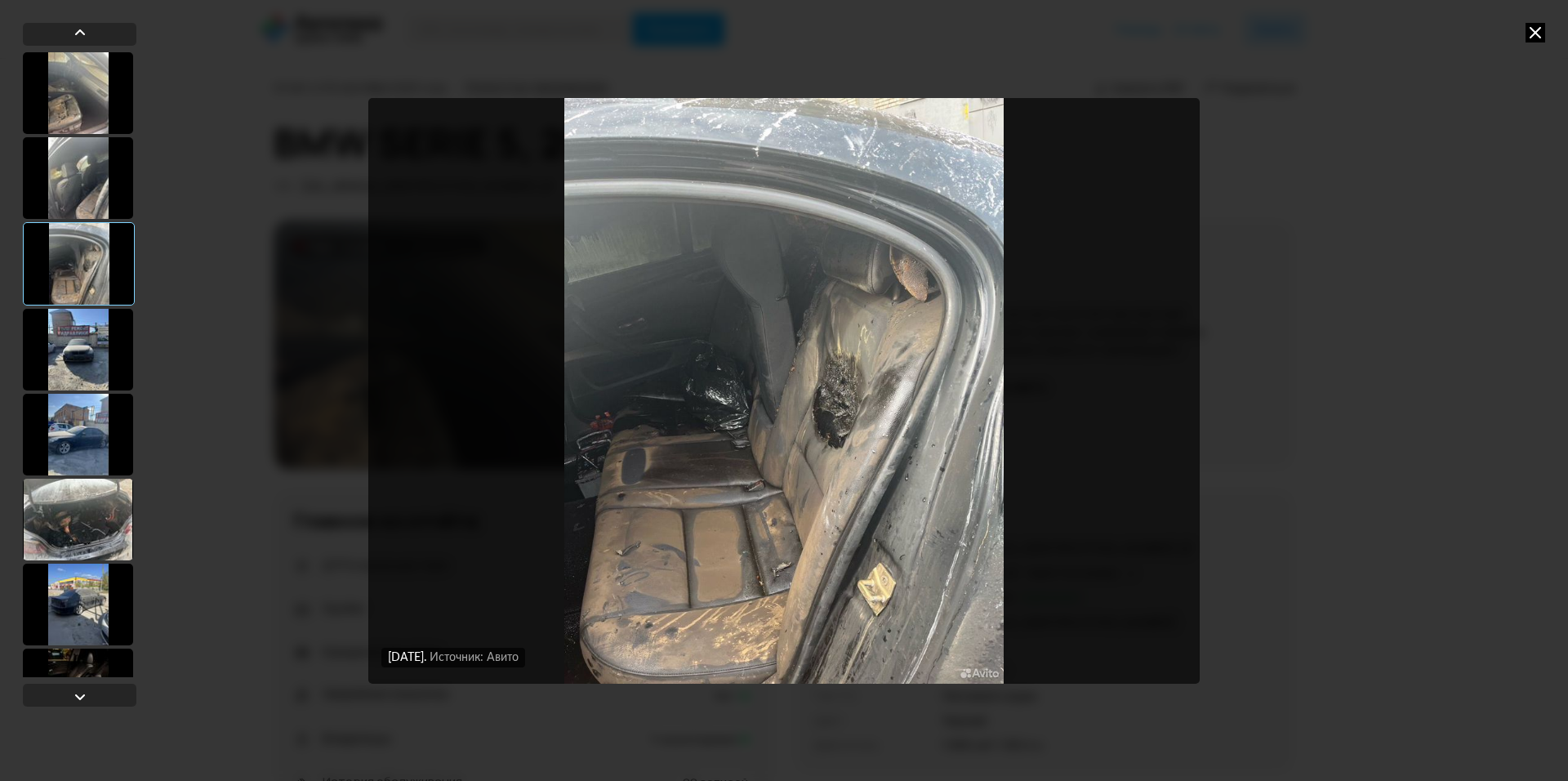
click at [1291, 423] on div "[DATE] Источник: Авито [DATE] Источник: Авито [DATE] Источник: Авито [DATE] Ист…" at bounding box center [784, 390] width 1568 height 781
click at [82, 459] on div at bounding box center [78, 435] width 110 height 81
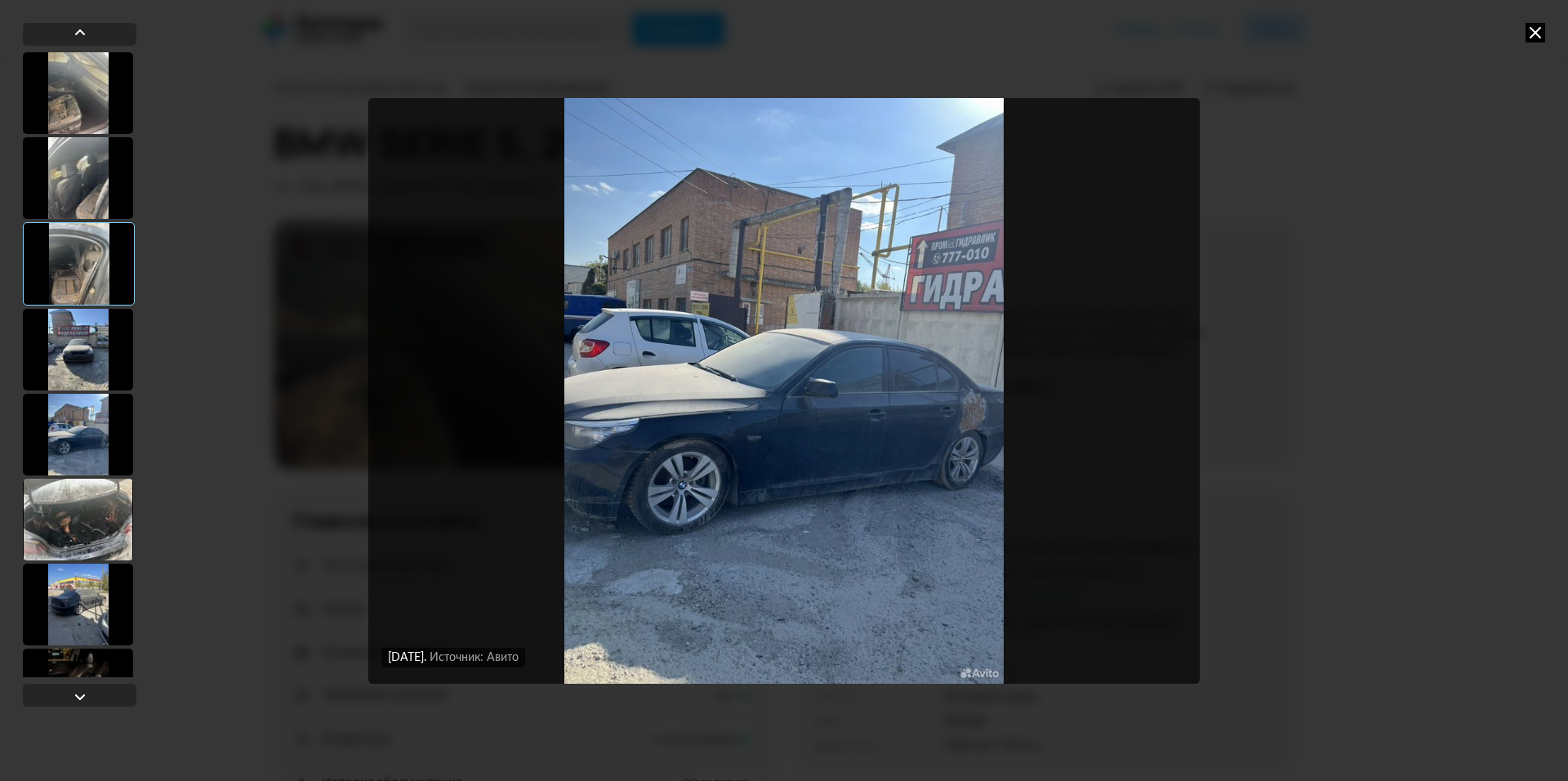
click at [76, 338] on div at bounding box center [78, 350] width 110 height 81
click at [83, 445] on div at bounding box center [79, 434] width 112 height 83
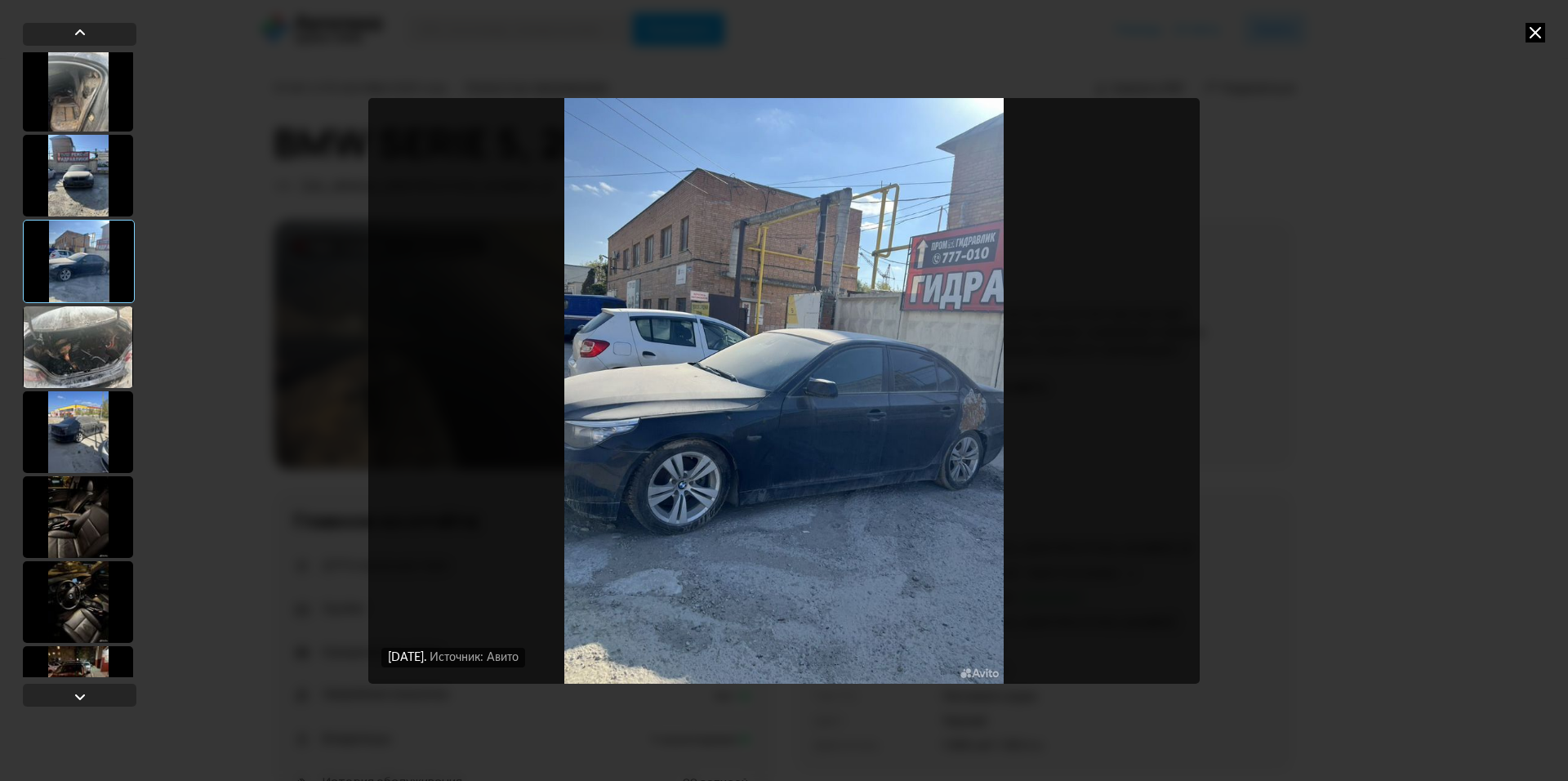
scroll to position [245, 0]
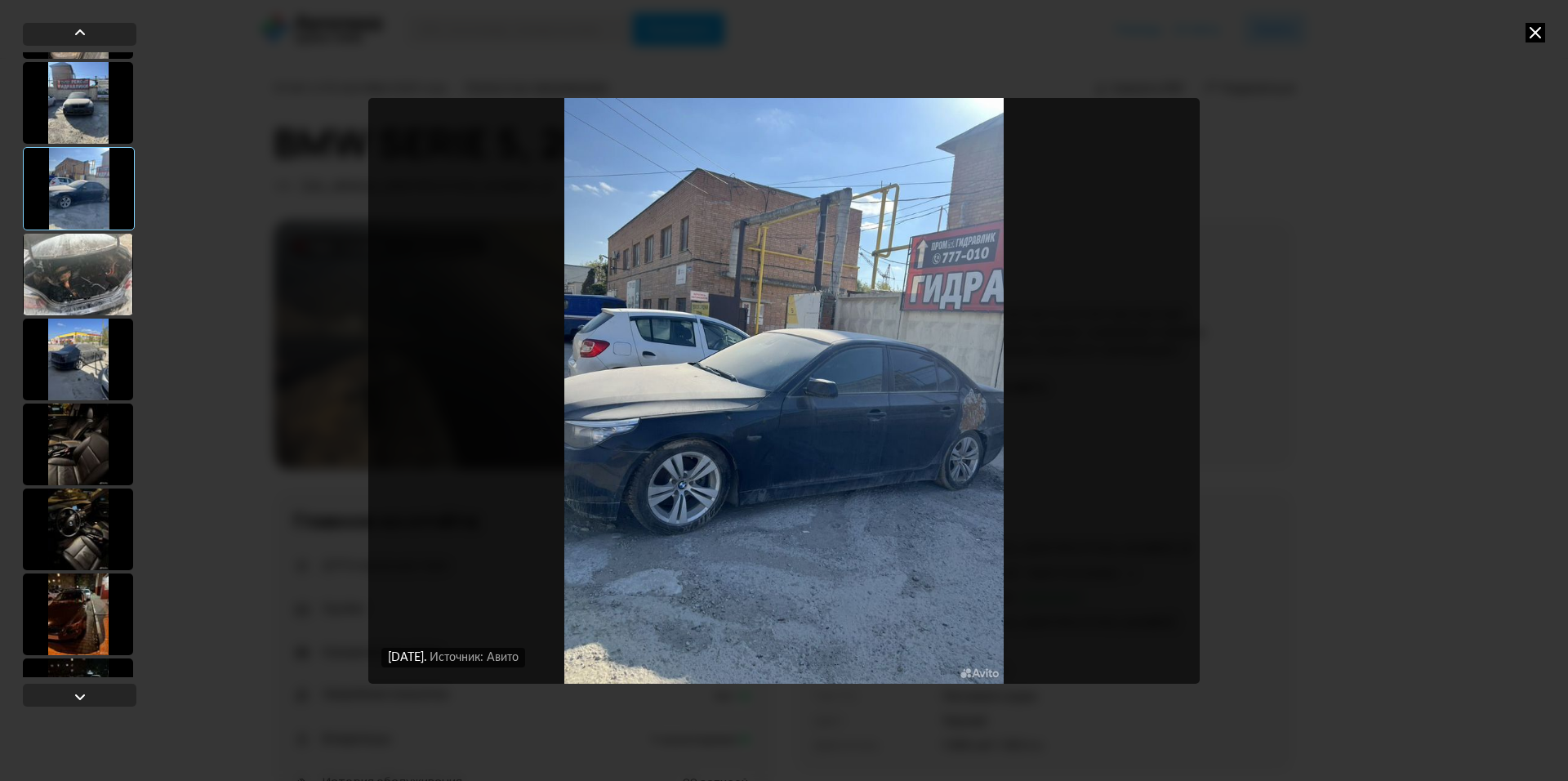
click at [66, 597] on div at bounding box center [78, 614] width 110 height 81
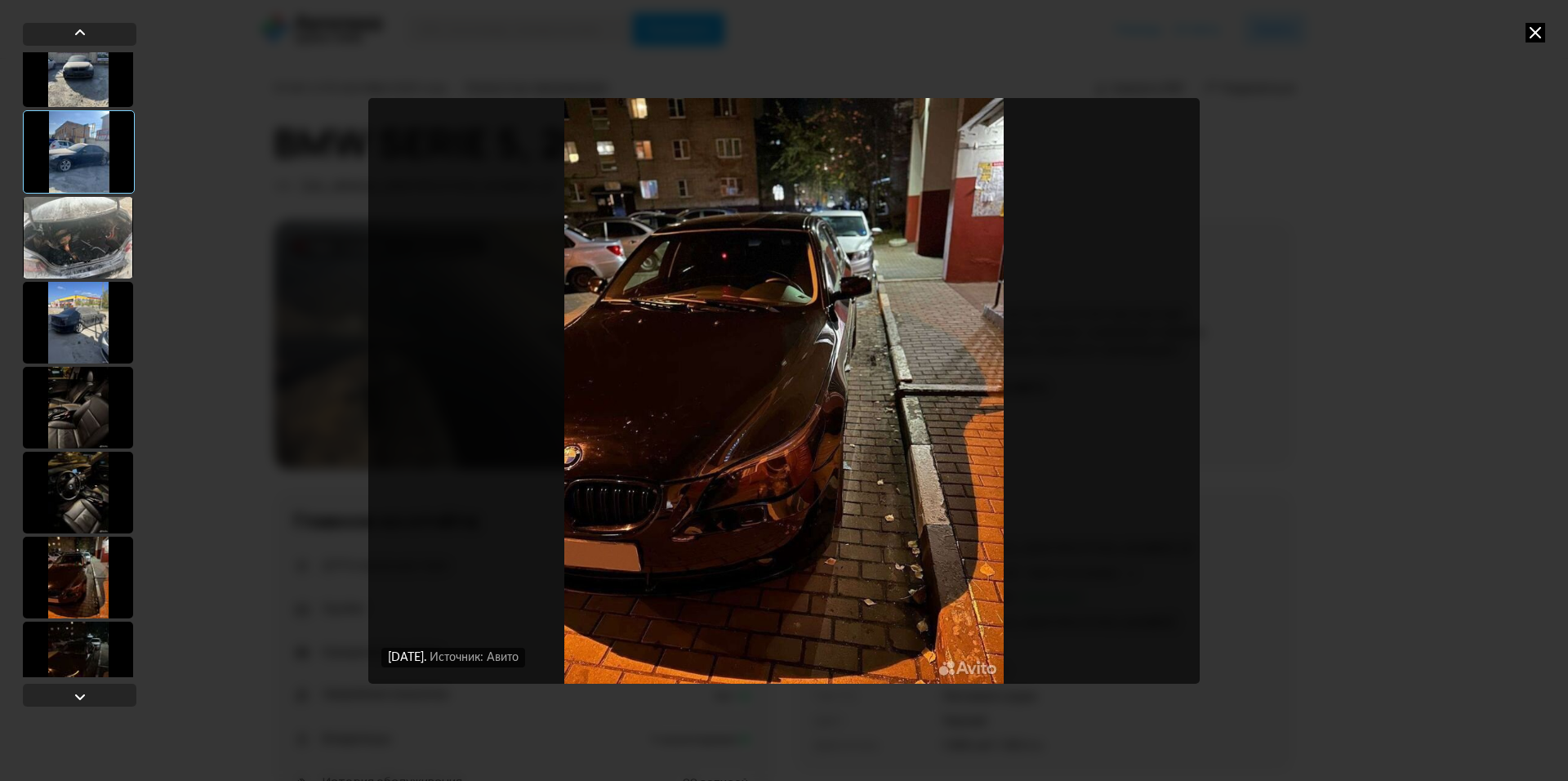
scroll to position [409, 0]
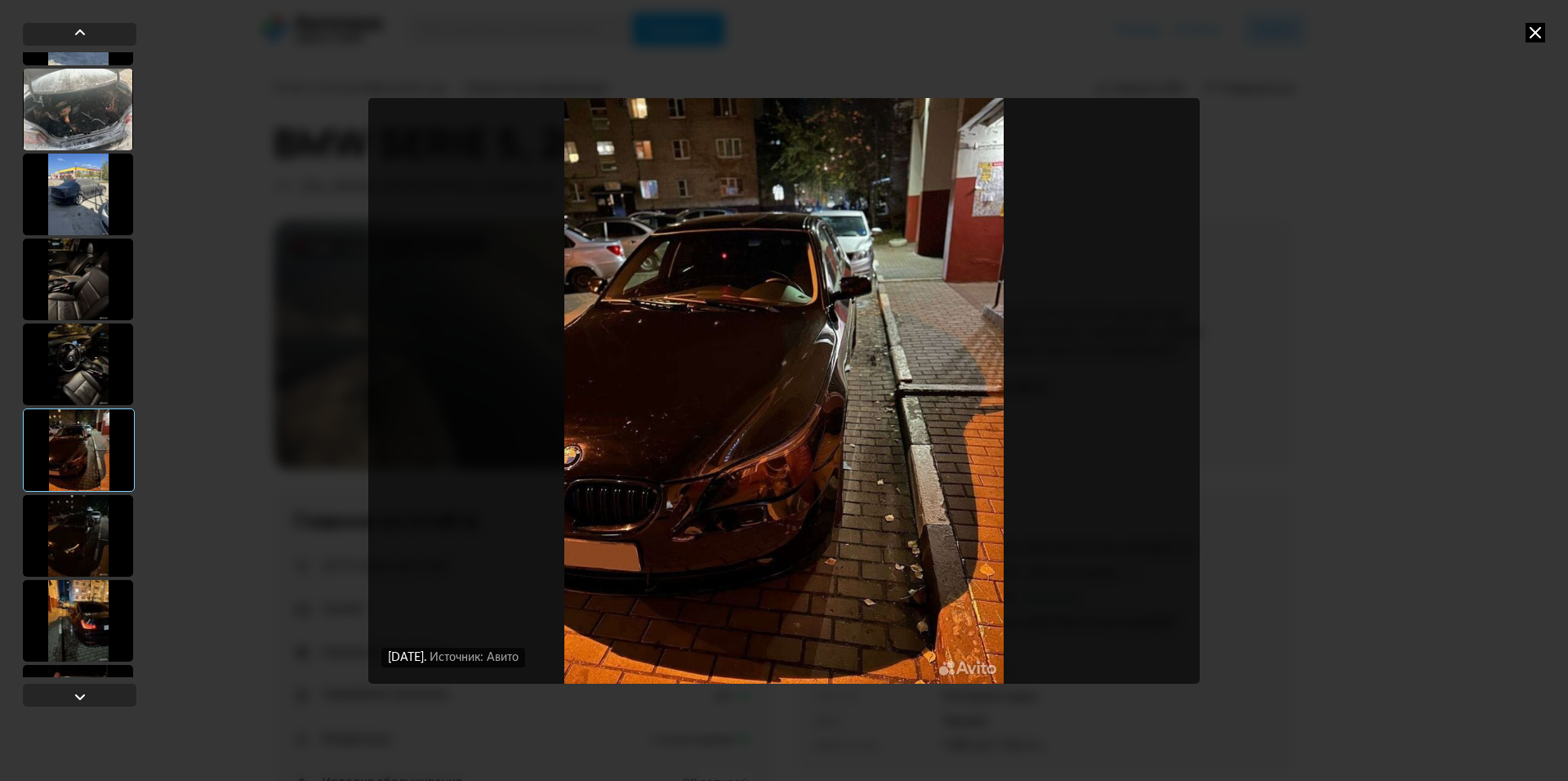
click at [81, 612] on div at bounding box center [78, 621] width 110 height 81
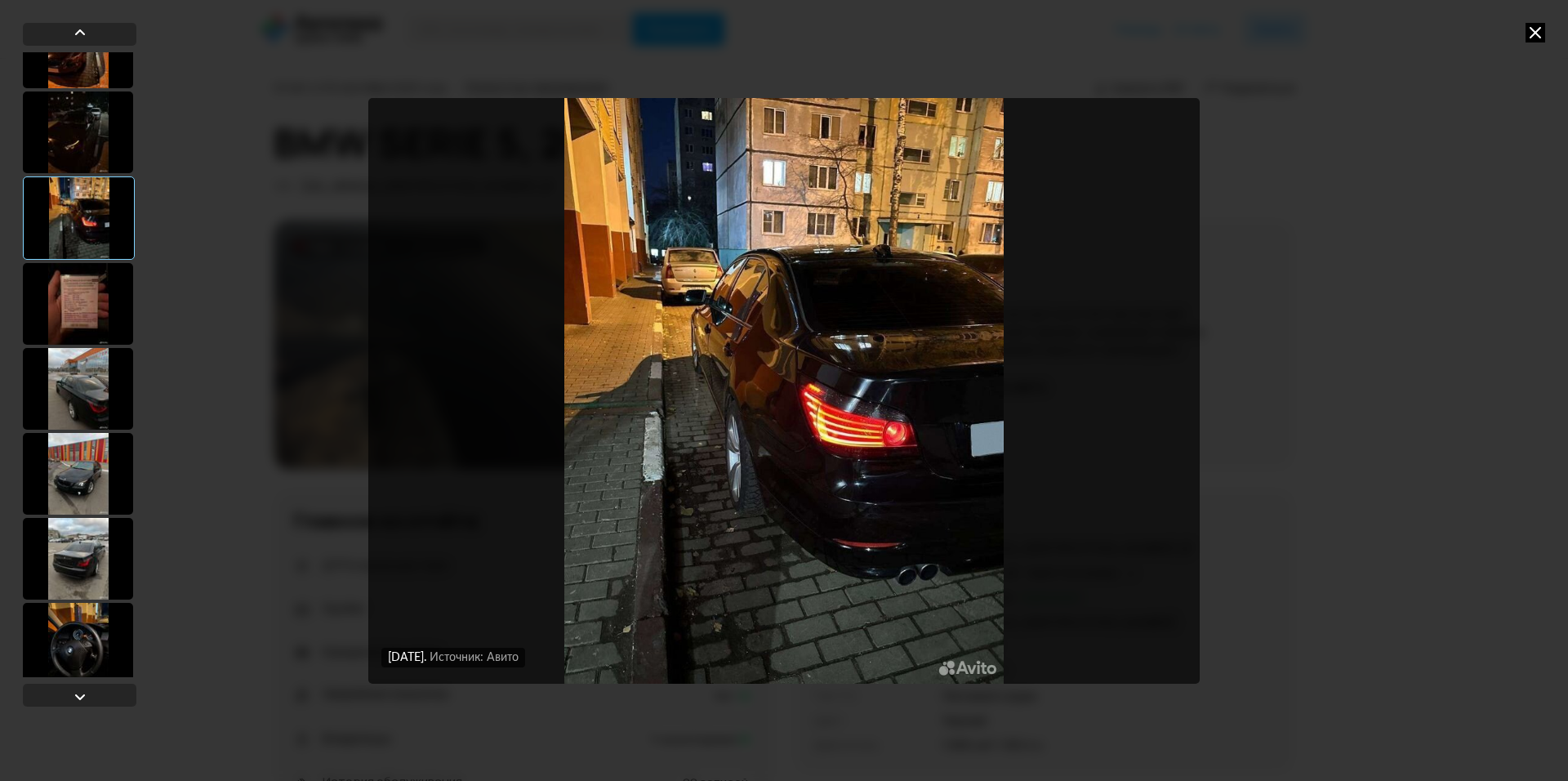
scroll to position [817, 0]
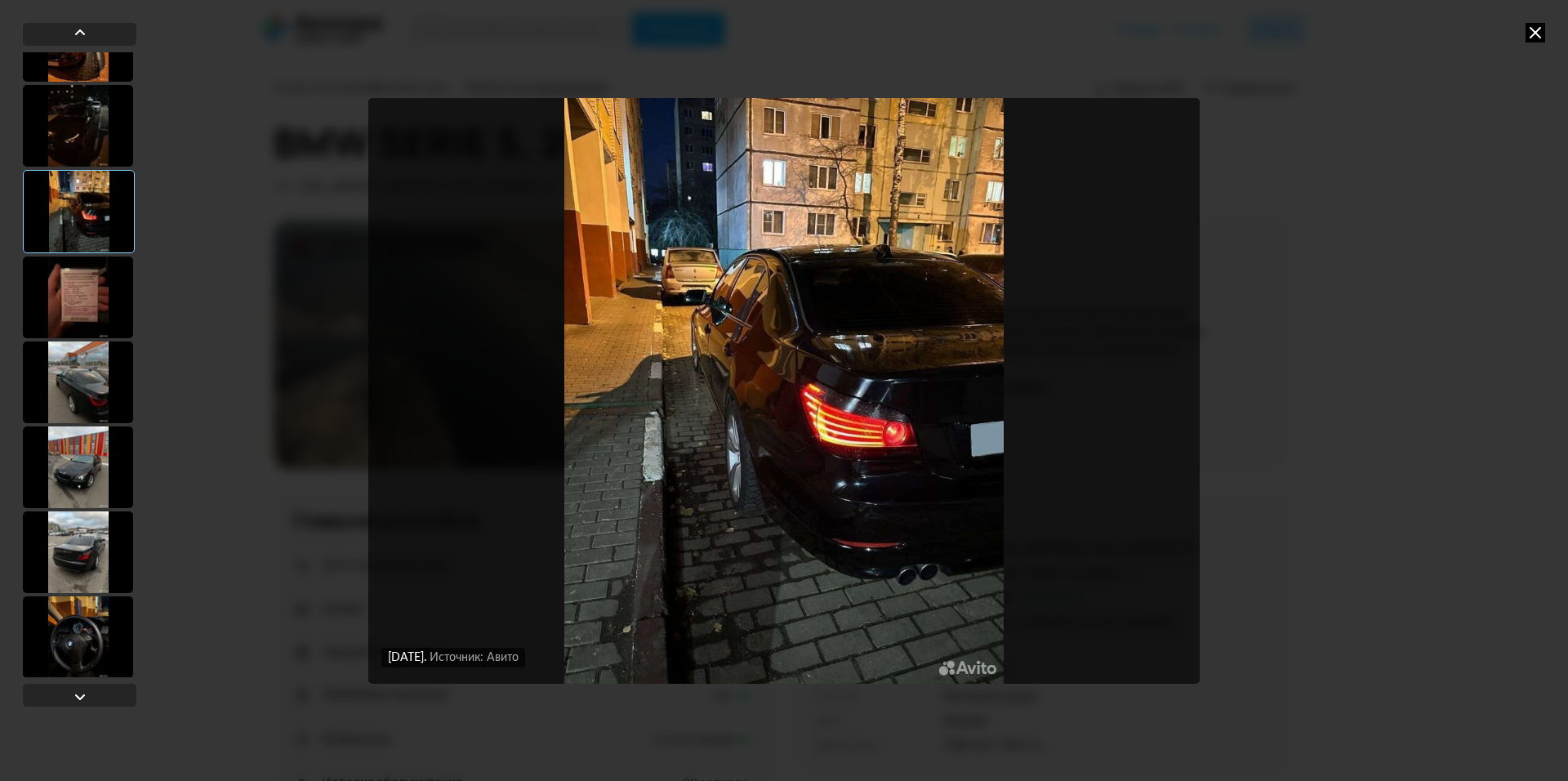
click at [74, 563] on div at bounding box center [78, 553] width 110 height 81
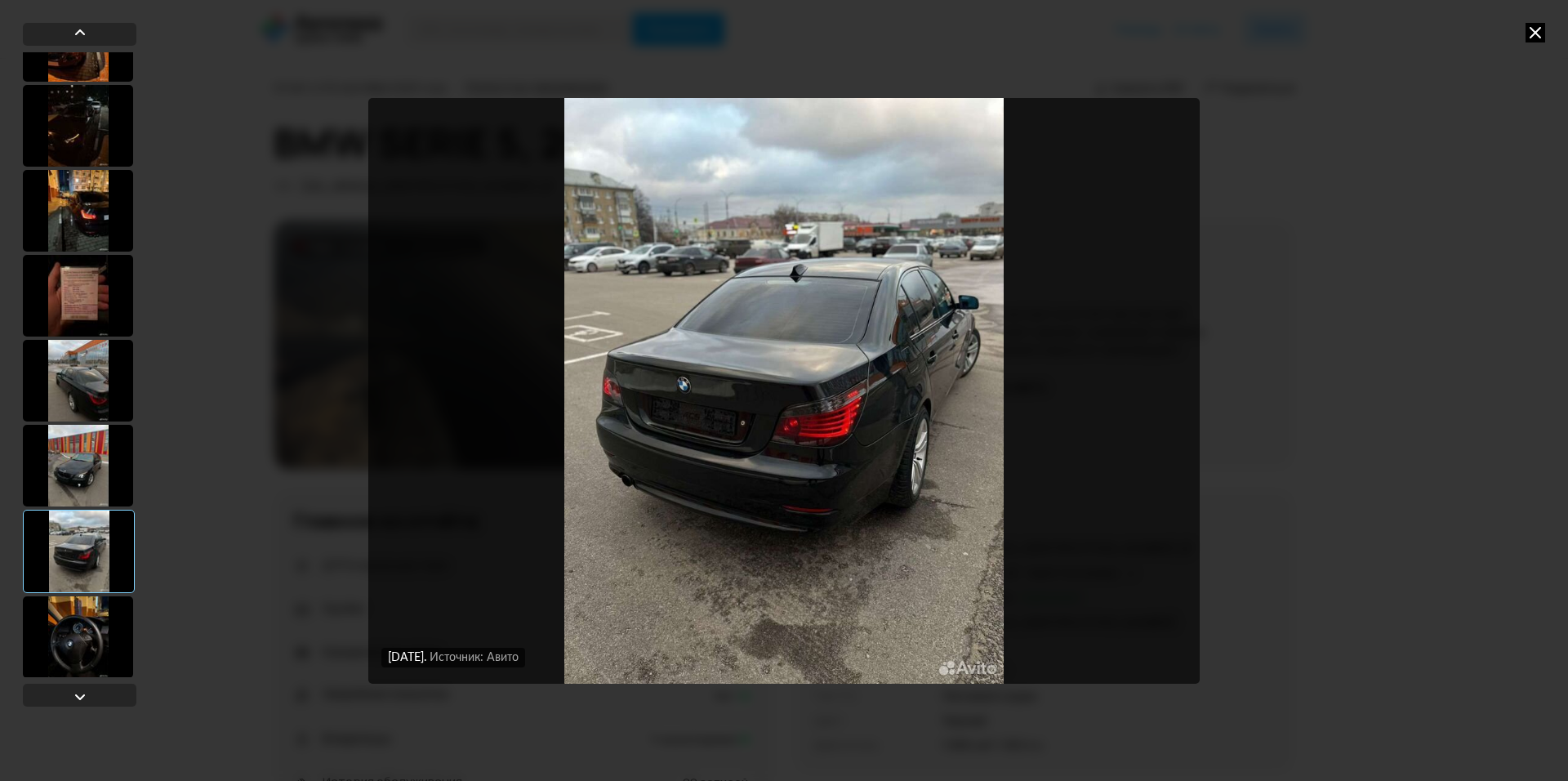
click at [77, 209] on div at bounding box center [78, 211] width 110 height 81
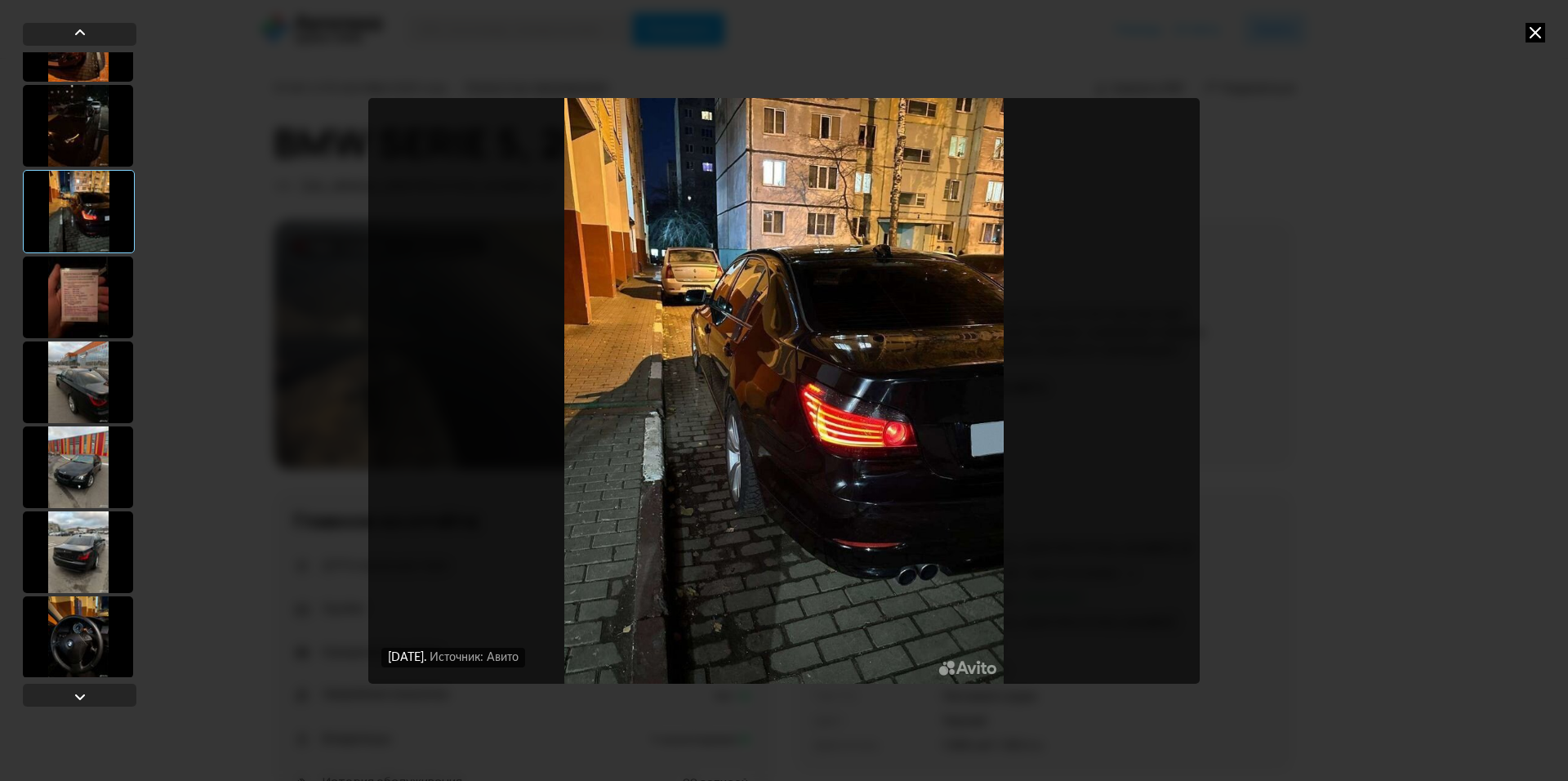
click at [86, 150] on div at bounding box center [78, 125] width 110 height 81
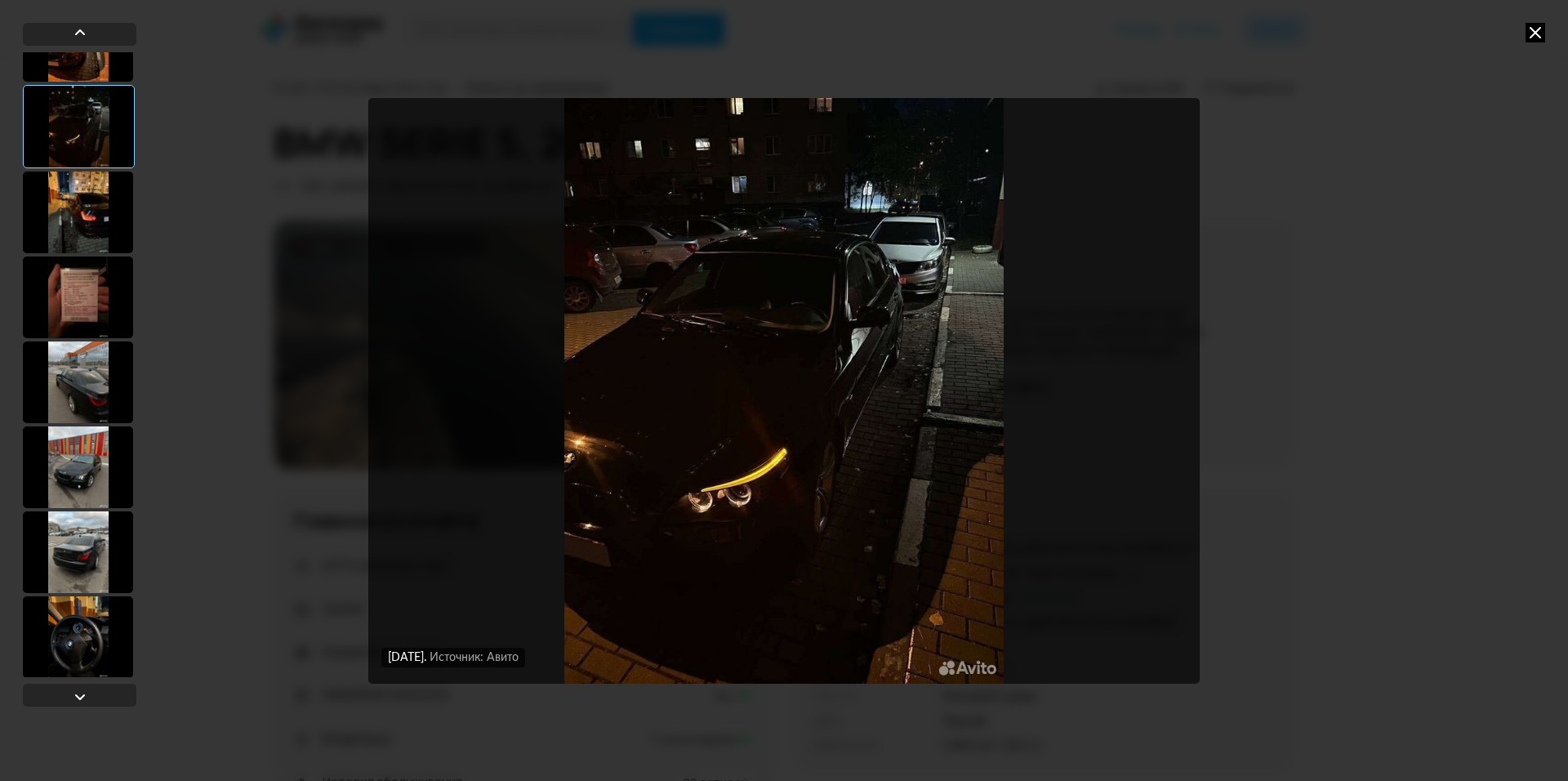
click at [105, 308] on div at bounding box center [78, 297] width 110 height 81
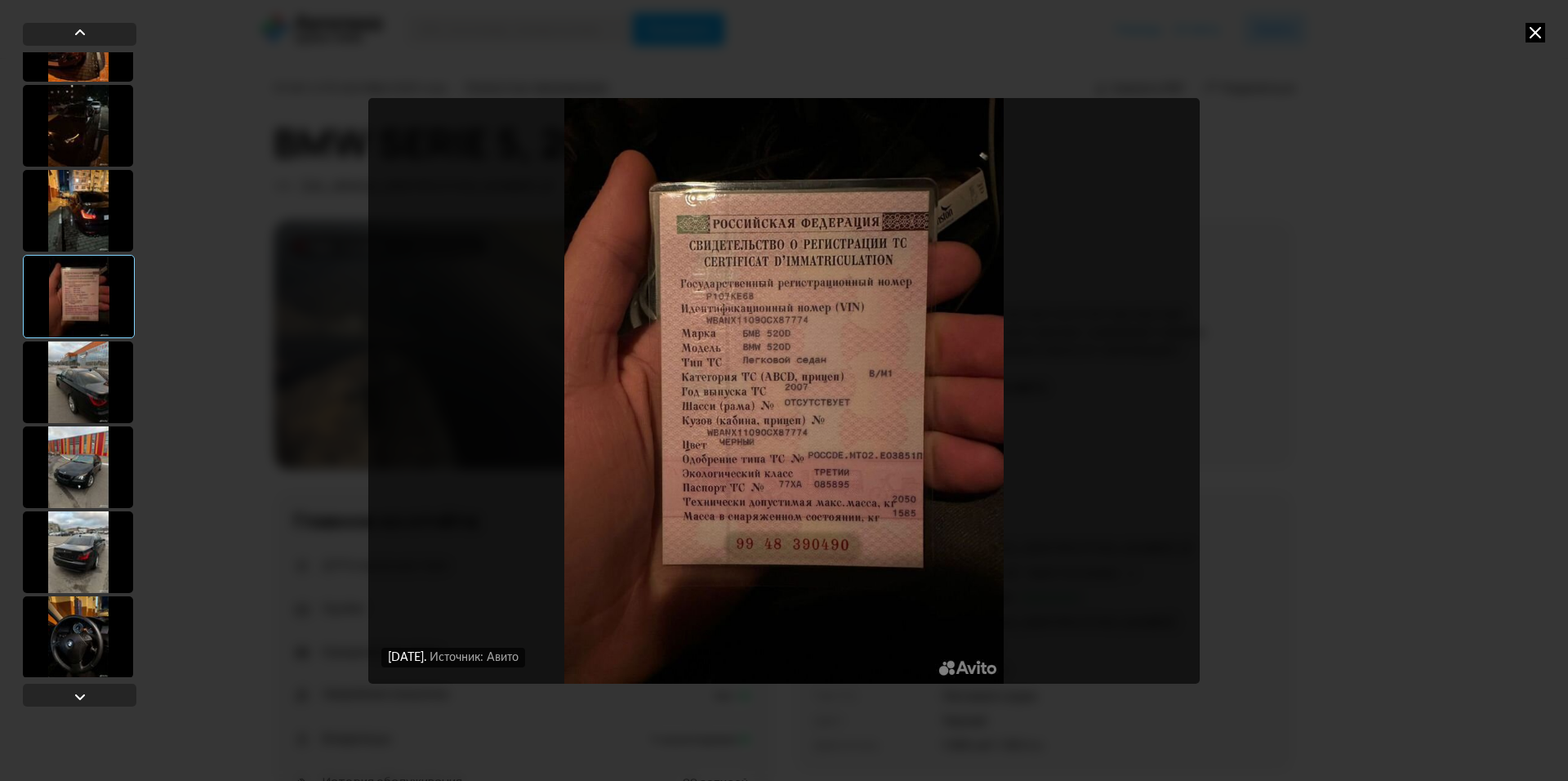
click at [91, 219] on div at bounding box center [78, 211] width 110 height 81
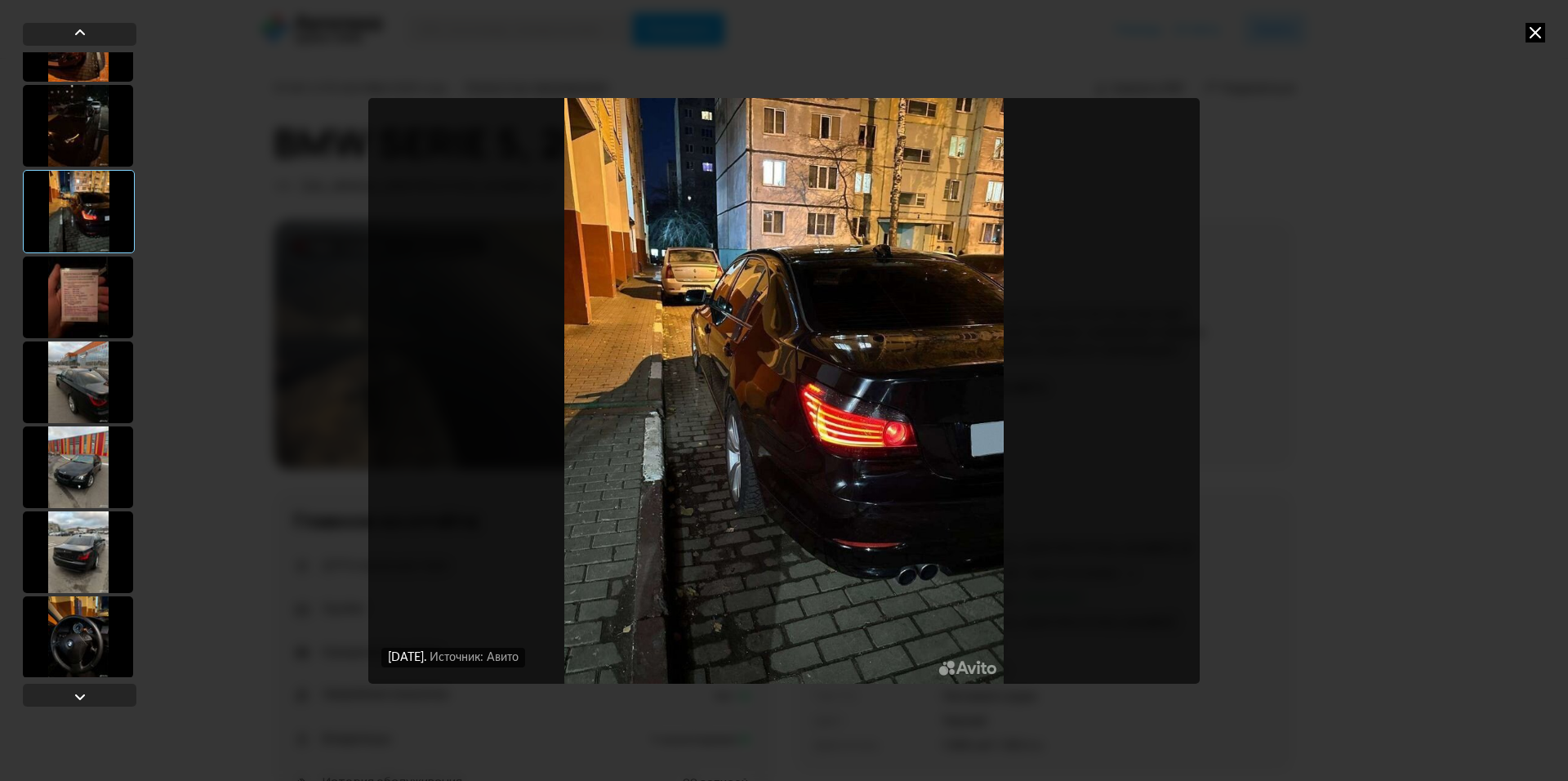
click at [79, 295] on div at bounding box center [78, 297] width 110 height 81
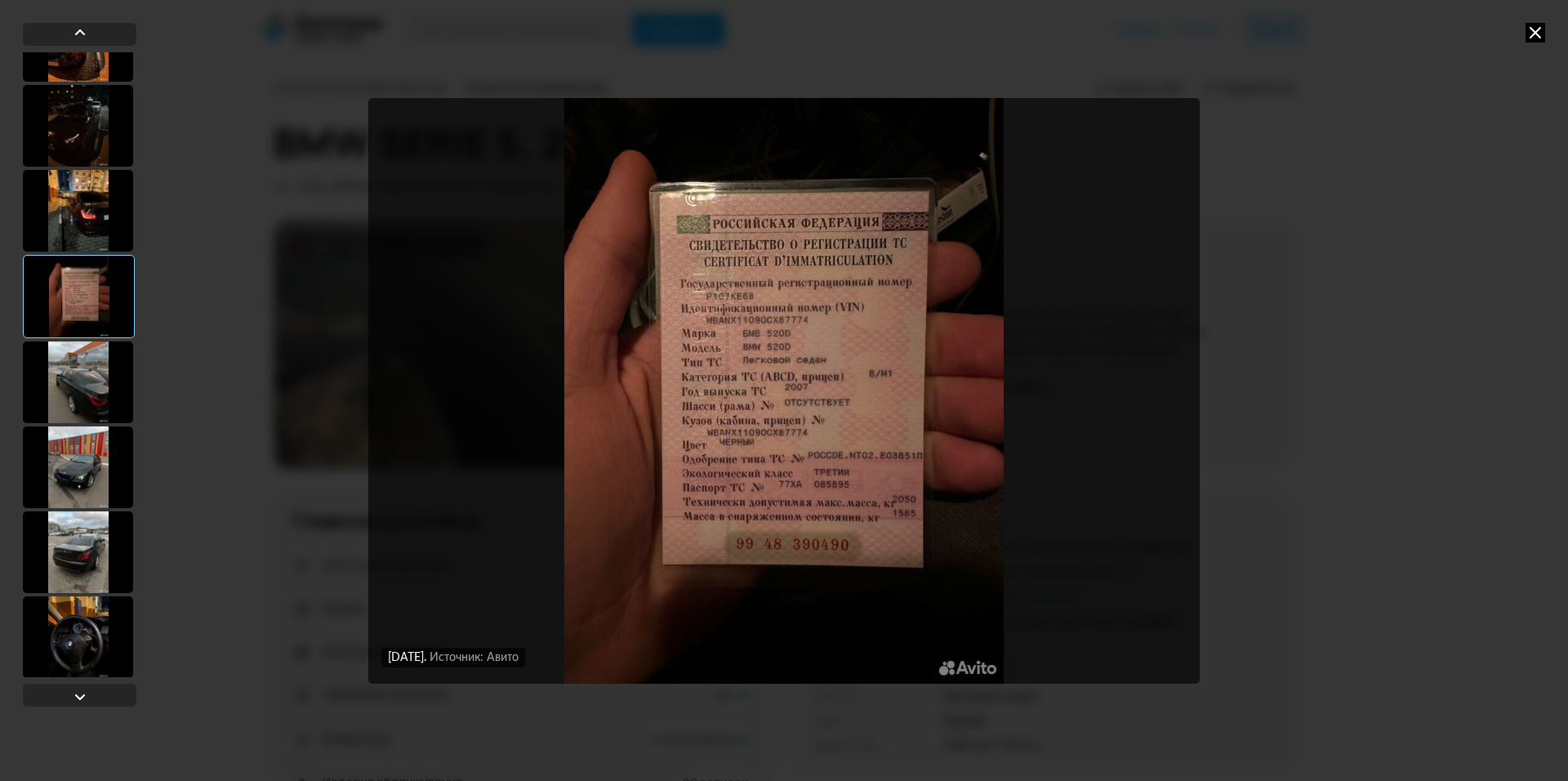
click at [79, 205] on div at bounding box center [78, 211] width 110 height 81
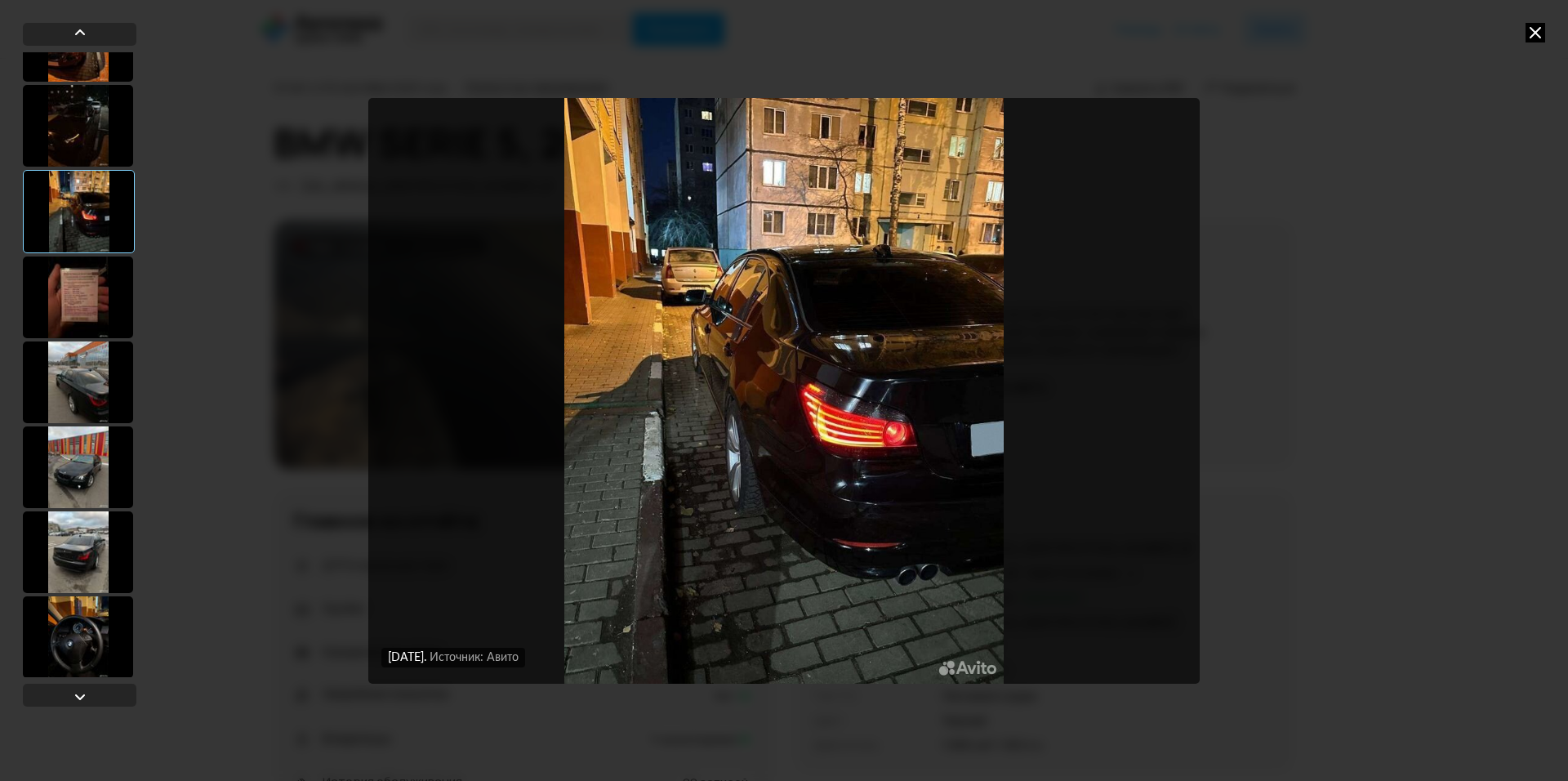
click at [85, 133] on div at bounding box center [78, 125] width 110 height 81
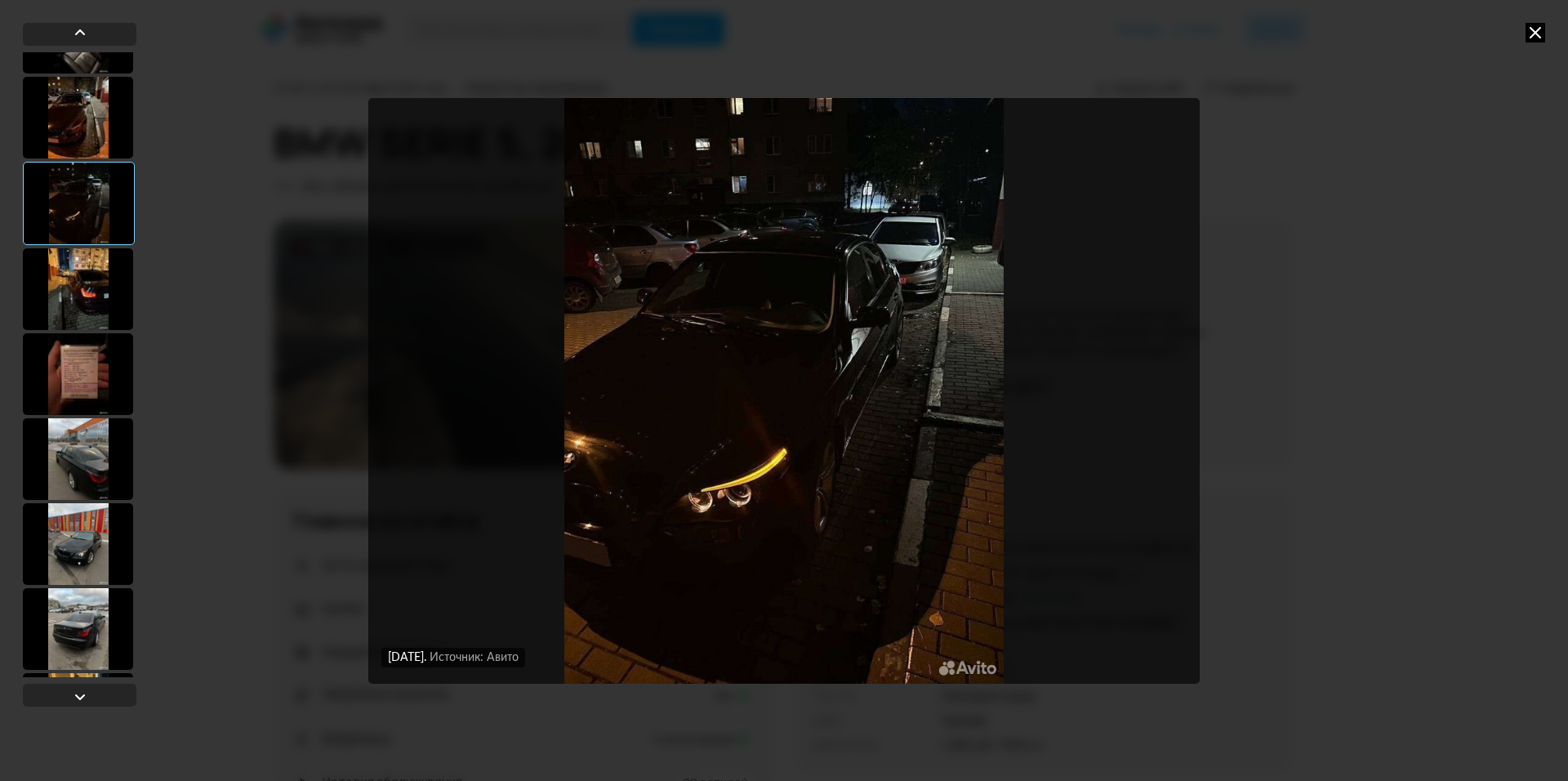
scroll to position [735, 0]
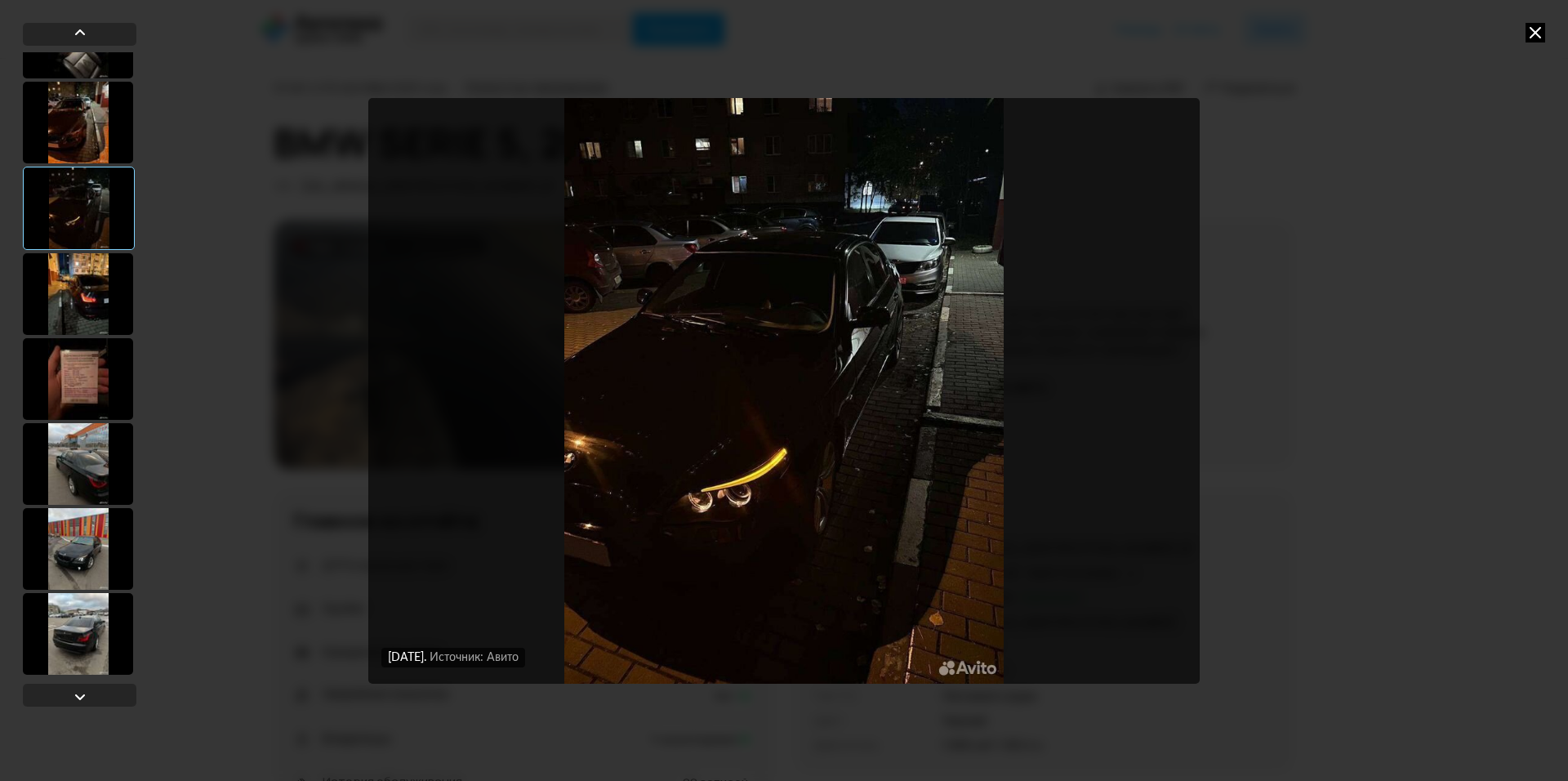
click at [85, 133] on div at bounding box center [78, 122] width 110 height 81
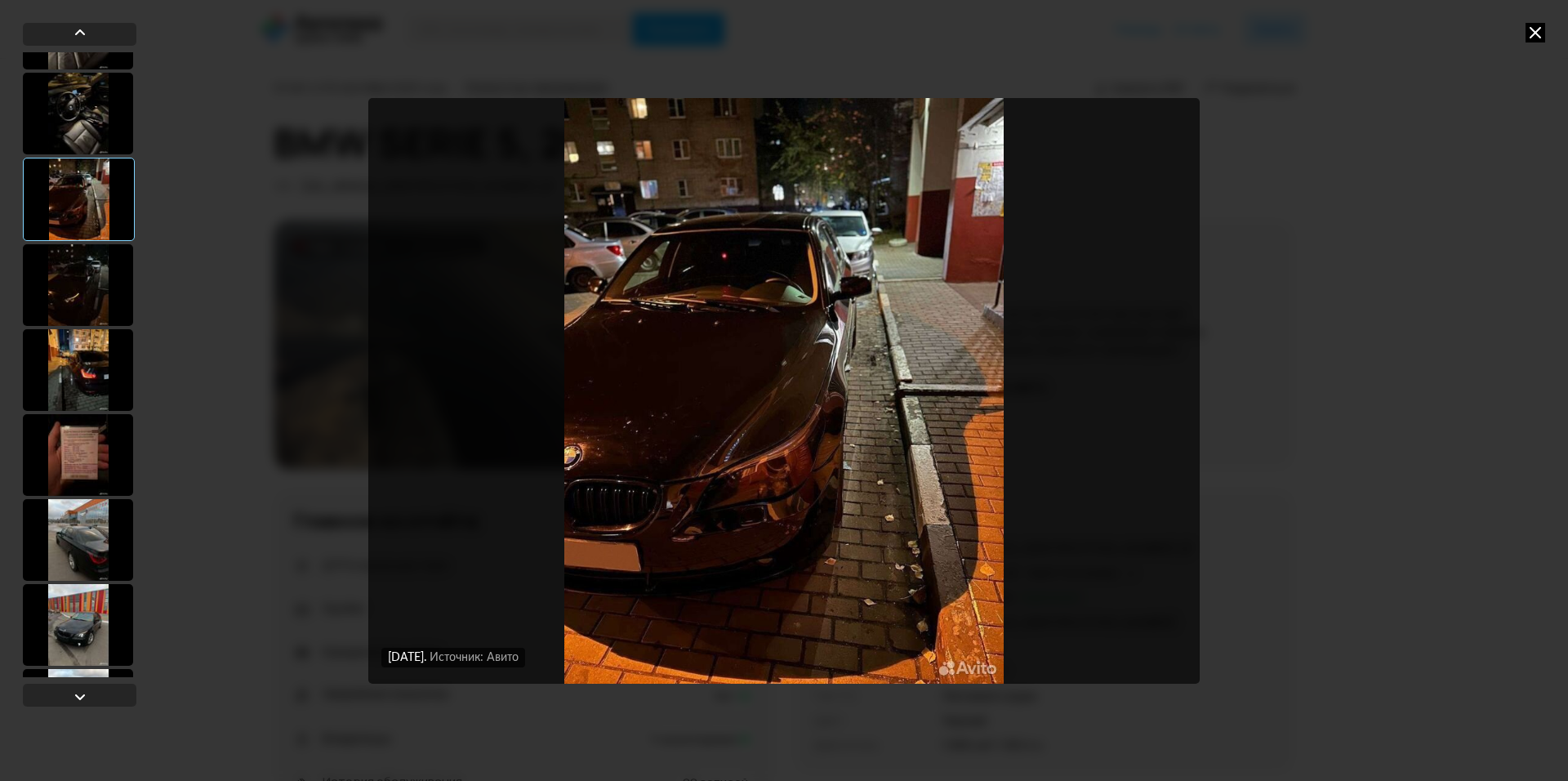
scroll to position [654, 0]
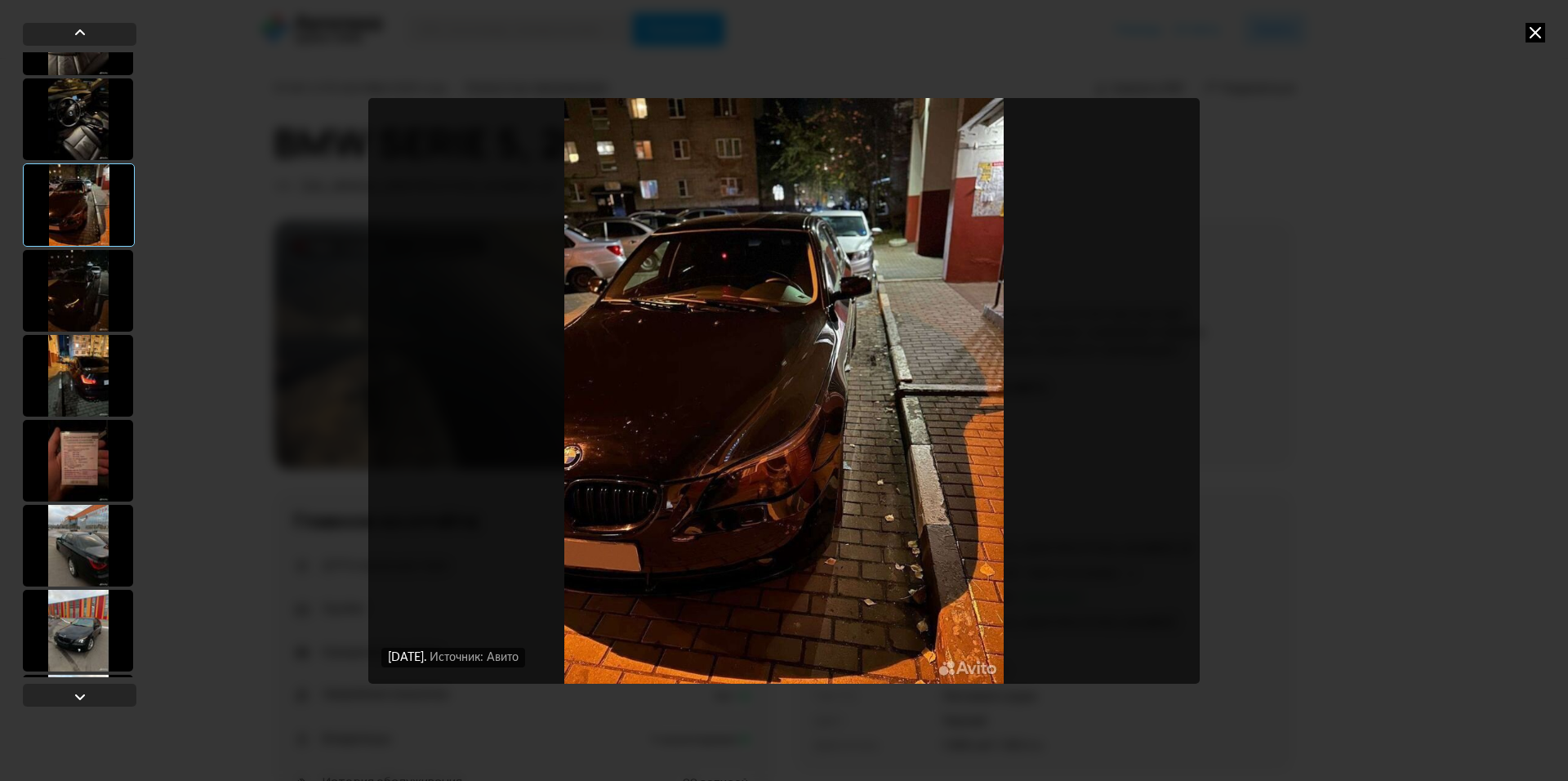
click at [81, 135] on div at bounding box center [78, 119] width 110 height 81
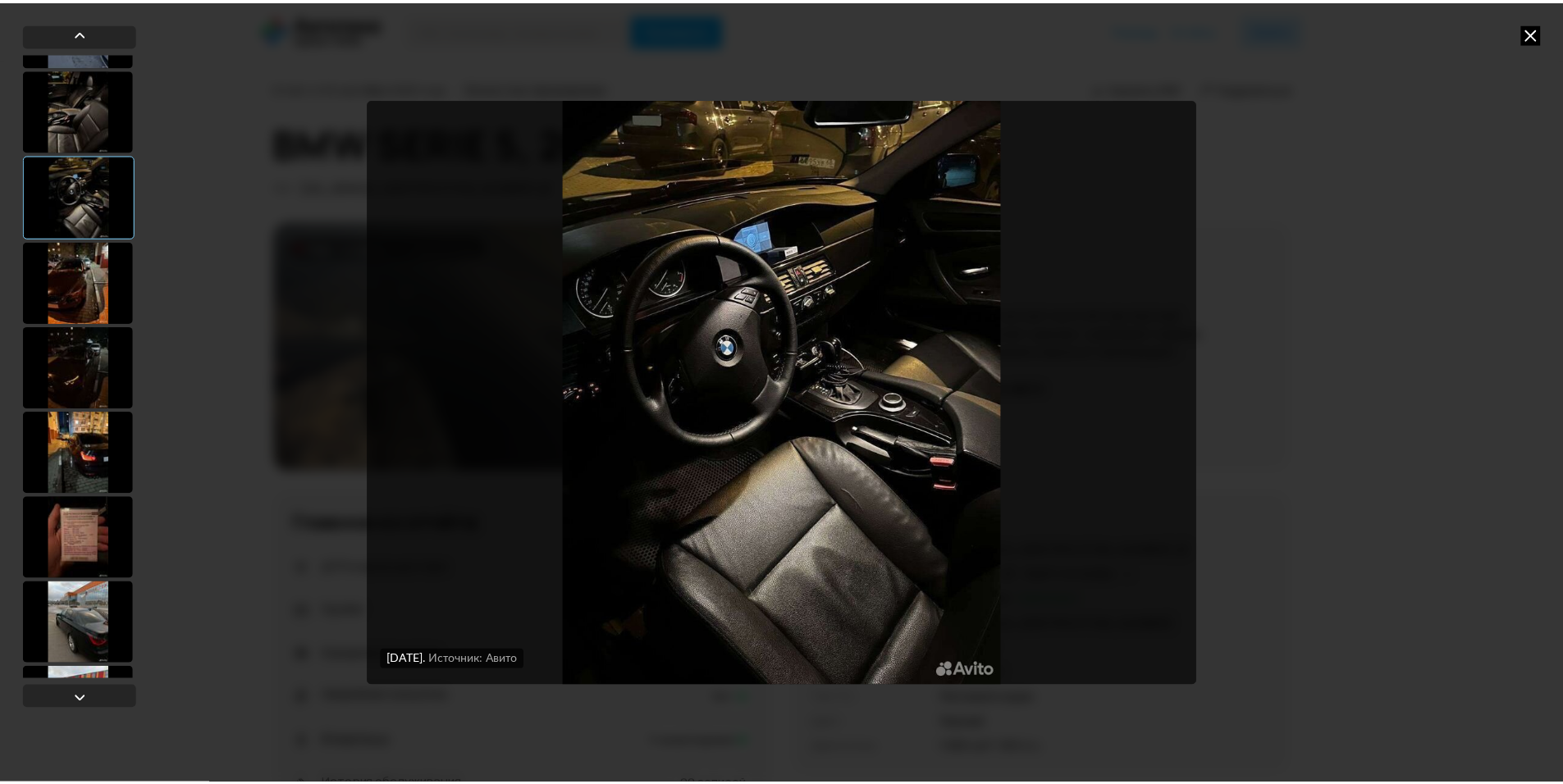
scroll to position [574, 0]
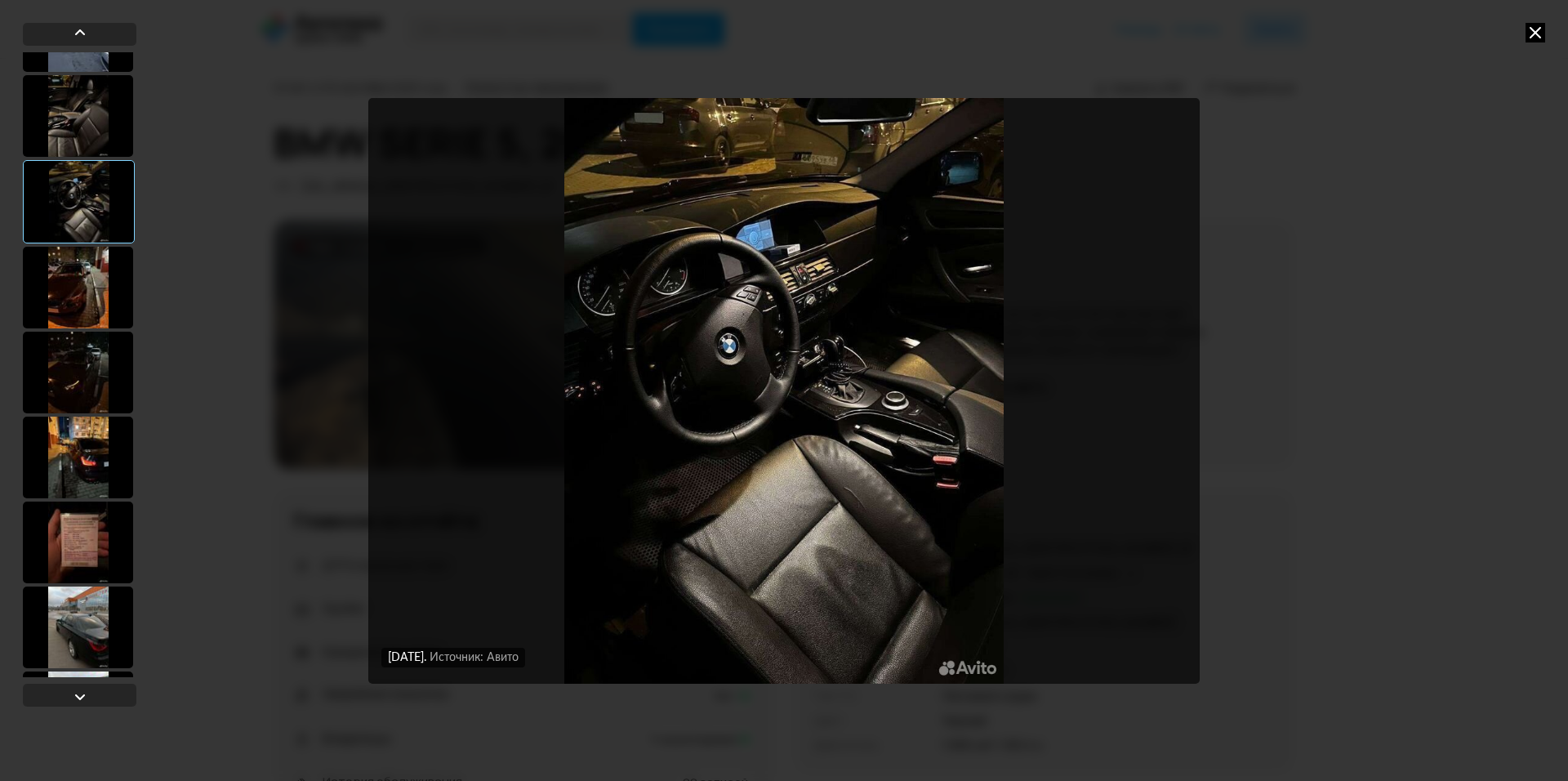
click at [75, 122] on div at bounding box center [78, 115] width 110 height 81
